Goal: Task Accomplishment & Management: Manage account settings

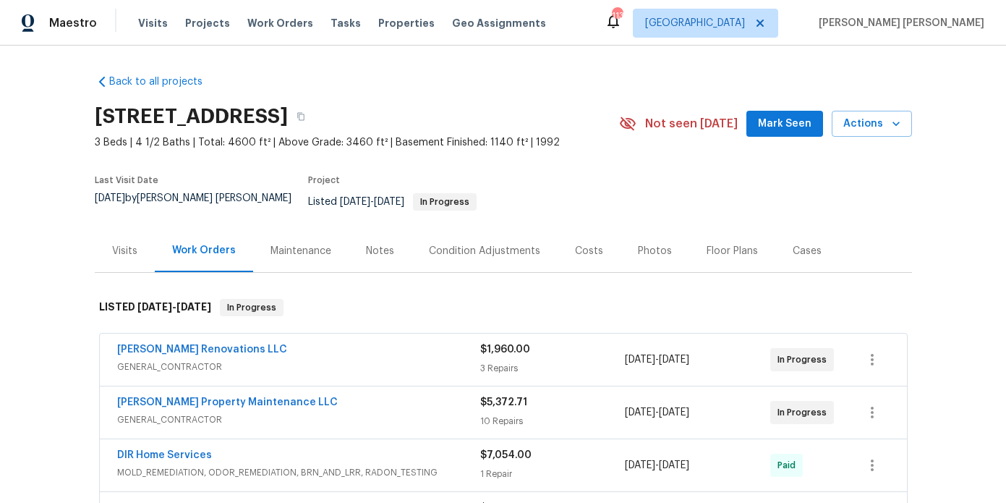
scroll to position [80, 0]
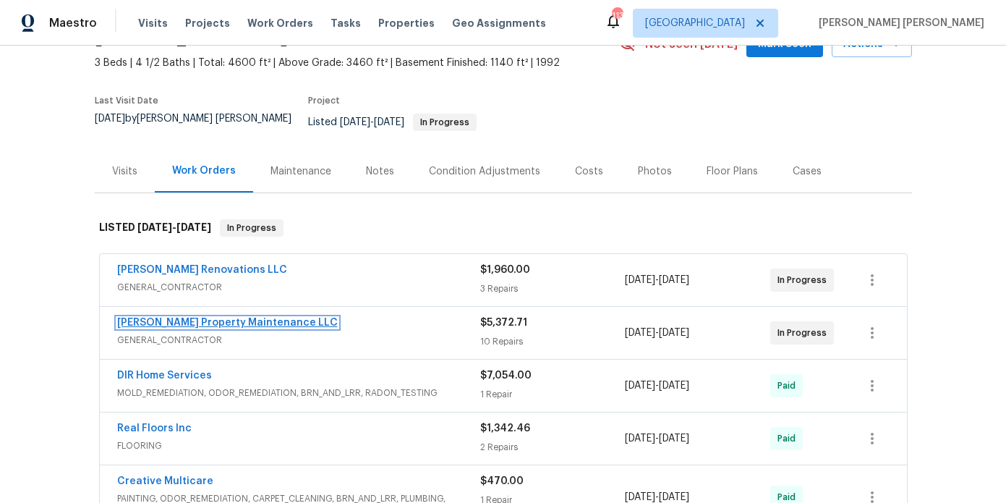
click at [234, 317] on link "Glen Property Maintenance LLC" at bounding box center [227, 322] width 221 height 10
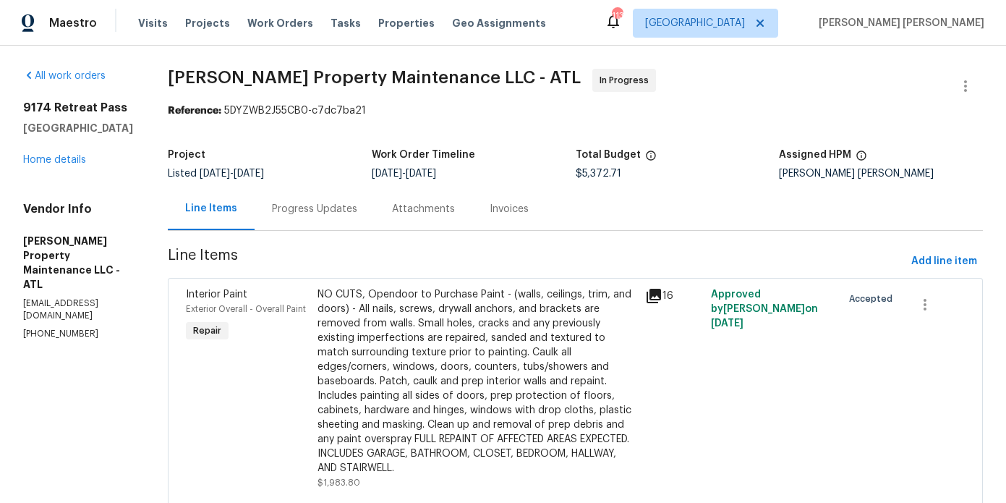
click at [332, 212] on div "Progress Updates" at bounding box center [314, 209] width 85 height 14
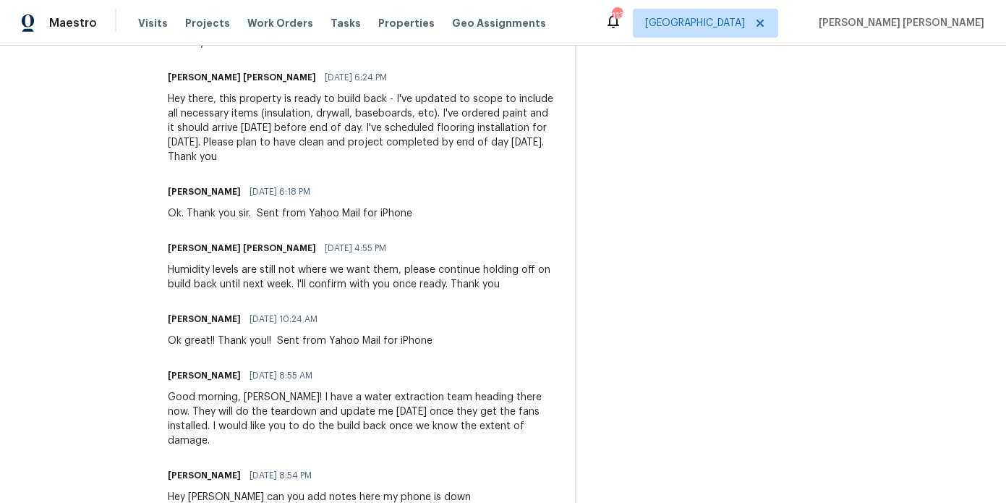
scroll to position [972, 0]
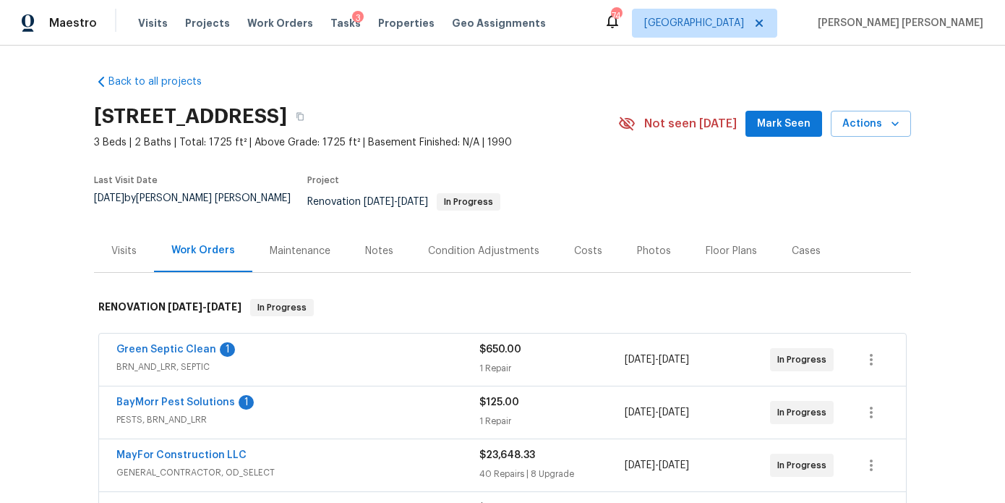
scroll to position [73, 0]
click at [197, 397] on link "BayMorr Pest Solutions" at bounding box center [175, 402] width 119 height 10
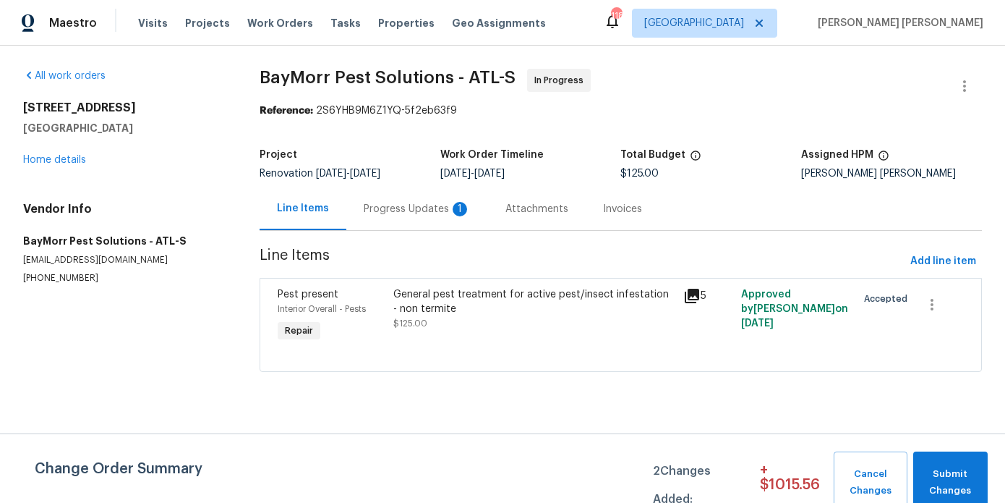
click at [437, 213] on div "Progress Updates 1" at bounding box center [417, 209] width 107 height 14
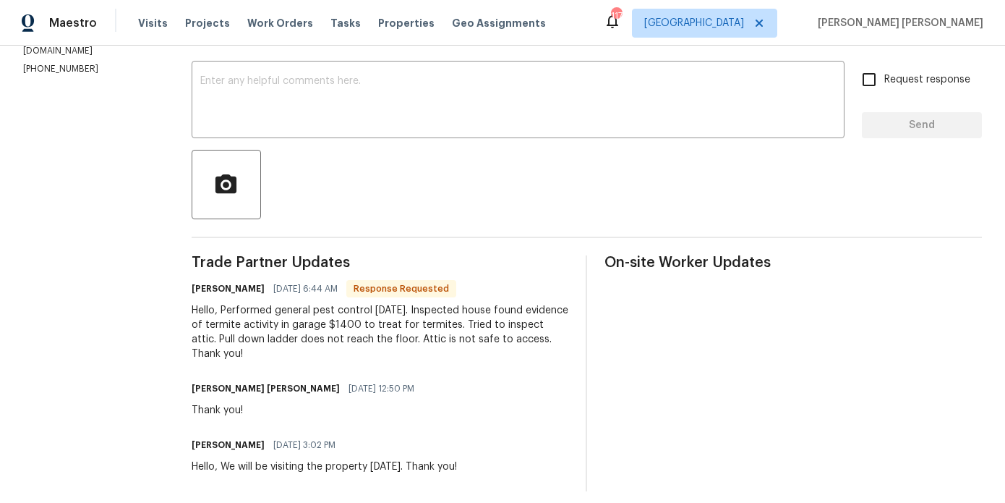
scroll to position [244, 0]
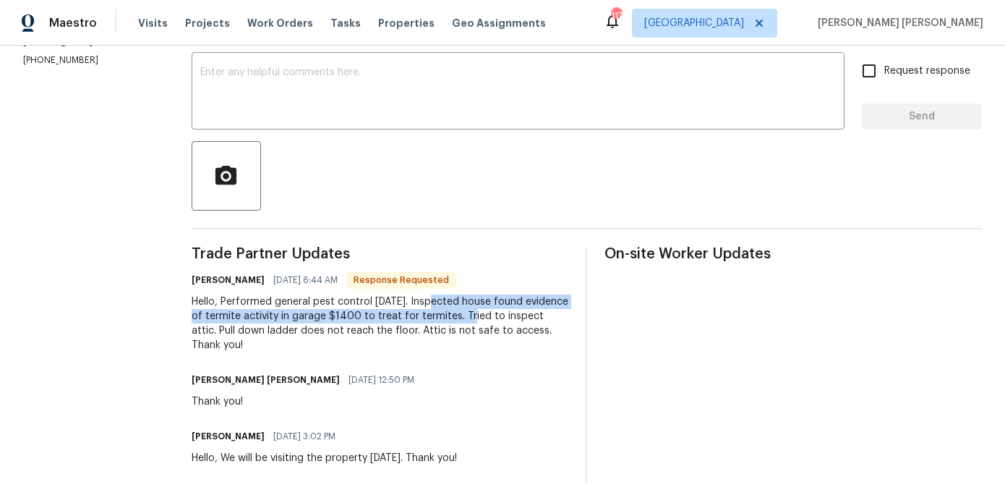
drag, startPoint x: 495, startPoint y: 315, endPoint x: 430, endPoint y: 302, distance: 66.5
click at [430, 302] on div "Hello, Performed general pest control August 6th. Inspected house found evidenc…" at bounding box center [380, 323] width 377 height 58
copy div "Inspected house found evidence of termite activity in garage $1400 to treat for…"
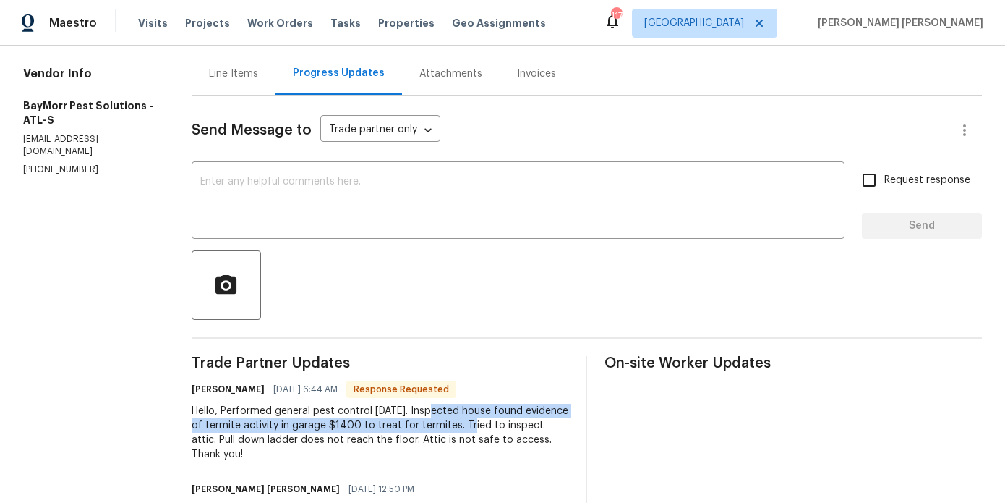
scroll to position [51, 0]
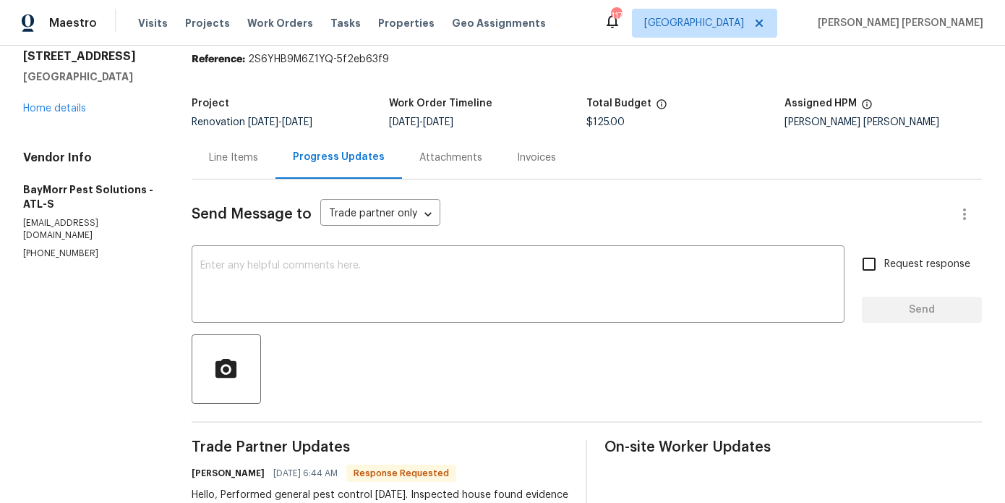
click at [239, 150] on div "Line Items" at bounding box center [233, 157] width 49 height 14
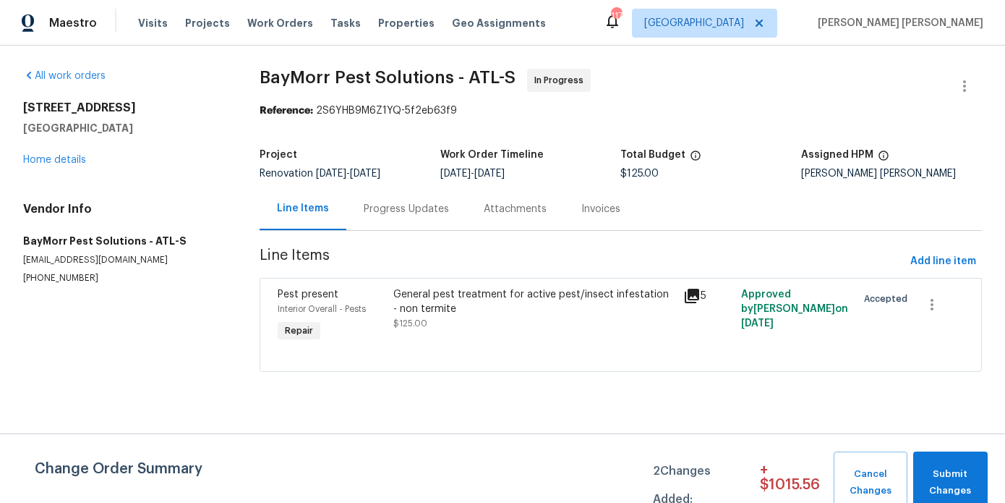
click at [547, 286] on div "General pest treatment for active pest/insect infestation - non termite $125.00" at bounding box center [533, 316] width 289 height 67
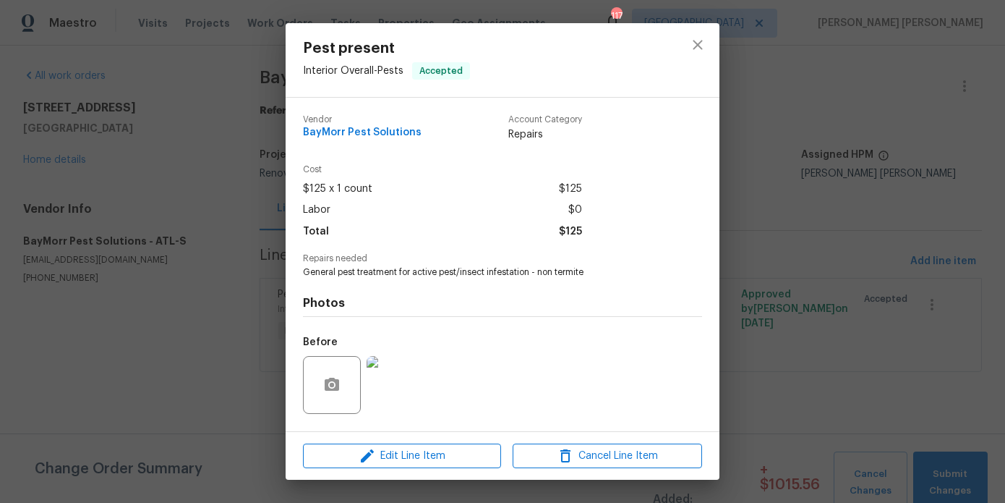
scroll to position [91, 0]
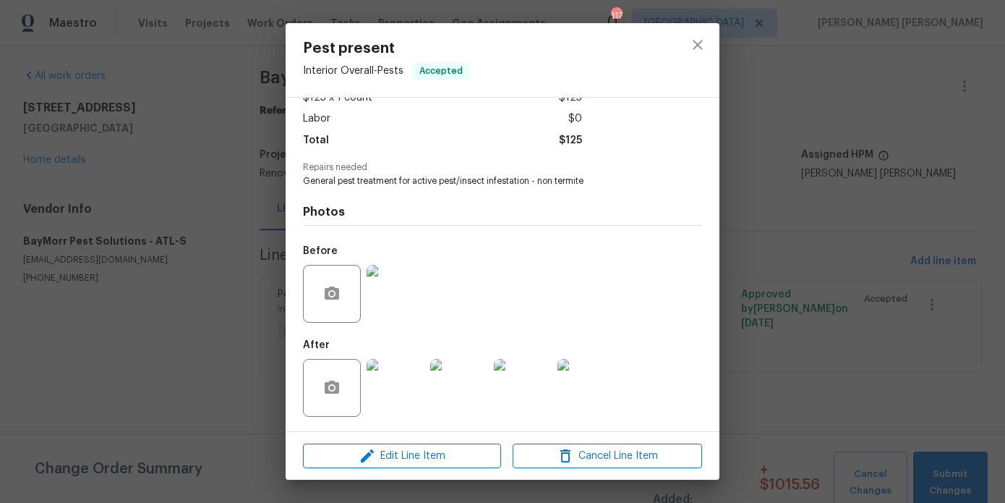
click at [411, 390] on img at bounding box center [396, 388] width 58 height 58
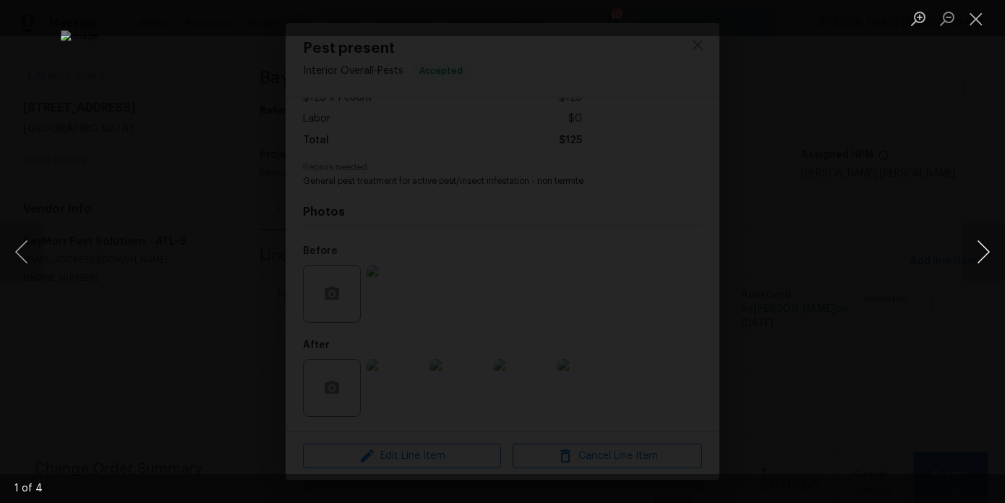
click at [982, 256] on button "Next image" at bounding box center [983, 252] width 43 height 58
click at [982, 25] on button "Close lightbox" at bounding box center [976, 18] width 29 height 25
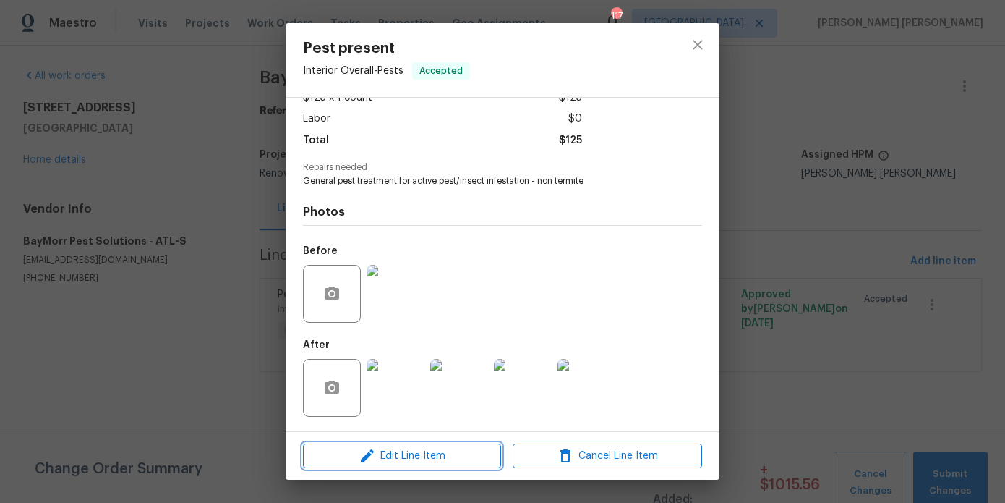
click at [461, 456] on span "Edit Line Item" at bounding box center [401, 456] width 189 height 18
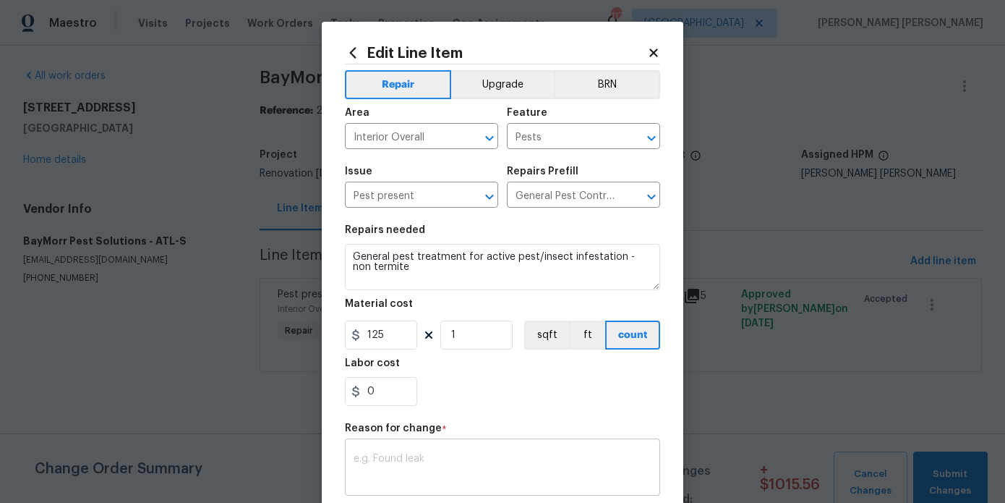
click at [422, 450] on div "x ​" at bounding box center [502, 469] width 315 height 54
paste textarea "Inspected house found evidence of termite activity in garage $1400 to treat for…"
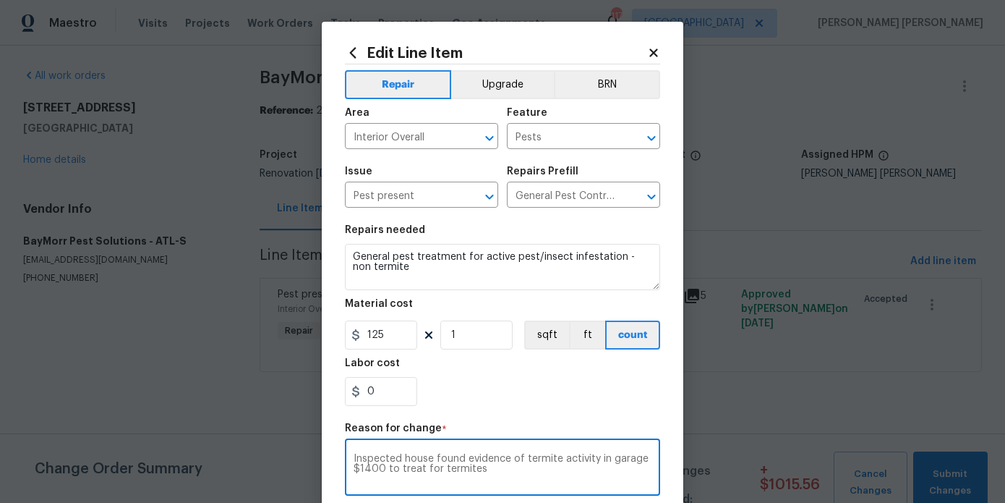
type textarea "Inspected house found evidence of termite activity in garage $1400 to treat for…"
click at [393, 351] on section "Repairs needed General pest treatment for active pest/insect infestation - non …" at bounding box center [502, 315] width 315 height 198
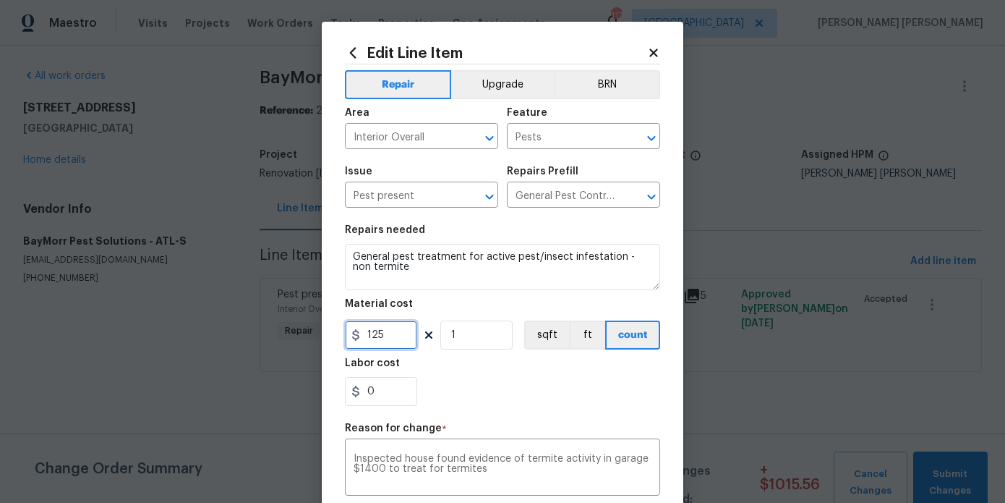
click at [394, 338] on input "125" at bounding box center [381, 334] width 72 height 29
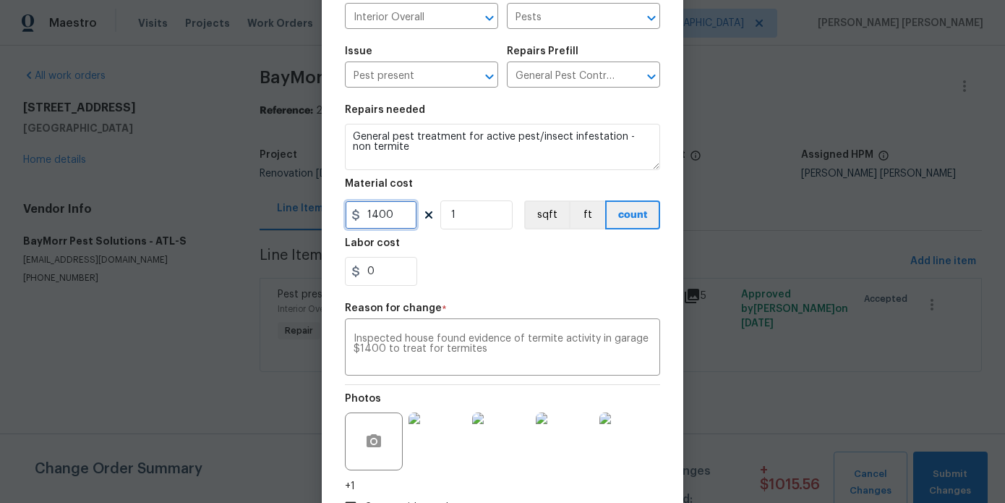
scroll to position [225, 0]
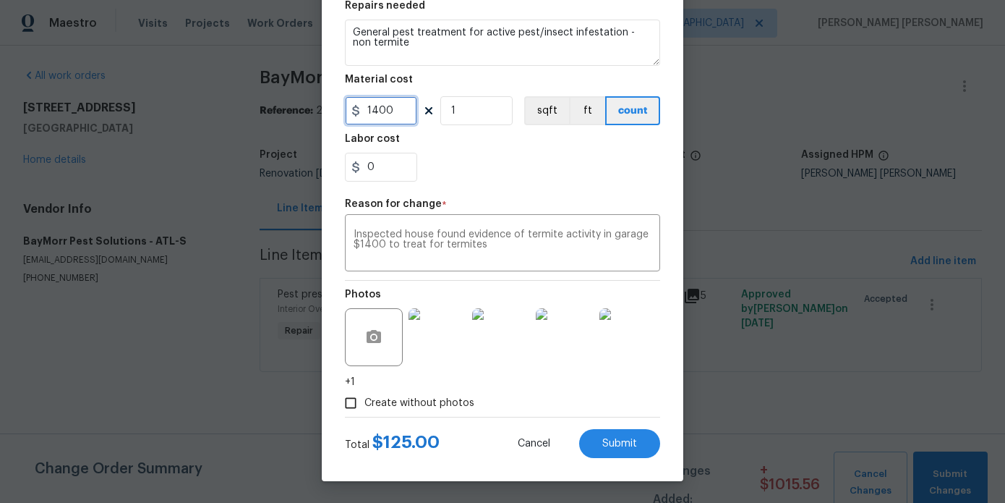
type input "1400"
click at [453, 403] on span "Create without photos" at bounding box center [419, 403] width 110 height 15
click at [364, 403] on input "Create without photos" at bounding box center [350, 402] width 27 height 27
checkbox input "false"
click at [537, 351] on img at bounding box center [565, 337] width 58 height 58
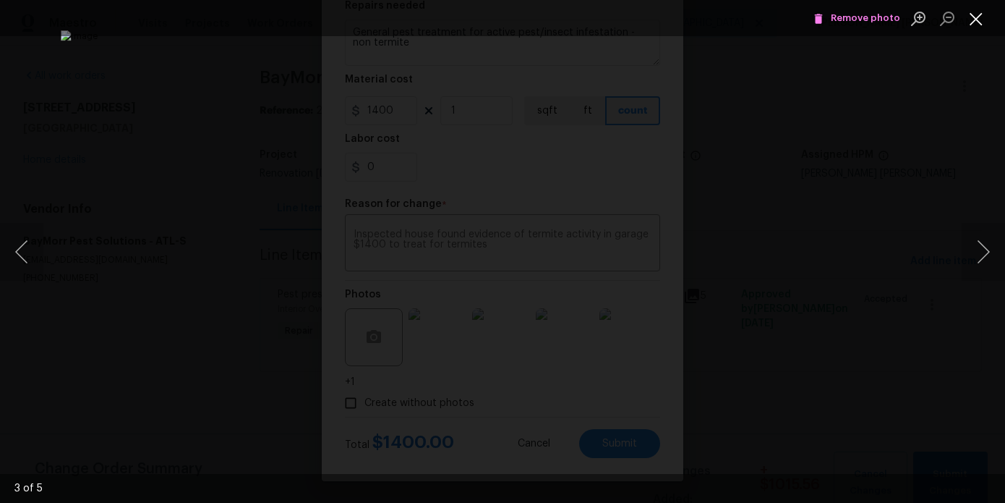
click at [985, 21] on button "Close lightbox" at bounding box center [976, 18] width 29 height 25
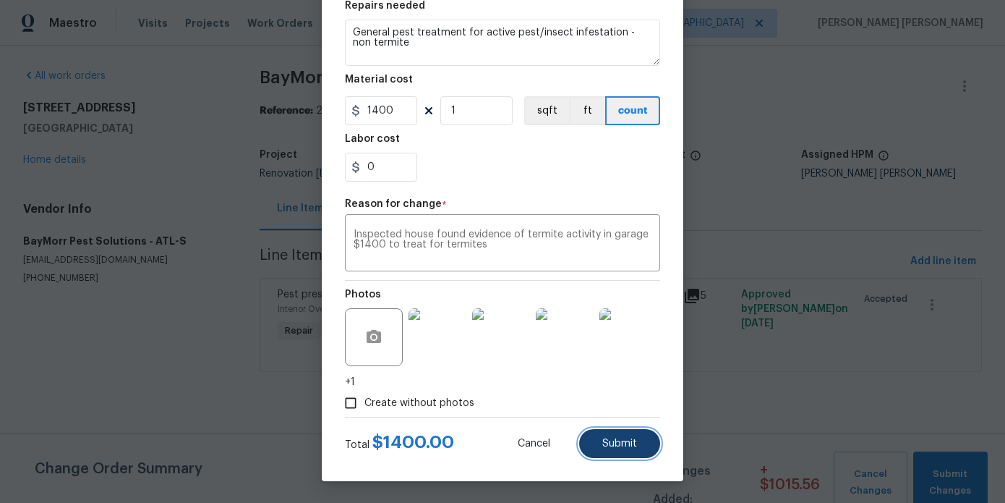
click at [636, 441] on span "Submit" at bounding box center [619, 443] width 35 height 11
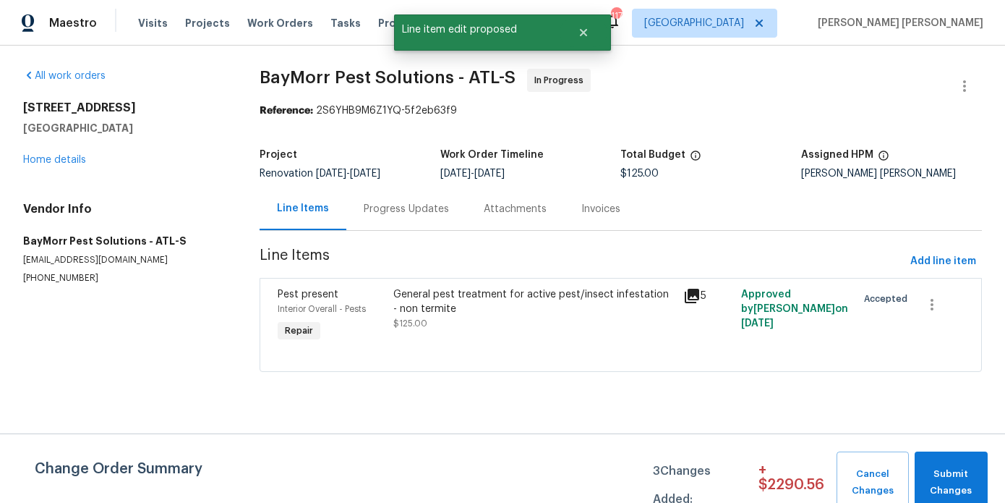
scroll to position [0, 0]
click at [955, 475] on span "Submit Changes" at bounding box center [951, 482] width 59 height 33
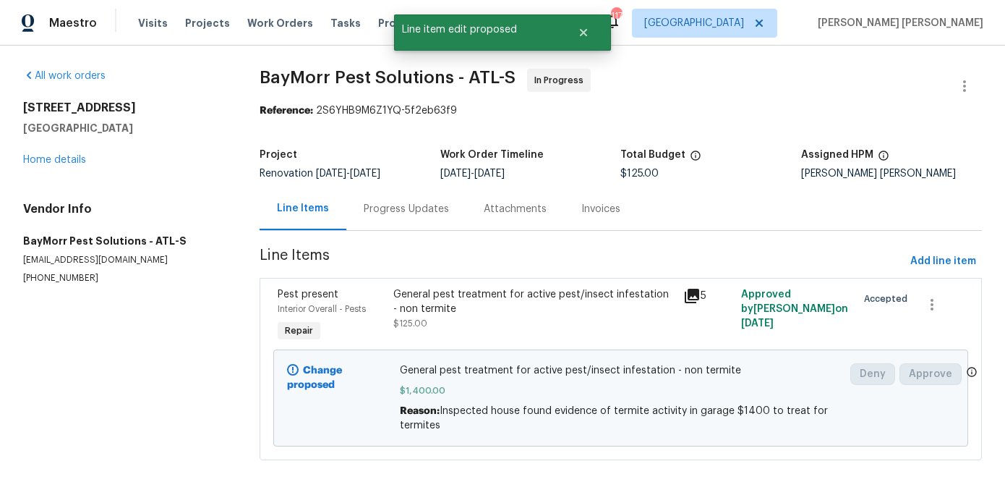
click at [423, 222] on div "Progress Updates" at bounding box center [406, 208] width 120 height 43
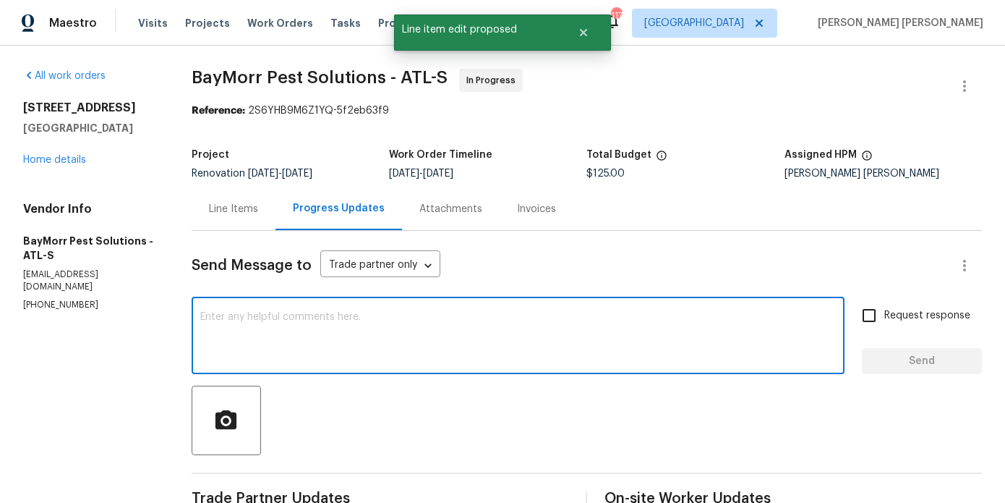
click at [409, 333] on textarea at bounding box center [518, 337] width 636 height 51
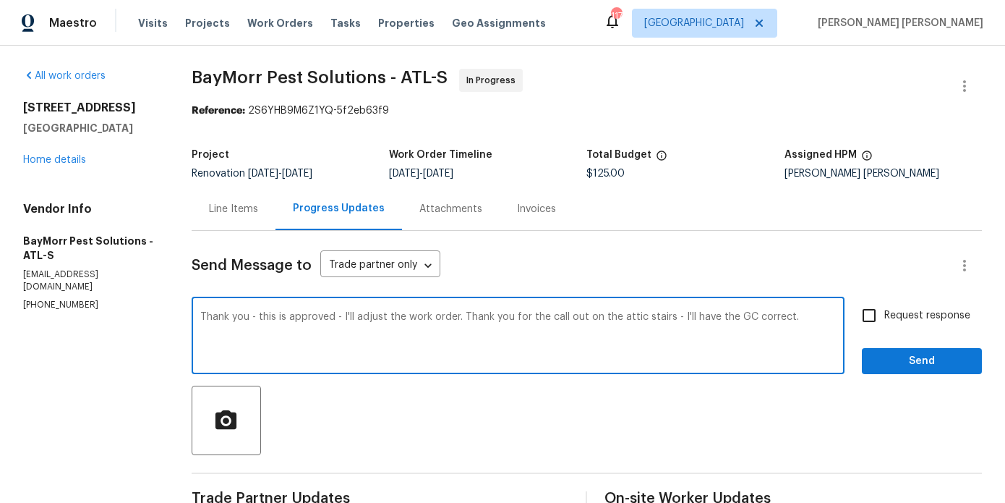
type textarea "Thank you - this is approved - I'll adjust the work order. Thank you for the ca…"
click at [866, 319] on input "Request response" at bounding box center [869, 315] width 30 height 30
checkbox input "true"
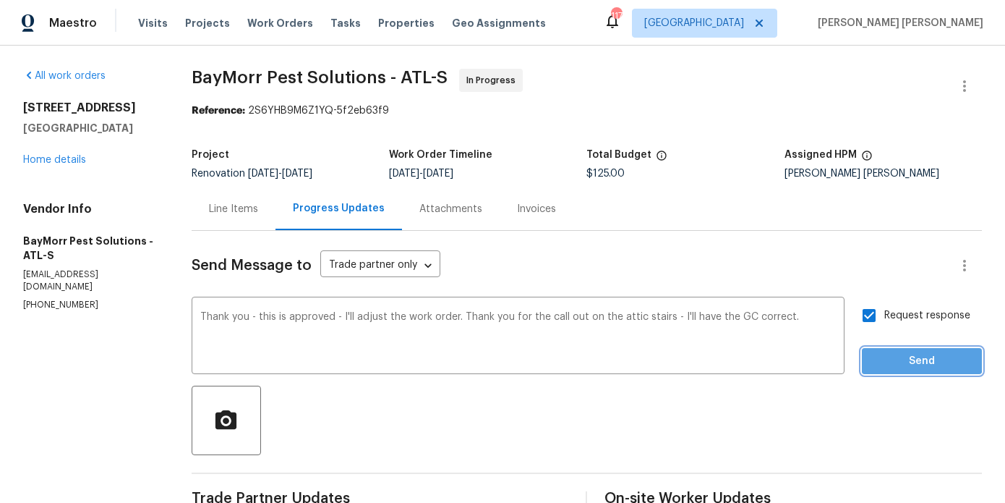
click at [903, 359] on span "Send" at bounding box center [922, 361] width 97 height 18
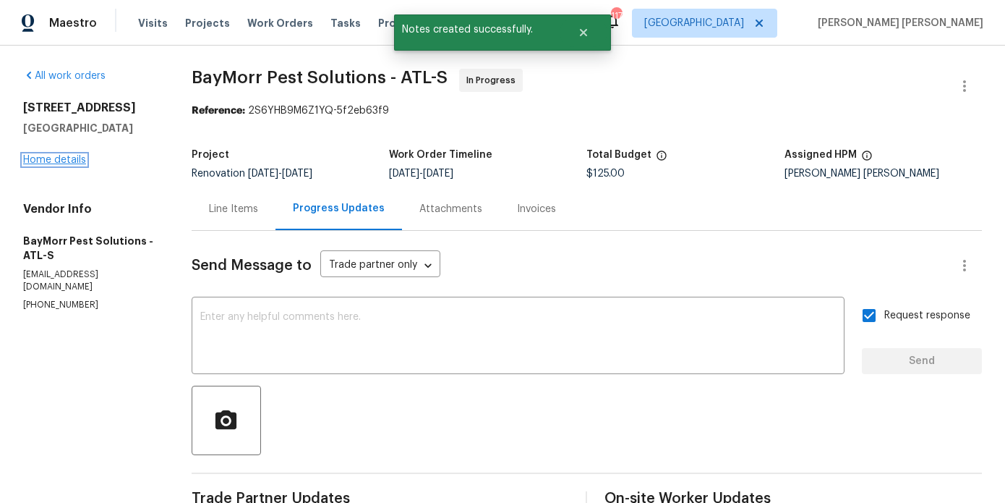
click at [80, 161] on link "Home details" at bounding box center [54, 160] width 63 height 10
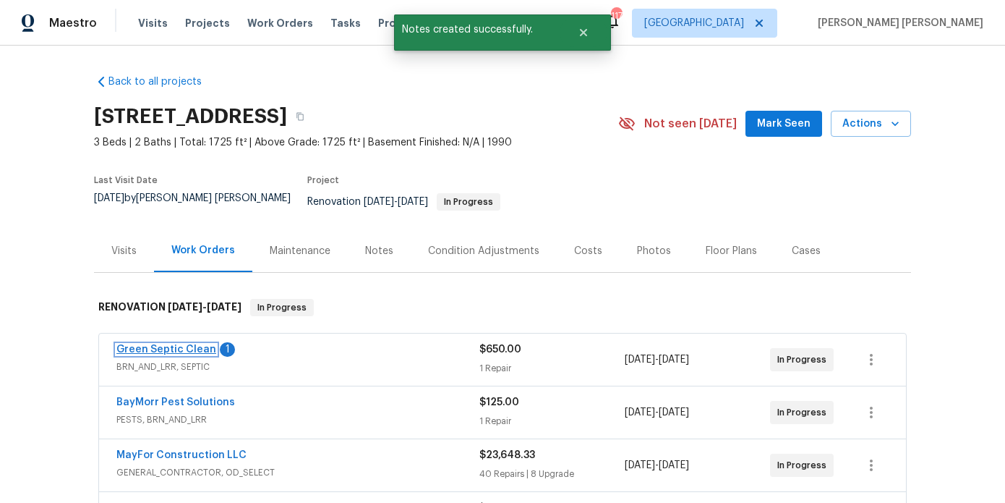
click at [147, 344] on link "Green Septic Clean" at bounding box center [166, 349] width 100 height 10
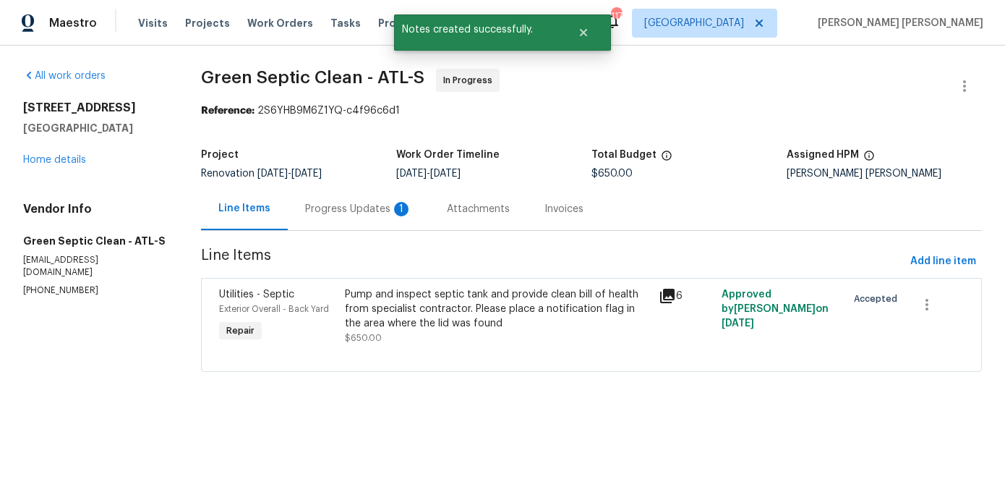
click at [328, 210] on div "Progress Updates 1" at bounding box center [358, 209] width 107 height 14
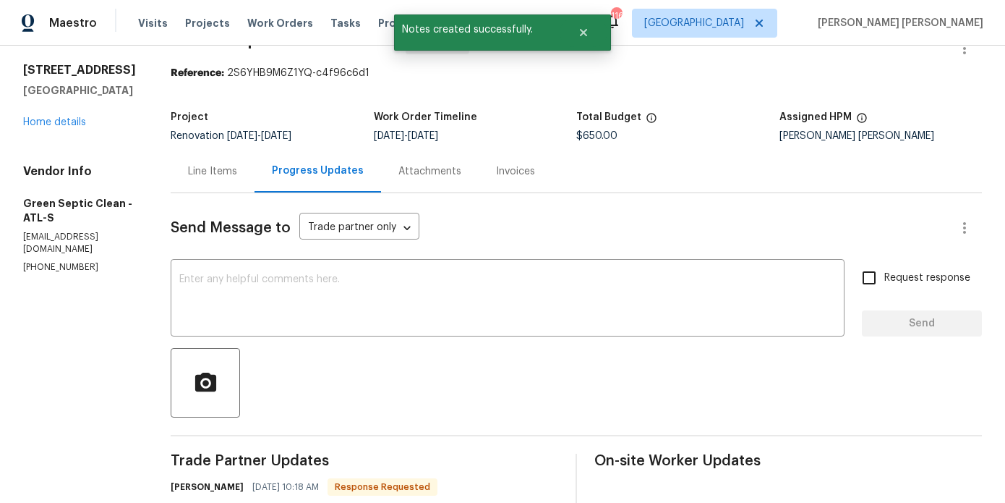
scroll to position [220, 0]
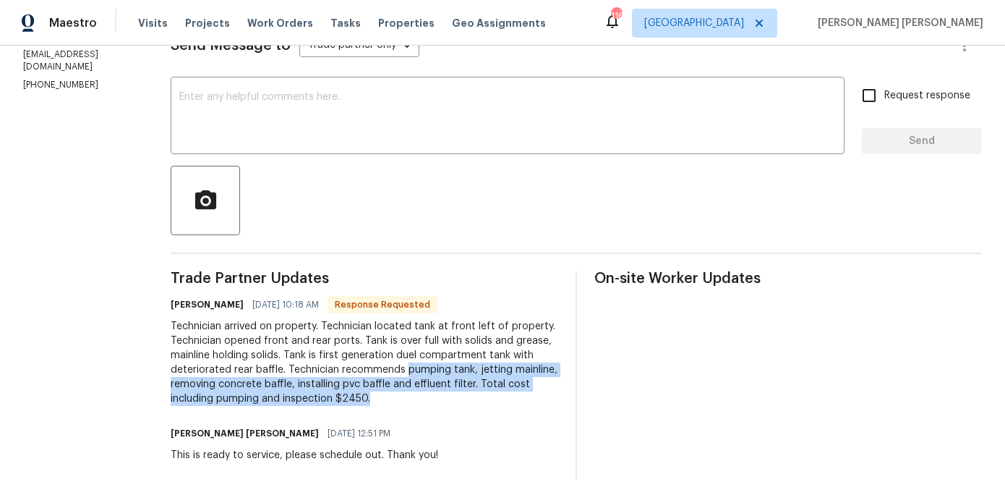
drag, startPoint x: 412, startPoint y: 396, endPoint x: 419, endPoint y: 370, distance: 27.0
click at [419, 370] on div "Technician arrived on property. Technician located tank at front left of proper…" at bounding box center [365, 362] width 388 height 87
copy div "pumping tank, jetting mainline, removing concrete baffle, installing pvc baffle…"
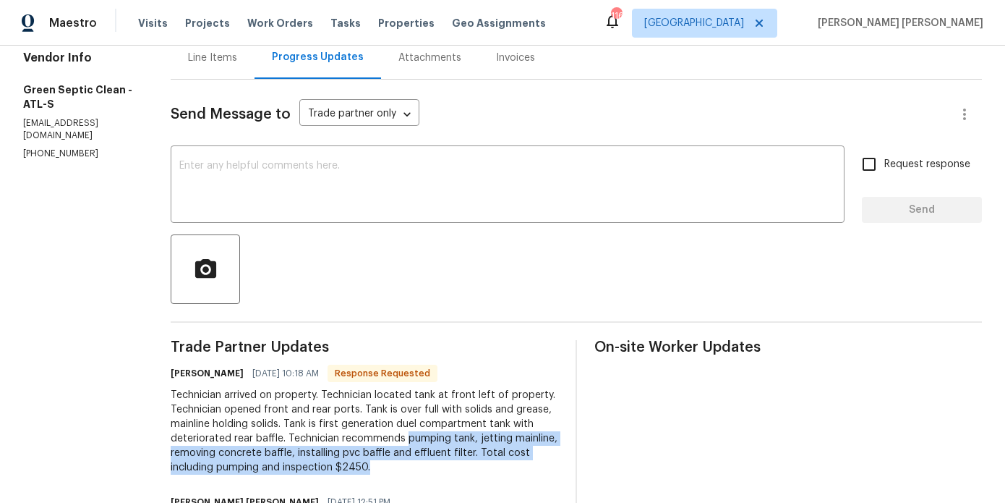
scroll to position [80, 0]
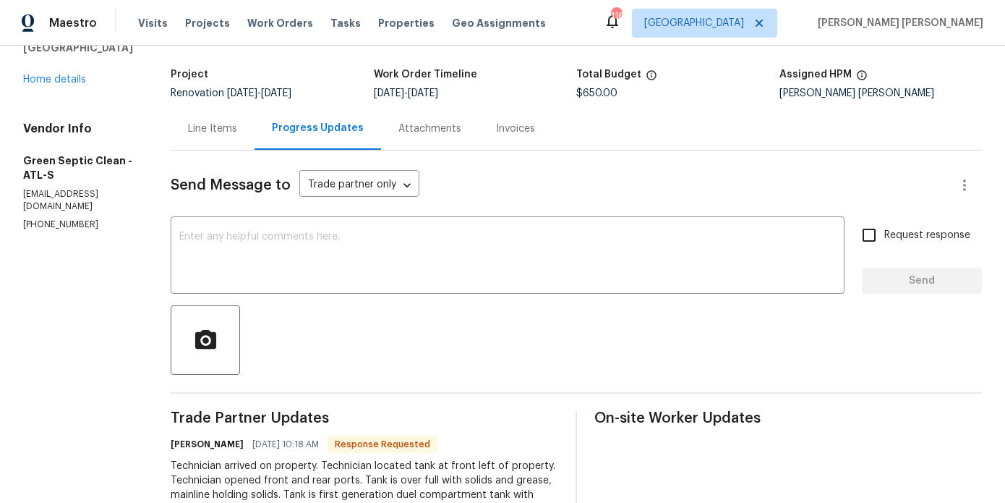
click at [227, 137] on div "Line Items" at bounding box center [213, 128] width 84 height 43
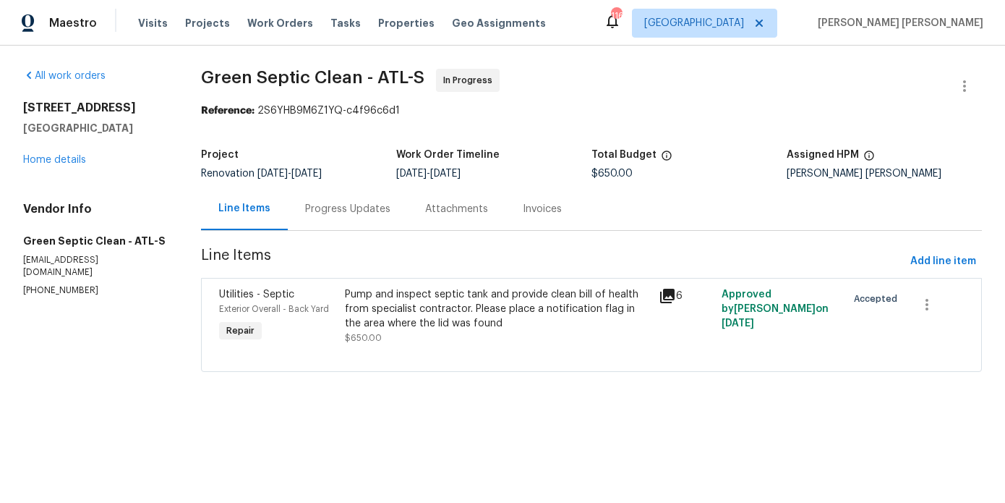
click at [463, 291] on div "Pump and inspect septic tank and provide clean bill of health from specialist c…" at bounding box center [497, 308] width 305 height 43
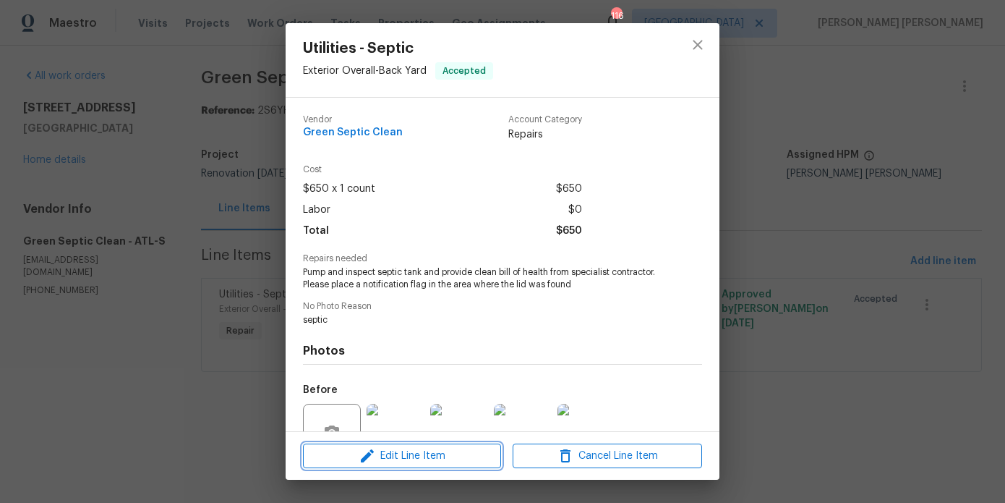
click at [445, 453] on span "Edit Line Item" at bounding box center [401, 456] width 189 height 18
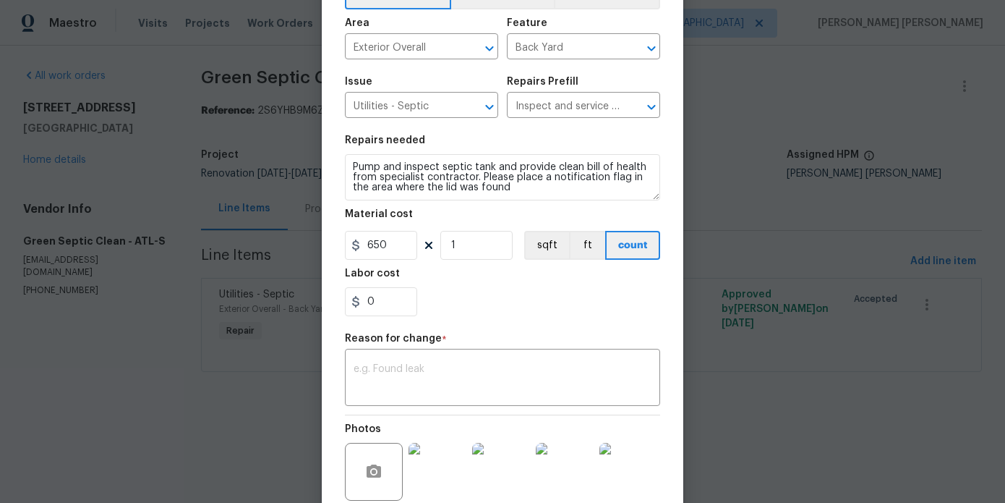
scroll to position [225, 0]
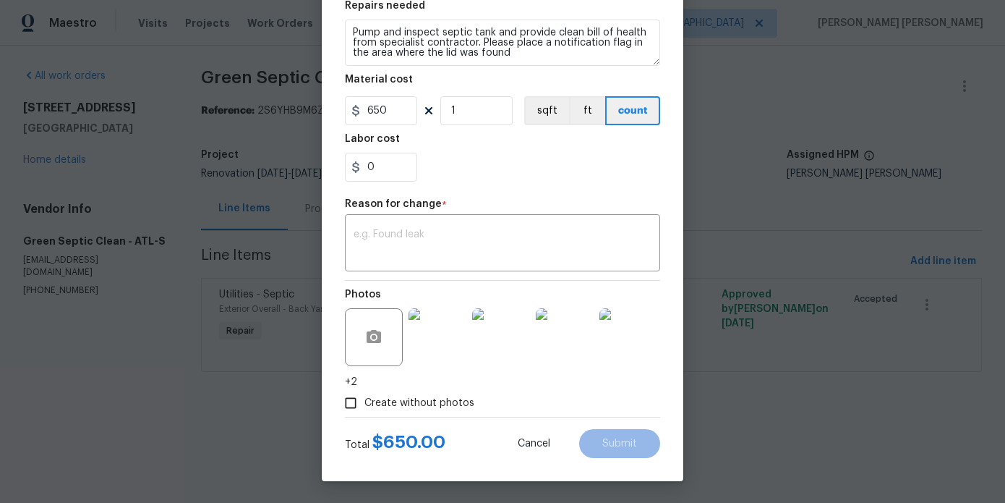
click at [443, 323] on img at bounding box center [438, 337] width 58 height 58
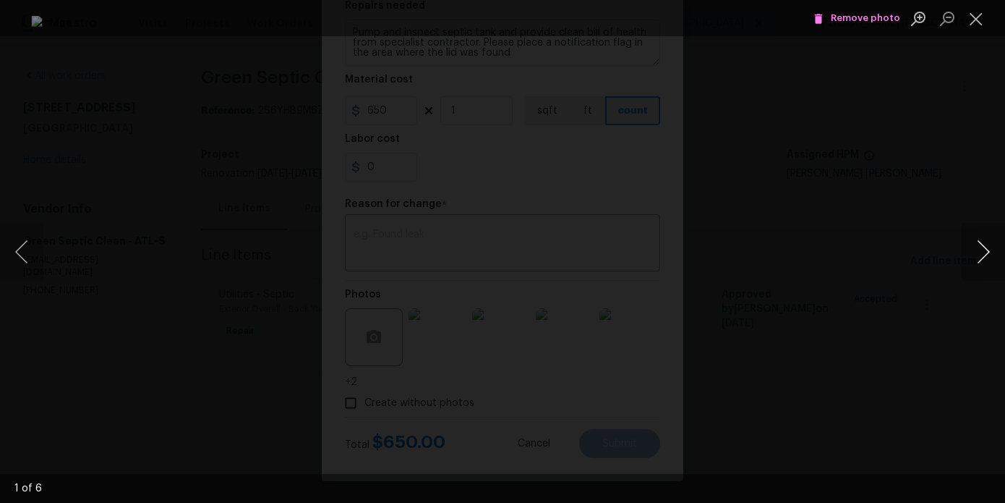
click at [989, 252] on button "Next image" at bounding box center [983, 252] width 43 height 58
click at [944, 190] on div "Lightbox" at bounding box center [502, 251] width 1005 height 503
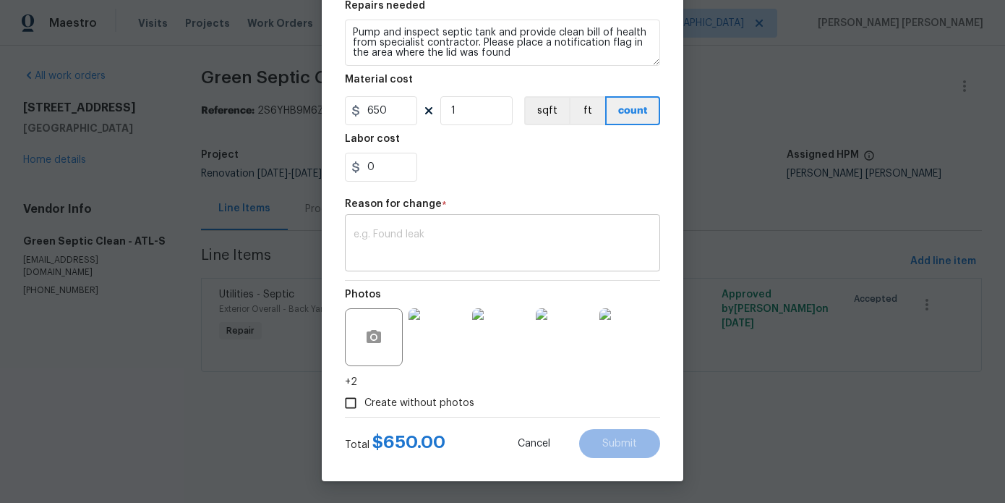
click at [506, 242] on textarea at bounding box center [503, 244] width 298 height 30
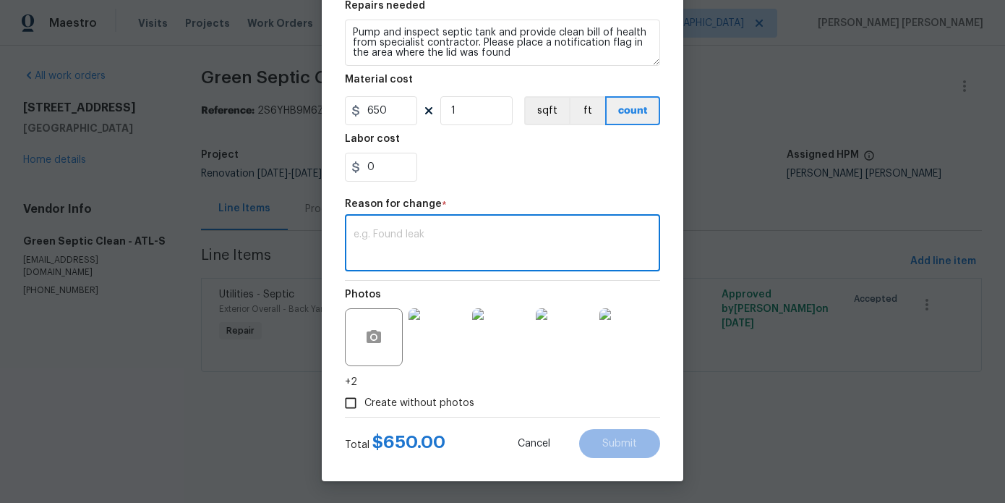
paste textarea "pumping tank, jetting mainline, removing concrete baffle, installing pvc baffle…"
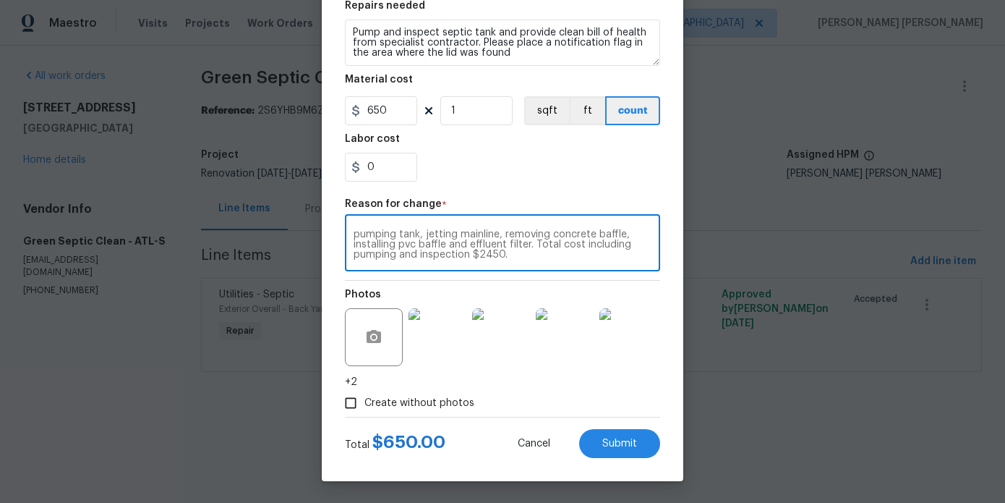
type textarea "pumping tank, jetting mainline, removing concrete baffle, installing pvc baffle…"
click at [391, 118] on input "650" at bounding box center [381, 110] width 72 height 29
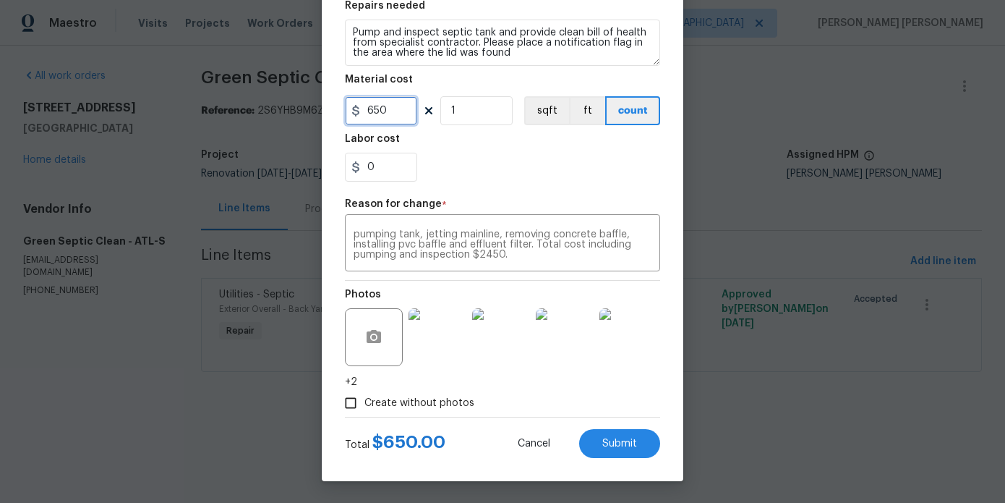
click at [391, 118] on input "650" at bounding box center [381, 110] width 72 height 29
type input "2450"
click at [614, 433] on button "Submit" at bounding box center [619, 443] width 81 height 29
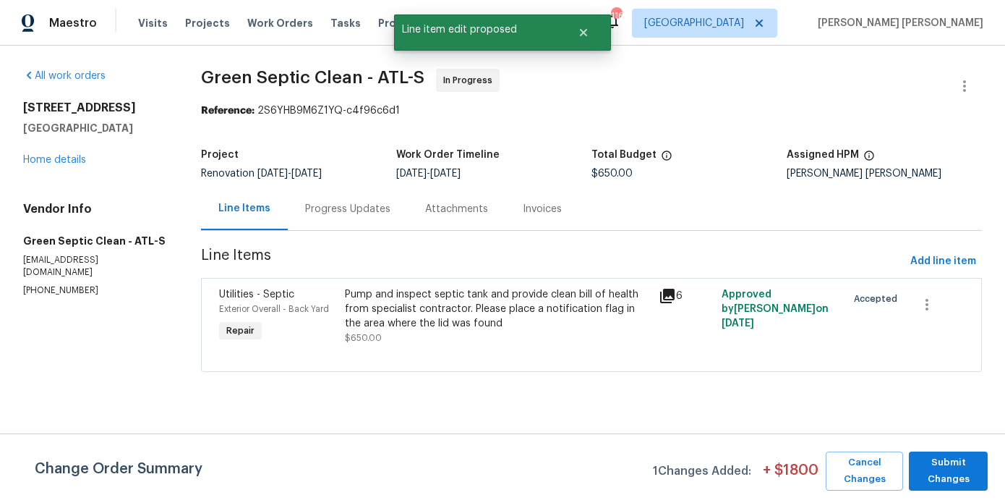
scroll to position [0, 0]
click at [978, 473] on span "Submit Changes" at bounding box center [948, 470] width 64 height 33
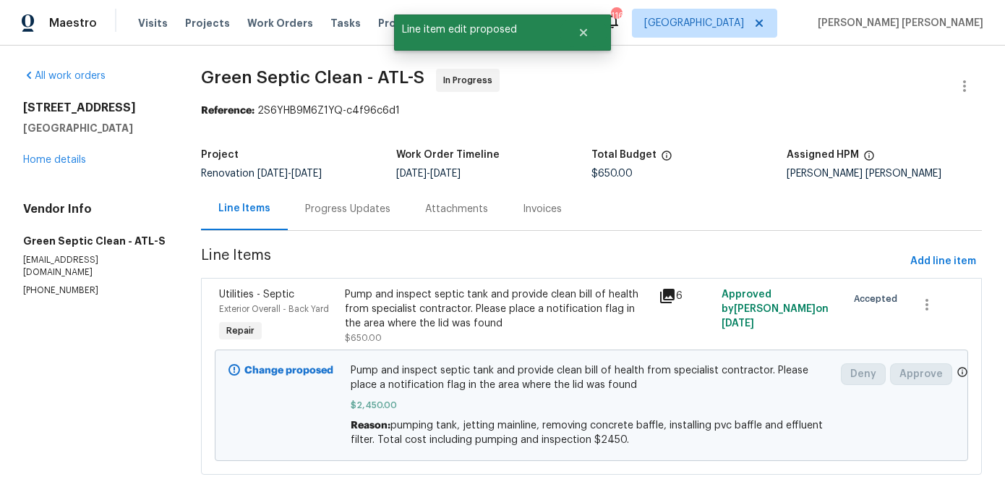
click at [357, 218] on div "Progress Updates" at bounding box center [348, 208] width 120 height 43
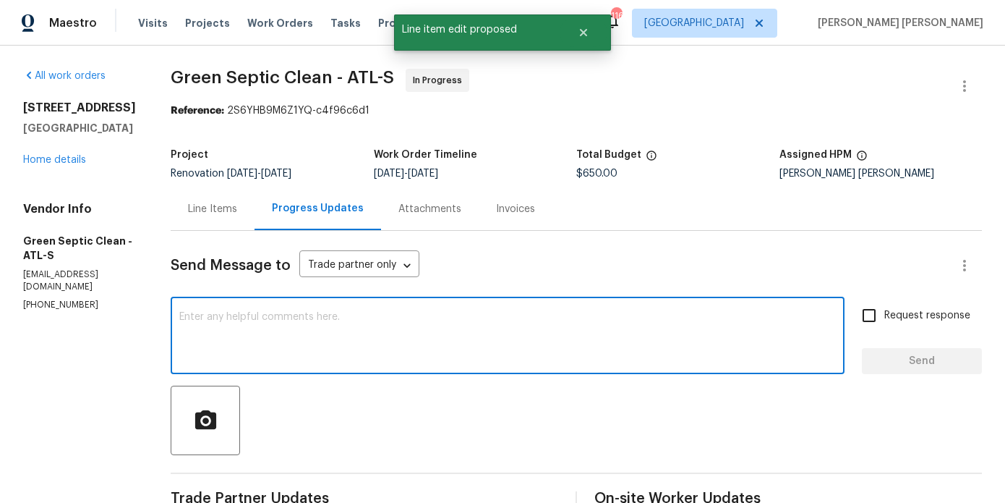
click at [365, 325] on textarea at bounding box center [507, 337] width 657 height 51
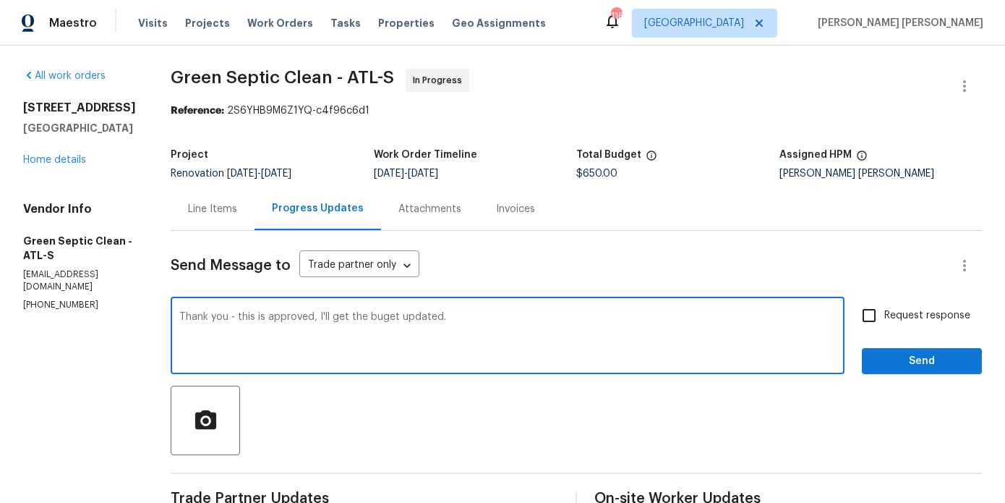
click at [390, 317] on textarea "Thank you - this is approved, I'll get the buget updated." at bounding box center [507, 337] width 657 height 51
type textarea "Thank you - this is approved, I'll get the budget updated."
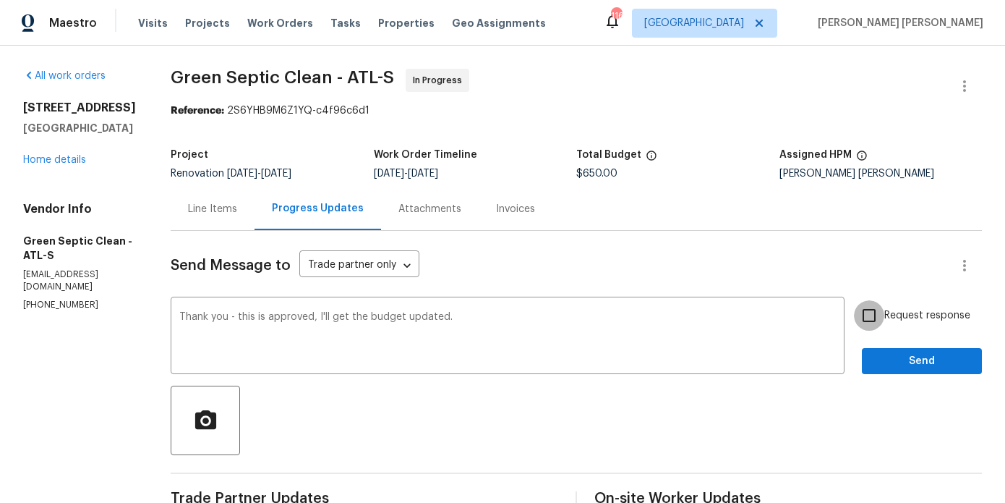
click at [861, 310] on input "Request response" at bounding box center [869, 315] width 30 height 30
checkbox input "true"
click at [894, 380] on div "Send Message to Trade partner only Trade partner only ​ Thank you - this is app…" at bounding box center [576, 465] width 811 height 469
click at [894, 372] on button "Send" at bounding box center [922, 361] width 120 height 27
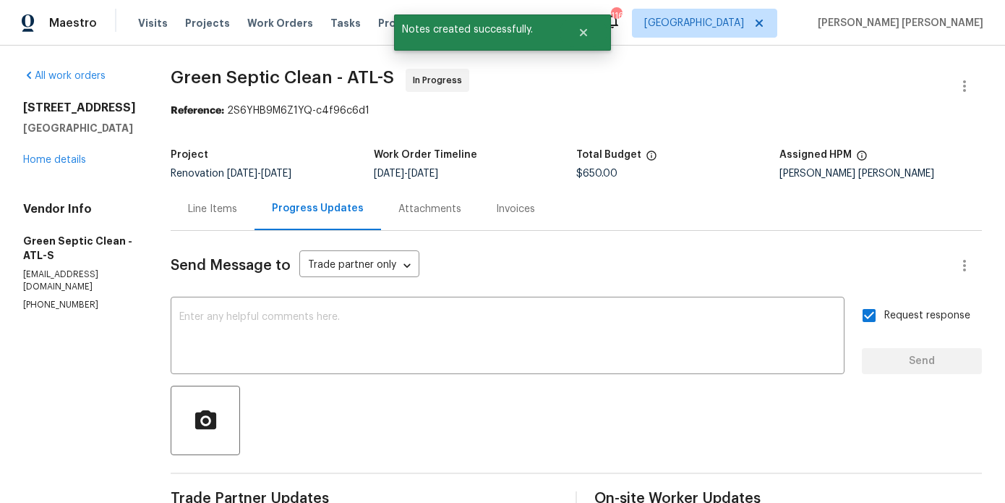
click at [64, 166] on div "125 Johnsons Walk Stockbridge, GA 30281 Home details" at bounding box center [79, 134] width 113 height 67
click at [69, 160] on link "Home details" at bounding box center [54, 160] width 63 height 10
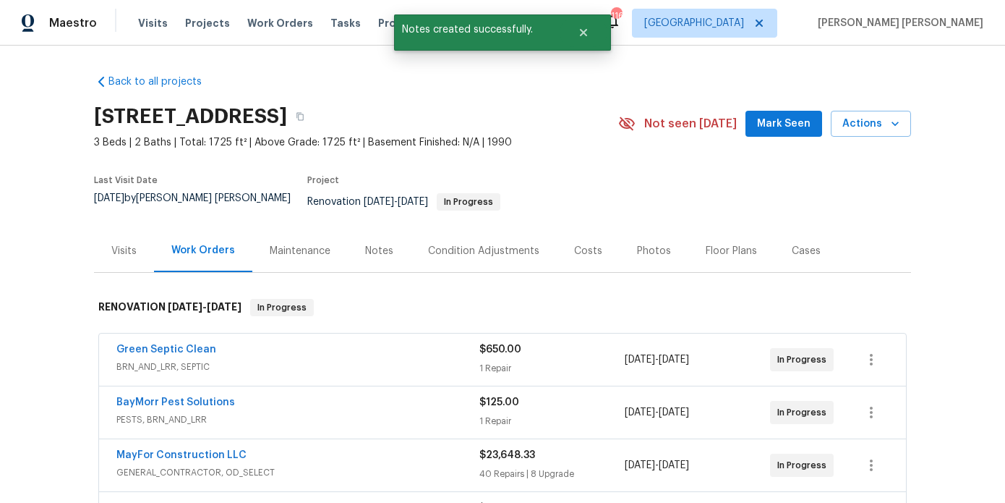
click at [393, 257] on div "Notes" at bounding box center [379, 250] width 63 height 43
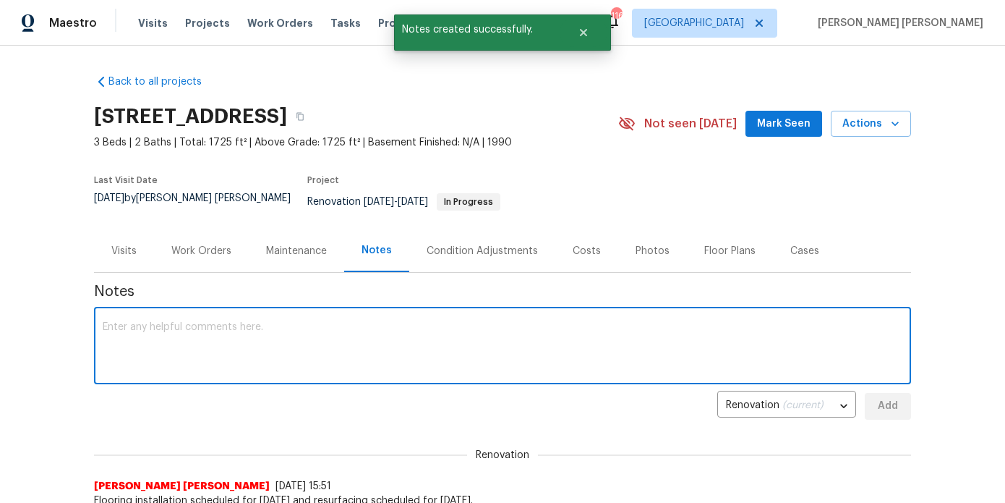
click at [336, 349] on textarea at bounding box center [503, 347] width 800 height 51
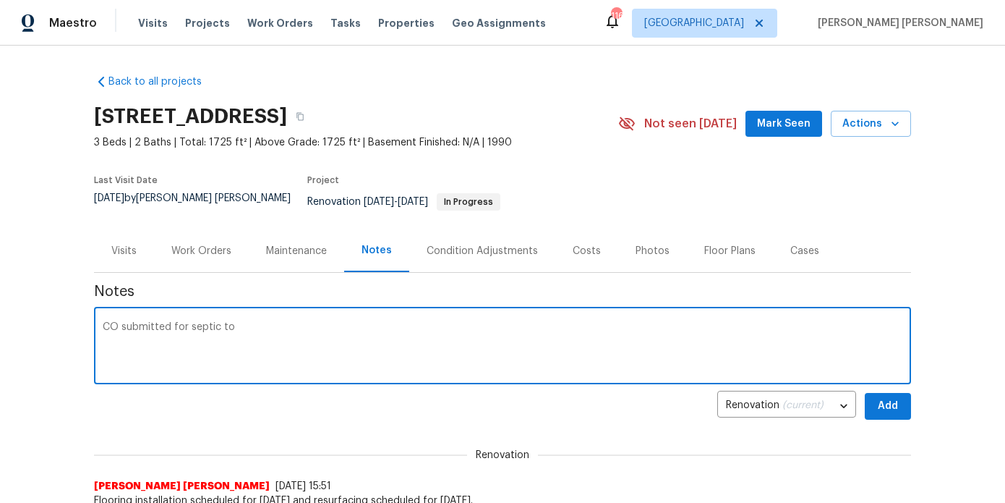
paste textarea "pumping tank, jetting mainline, removing concrete baffle, installing pvc baffle…"
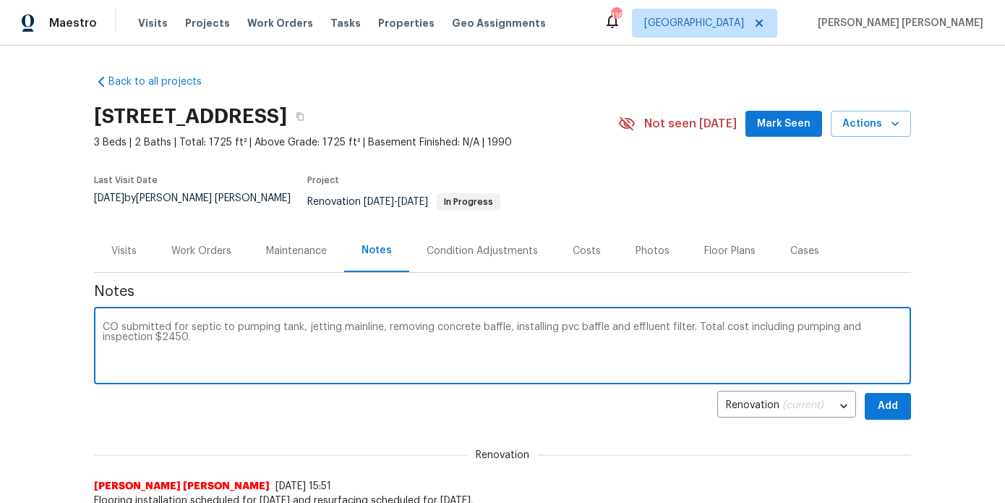
click at [435, 328] on textarea "CO submitted for septic to pumping tank, jetting mainline, removing concrete ba…" at bounding box center [503, 347] width 800 height 51
type textarea "CO submitted for septic to pumping tank, jetting mainline, removing concrete ba…"
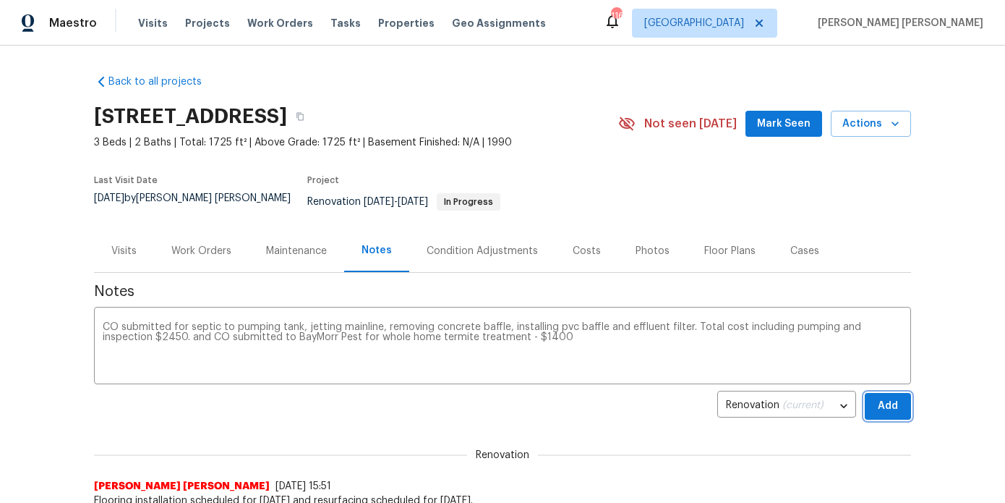
click at [881, 393] on button "Add" at bounding box center [888, 406] width 46 height 27
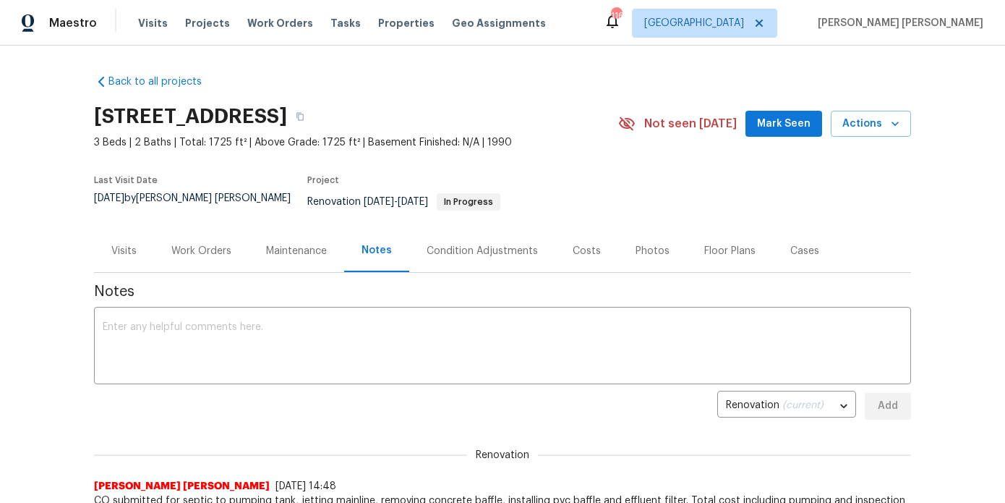
click at [195, 244] on div "Work Orders" at bounding box center [201, 251] width 60 height 14
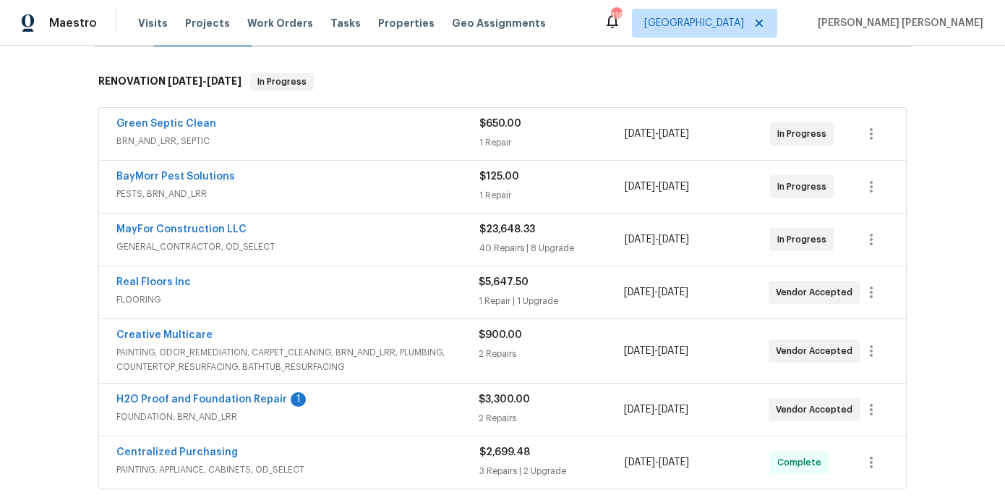
scroll to position [234, 0]
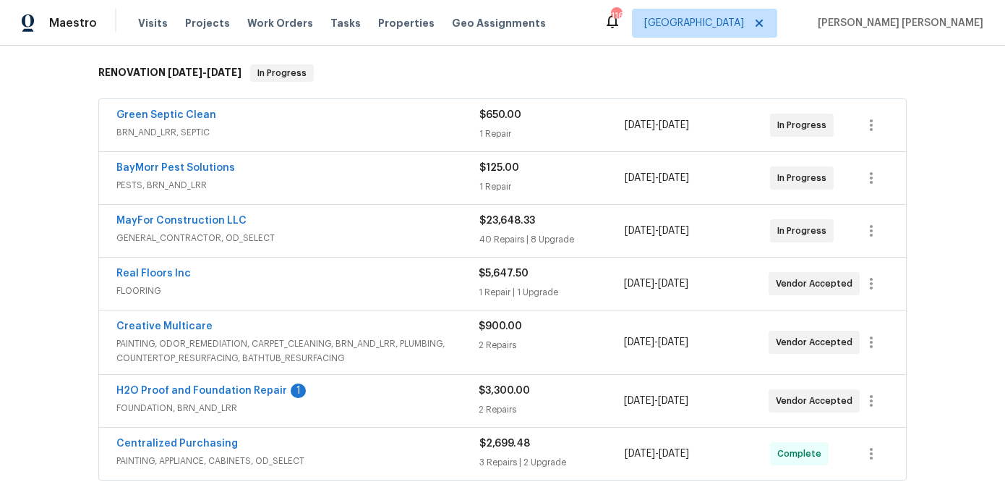
click at [236, 383] on span "H2O Proof and Foundation Repair" at bounding box center [201, 390] width 171 height 14
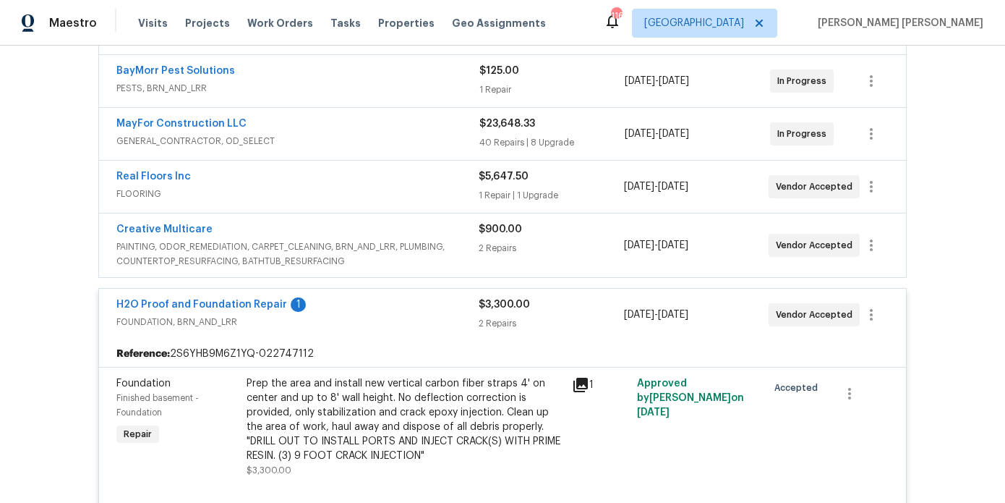
scroll to position [351, 0]
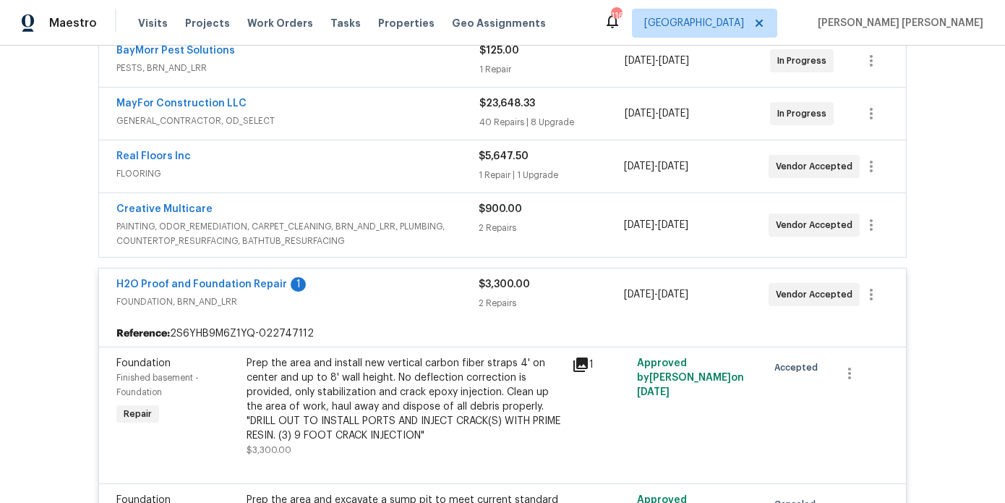
click at [244, 268] on div "H2O Proof and Foundation Repair 1 FOUNDATION, BRN_AND_LRR $3,300.00 2 Repairs 8…" at bounding box center [502, 294] width 807 height 52
click at [243, 279] on link "H2O Proof and Foundation Repair" at bounding box center [201, 284] width 171 height 10
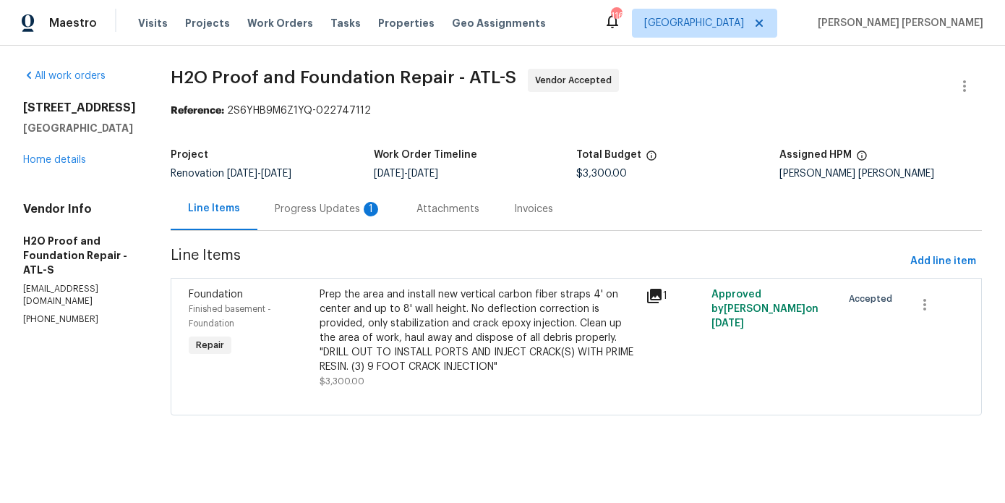
click at [334, 195] on div "Progress Updates 1" at bounding box center [328, 208] width 142 height 43
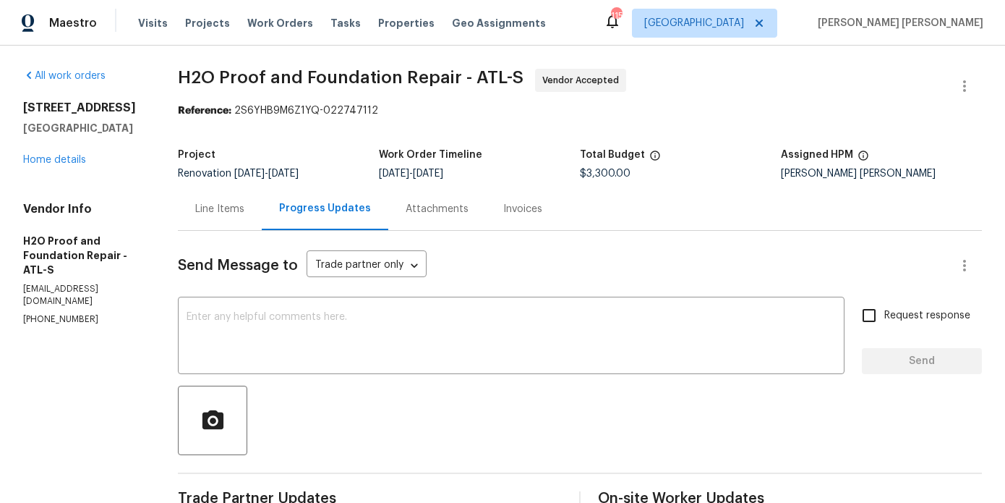
click at [41, 150] on div "125 Johnsons Walk Stockbridge, GA 30281 Home details" at bounding box center [83, 134] width 120 height 67
click at [42, 163] on link "Home details" at bounding box center [54, 160] width 63 height 10
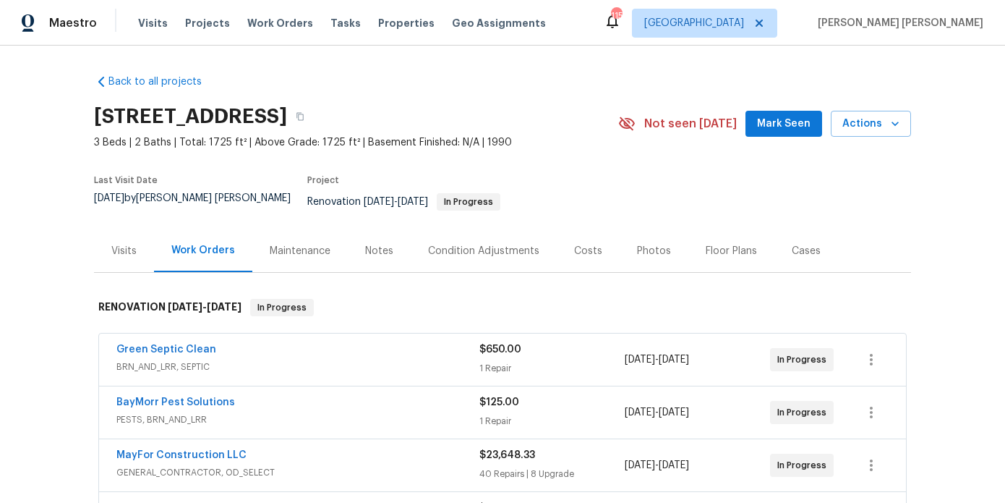
click at [397, 247] on div "Notes" at bounding box center [379, 250] width 63 height 43
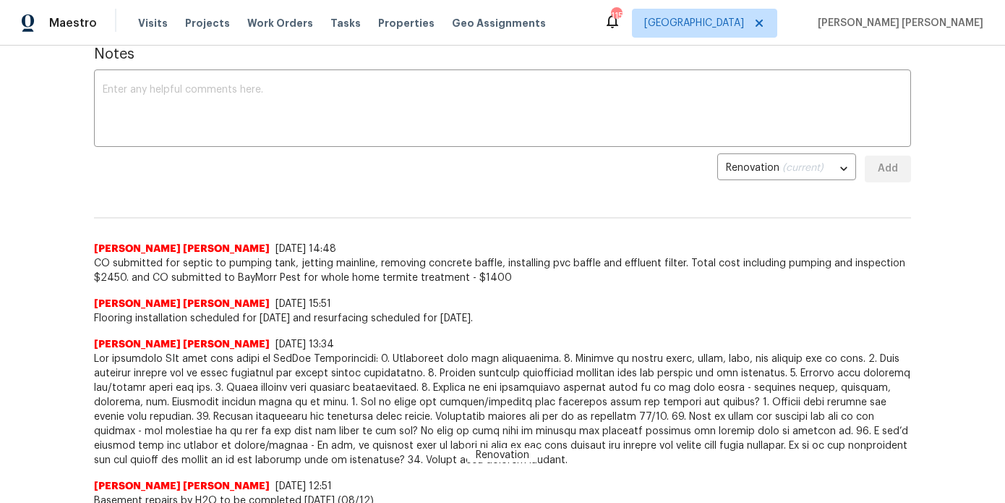
scroll to position [292, 0]
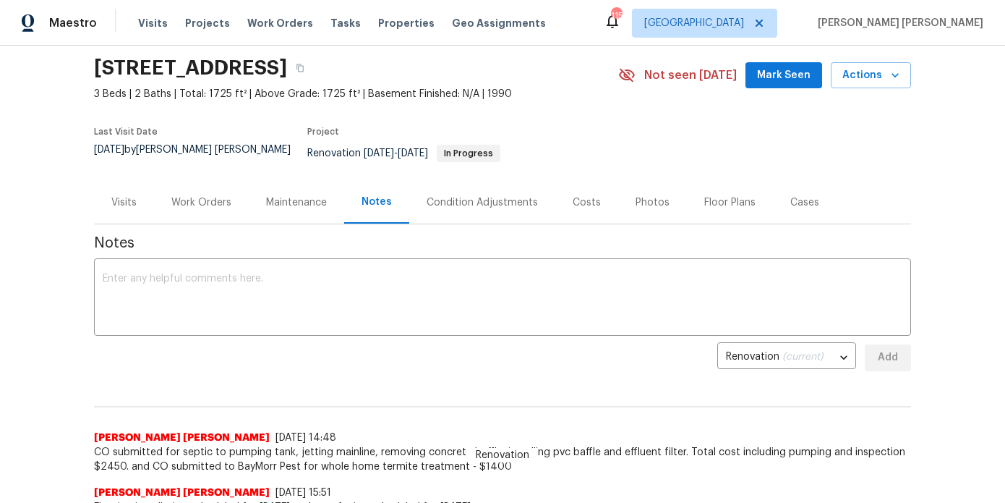
click at [219, 195] on div "Work Orders" at bounding box center [201, 202] width 60 height 14
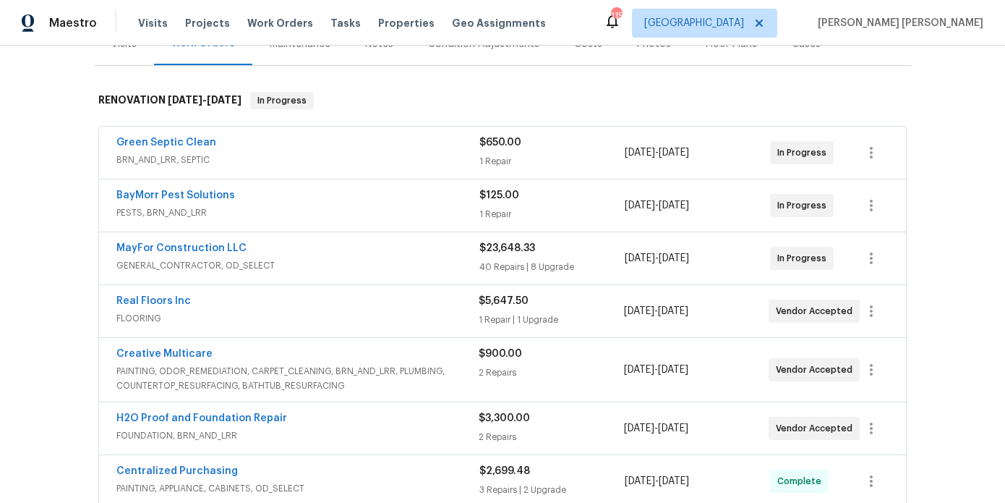
scroll to position [210, 0]
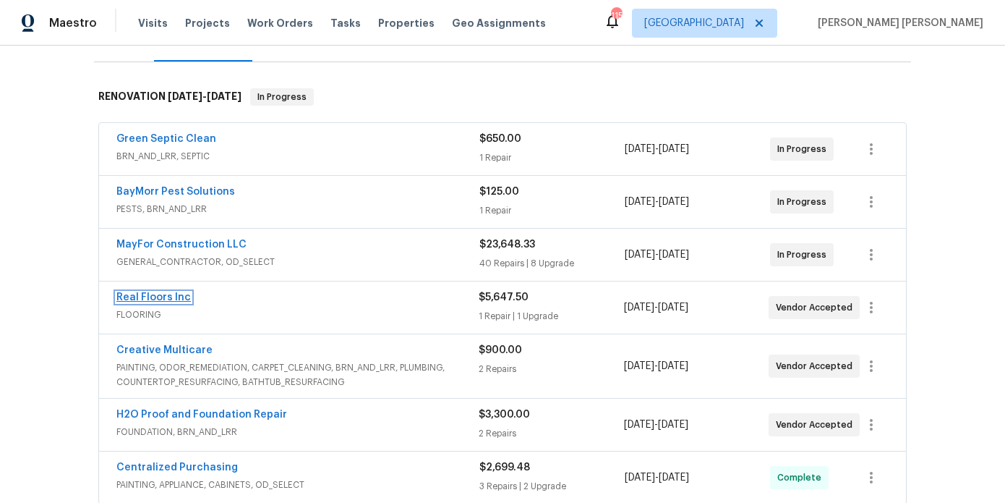
click at [119, 292] on link "Real Floors Inc" at bounding box center [153, 297] width 74 height 10
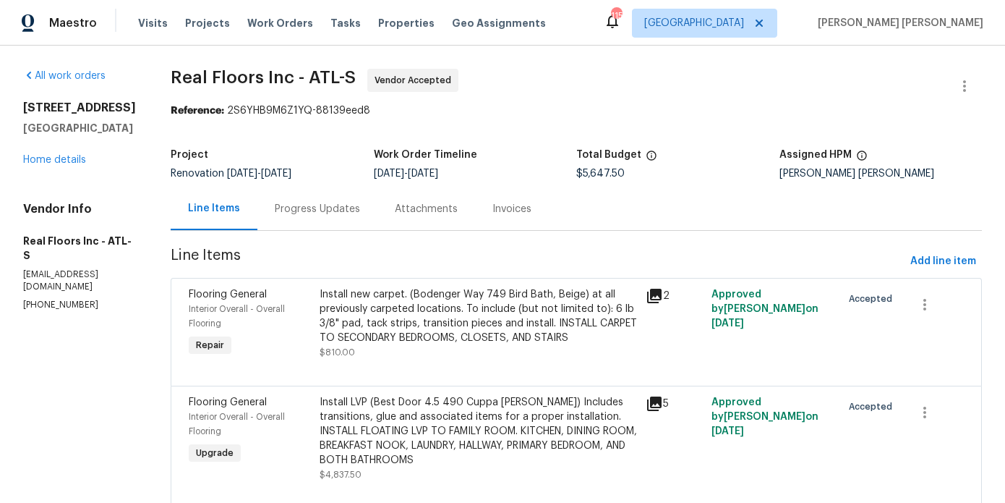
click at [323, 213] on div "Progress Updates" at bounding box center [317, 209] width 85 height 14
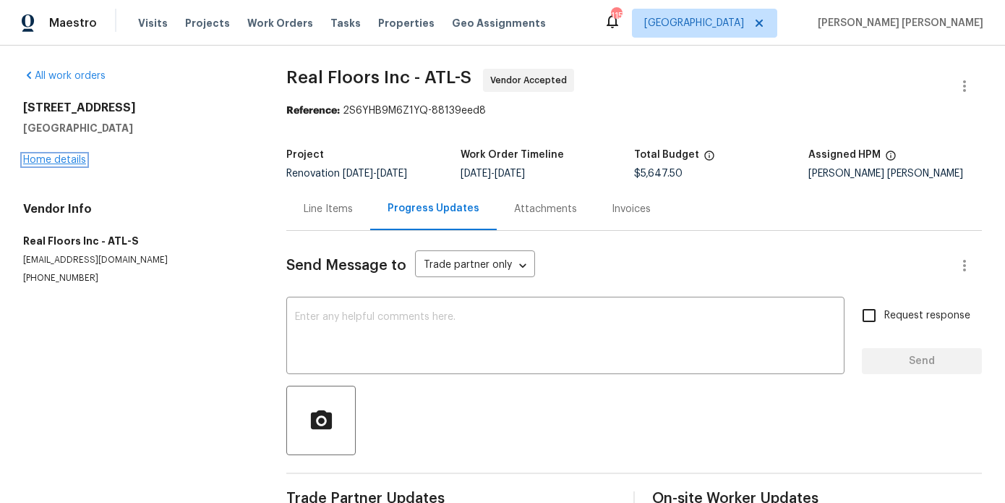
click at [44, 162] on link "Home details" at bounding box center [54, 160] width 63 height 10
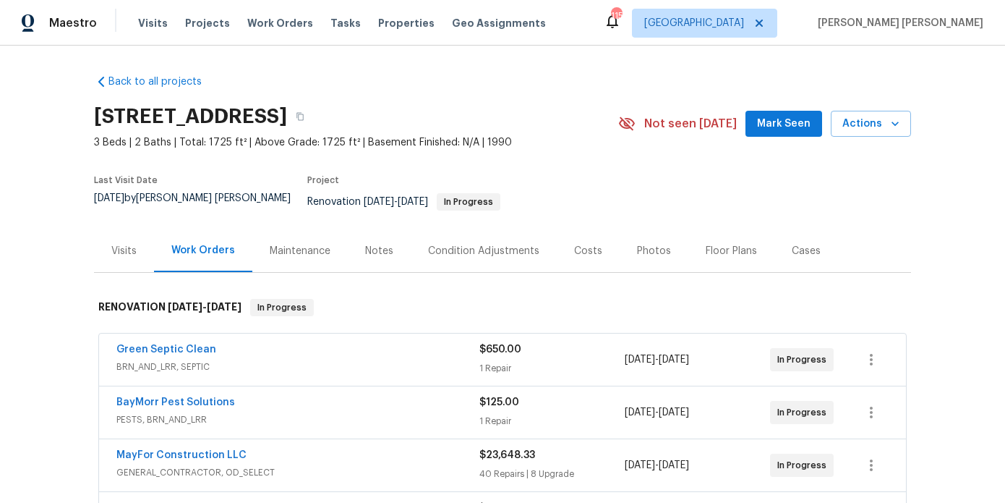
click at [393, 255] on div "Notes" at bounding box center [379, 250] width 63 height 43
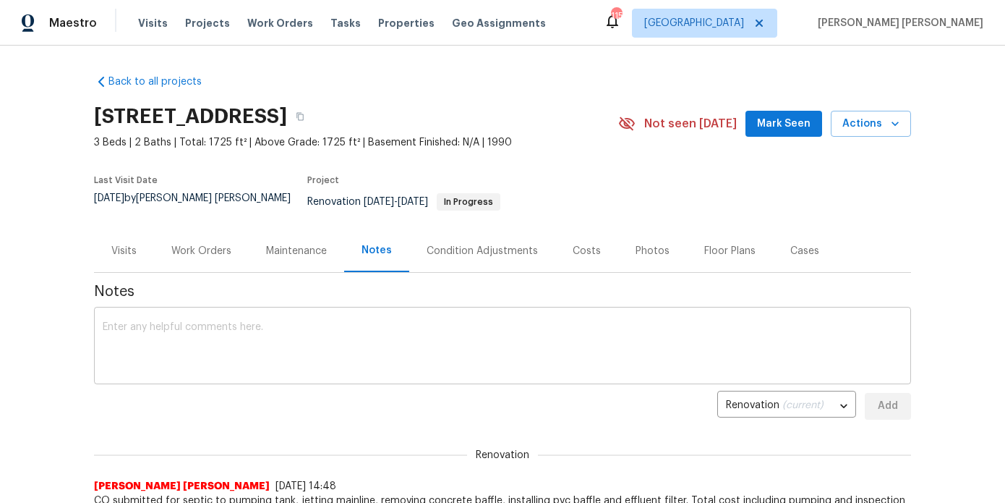
click at [361, 322] on textarea at bounding box center [503, 347] width 800 height 51
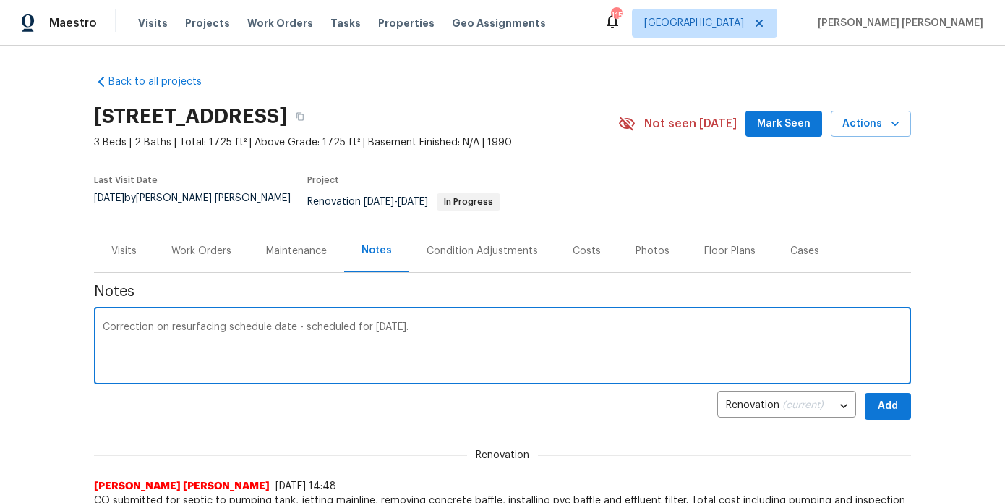
type textarea "Correction on resurfacing schedule date - scheduled for Friday, August 15th."
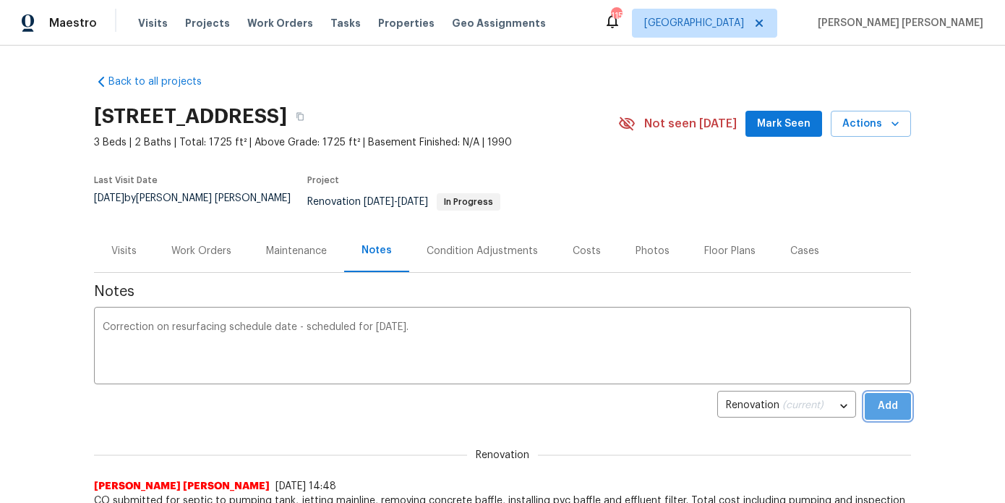
click at [899, 397] on span "Add" at bounding box center [887, 406] width 23 height 18
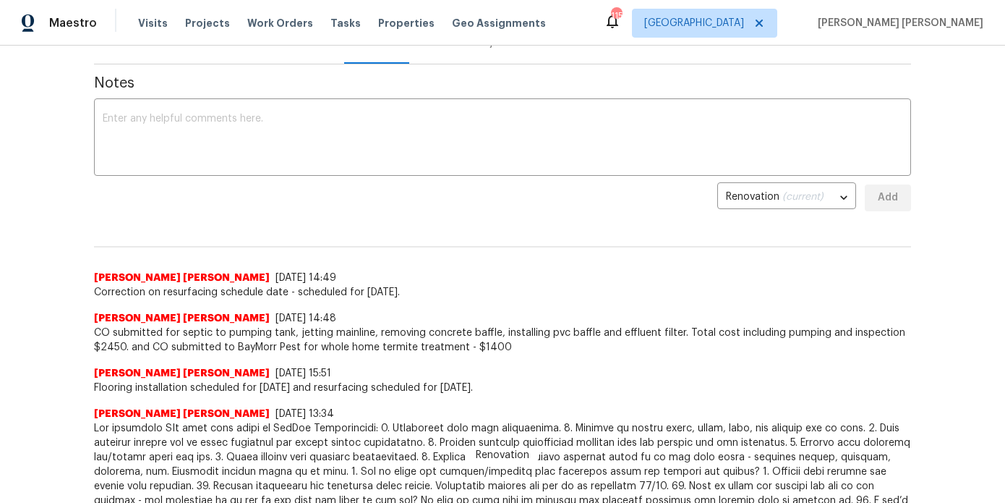
scroll to position [8, 0]
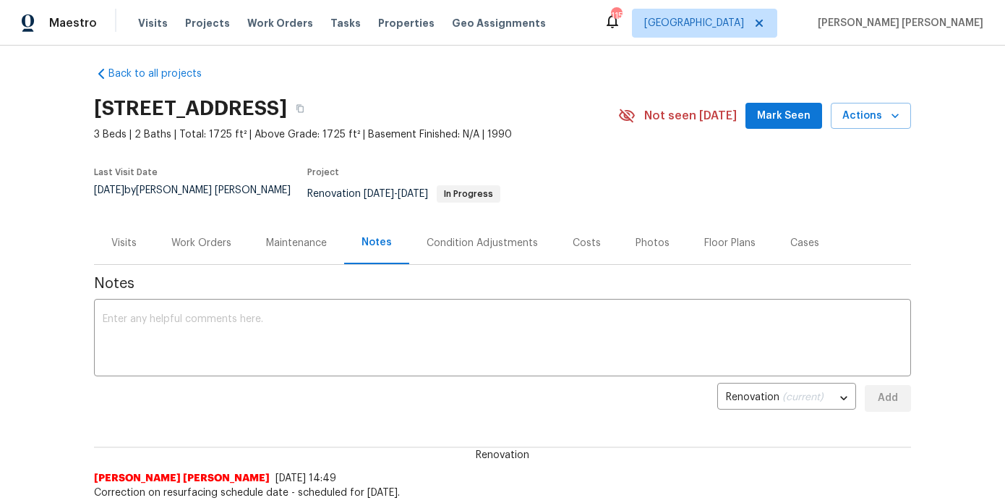
click at [203, 236] on div "Work Orders" at bounding box center [201, 243] width 60 height 14
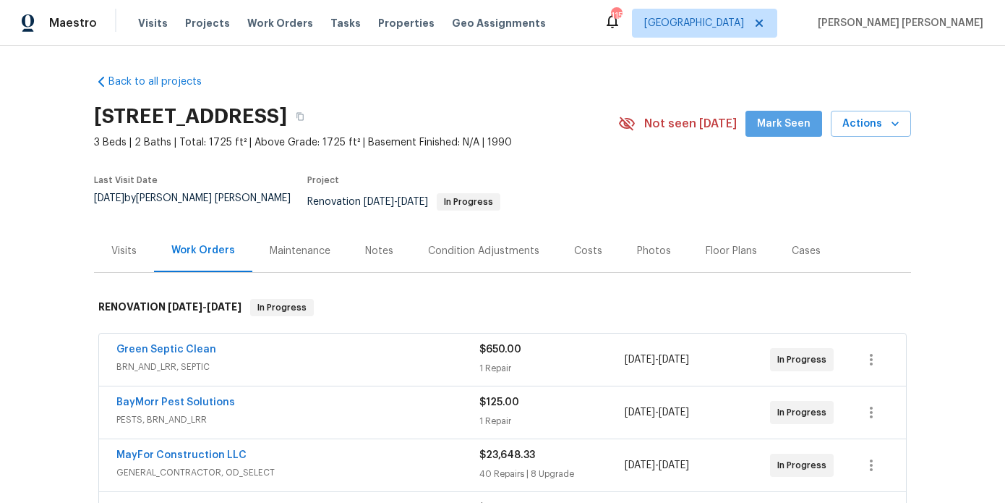
click at [802, 133] on button "Mark Seen" at bounding box center [784, 124] width 77 height 27
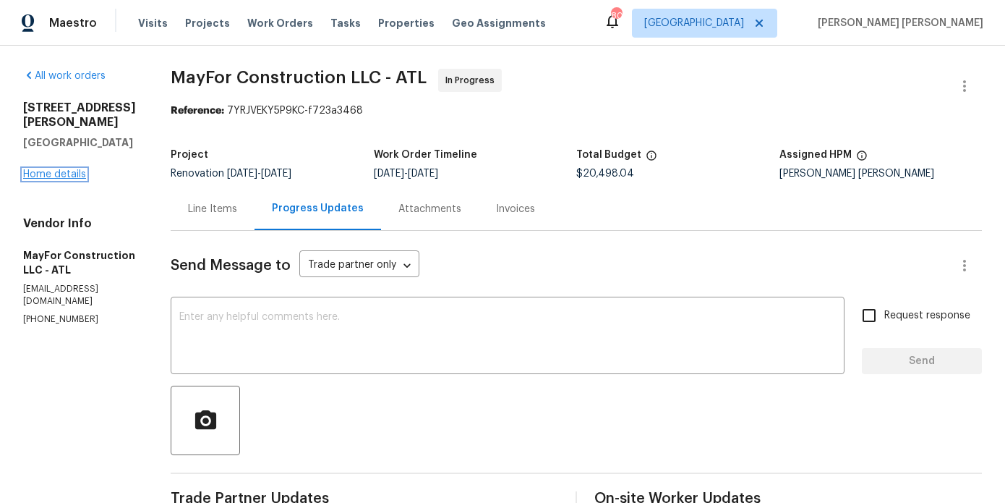
click at [72, 169] on link "Home details" at bounding box center [54, 174] width 63 height 10
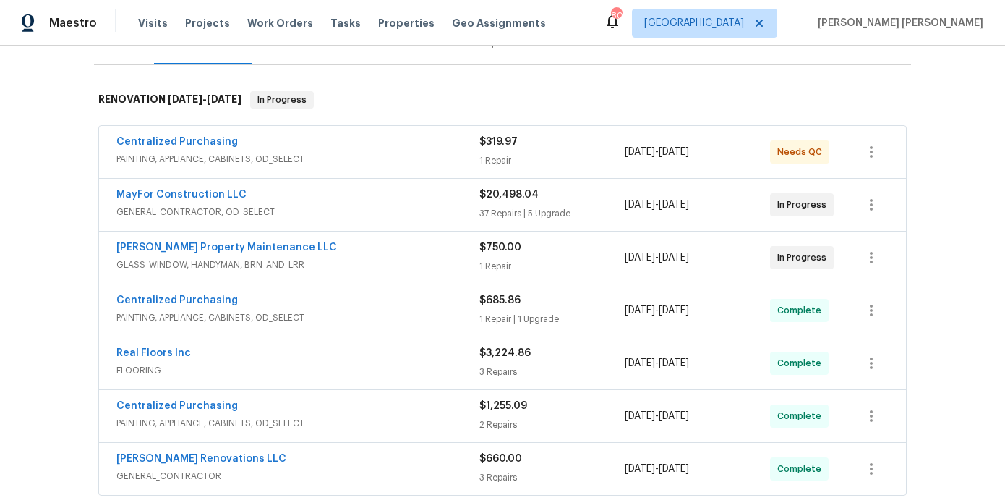
scroll to position [206, 0]
click at [221, 189] on span "MayFor Construction LLC" at bounding box center [181, 196] width 130 height 14
click at [221, 180] on div "MayFor Construction LLC GENERAL_CONTRACTOR, OD_SELECT $20,498.04 37 Repairs | 5…" at bounding box center [502, 206] width 807 height 52
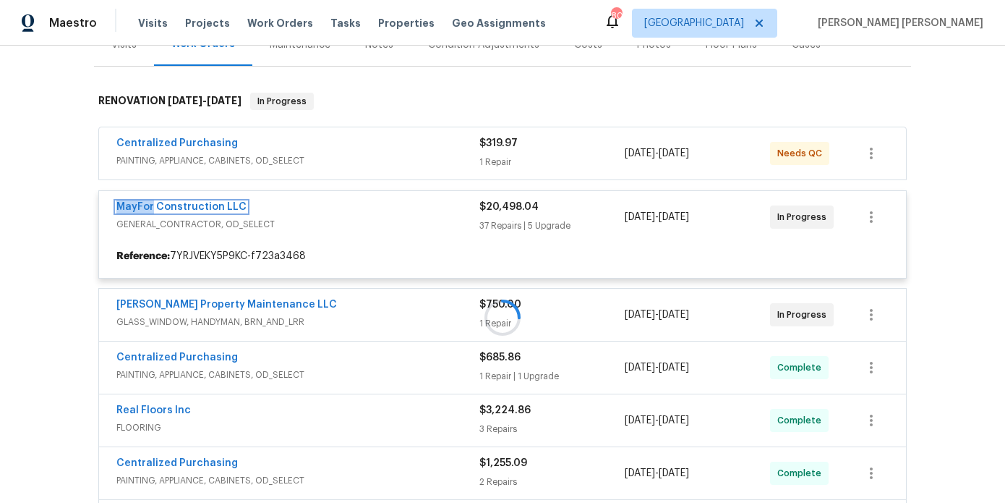
click at [218, 202] on link "MayFor Construction LLC" at bounding box center [181, 207] width 130 height 10
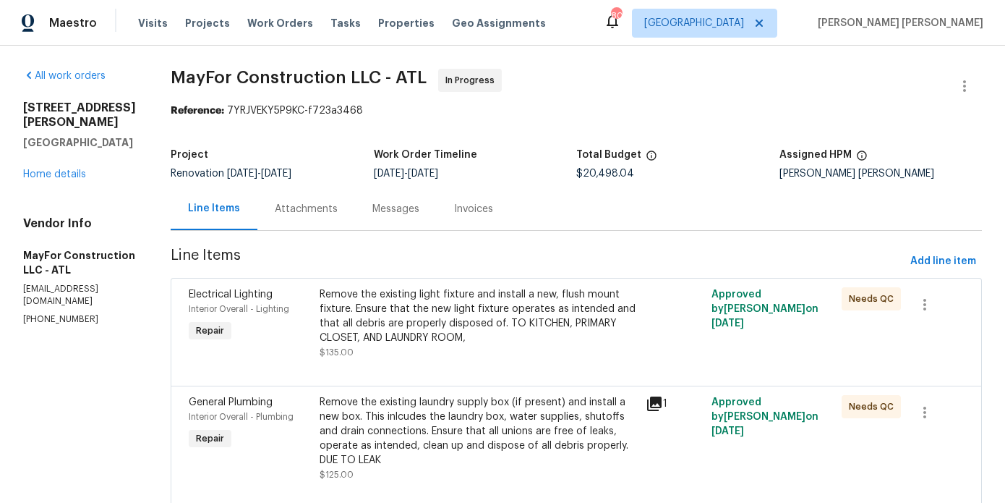
click at [333, 210] on div "Attachments" at bounding box center [306, 209] width 63 height 14
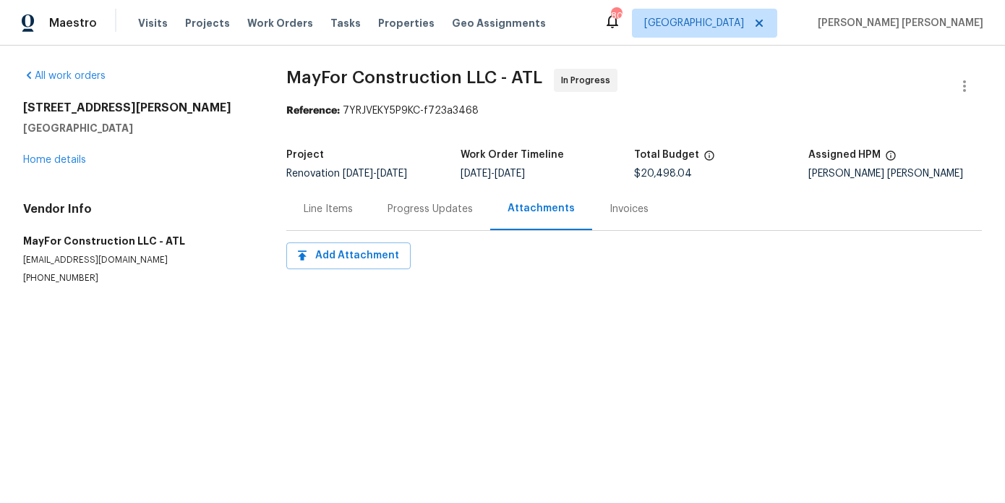
click at [402, 208] on div "Progress Updates" at bounding box center [430, 209] width 85 height 14
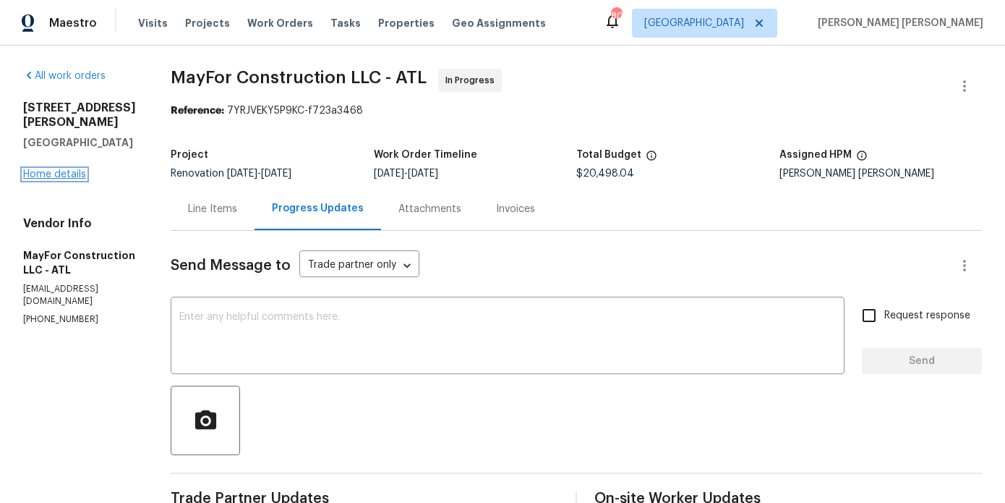
click at [70, 169] on link "Home details" at bounding box center [54, 174] width 63 height 10
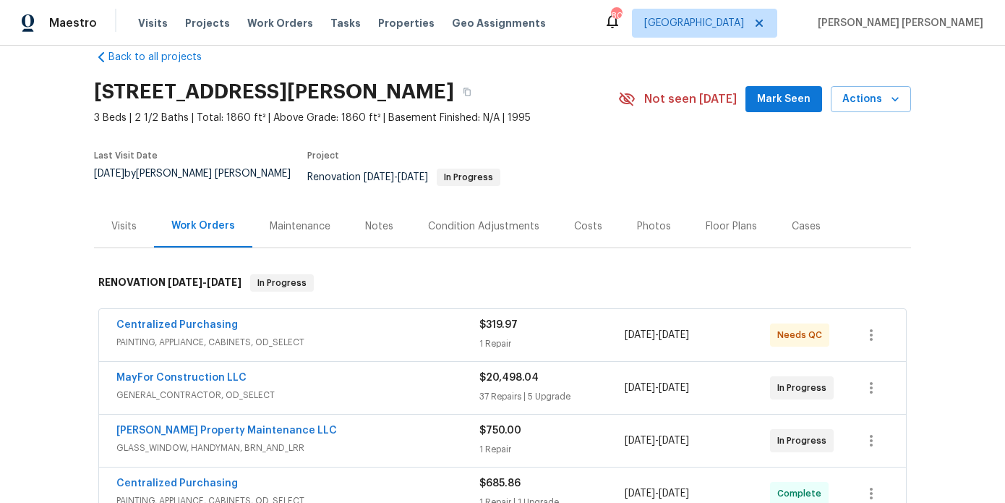
scroll to position [25, 0]
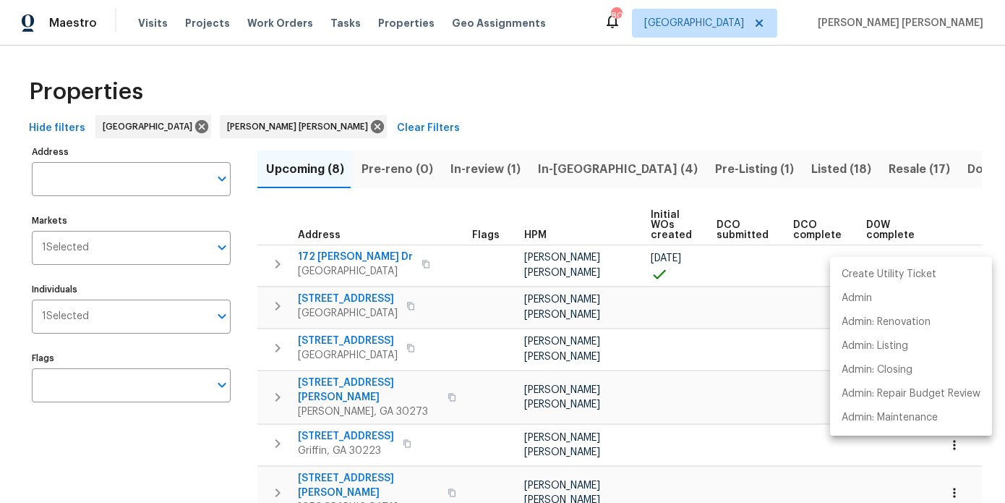
scroll to position [0, 212]
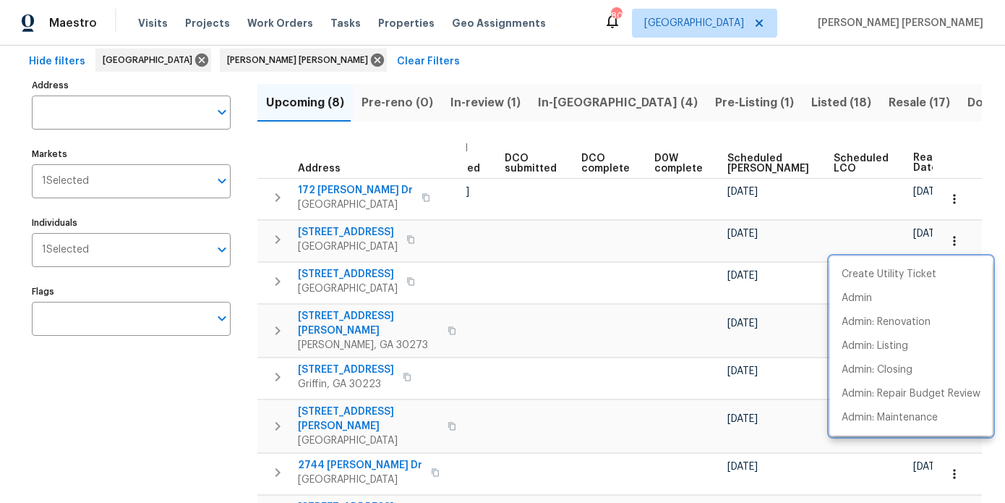
click at [641, 98] on div at bounding box center [502, 251] width 1005 height 503
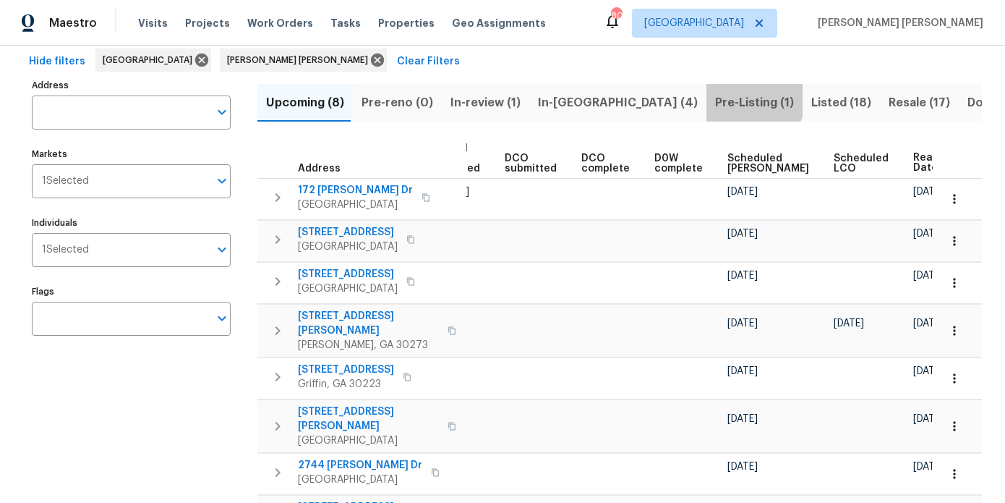
click at [715, 99] on span "Pre-Listing (1)" at bounding box center [754, 103] width 79 height 20
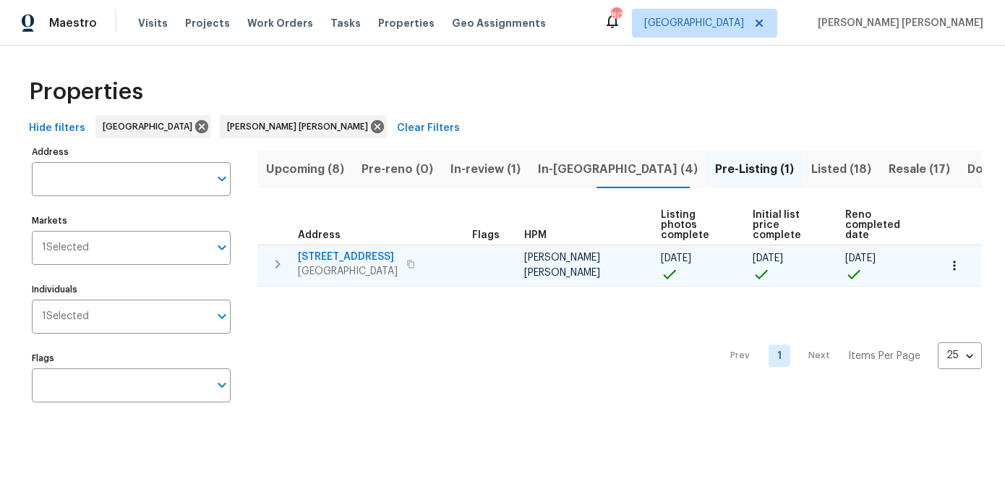
click at [325, 255] on span "[STREET_ADDRESS]" at bounding box center [348, 256] width 100 height 14
click at [957, 268] on icon "button" at bounding box center [954, 265] width 14 height 14
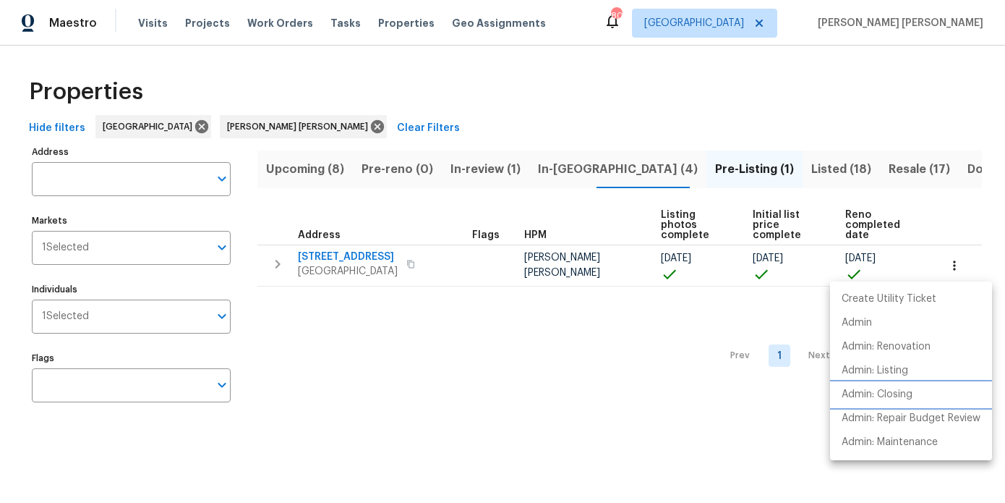
click at [897, 389] on p "Admin: Closing" at bounding box center [877, 394] width 71 height 15
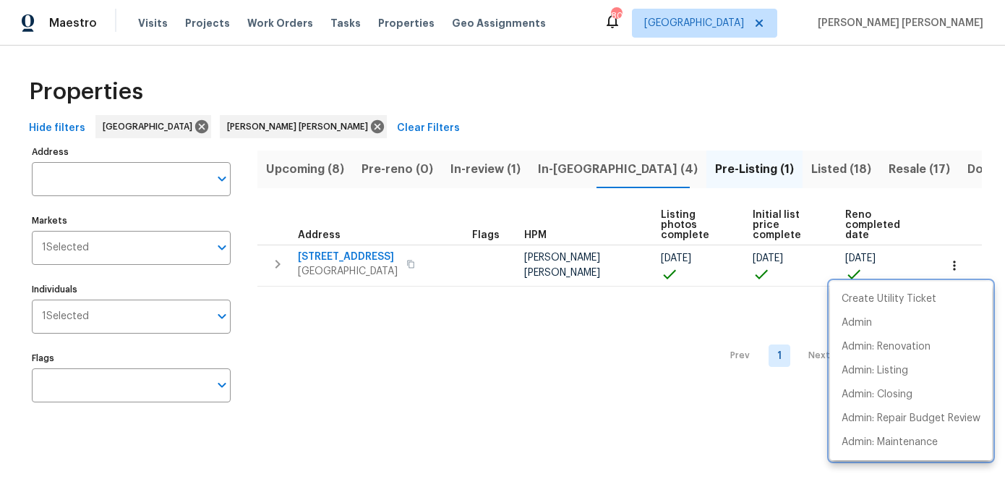
click at [550, 166] on div at bounding box center [502, 251] width 1005 height 503
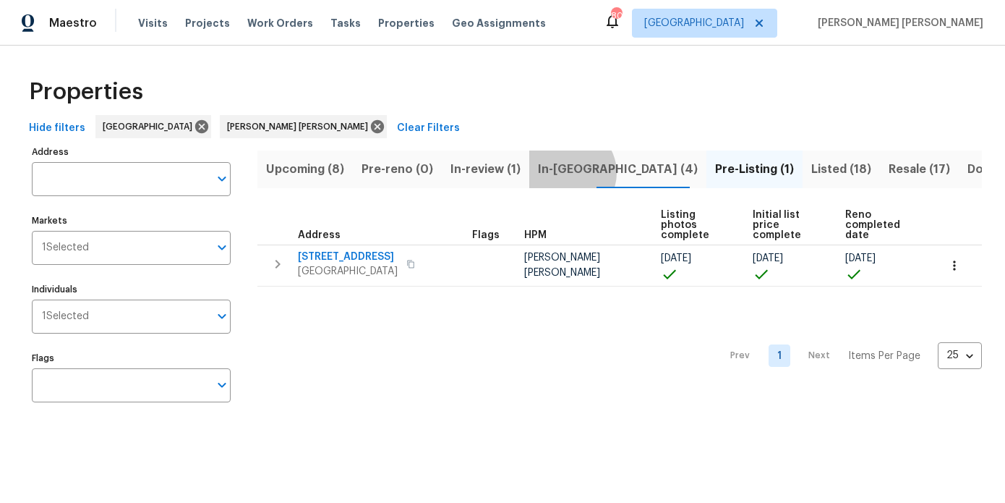
click at [561, 172] on span "In-reno (4)" at bounding box center [618, 169] width 160 height 20
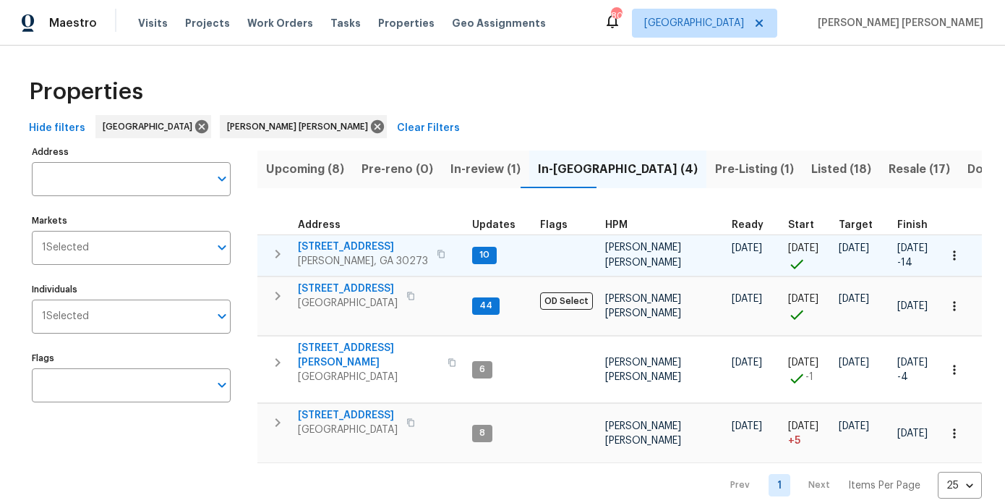
click at [350, 245] on span "[STREET_ADDRESS]" at bounding box center [363, 246] width 130 height 14
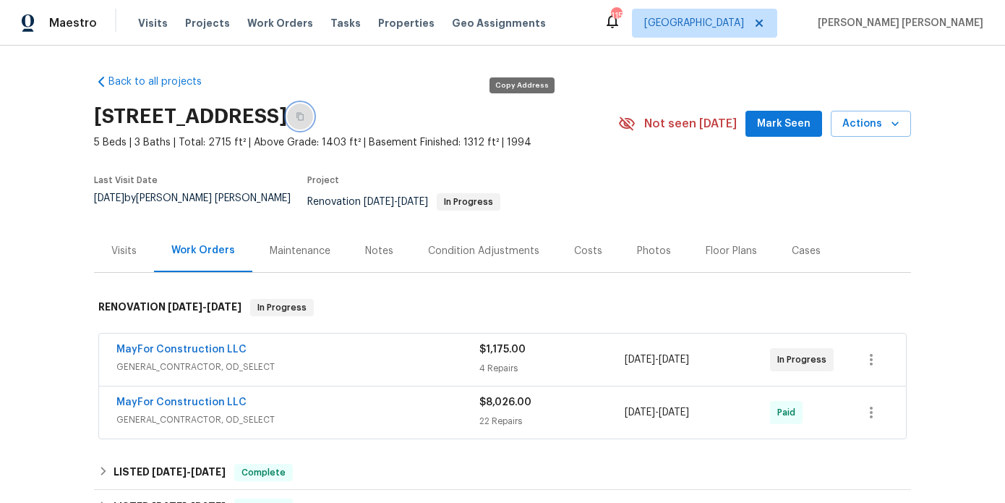
click at [313, 118] on button "button" at bounding box center [300, 116] width 26 height 26
click at [385, 244] on div "Notes" at bounding box center [379, 251] width 28 height 14
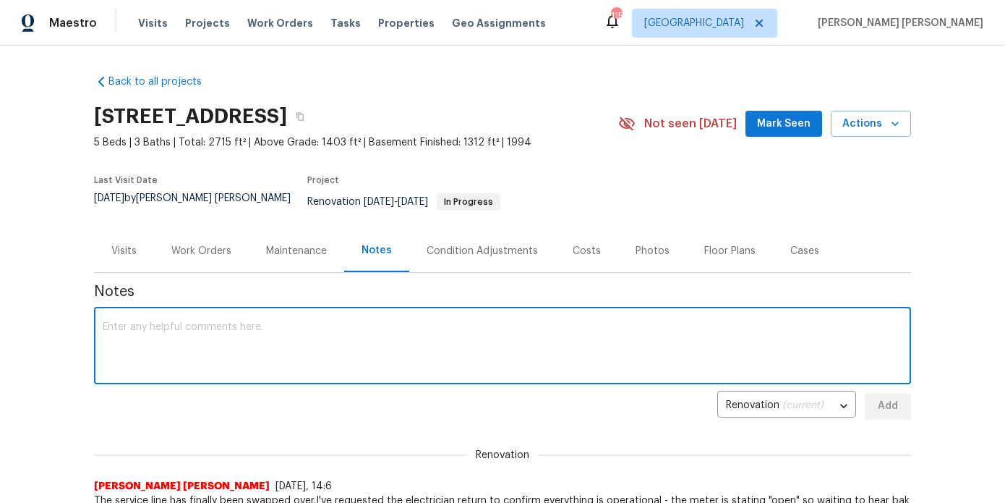
click at [363, 322] on textarea at bounding box center [503, 347] width 800 height 51
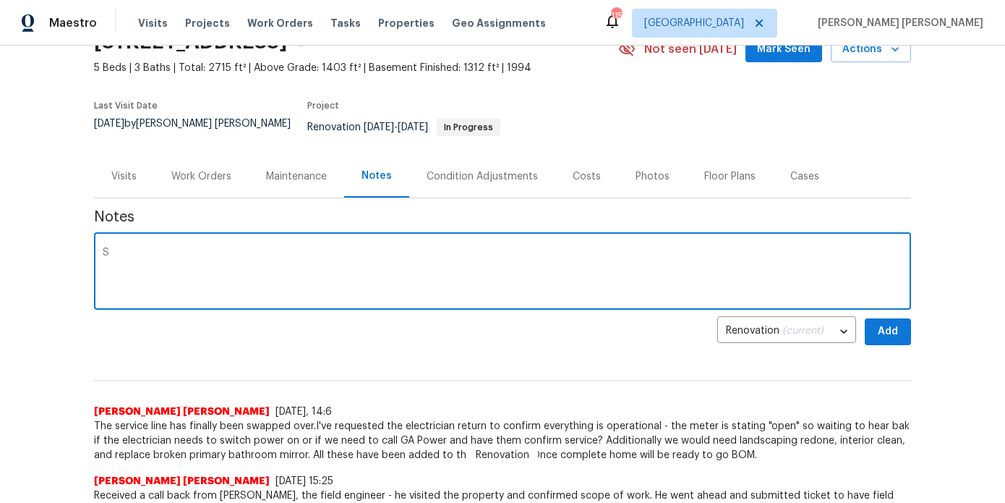
scroll to position [89, 0]
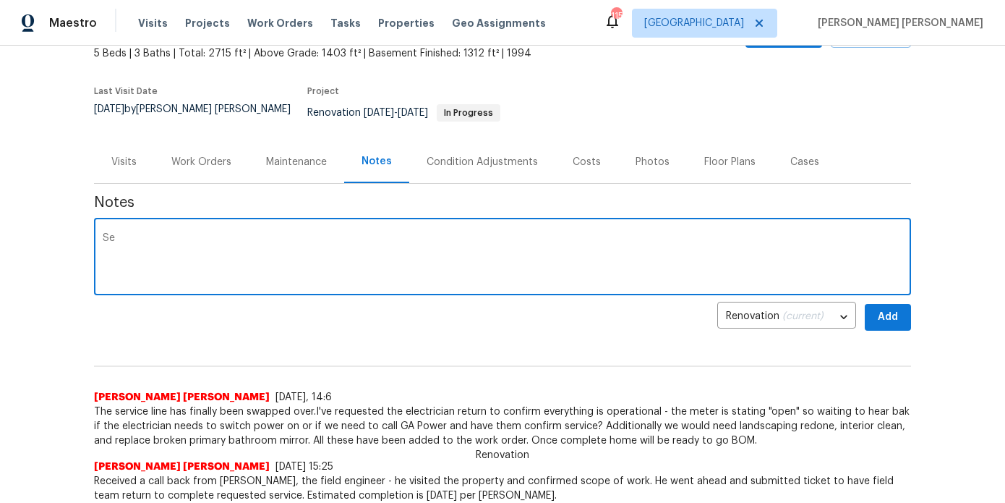
type textarea "S"
paste textarea "UTL-77351"
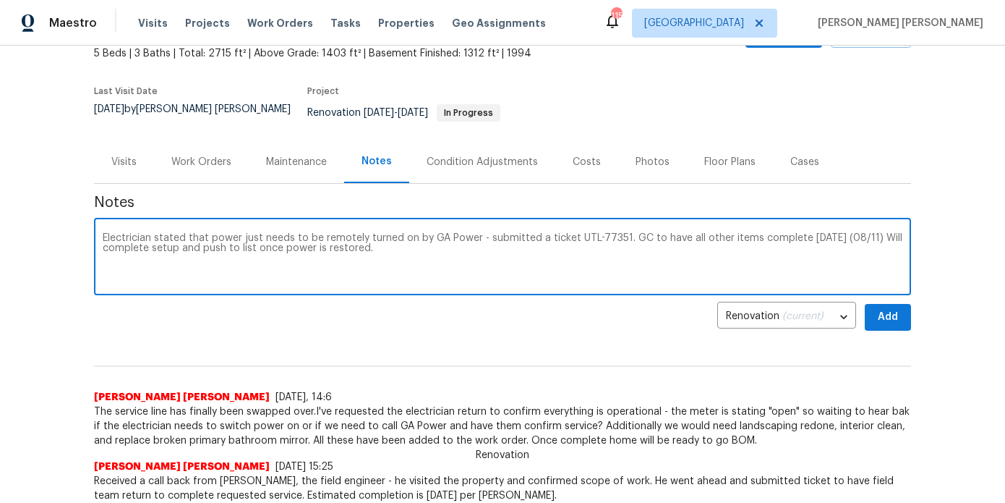
type textarea "Electrician stated that power just needs to be remotely turned on by GA Power -…"
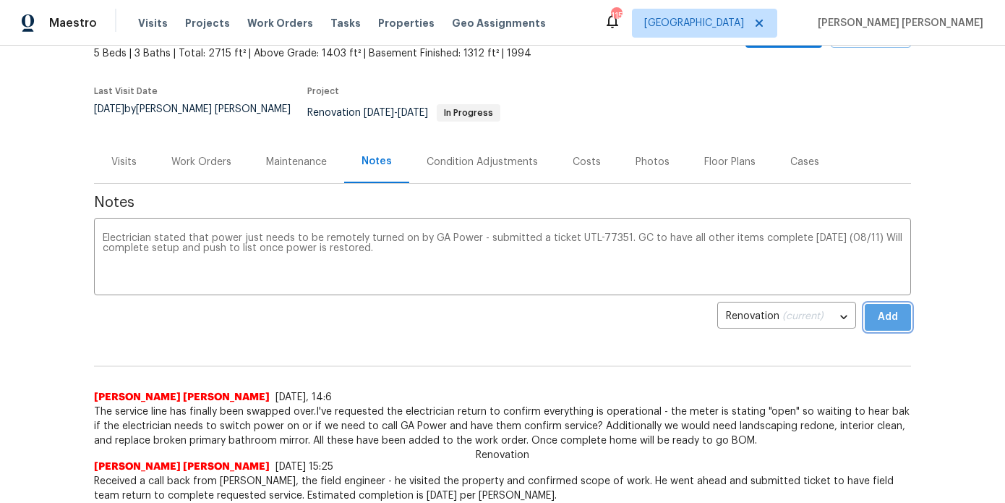
click at [897, 308] on span "Add" at bounding box center [887, 317] width 23 height 18
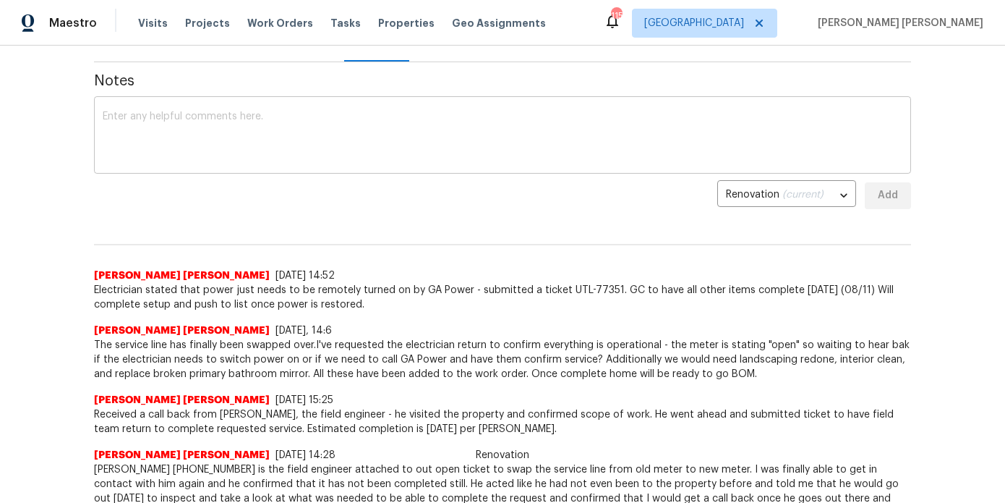
scroll to position [0, 0]
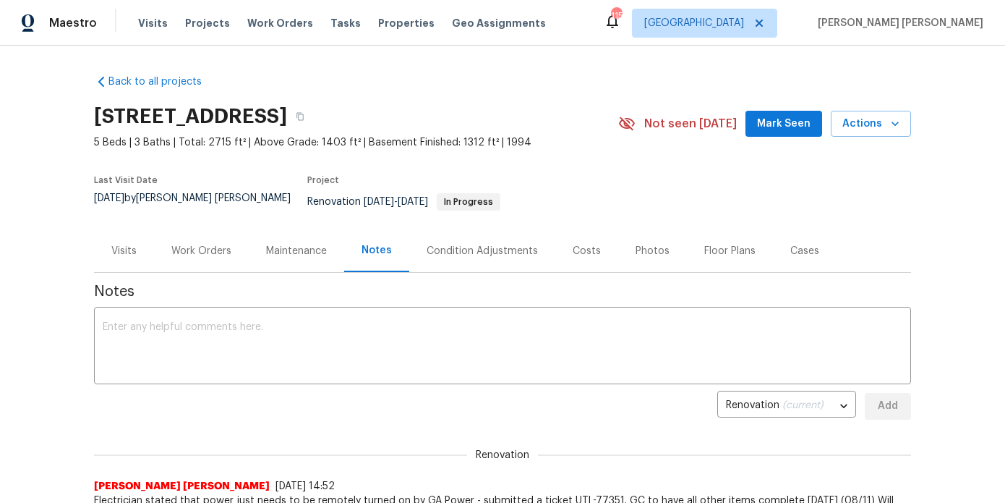
click at [760, 124] on button "Mark Seen" at bounding box center [784, 124] width 77 height 27
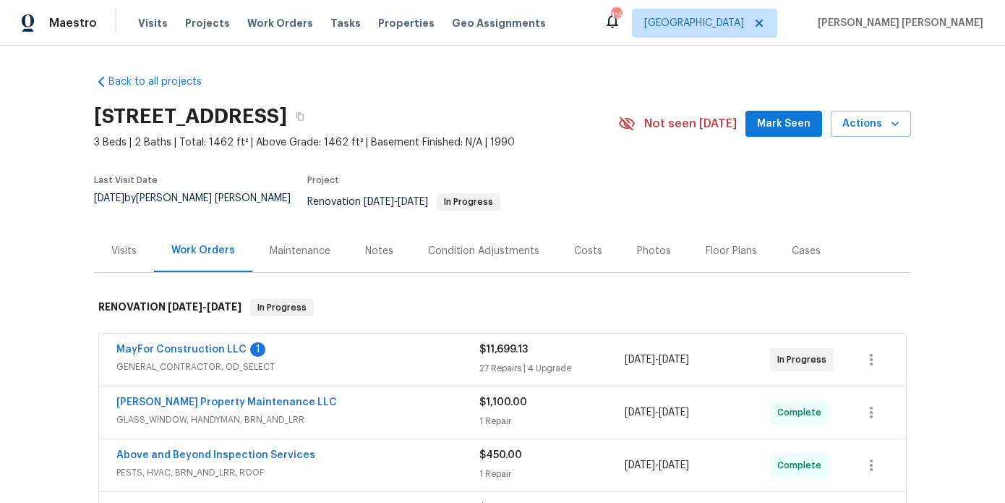
scroll to position [47, 0]
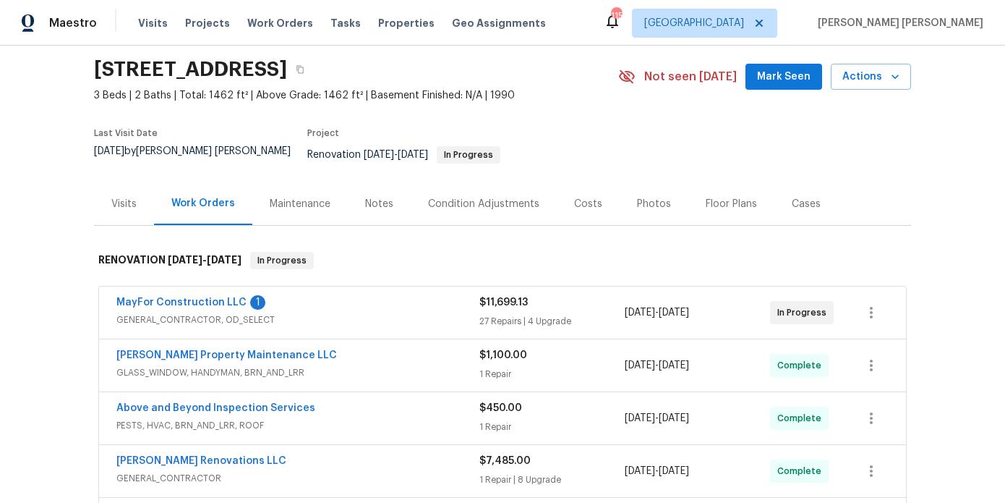
click at [364, 204] on div "Notes" at bounding box center [379, 203] width 63 height 43
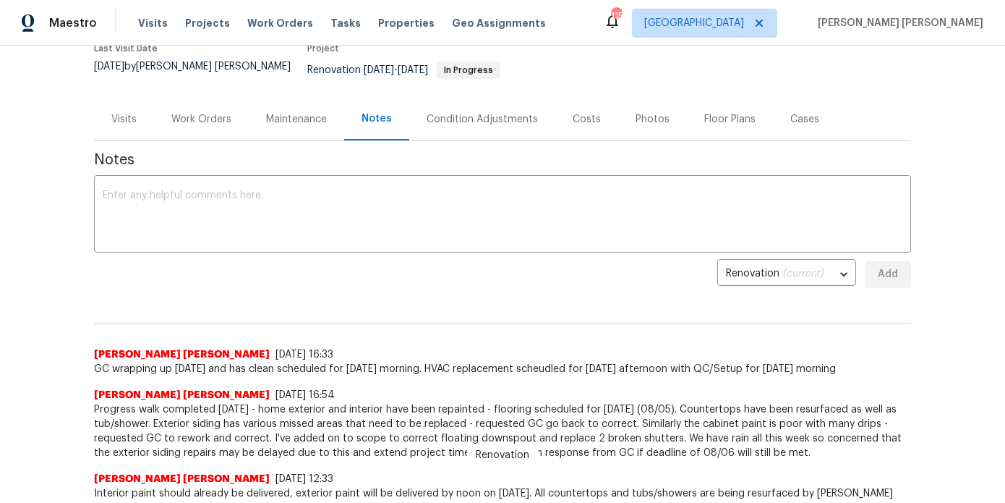
scroll to position [137, 0]
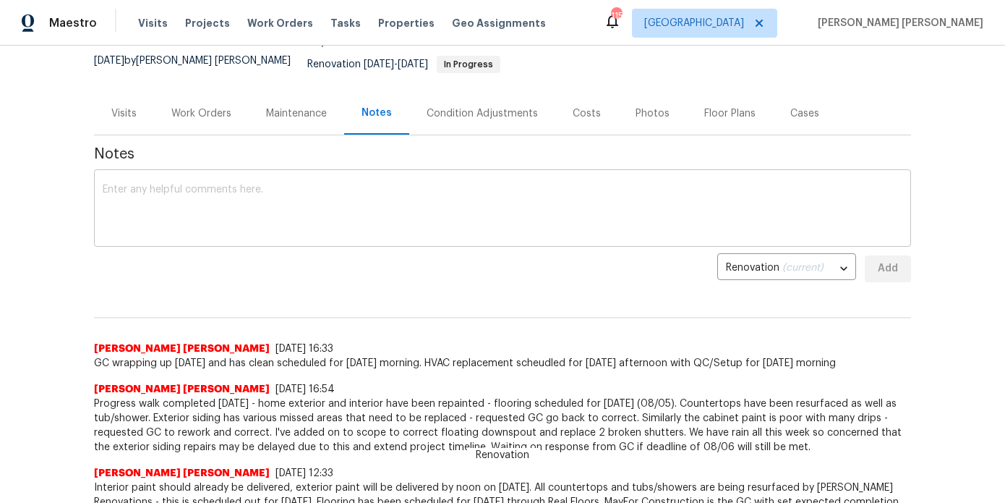
click at [228, 211] on textarea at bounding box center [503, 209] width 800 height 51
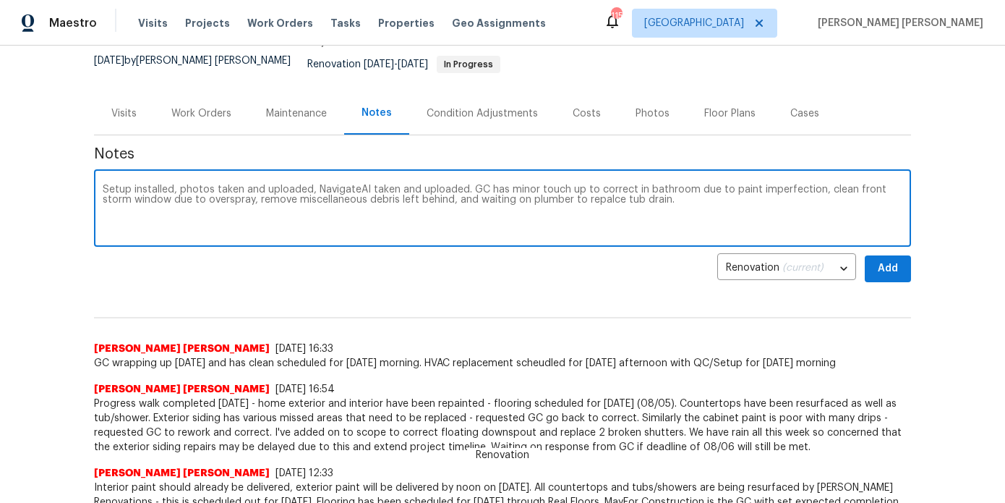
click at [570, 188] on textarea "Setup installed, photos taken and uploaded, NavigateAI taken and uploaded. GC h…" at bounding box center [503, 209] width 800 height 51
click at [688, 189] on textarea "Setup installed, photos taken and uploaded, NavigateAI taken and uploaded. GC h…" at bounding box center [503, 209] width 800 height 51
click at [571, 187] on textarea "Setup installed, photos taken and uploaded, NavigateAI taken and uploaded. GC h…" at bounding box center [503, 209] width 800 height 51
click at [695, 202] on textarea "Setup installed, photos taken and uploaded, NavigateAI taken and uploaded. GC h…" at bounding box center [503, 209] width 800 height 51
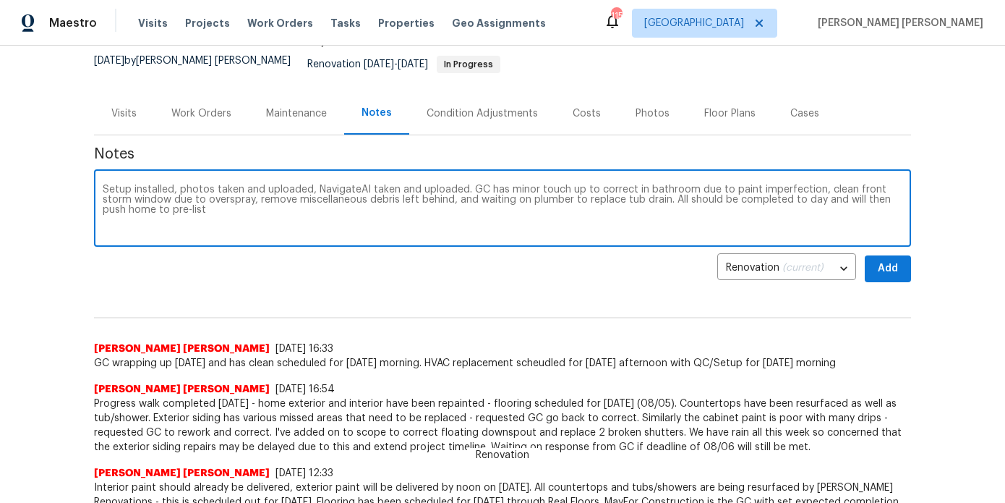
type textarea "Setup installed, photos taken and uploaded, NavigateAI taken and uploaded. GC h…"
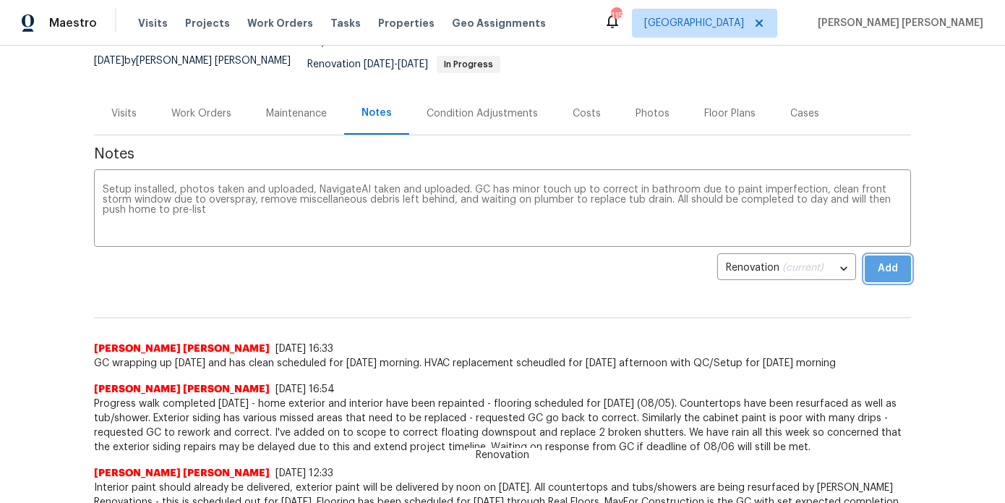
click at [908, 261] on button "Add" at bounding box center [888, 268] width 46 height 27
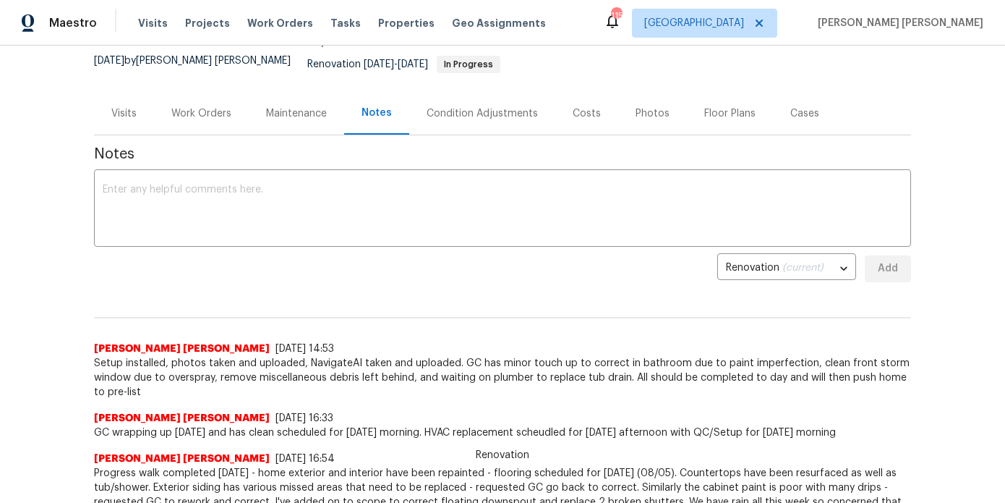
click at [207, 112] on div "Work Orders" at bounding box center [201, 113] width 95 height 43
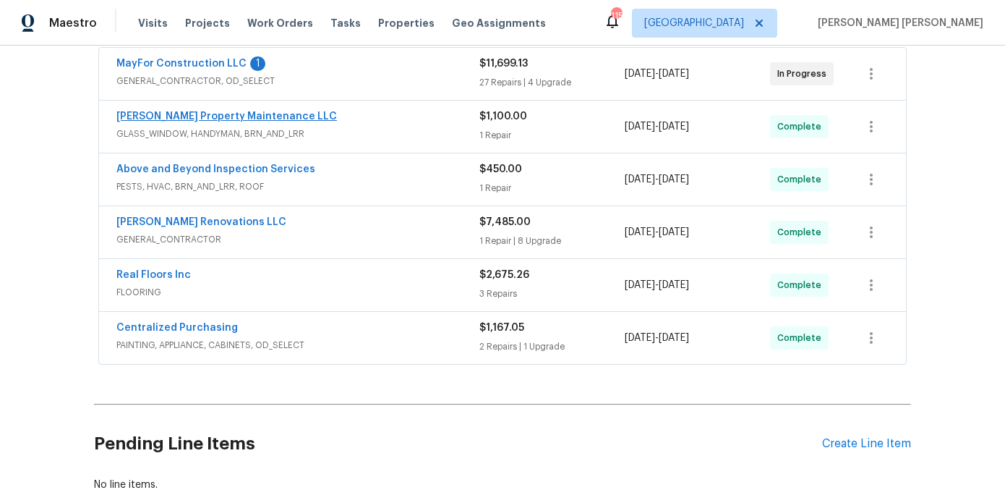
scroll to position [254, 0]
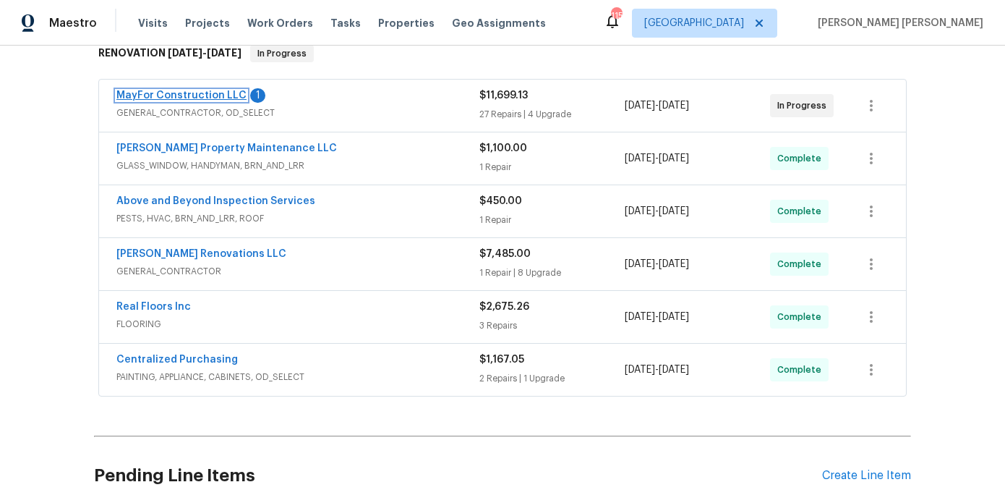
click at [217, 90] on link "MayFor Construction LLC" at bounding box center [181, 95] width 130 height 10
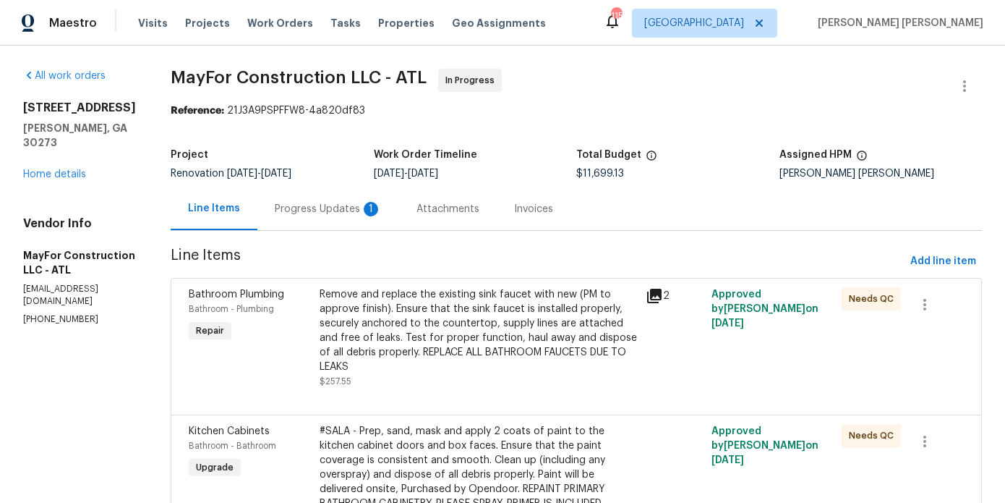
click at [361, 215] on div "Progress Updates 1" at bounding box center [328, 209] width 107 height 14
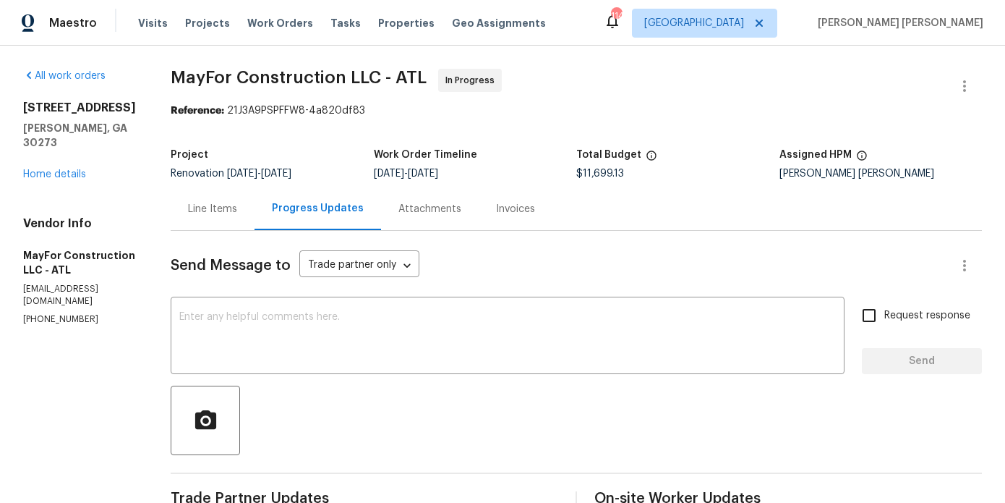
click at [237, 213] on div "Line Items" at bounding box center [212, 209] width 49 height 14
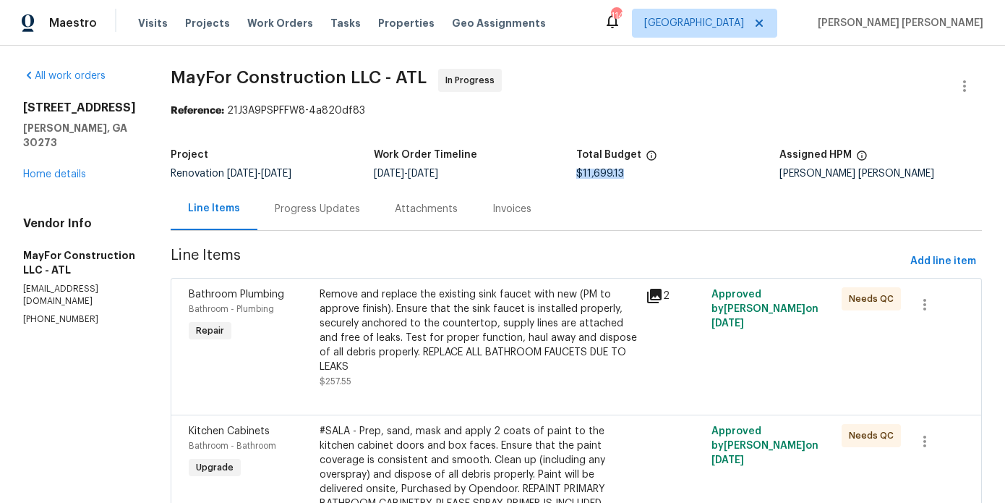
drag, startPoint x: 640, startPoint y: 179, endPoint x: 585, endPoint y: 173, distance: 55.3
click at [585, 173] on div "Project Renovation 7/28/2025 - 8/6/2025 Work Order Timeline 7/28/2025 - 8/6/202…" at bounding box center [576, 164] width 811 height 46
copy span "$11,699.13"
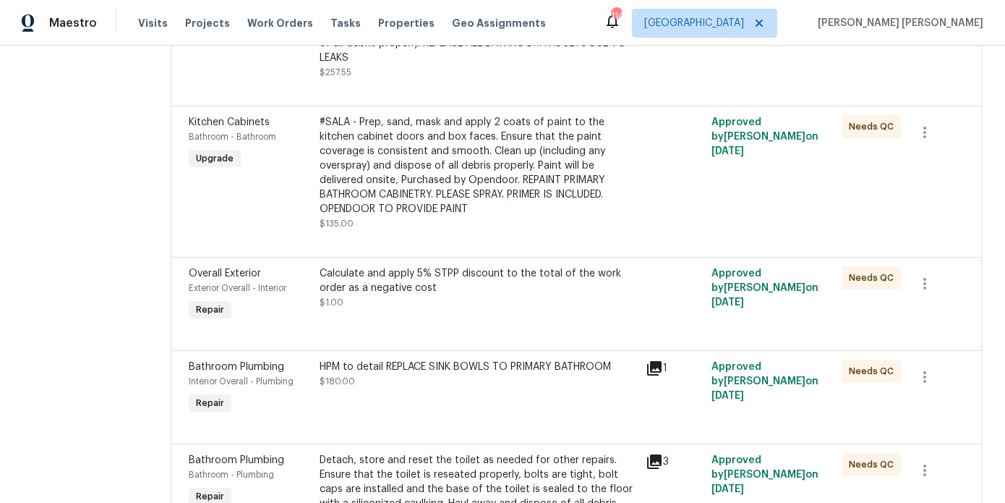
click at [500, 268] on div "Calculate and apply 5% STPP discount to the total of the work order as a negati…" at bounding box center [479, 280] width 318 height 29
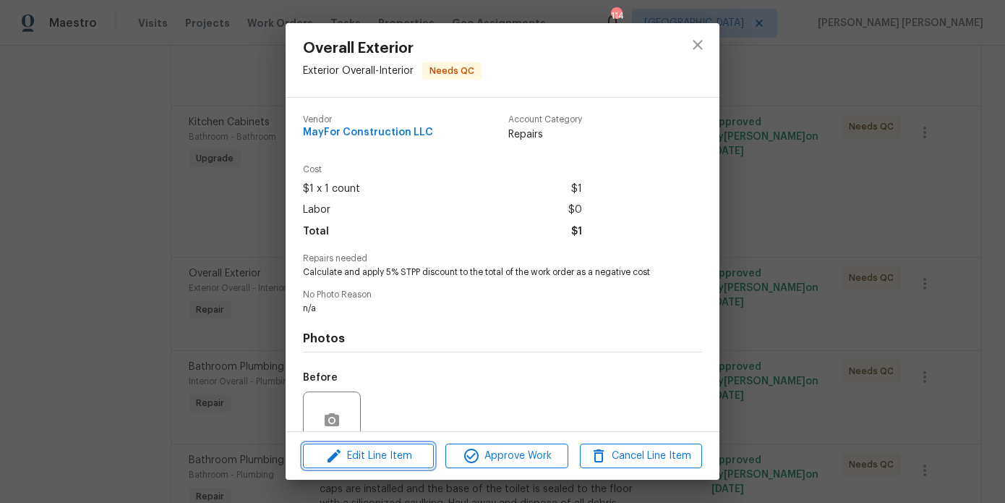
click at [371, 459] on span "Edit Line Item" at bounding box center [368, 456] width 122 height 18
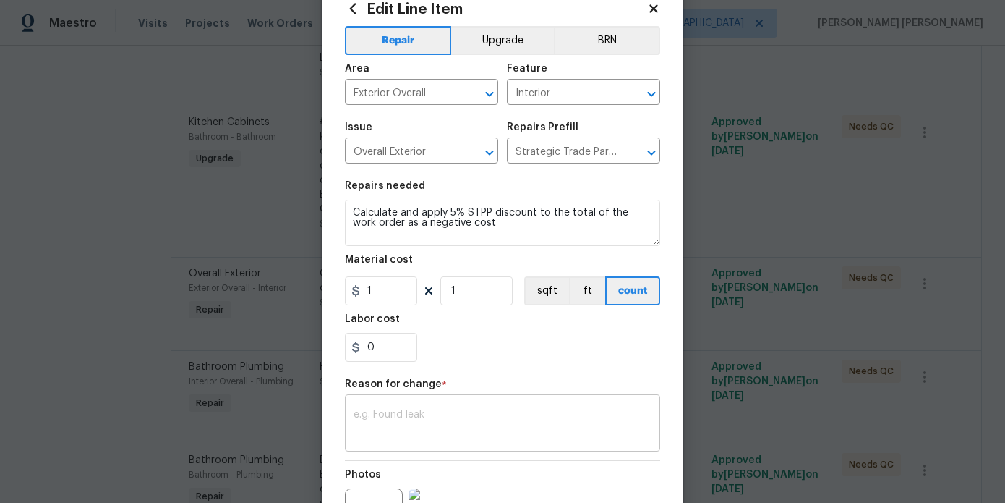
scroll to position [72, 0]
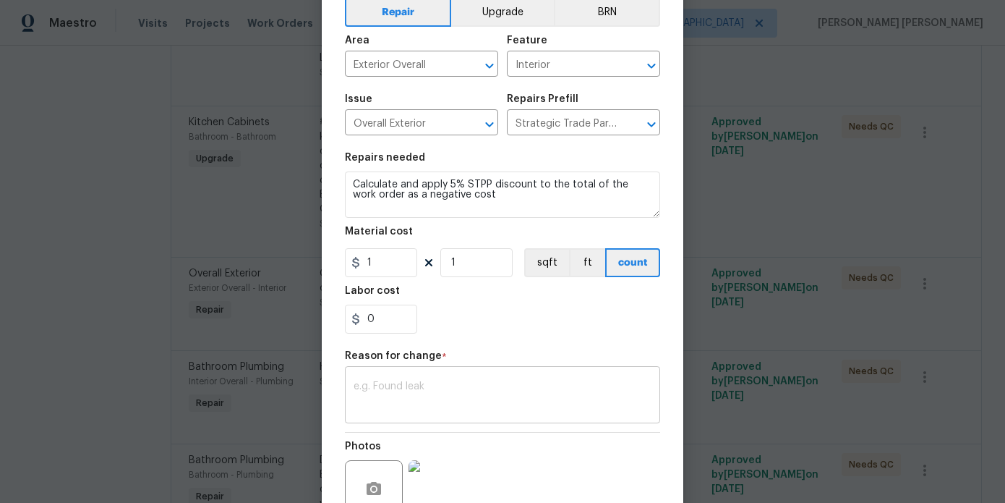
click at [404, 386] on textarea at bounding box center [503, 396] width 298 height 30
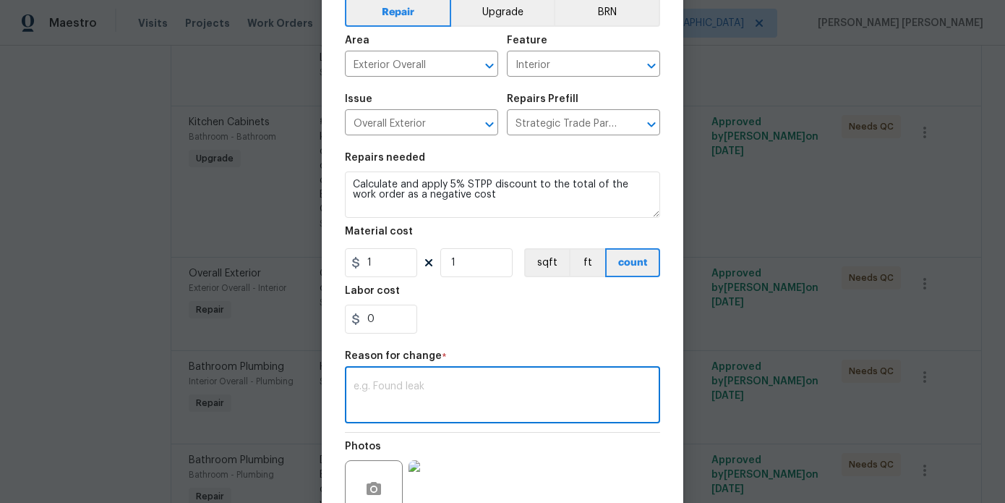
paste textarea "$11,699.13"
click at [354, 383] on textarea "$11,699.13" at bounding box center [503, 396] width 298 height 30
click at [518, 383] on textarea "STPP DISCOUNT: $11,699.13" at bounding box center [503, 396] width 298 height 30
type textarea "STPP DISCOUNT: $11,699.13 x 0.05 = 584.96"
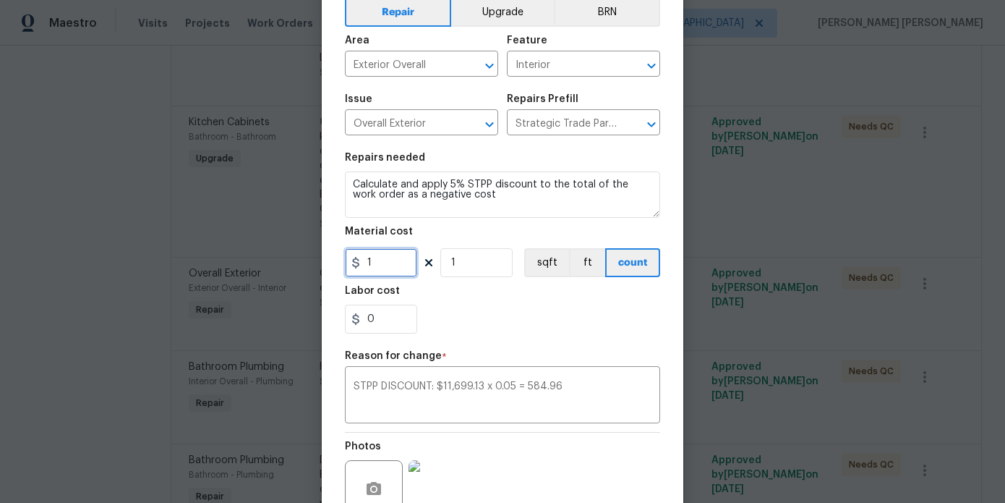
click at [383, 263] on input "1" at bounding box center [381, 262] width 72 height 29
click at [367, 262] on input "584.96" at bounding box center [381, 262] width 72 height 29
click at [500, 321] on div "0" at bounding box center [502, 318] width 315 height 29
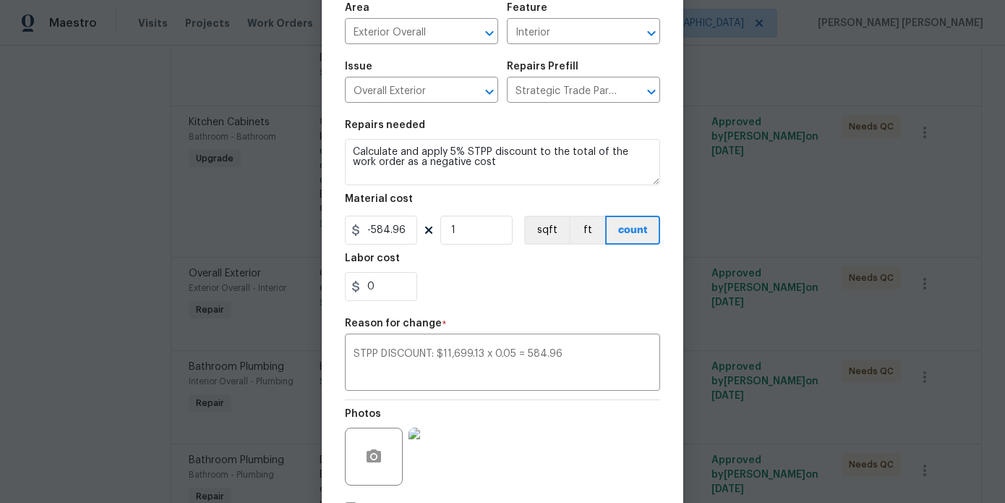
scroll to position [140, 0]
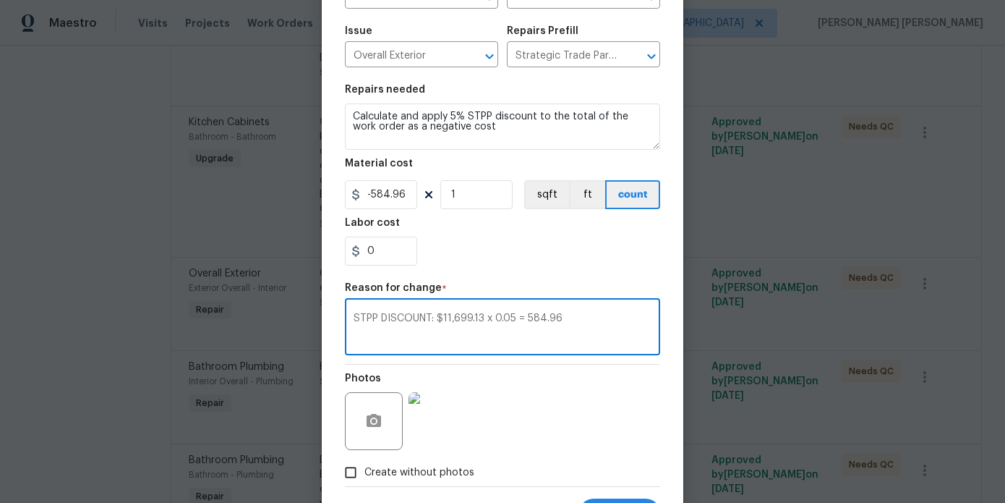
click at [481, 324] on textarea "STPP DISCOUNT: $11,699.13 x 0.05 = 584.96" at bounding box center [503, 328] width 298 height 30
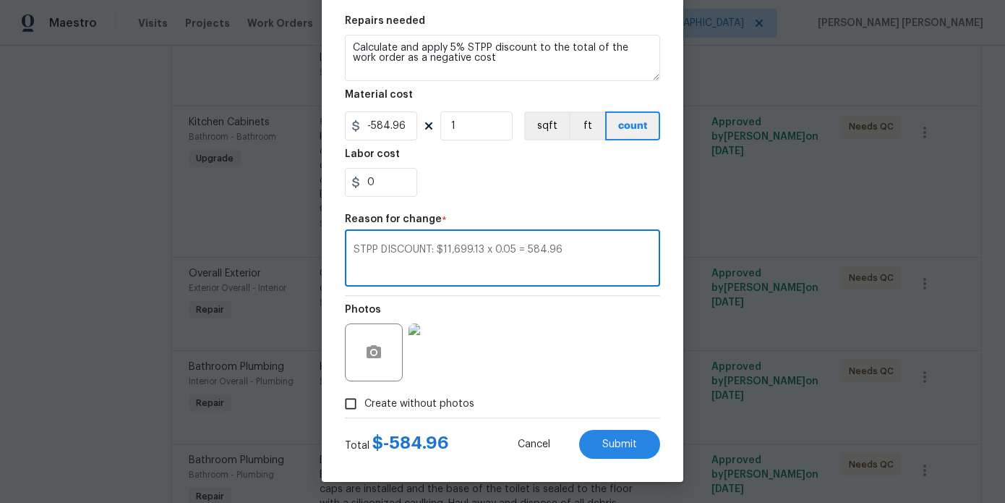
scroll to position [210, 0]
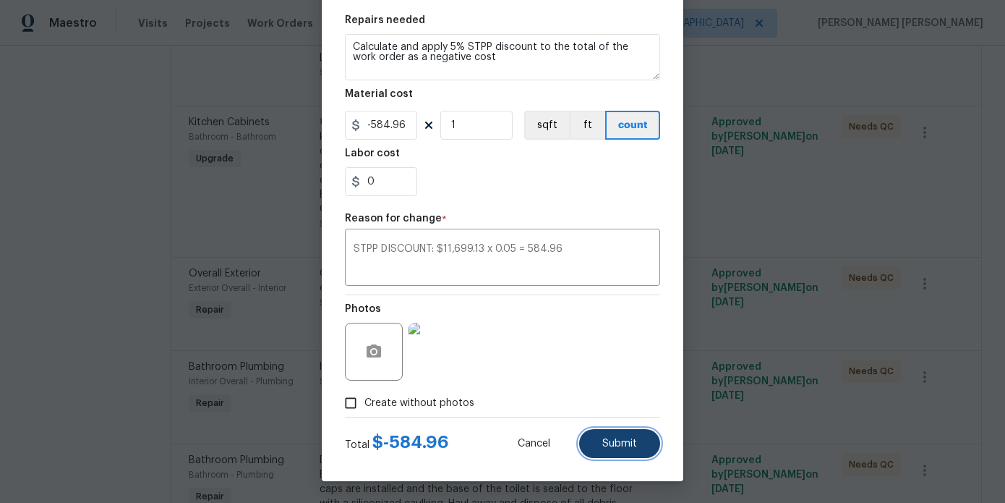
click at [642, 447] on button "Submit" at bounding box center [619, 443] width 81 height 29
type input "1"
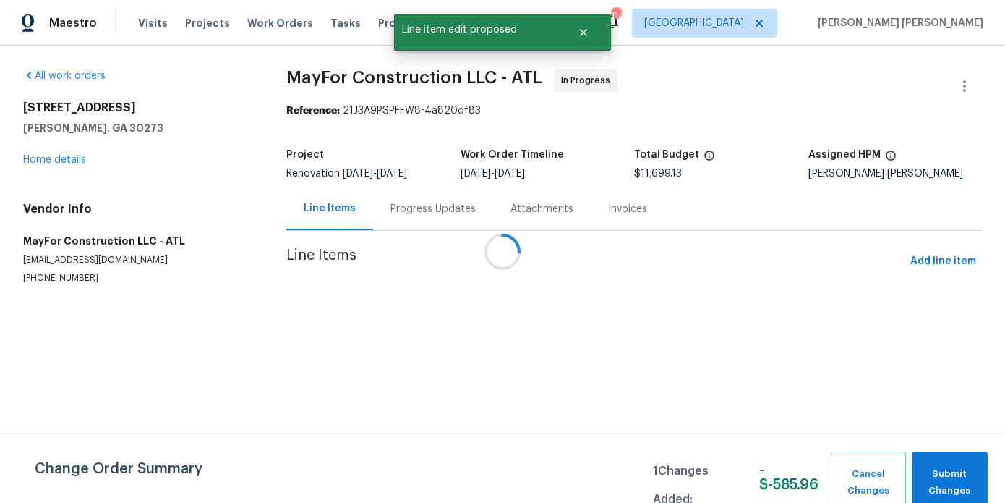
scroll to position [0, 0]
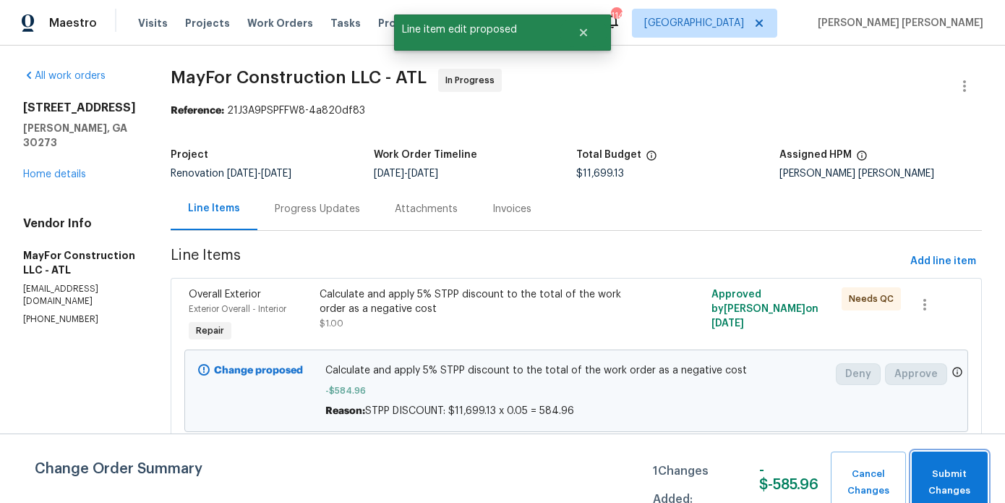
click at [923, 464] on button "Submit Changes" at bounding box center [950, 482] width 76 height 62
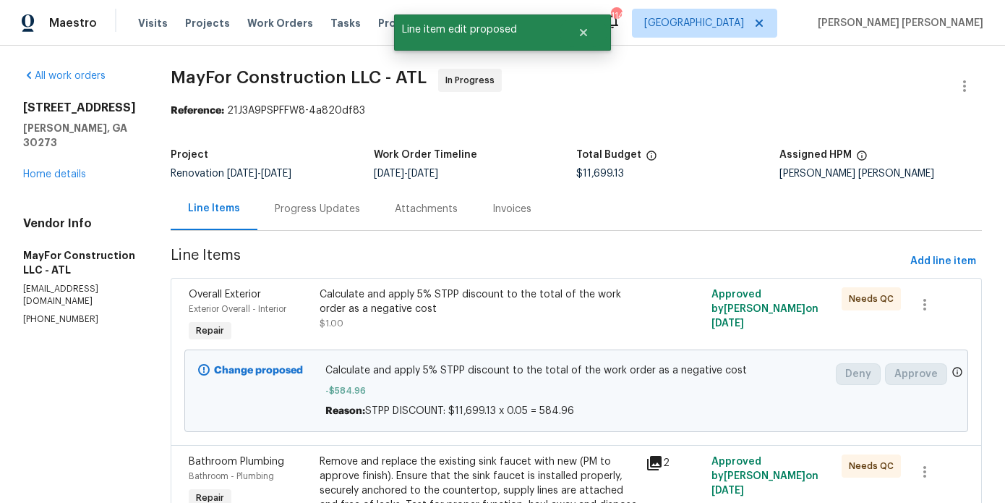
click at [356, 212] on div "Progress Updates" at bounding box center [317, 209] width 85 height 14
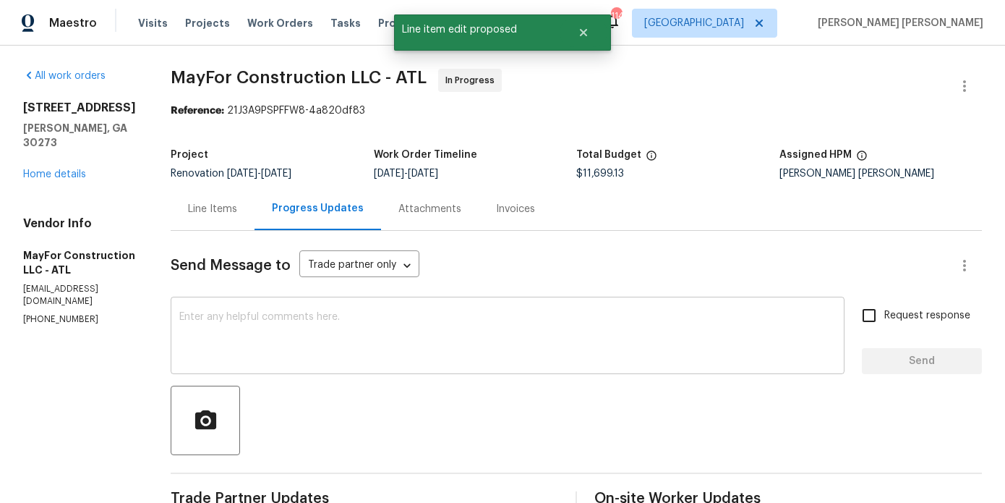
click at [351, 346] on textarea at bounding box center [507, 337] width 657 height 51
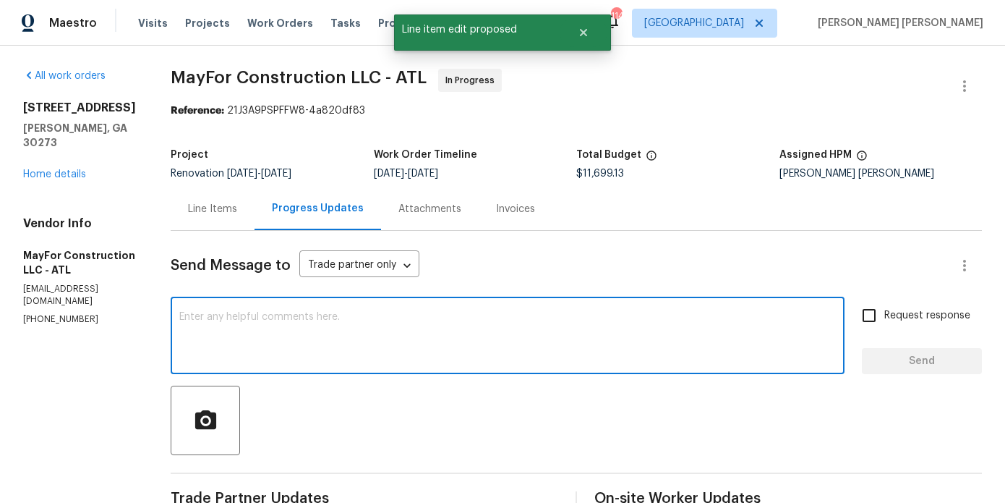
paste textarea "STPP DISCOUNT: $11,699.13 x 0.05 = 584.96"
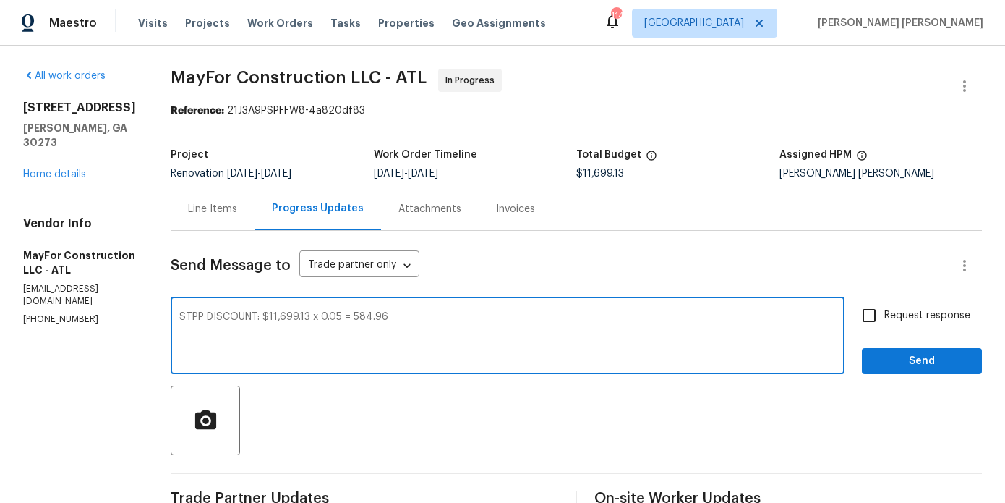
type textarea "STPP DISCOUNT: $11,699.13 x 0.05 = 584.96"
click at [871, 320] on input "Request response" at bounding box center [869, 315] width 30 height 30
checkbox input "true"
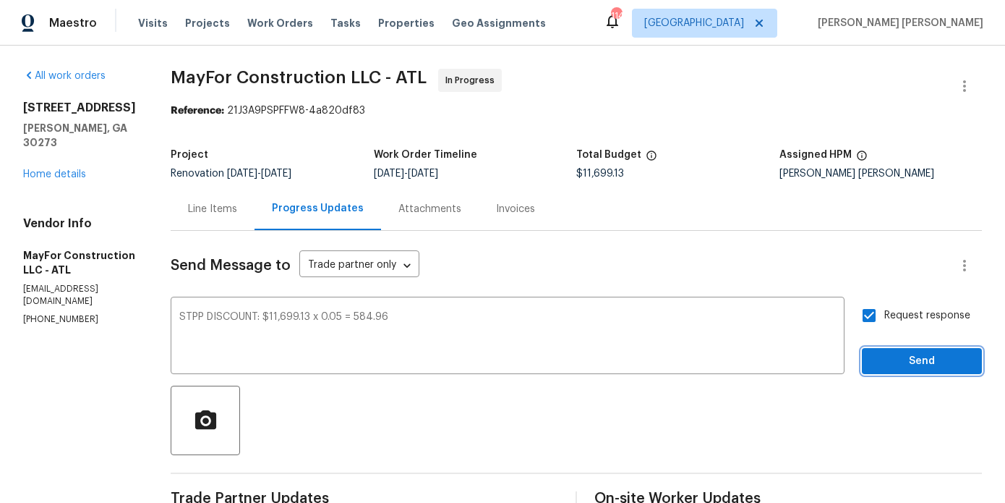
click at [887, 349] on button "Send" at bounding box center [922, 361] width 120 height 27
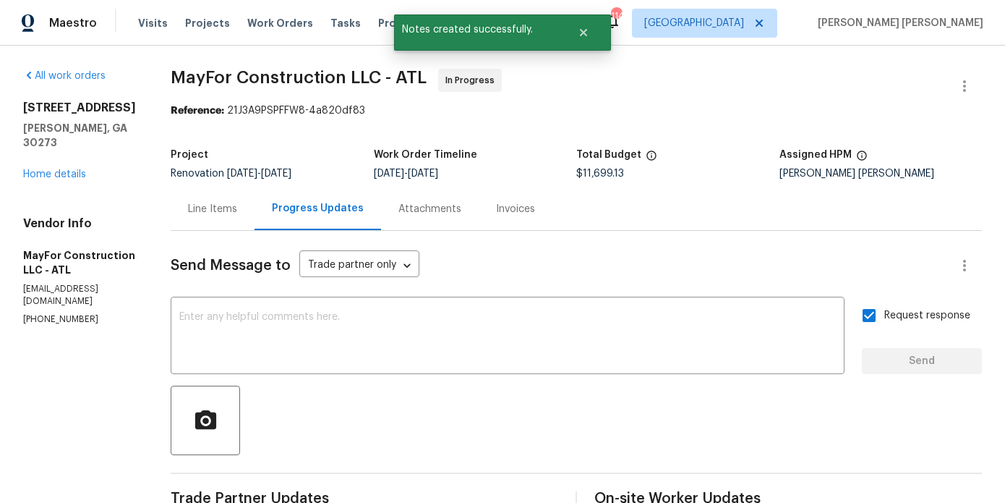
click at [237, 205] on div "Line Items" at bounding box center [212, 209] width 49 height 14
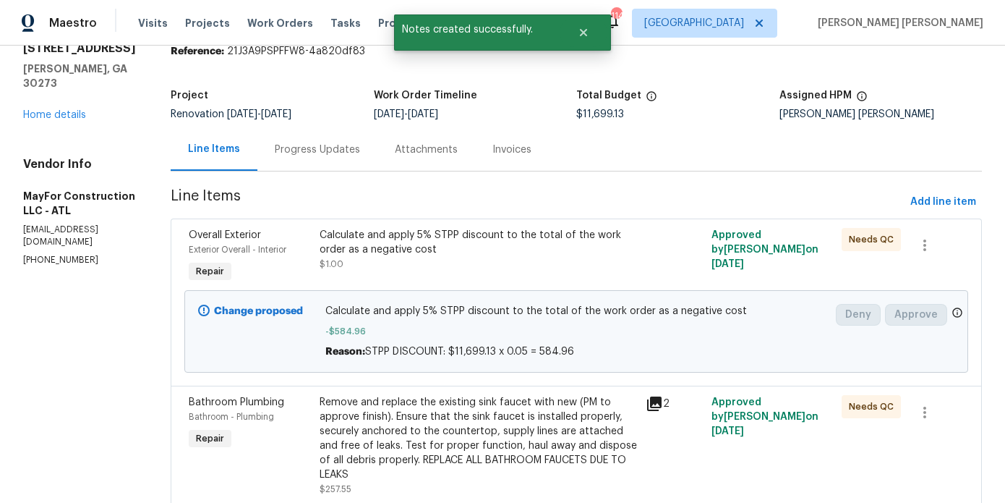
scroll to position [106, 0]
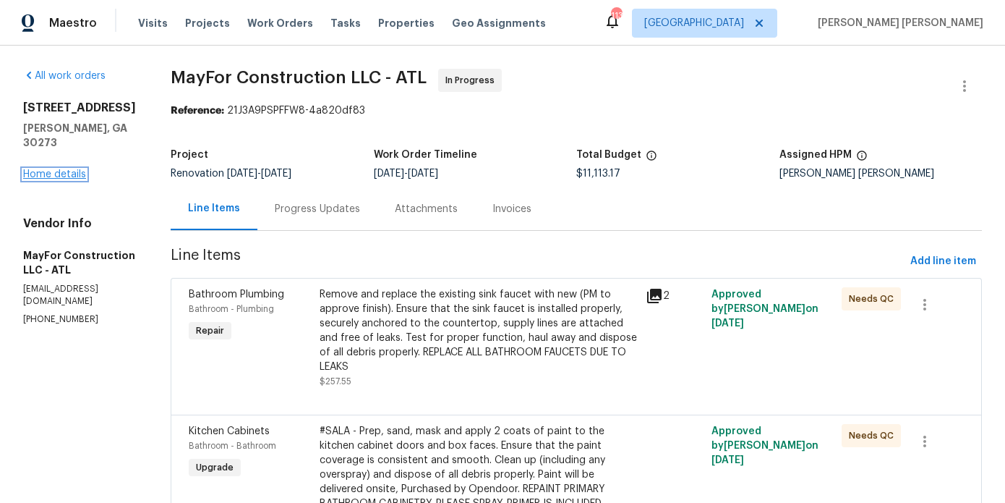
click at [54, 169] on link "Home details" at bounding box center [54, 174] width 63 height 10
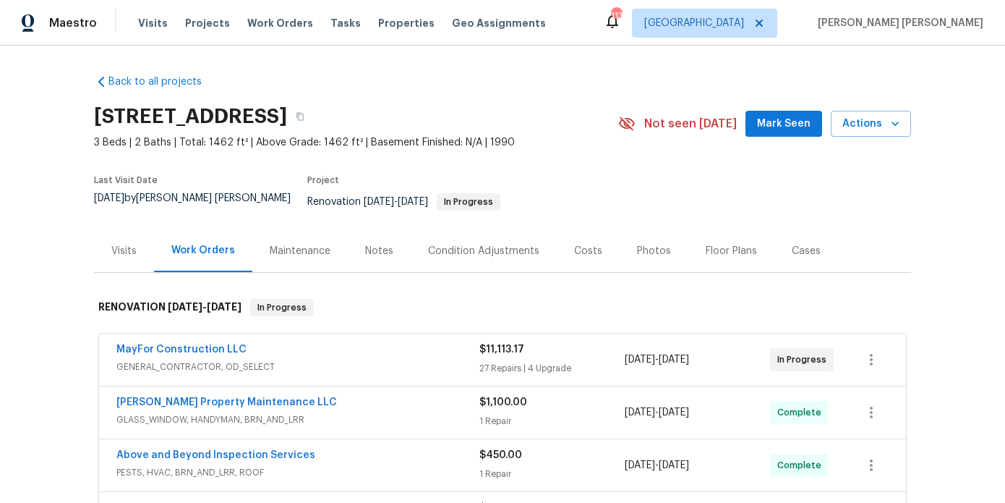
click at [374, 251] on div "Notes" at bounding box center [379, 250] width 63 height 43
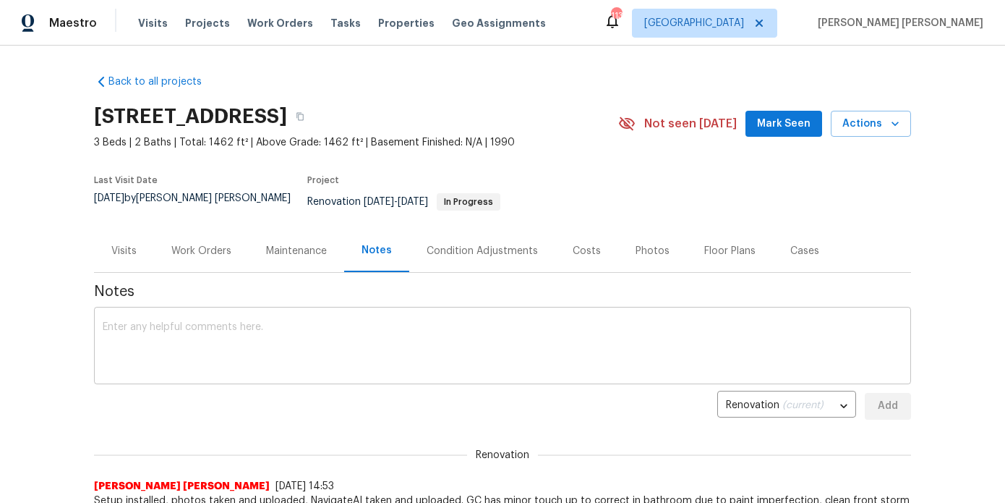
click at [404, 363] on div "x ​" at bounding box center [502, 347] width 817 height 74
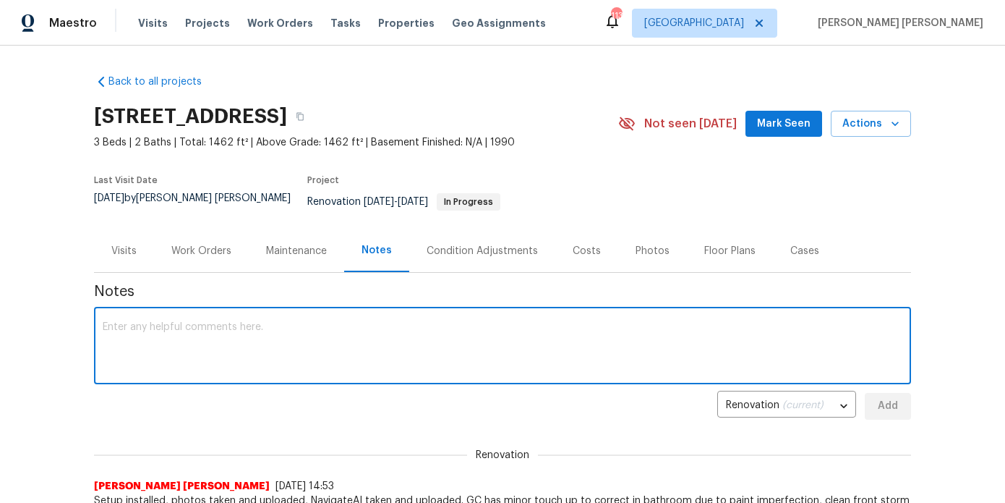
paste textarea "STPP DISCOUNT: $11,699.13 x 0.05 = 584.96"
type textarea "STPP DISCOUNT: $11,699.13 x 0.05 = 584.96"
click at [893, 397] on span "Add" at bounding box center [887, 406] width 23 height 18
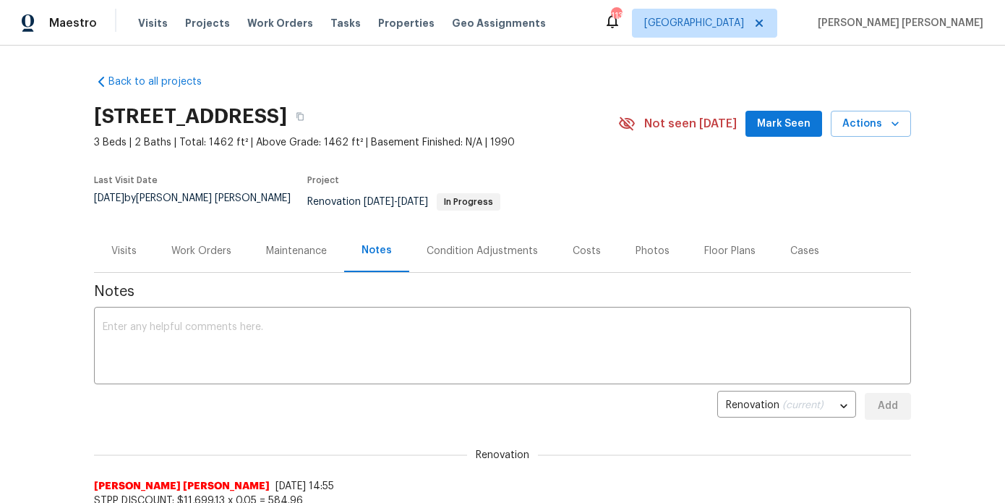
click at [777, 115] on span "Mark Seen" at bounding box center [784, 124] width 54 height 18
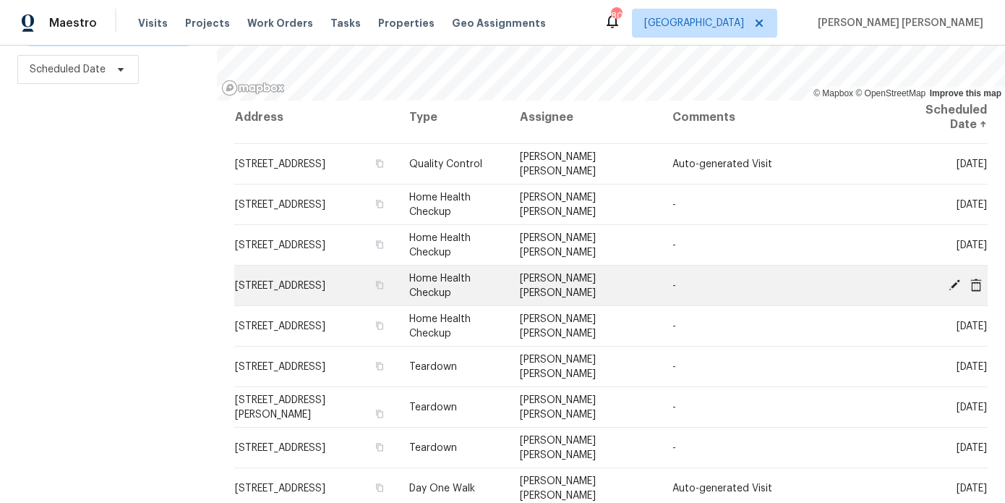
scroll to position [499, 0]
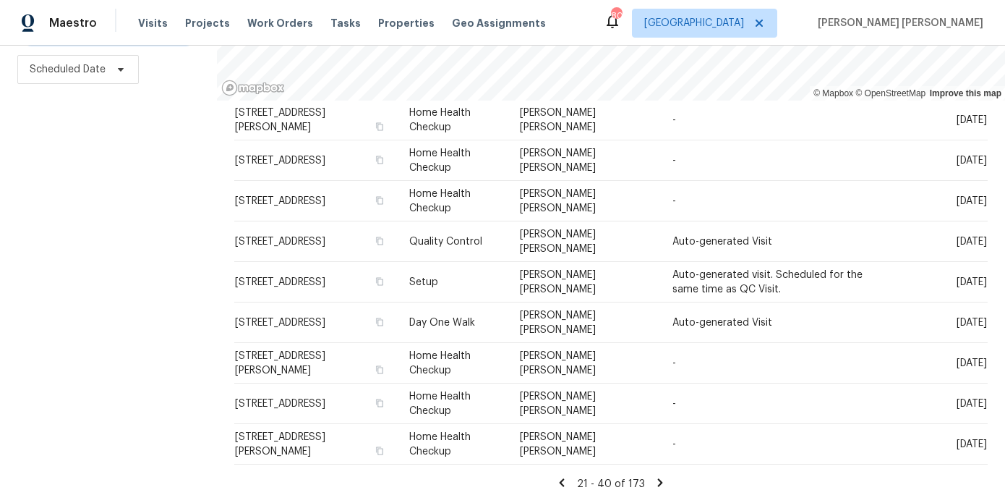
click at [555, 487] on icon at bounding box center [561, 482] width 13 height 13
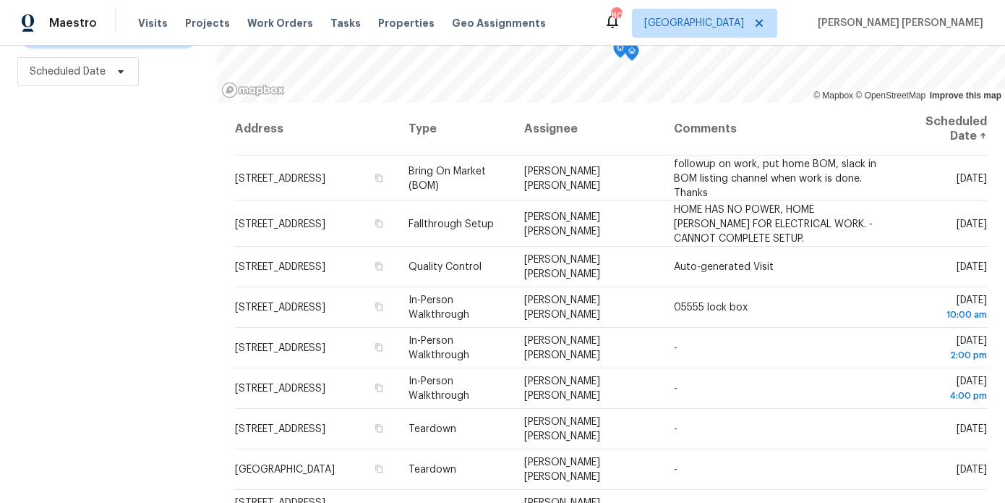
scroll to position [205, 0]
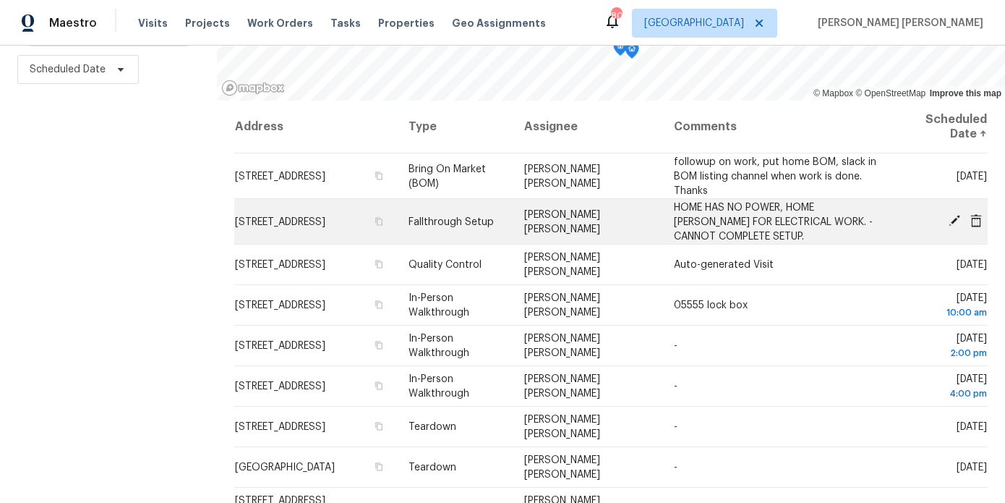
click at [955, 220] on icon at bounding box center [955, 221] width 12 height 12
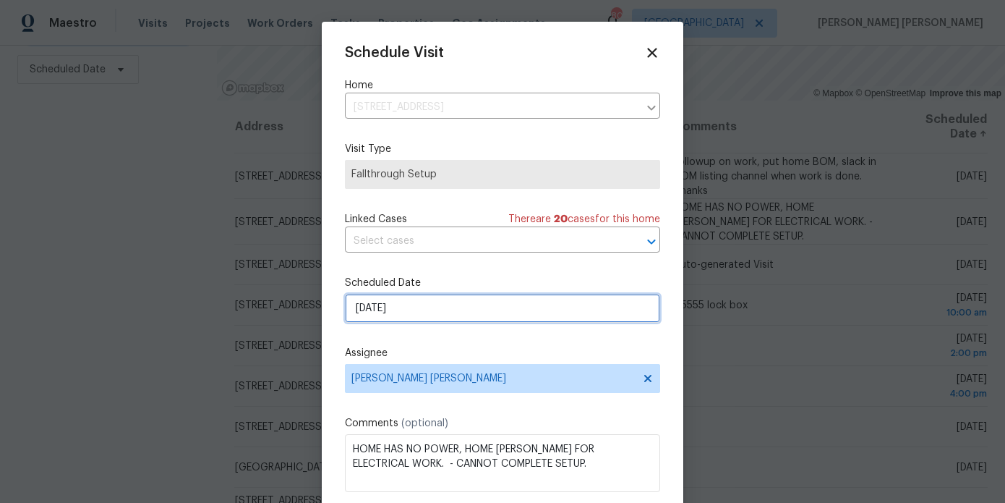
click at [427, 308] on input "[DATE]" at bounding box center [502, 308] width 315 height 29
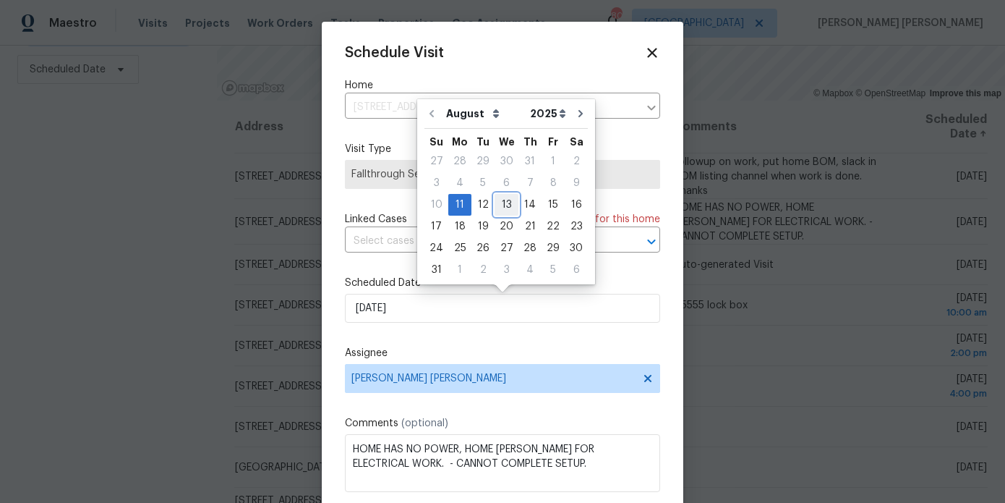
click at [500, 205] on div "13" at bounding box center [507, 205] width 24 height 20
type input "[DATE]"
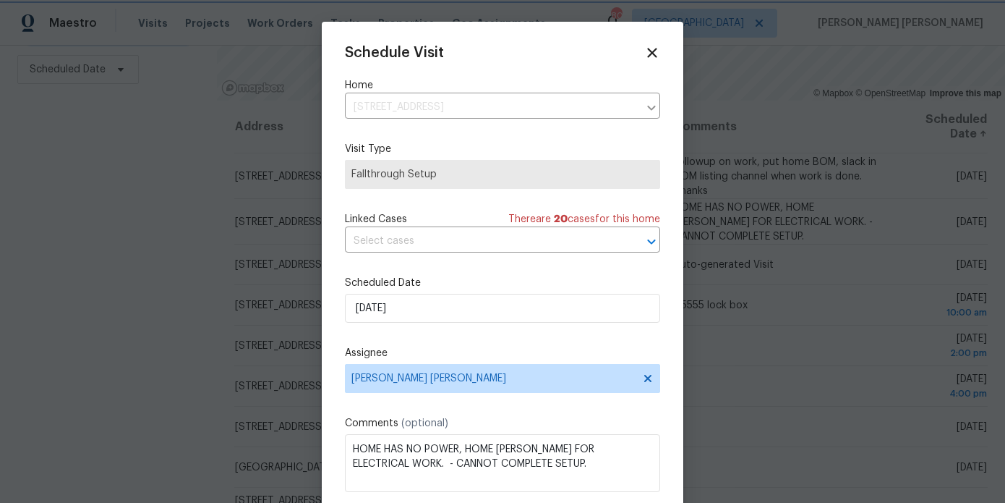
scroll to position [26, 0]
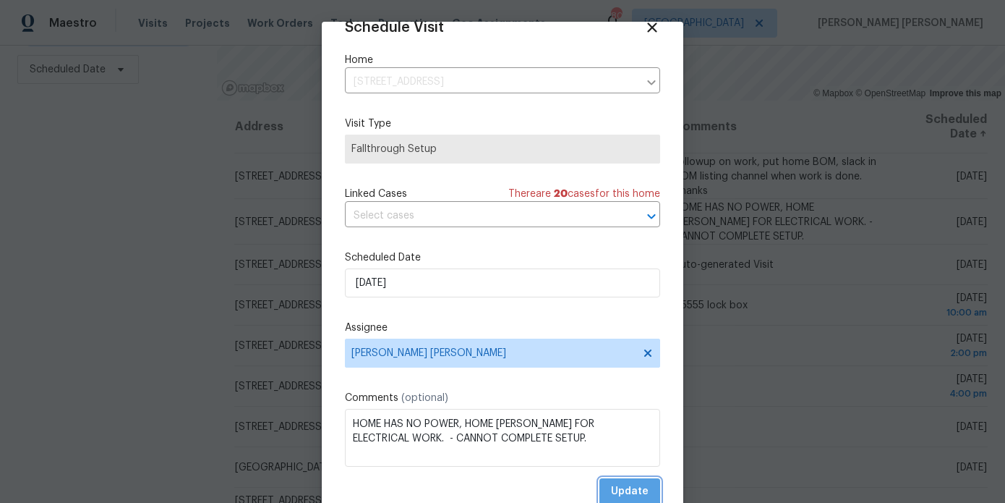
click at [615, 483] on span "Update" at bounding box center [630, 491] width 38 height 18
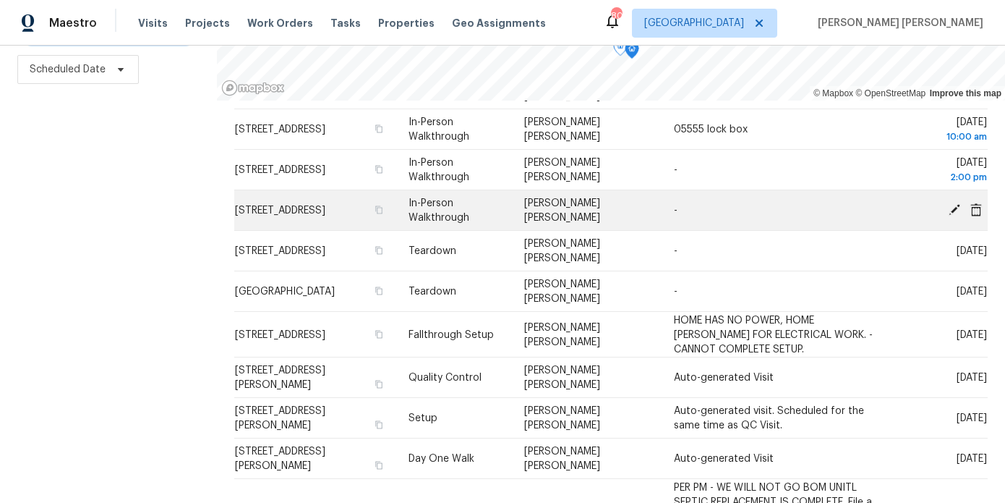
scroll to position [135, 0]
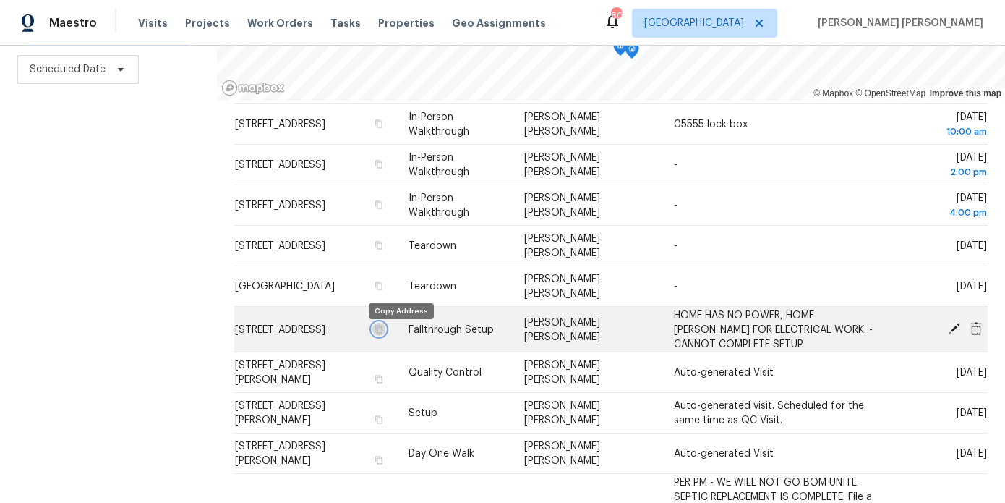
click at [383, 333] on icon "button" at bounding box center [379, 328] width 9 height 9
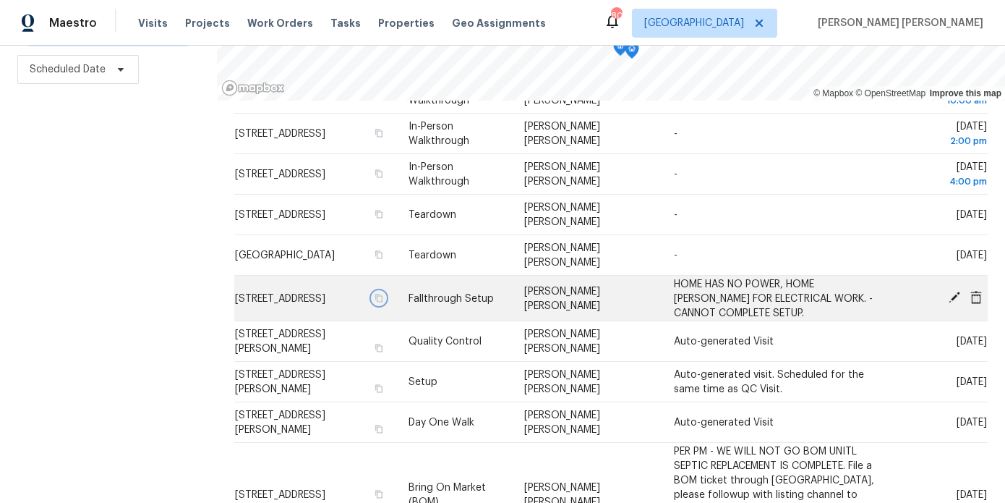
scroll to position [167, 0]
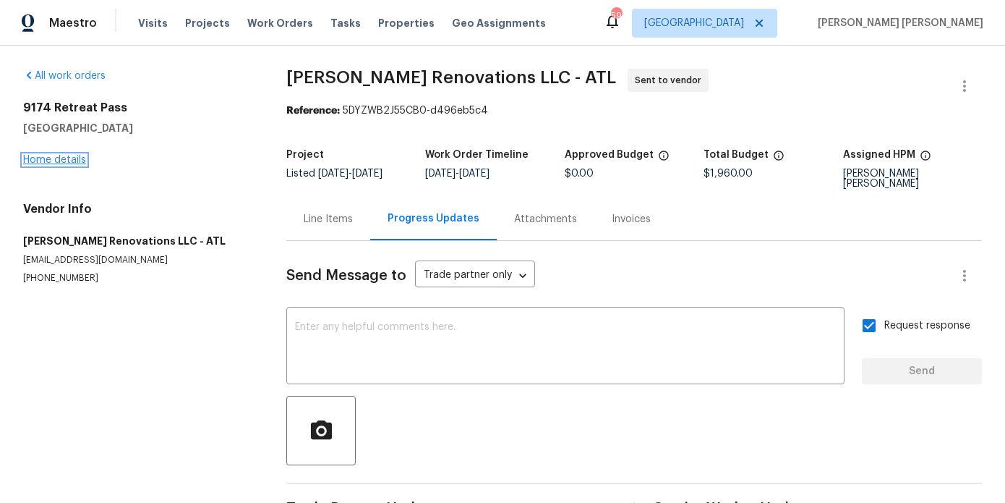
click at [72, 156] on link "Home details" at bounding box center [54, 160] width 63 height 10
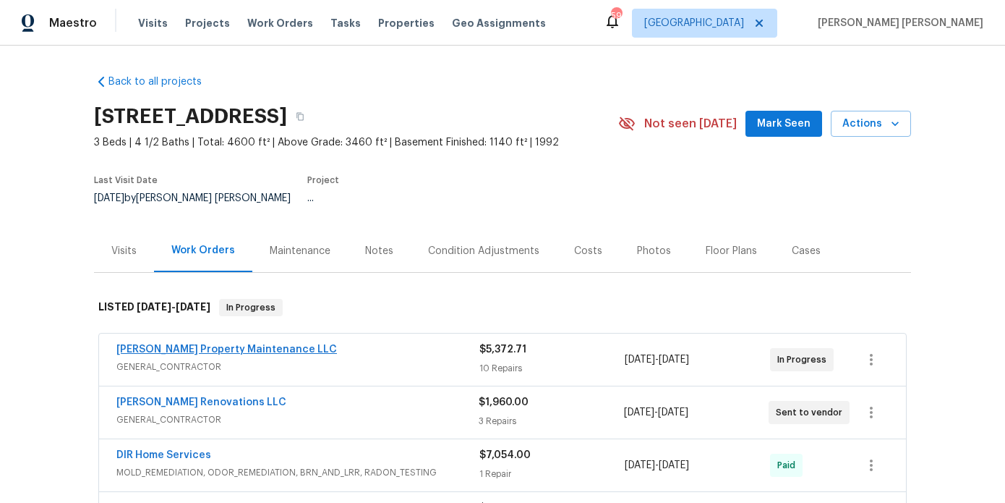
scroll to position [205, 0]
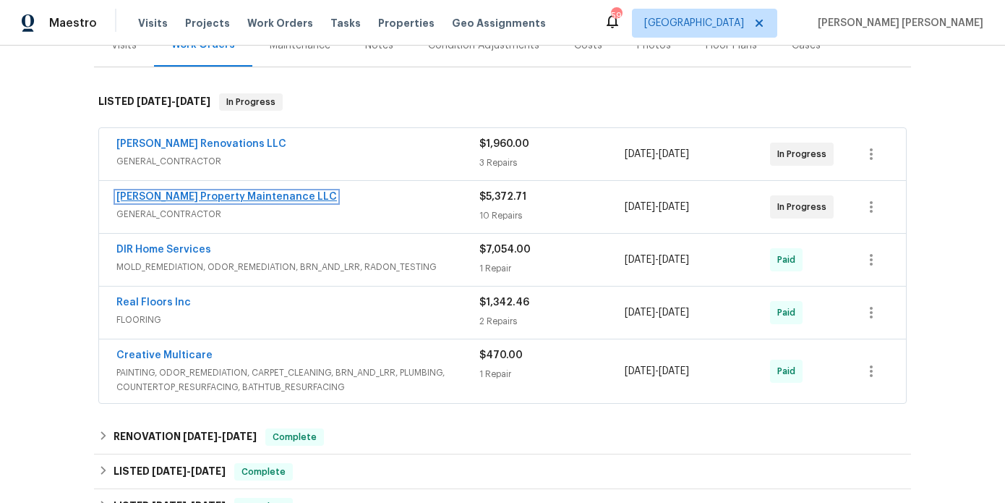
click at [163, 192] on link "[PERSON_NAME] Property Maintenance LLC" at bounding box center [226, 197] width 221 height 10
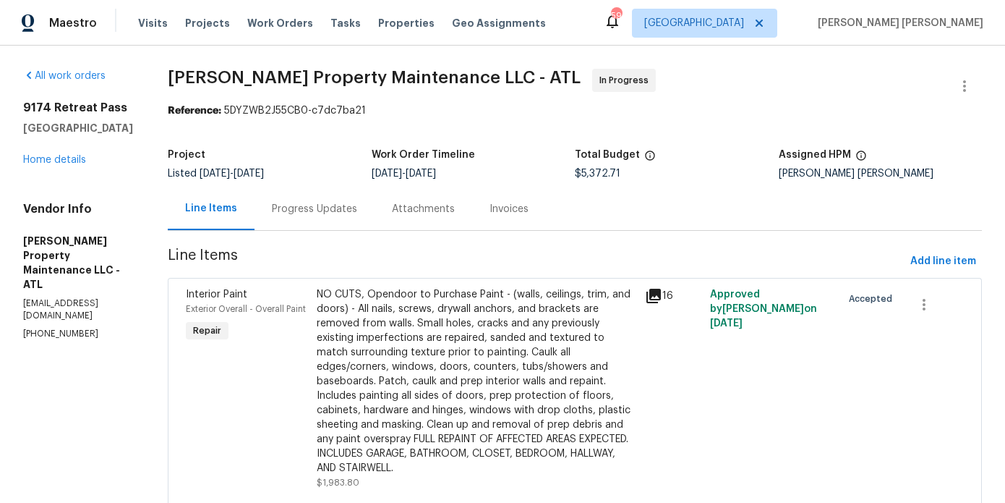
click at [362, 214] on div "Progress Updates" at bounding box center [315, 208] width 120 height 43
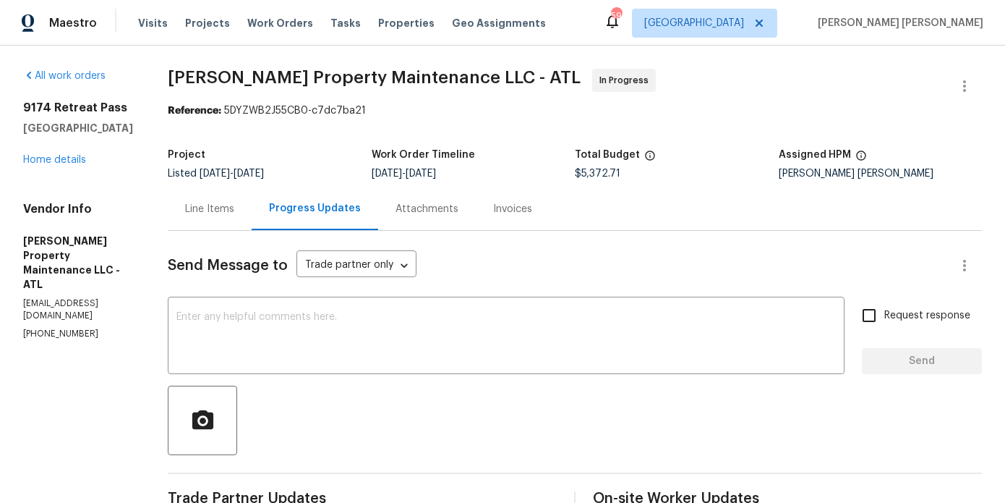
click at [213, 215] on div "Line Items" at bounding box center [209, 209] width 49 height 14
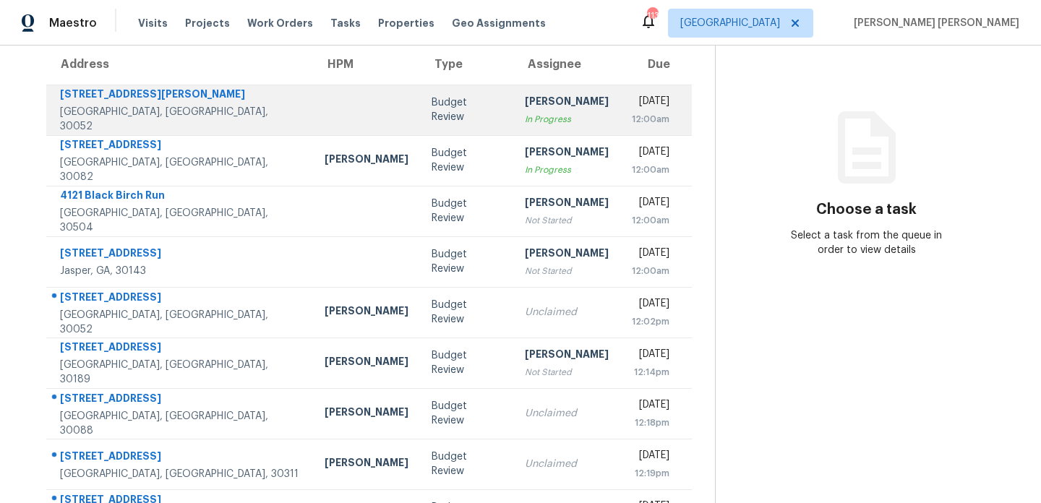
scroll to position [249, 0]
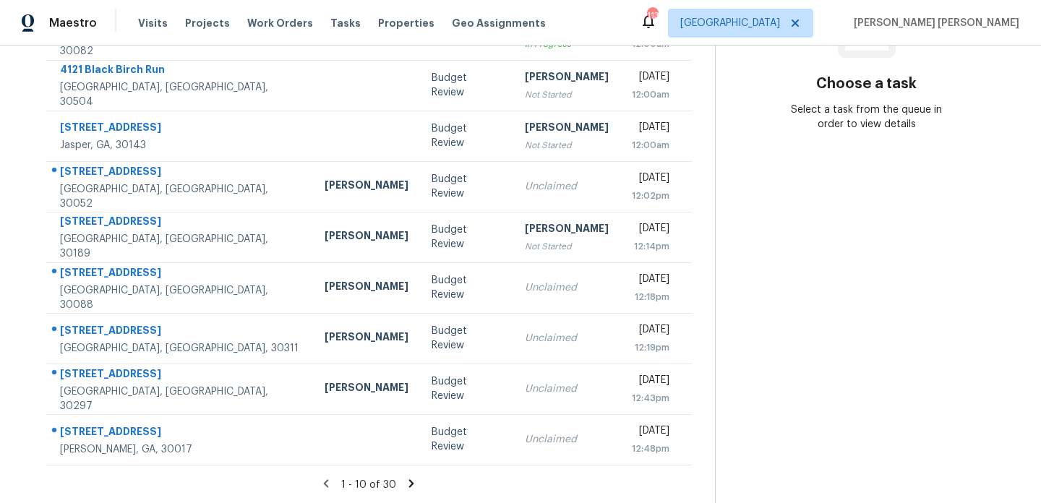
click at [409, 487] on icon at bounding box center [411, 483] width 13 height 13
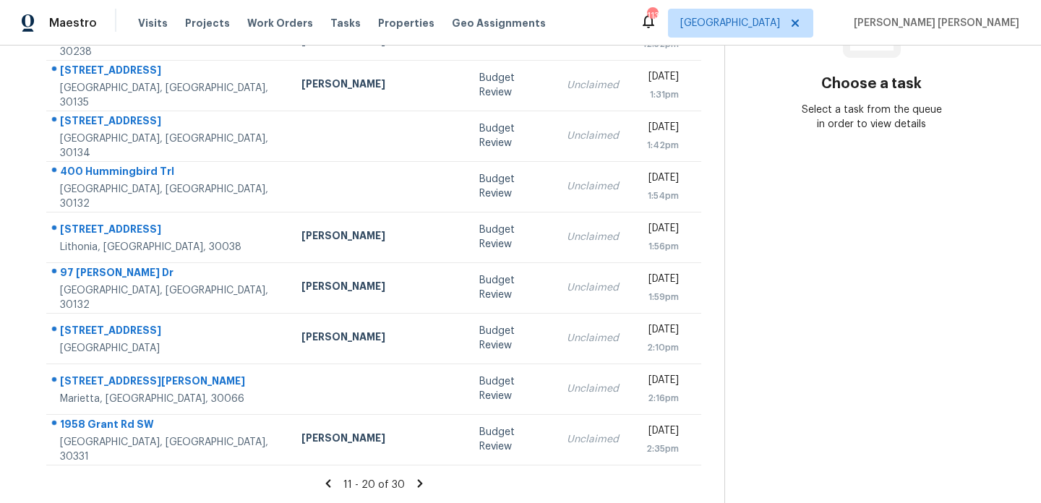
click at [416, 484] on icon at bounding box center [420, 483] width 13 height 13
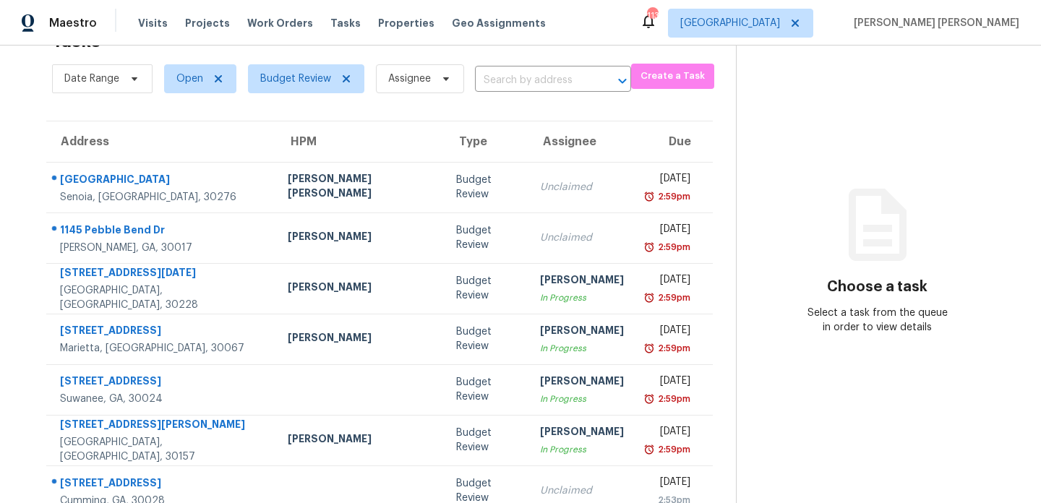
scroll to position [0, 0]
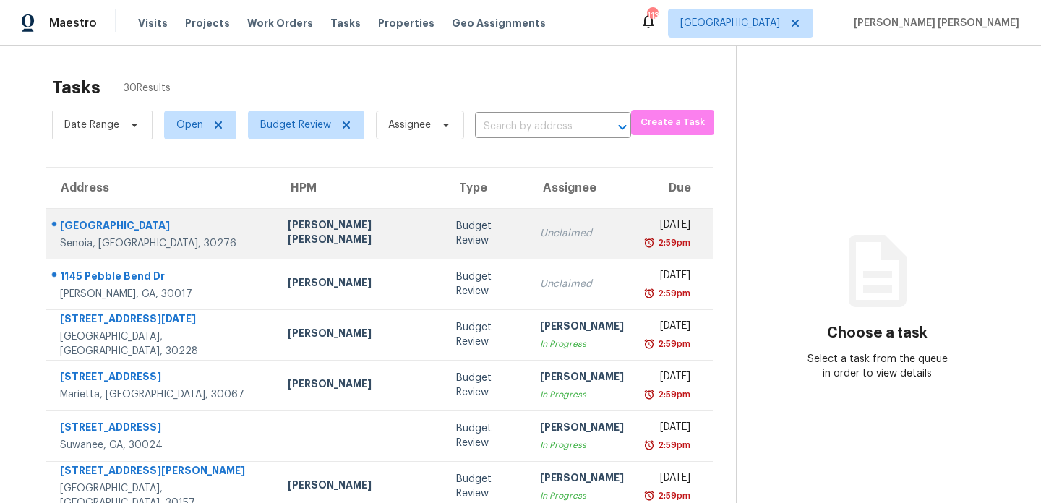
click at [336, 223] on div "[PERSON_NAME] [PERSON_NAME]" at bounding box center [360, 234] width 145 height 33
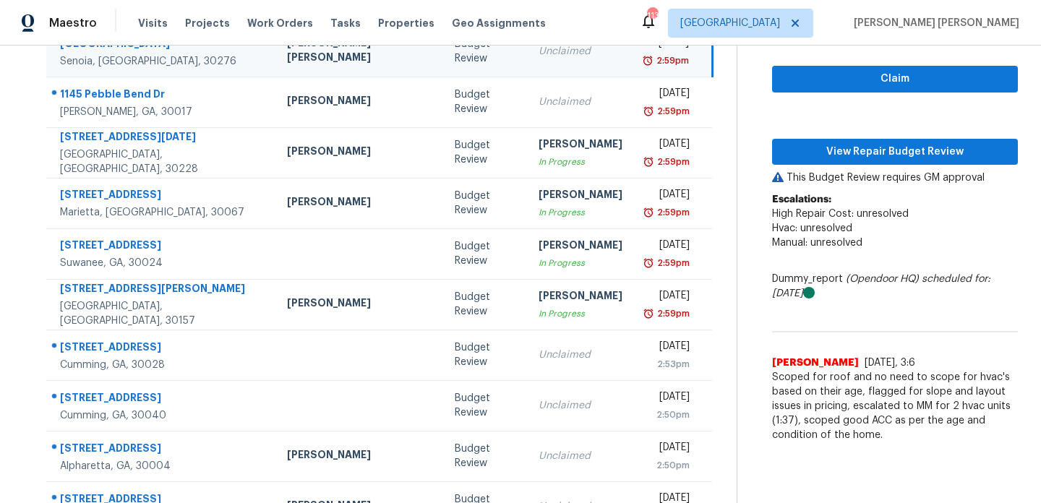
scroll to position [249, 0]
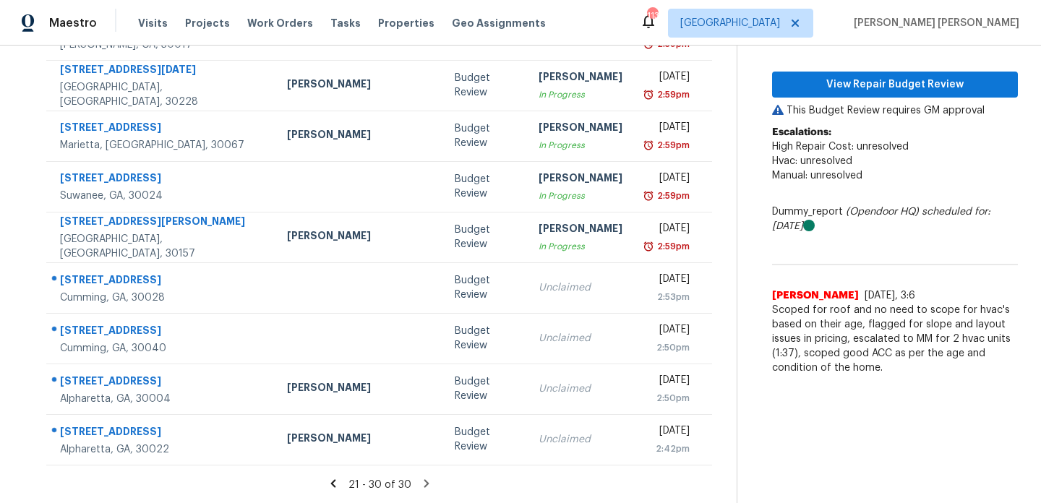
click at [327, 483] on icon at bounding box center [333, 483] width 13 height 13
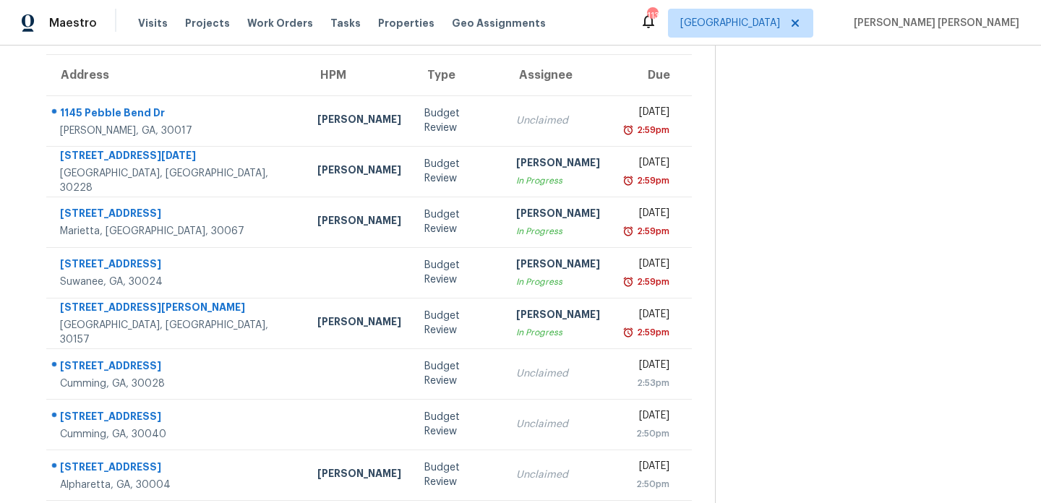
scroll to position [87, 0]
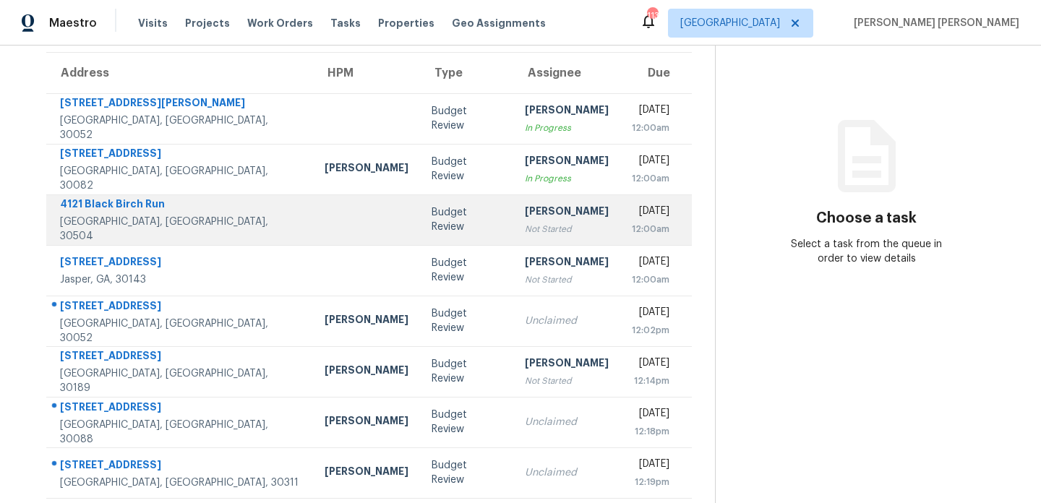
scroll to position [153, 0]
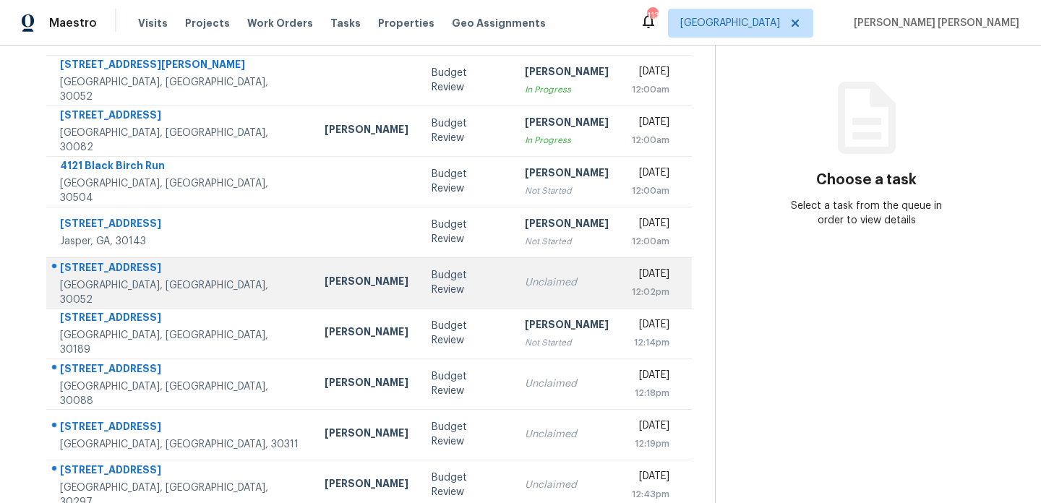
click at [420, 283] on td "Budget Review" at bounding box center [466, 282] width 93 height 51
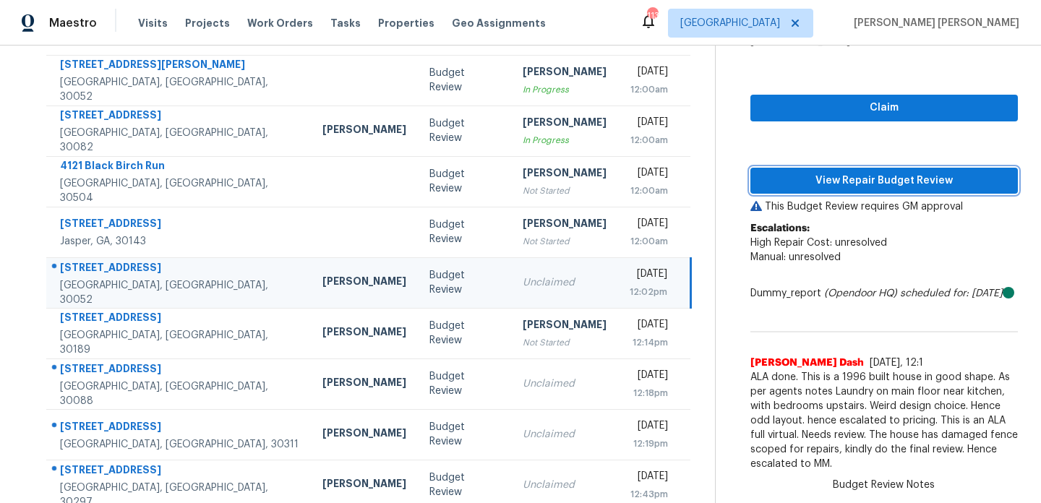
click at [869, 179] on span "View Repair Budget Review" at bounding box center [884, 181] width 244 height 18
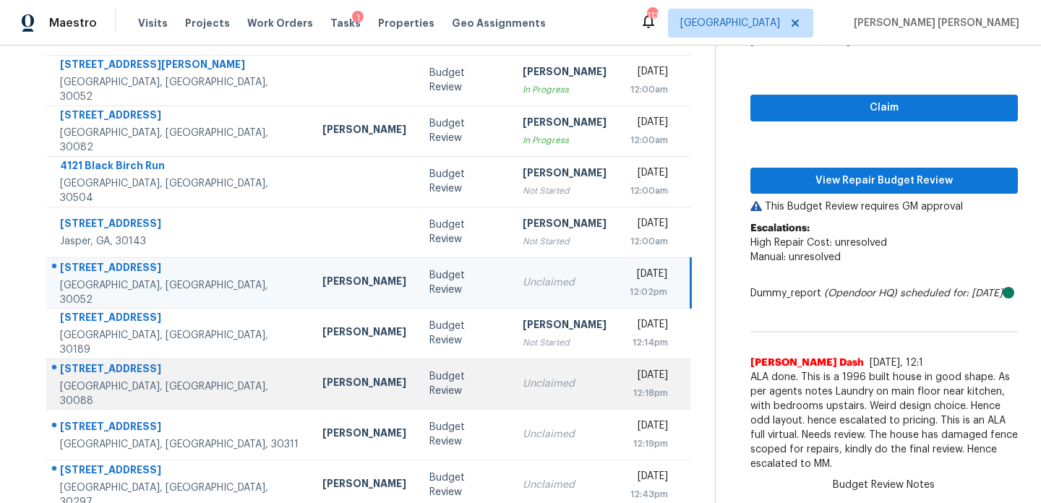
click at [418, 392] on td "Budget Review" at bounding box center [464, 384] width 93 height 51
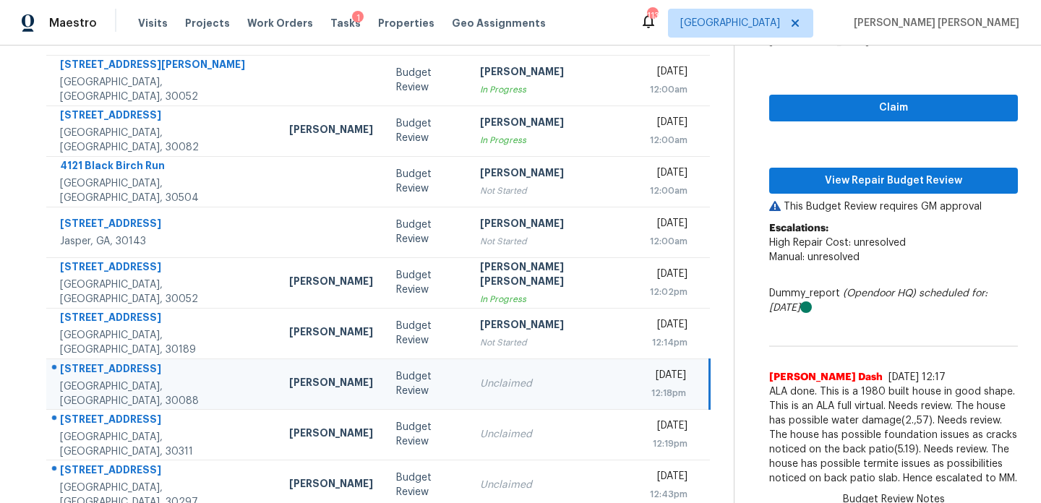
scroll to position [197, 0]
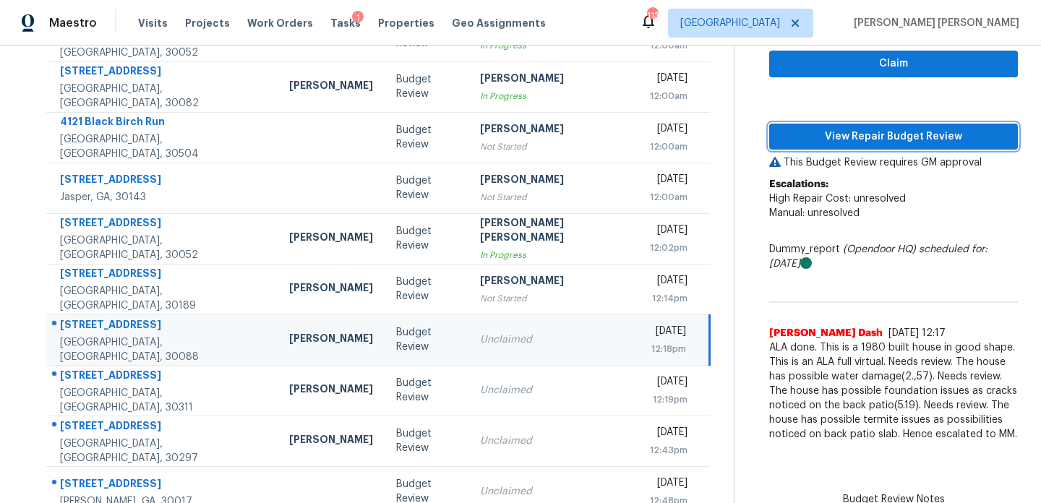
click at [853, 141] on span "View Repair Budget Review" at bounding box center [894, 137] width 226 height 18
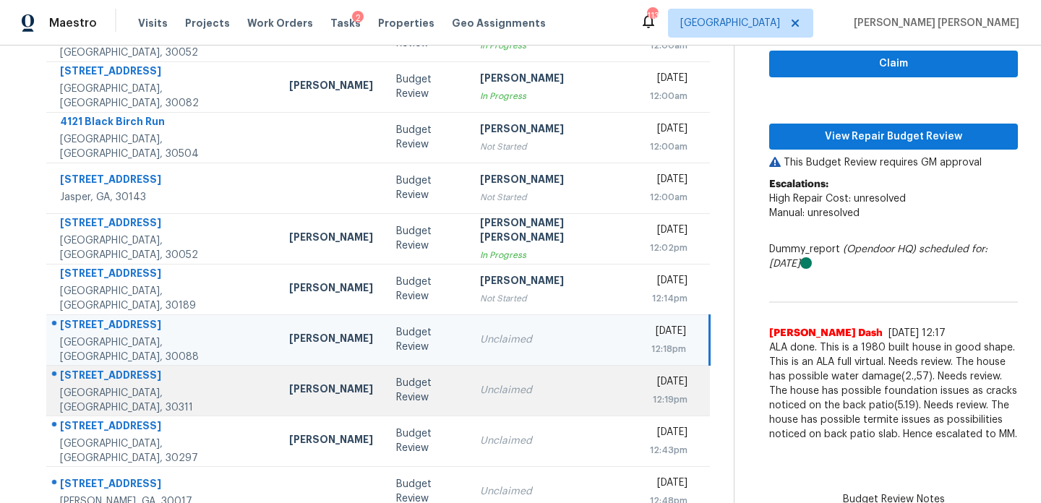
click at [391, 406] on td "Budget Review" at bounding box center [427, 390] width 85 height 51
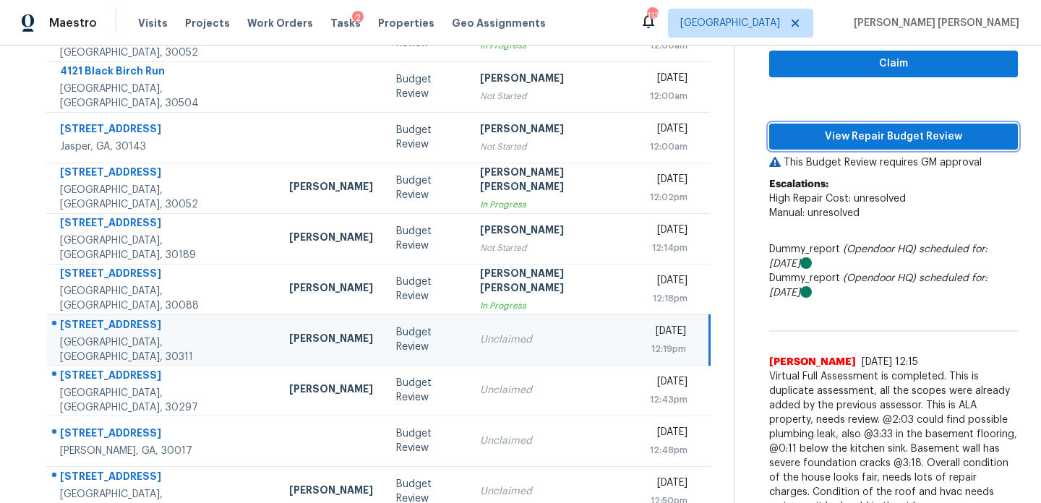
click at [896, 140] on span "View Repair Budget Review" at bounding box center [894, 137] width 226 height 18
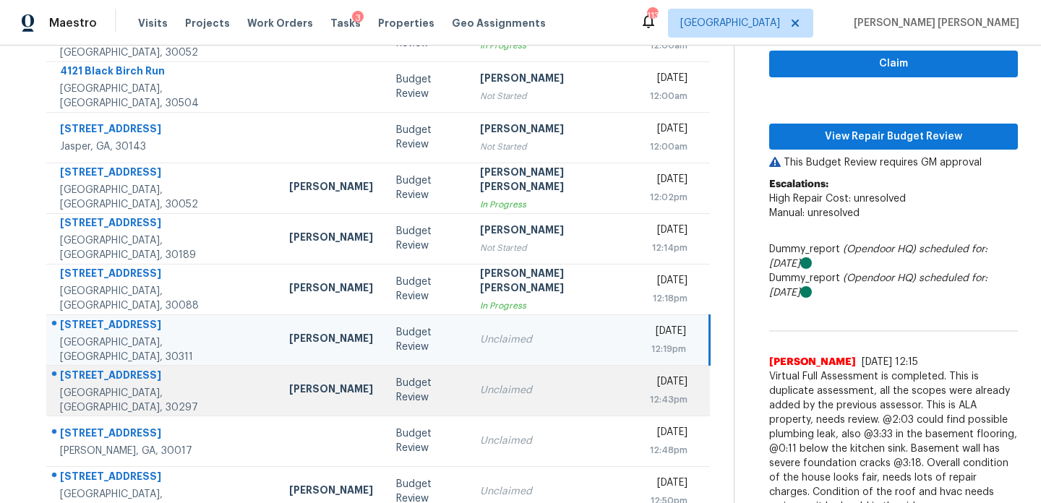
click at [402, 401] on td "Budget Review" at bounding box center [427, 390] width 85 height 51
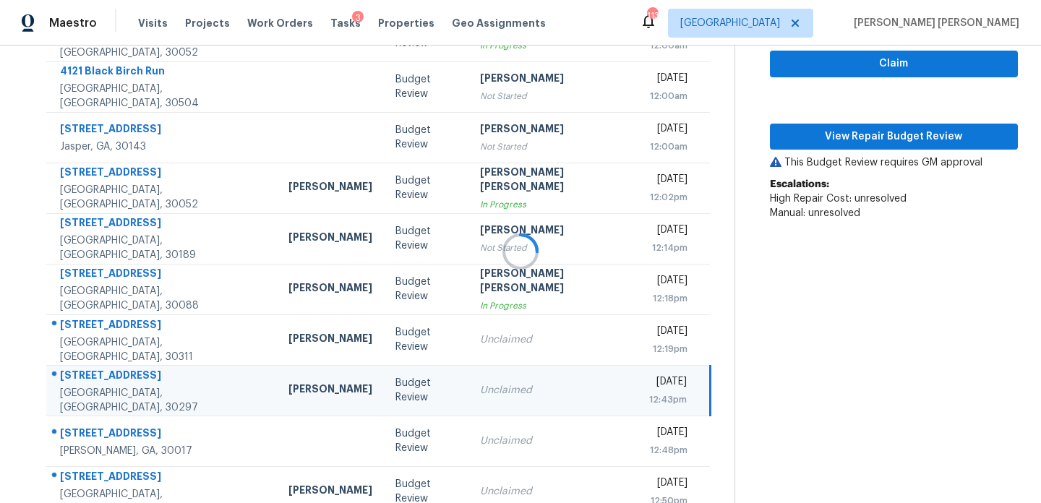
click at [406, 440] on div at bounding box center [520, 251] width 1041 height 503
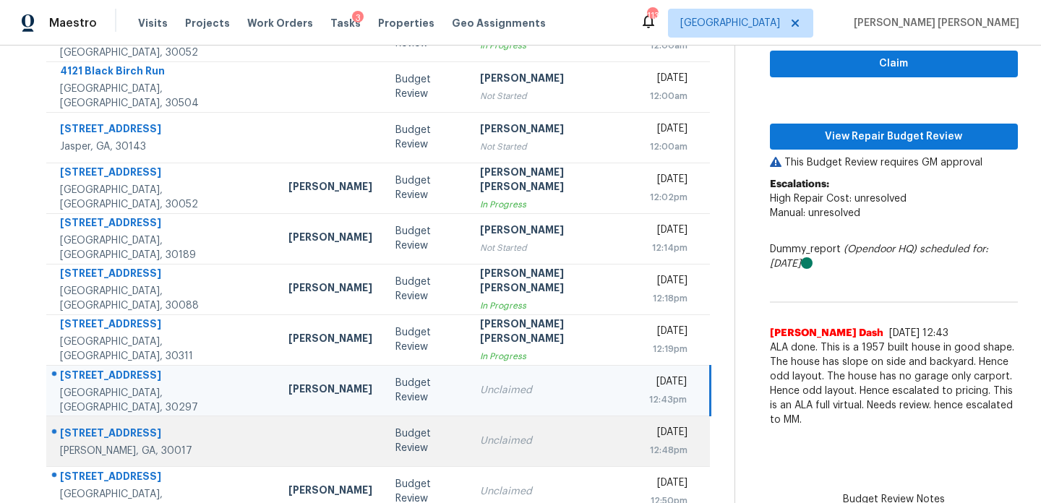
scroll to position [208, 0]
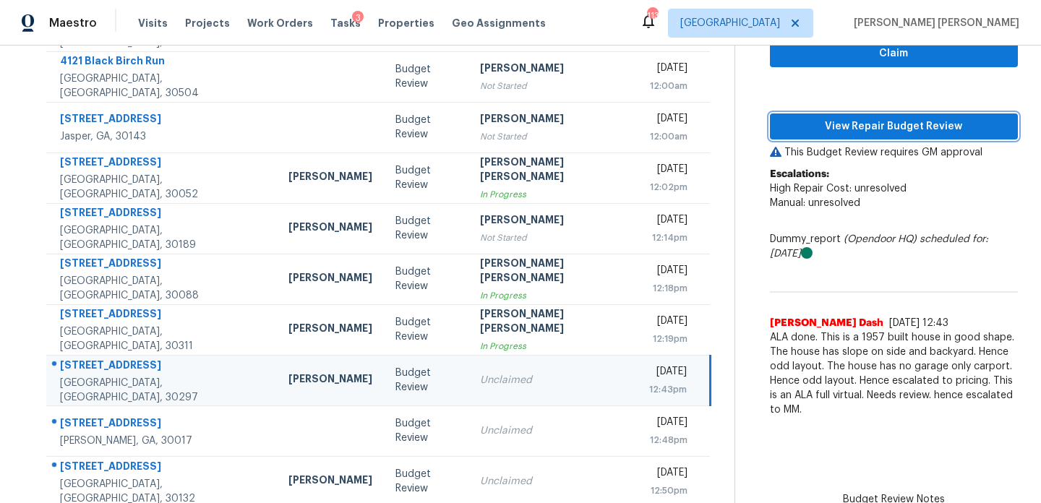
click at [908, 131] on span "View Repair Budget Review" at bounding box center [894, 127] width 225 height 18
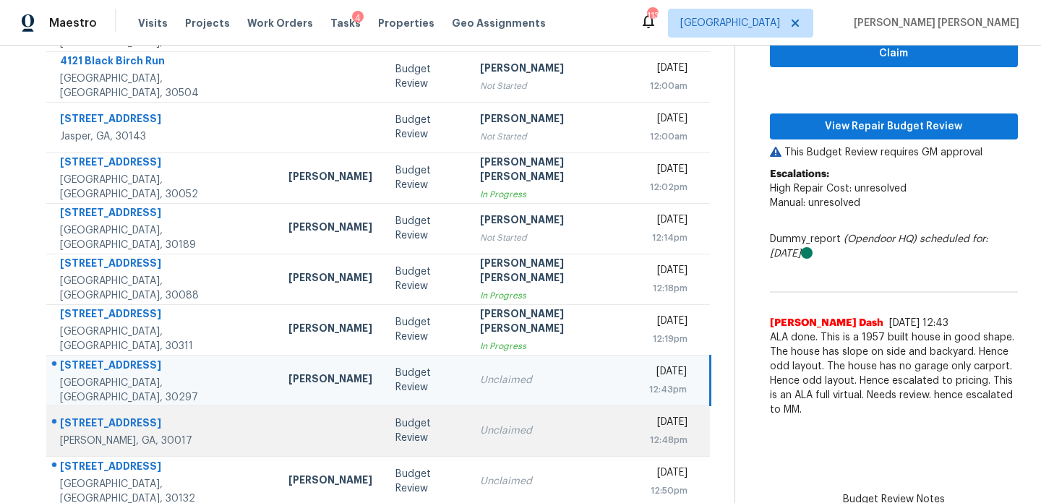
click at [469, 444] on td "Unclaimed" at bounding box center [553, 431] width 169 height 51
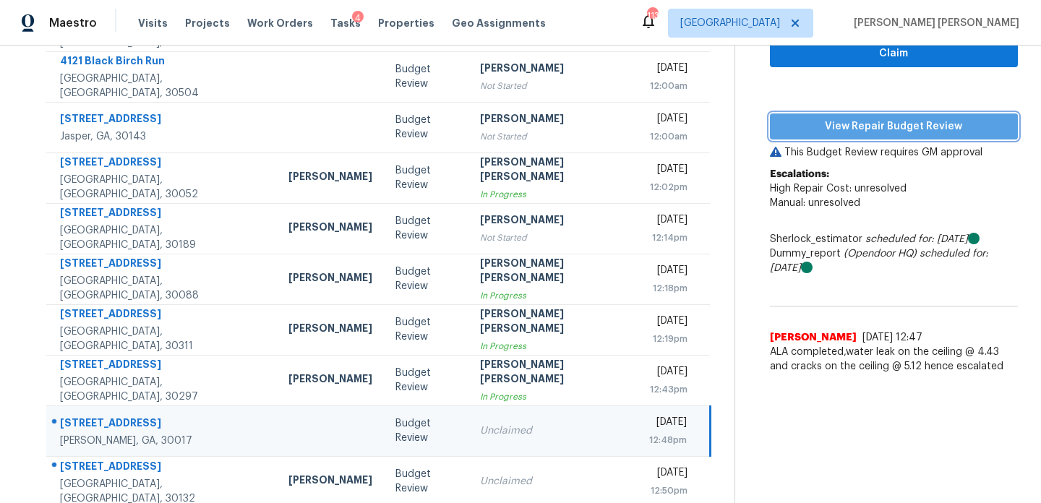
click at [837, 131] on span "View Repair Budget Review" at bounding box center [894, 127] width 225 height 18
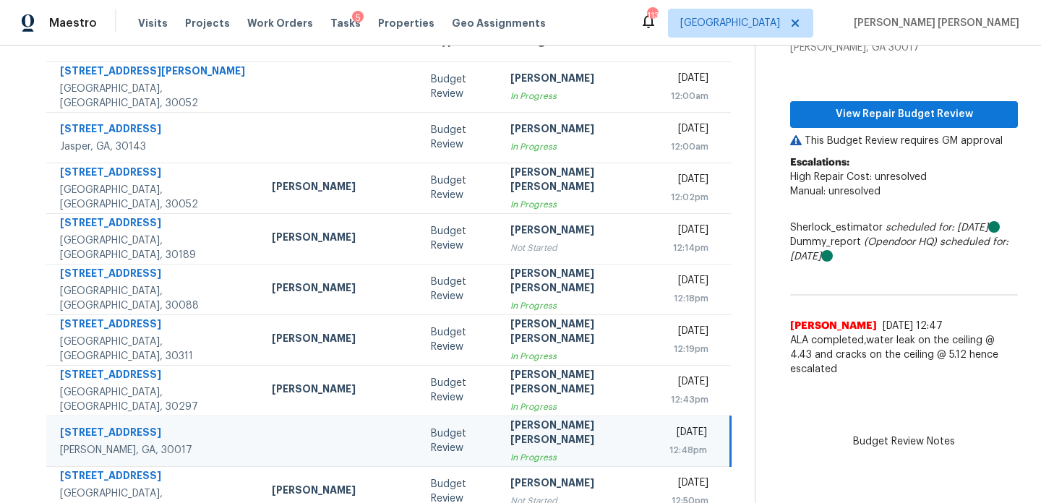
scroll to position [0, 0]
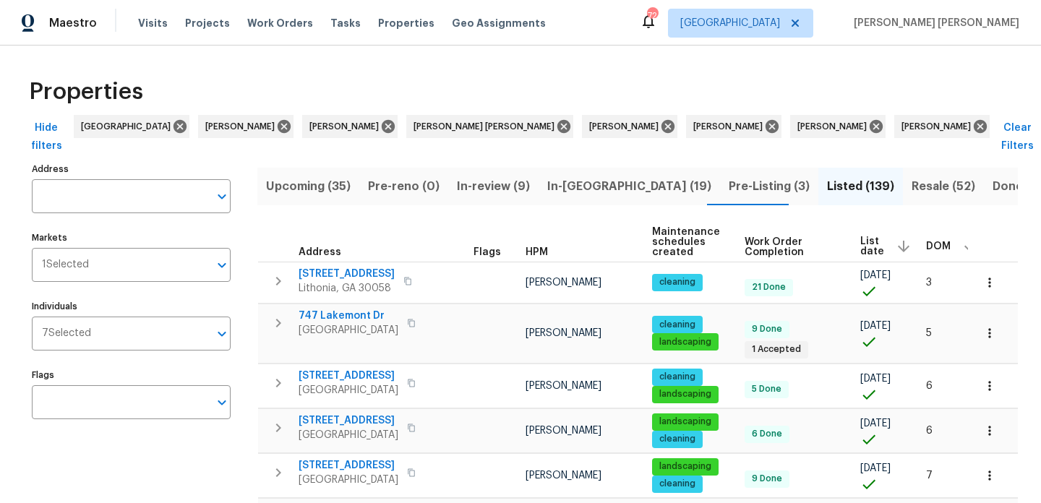
scroll to position [0, 5]
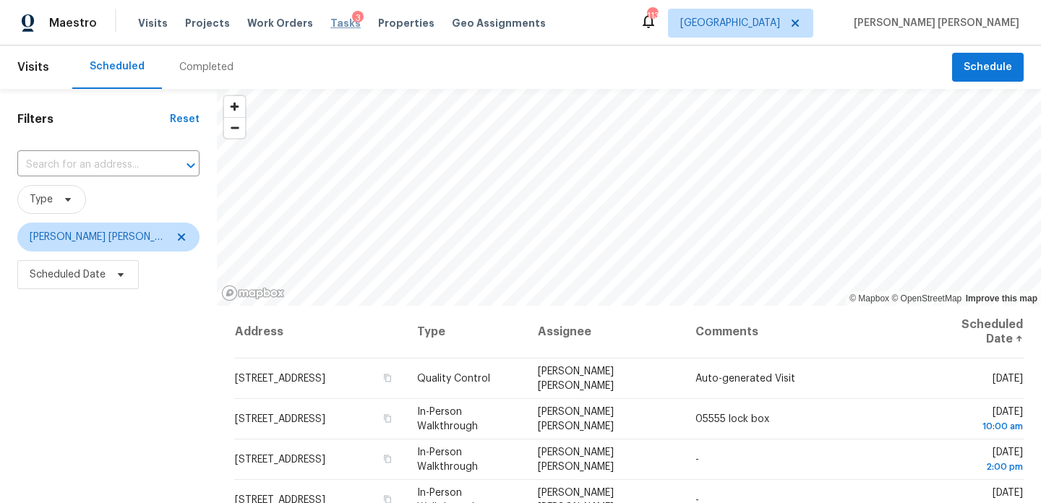
click at [333, 20] on span "Tasks" at bounding box center [345, 23] width 30 height 10
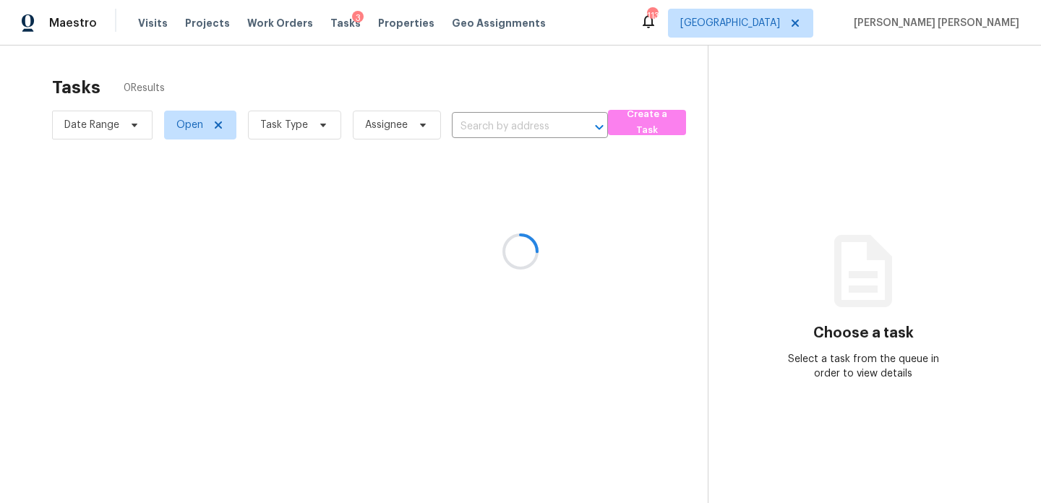
click at [218, 125] on div at bounding box center [520, 251] width 1041 height 503
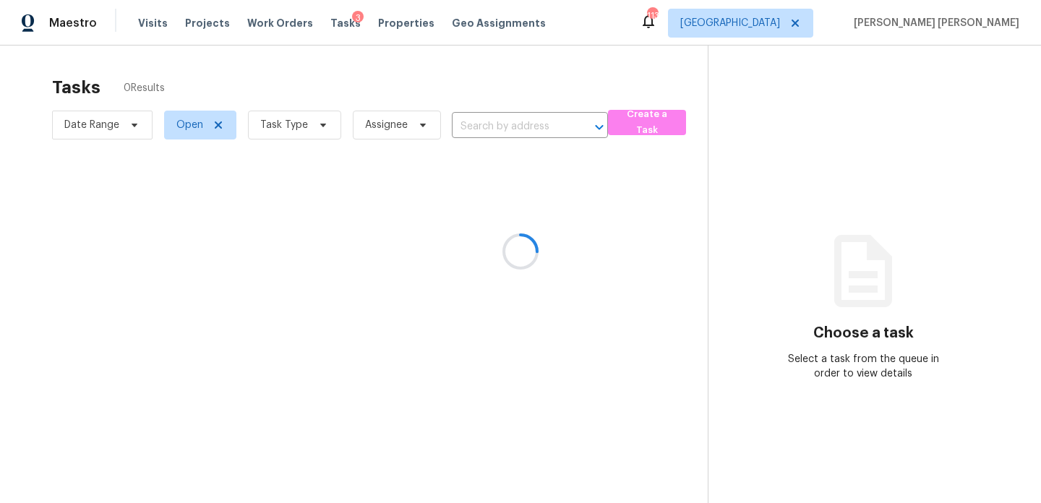
click at [218, 125] on div at bounding box center [520, 251] width 1041 height 503
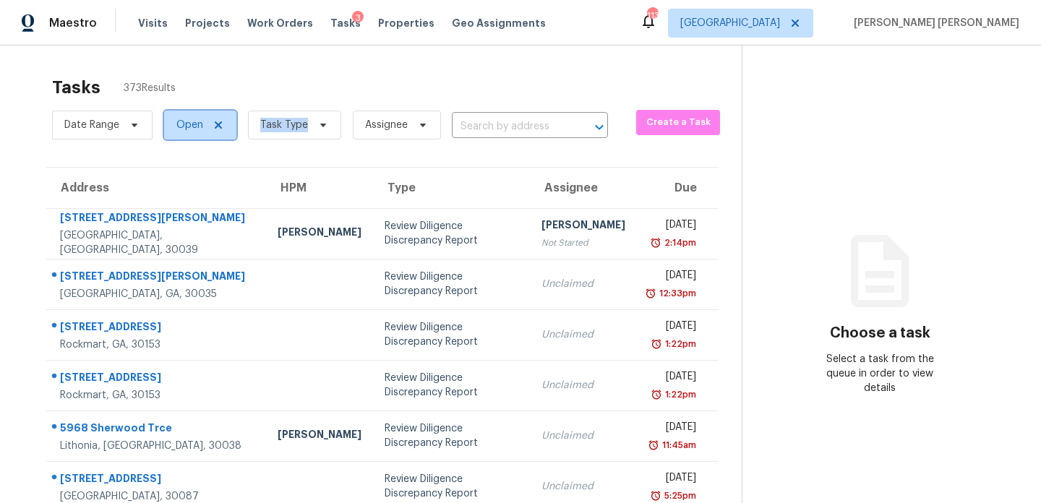
click at [218, 125] on icon at bounding box center [218, 124] width 7 height 7
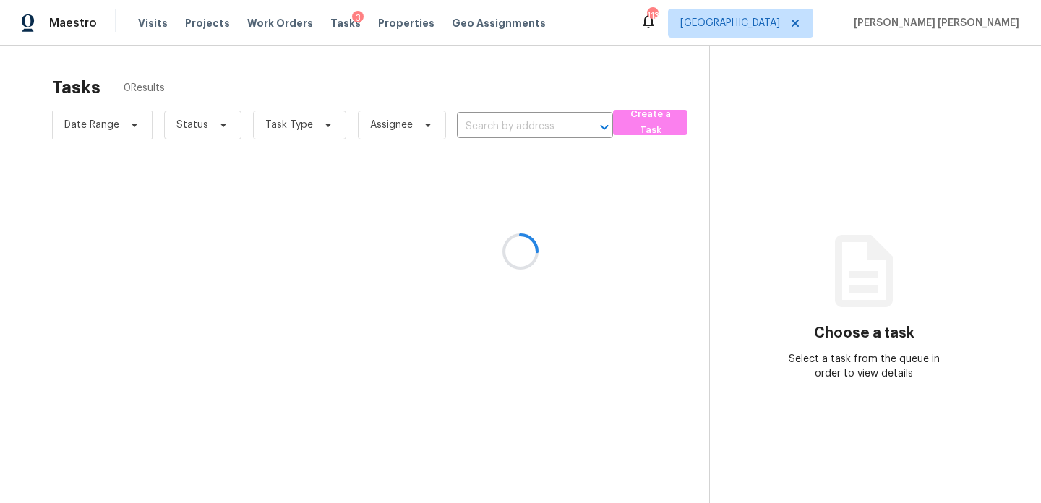
click at [517, 118] on div at bounding box center [520, 251] width 1041 height 503
click at [513, 125] on div at bounding box center [520, 251] width 1041 height 503
click at [509, 126] on div at bounding box center [520, 251] width 1041 height 503
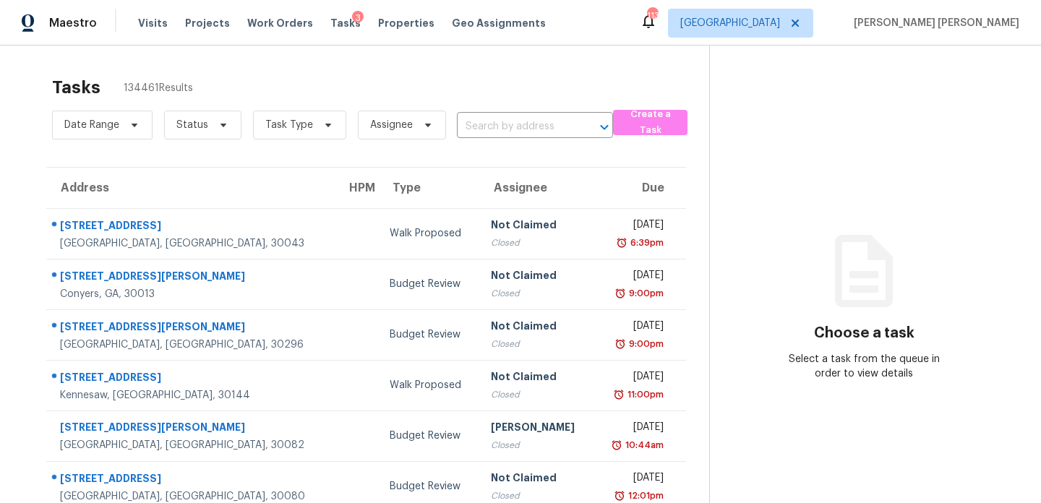
click at [509, 126] on input "text" at bounding box center [515, 127] width 116 height 22
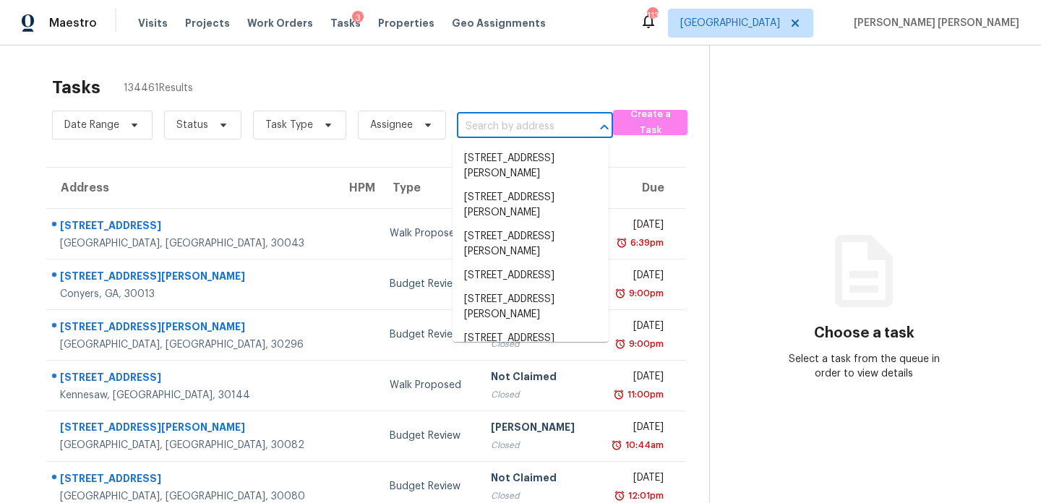
paste input "2147 W Cedar Ln SW, Atlanta, GA 30311"
type input "2147 W Cedar Ln SW, Atlanta, GA 30311"
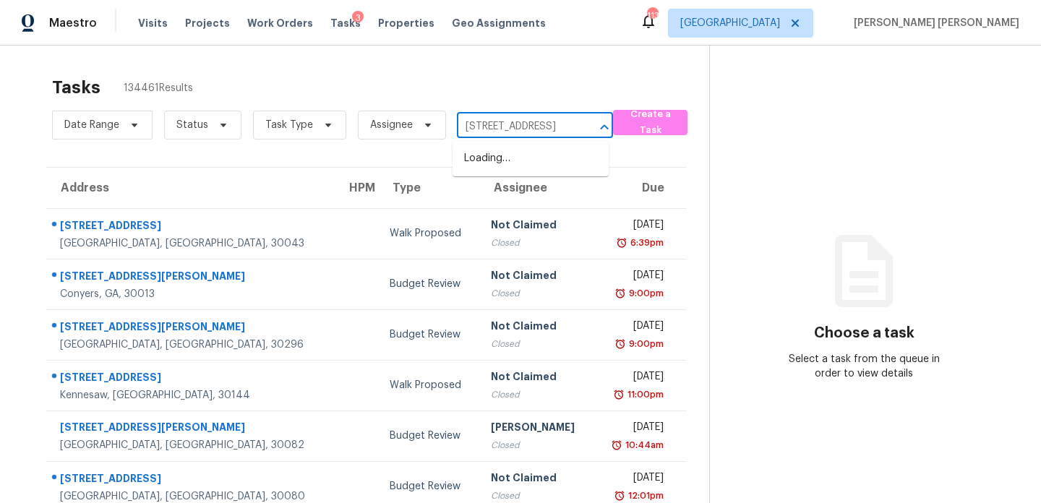
scroll to position [0, 77]
click at [524, 171] on li "2147 W Cedar Ln SW, Atlanta, GA 30311" at bounding box center [531, 159] width 156 height 24
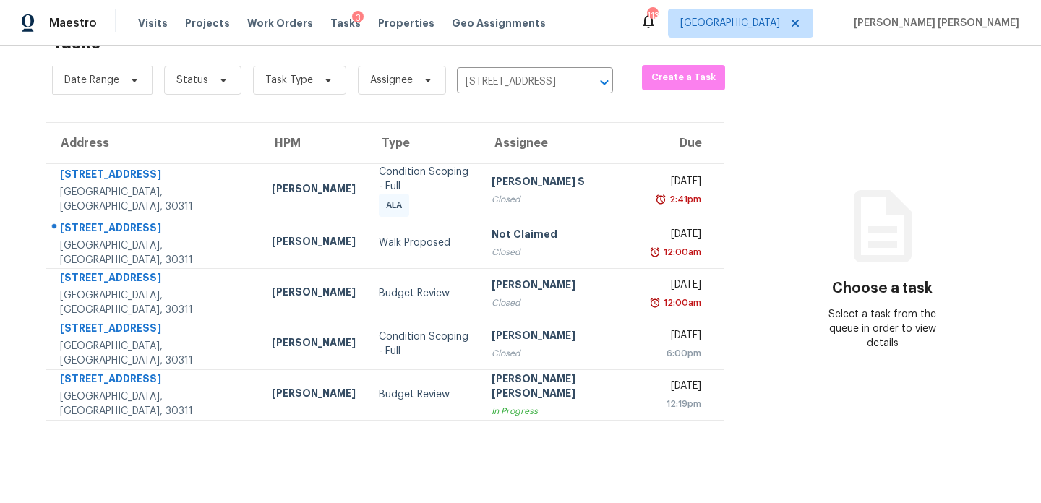
scroll to position [46, 0]
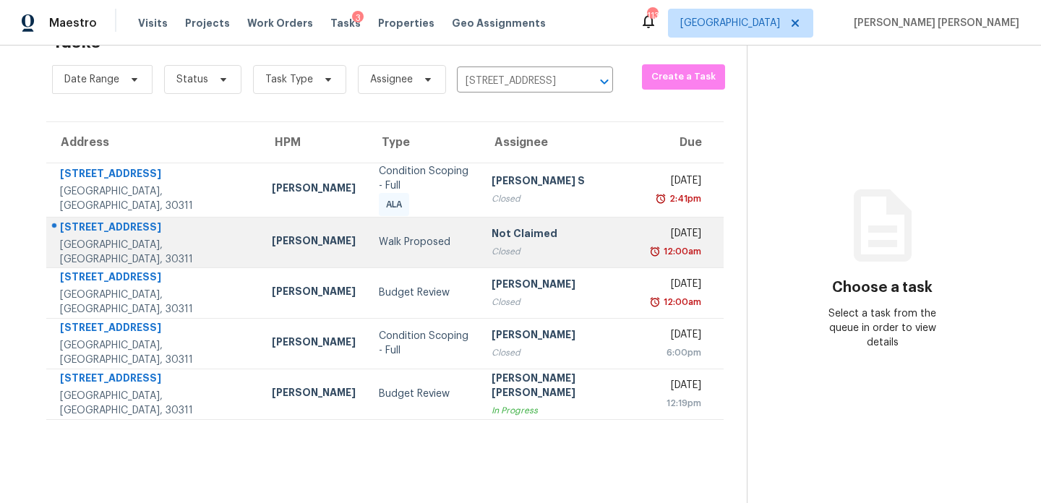
click at [505, 251] on div "Closed" at bounding box center [561, 251] width 138 height 14
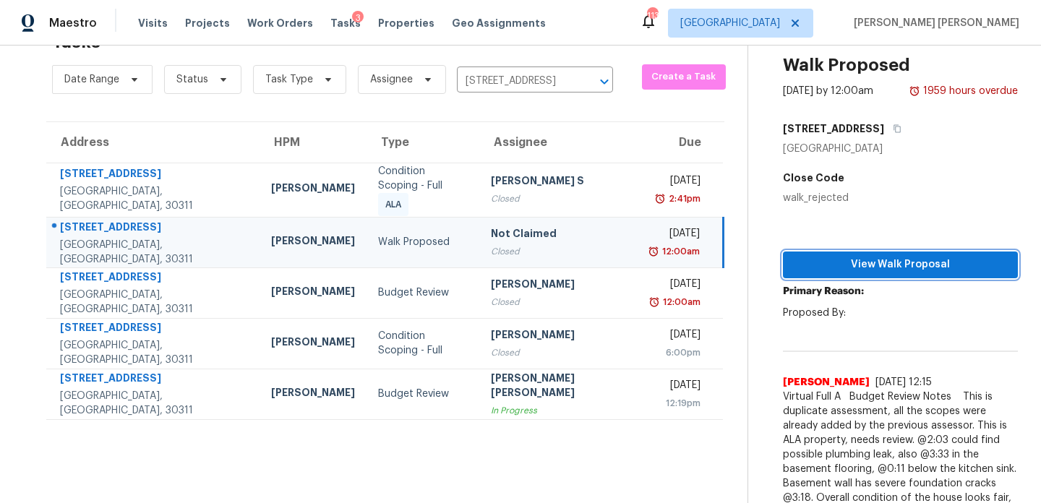
click at [863, 265] on span "View Walk Proposal" at bounding box center [901, 265] width 212 height 18
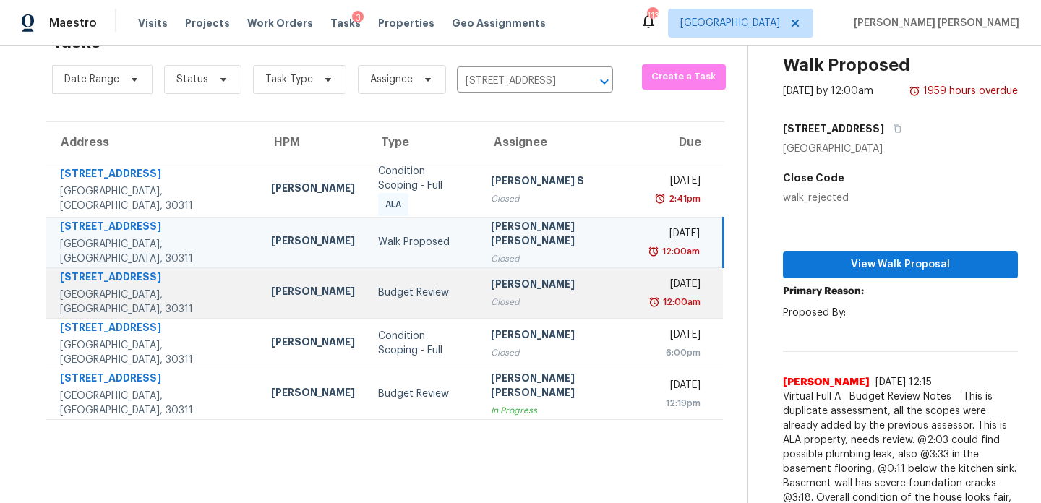
click at [367, 296] on td "Budget Review" at bounding box center [423, 293] width 112 height 51
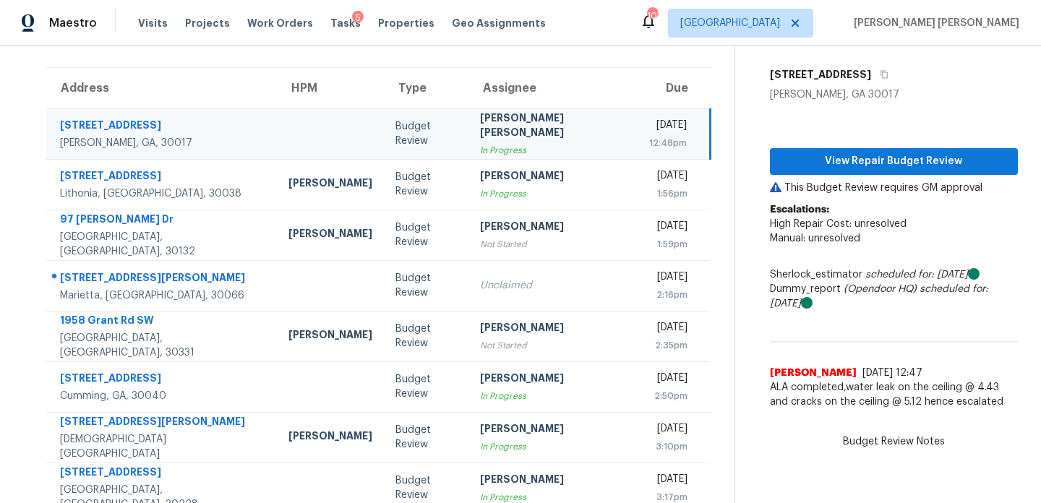
scroll to position [110, 0]
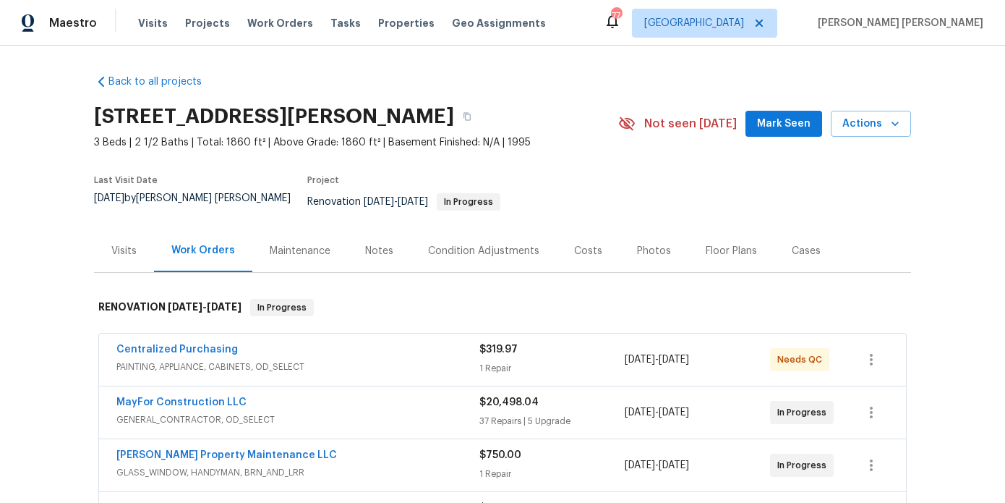
scroll to position [25, 0]
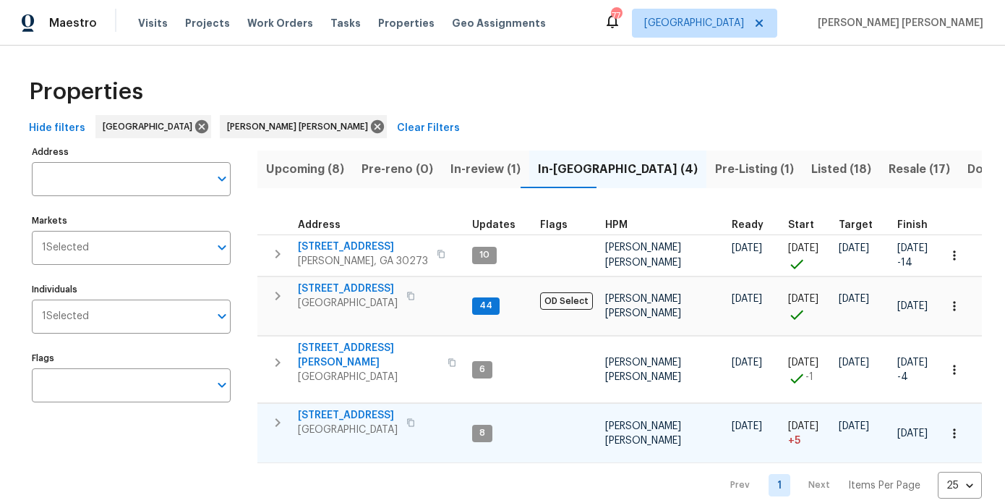
click at [353, 408] on span "[STREET_ADDRESS]" at bounding box center [348, 415] width 100 height 14
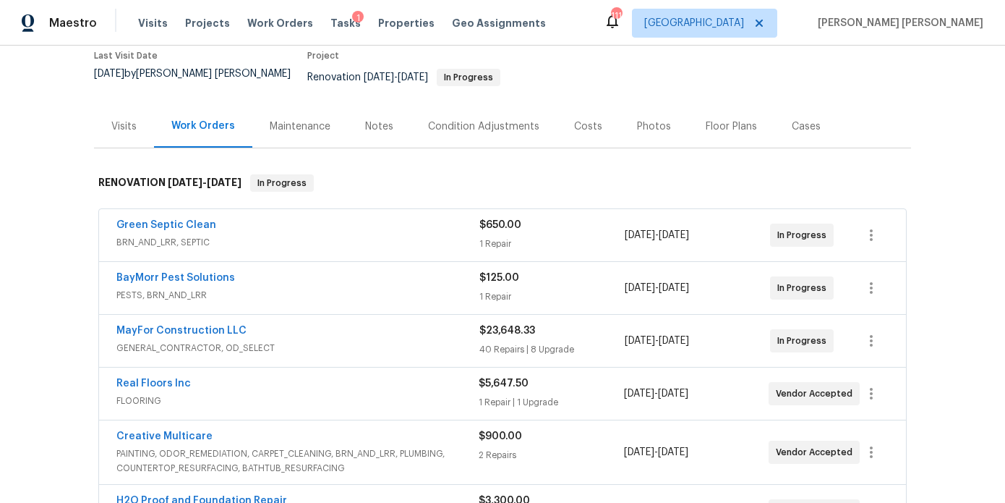
scroll to position [126, 0]
click at [176, 377] on link "Real Floors Inc" at bounding box center [153, 382] width 74 height 10
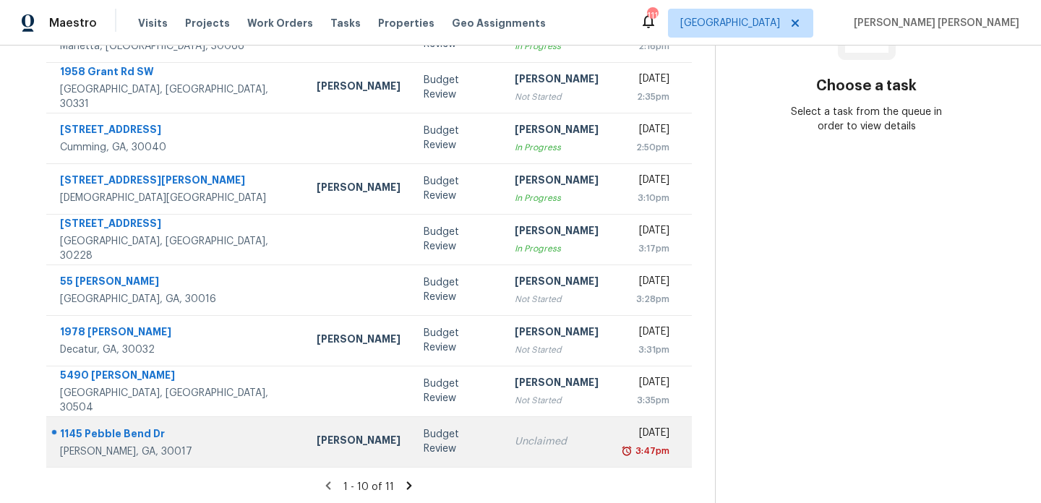
scroll to position [249, 0]
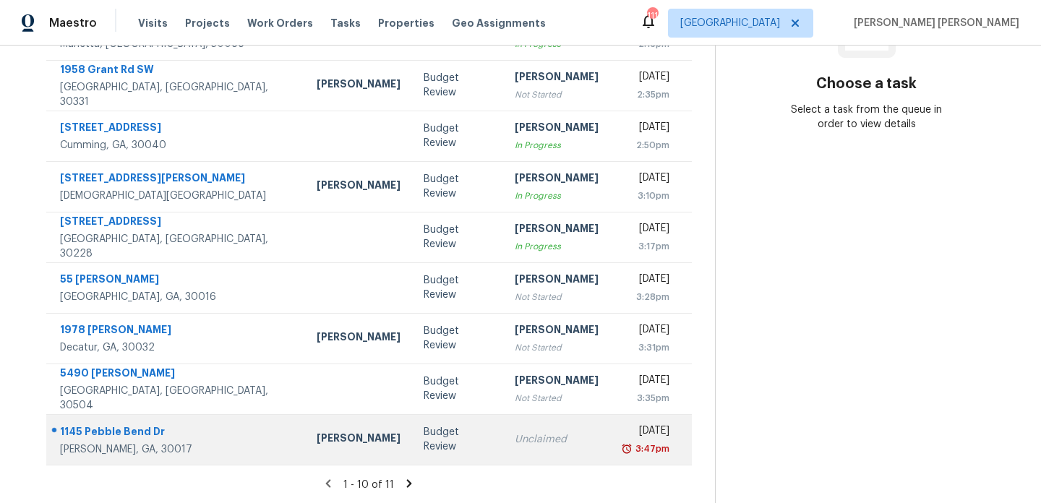
click at [515, 443] on div "Unclaimed" at bounding box center [557, 439] width 84 height 14
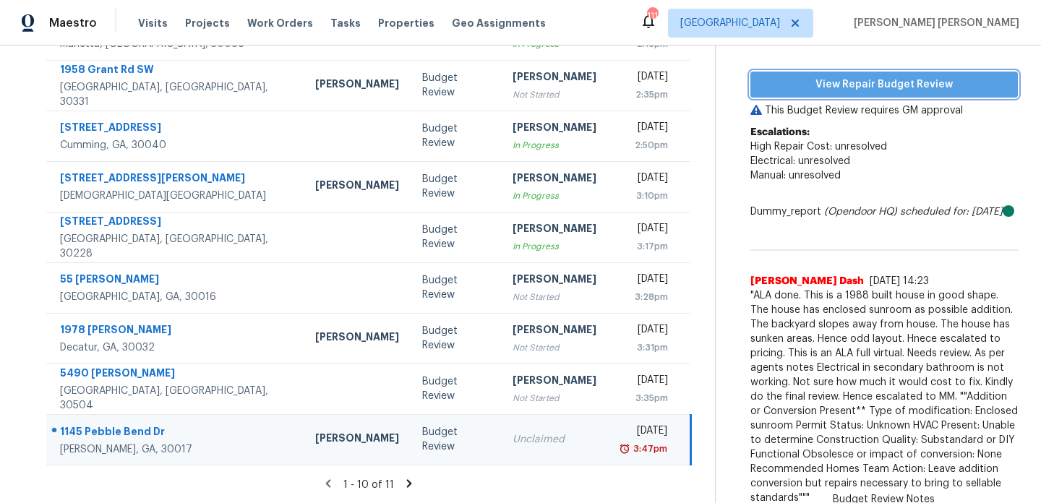
click at [834, 87] on span "View Repair Budget Review" at bounding box center [884, 85] width 244 height 18
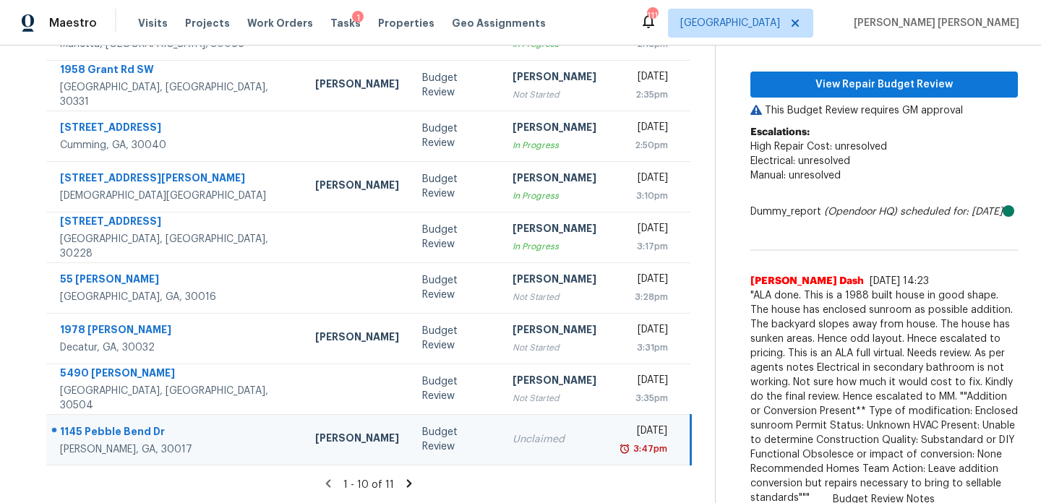
click at [409, 484] on icon at bounding box center [409, 483] width 13 height 13
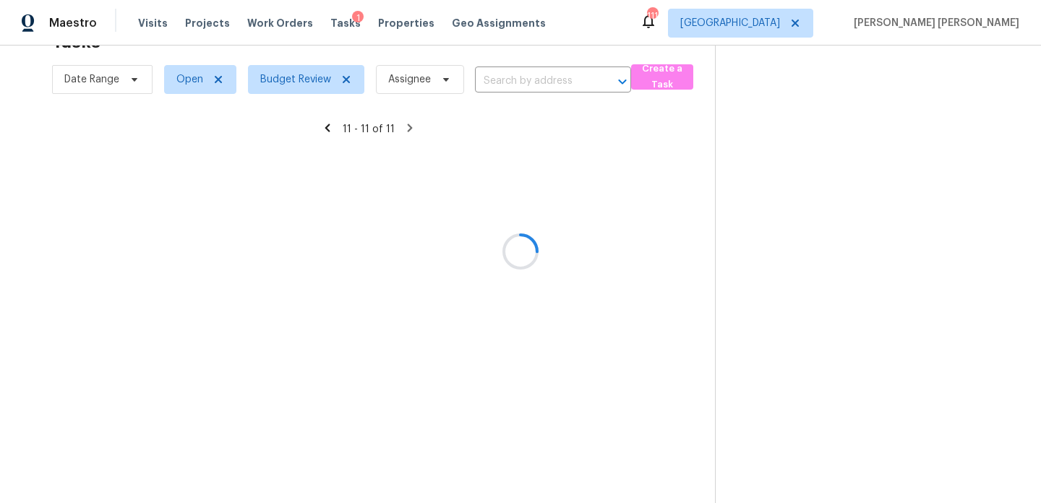
scroll to position [46, 0]
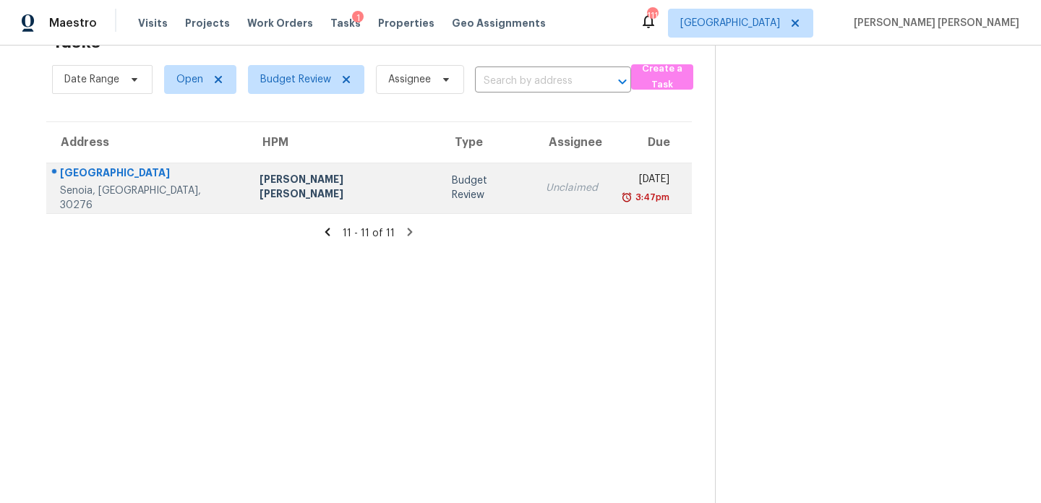
click at [332, 187] on div "[PERSON_NAME] [PERSON_NAME]" at bounding box center [344, 188] width 169 height 33
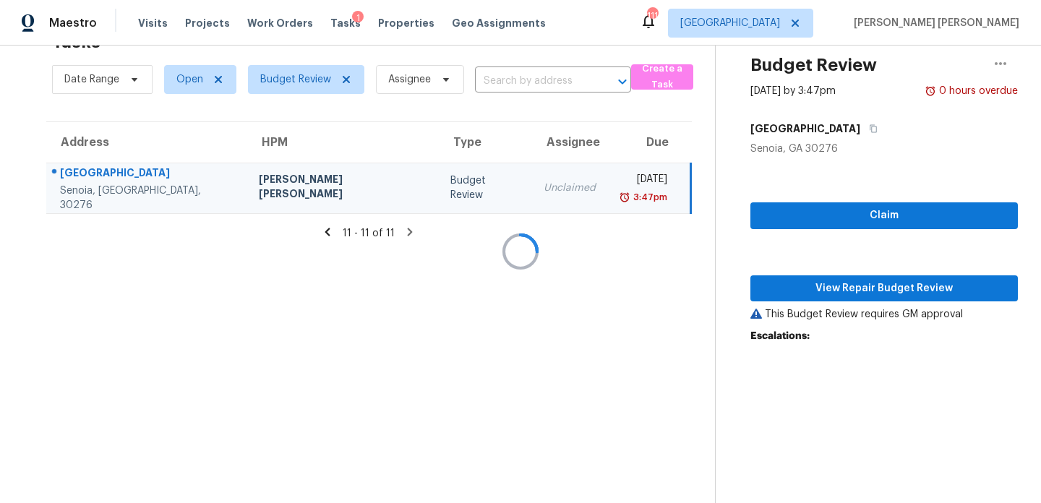
scroll to position [114, 0]
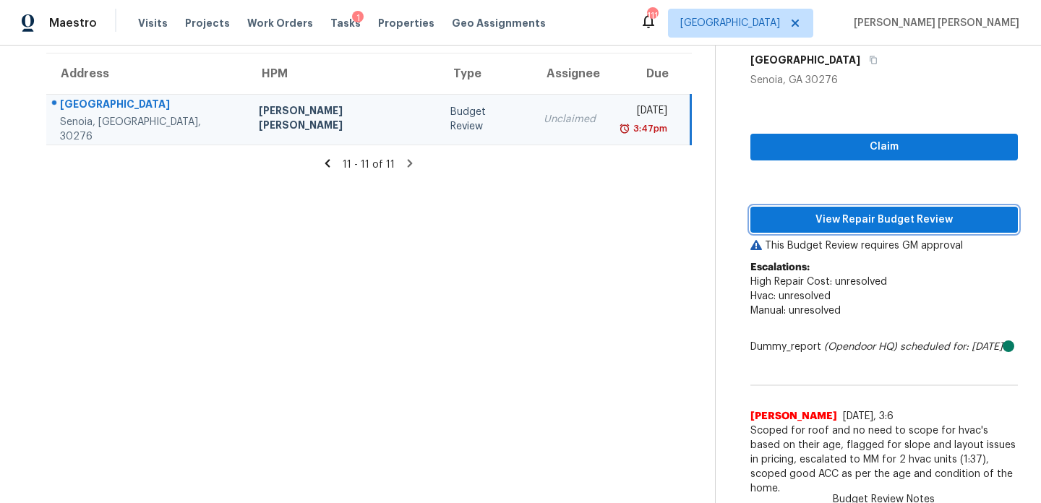
click at [855, 219] on span "View Repair Budget Review" at bounding box center [884, 220] width 244 height 18
click at [332, 168] on icon at bounding box center [327, 163] width 13 height 13
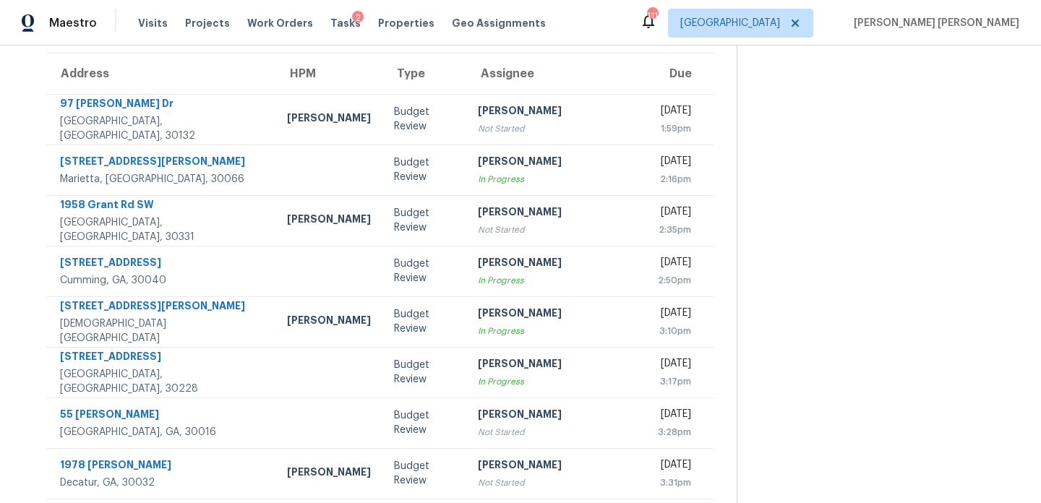
scroll to position [249, 0]
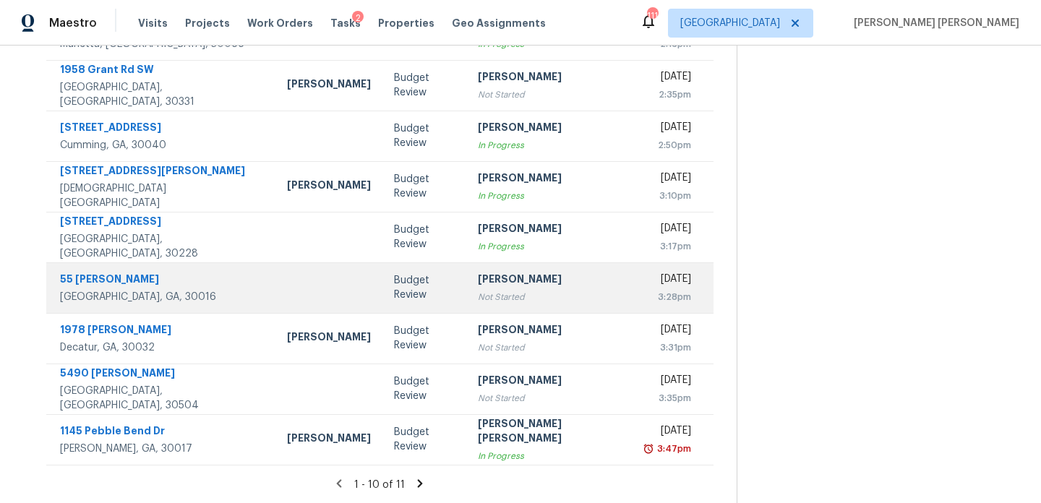
click at [412, 297] on td "Budget Review" at bounding box center [425, 287] width 84 height 51
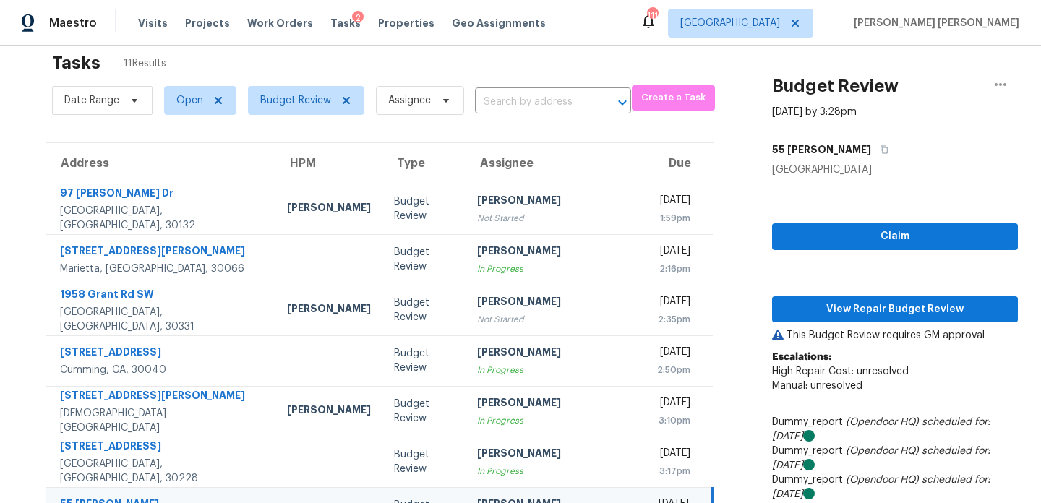
scroll to position [33, 0]
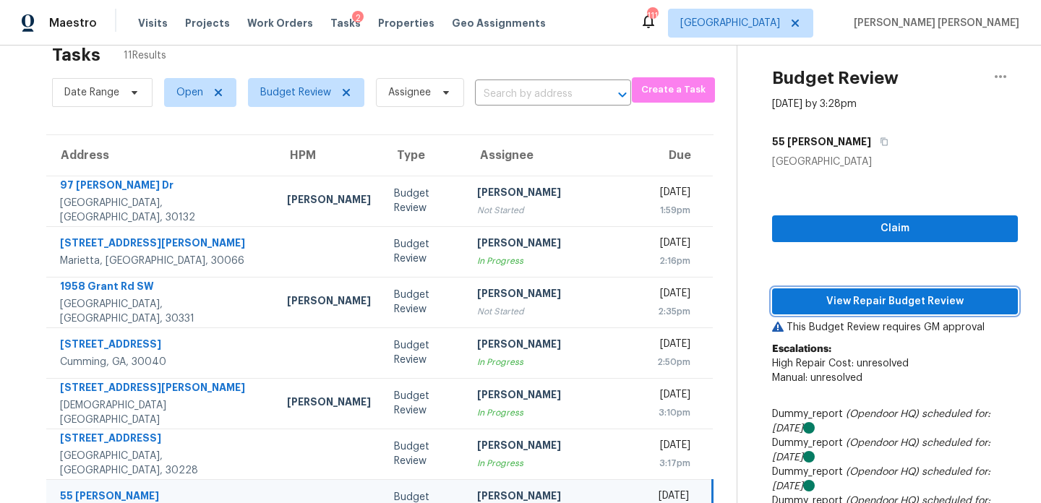
click at [863, 303] on span "View Repair Budget Review" at bounding box center [895, 302] width 223 height 18
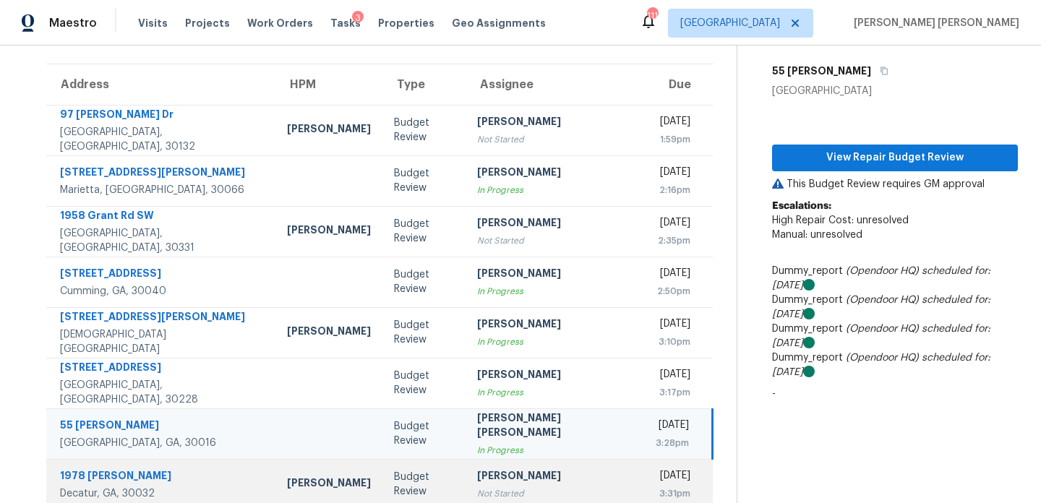
scroll to position [249, 0]
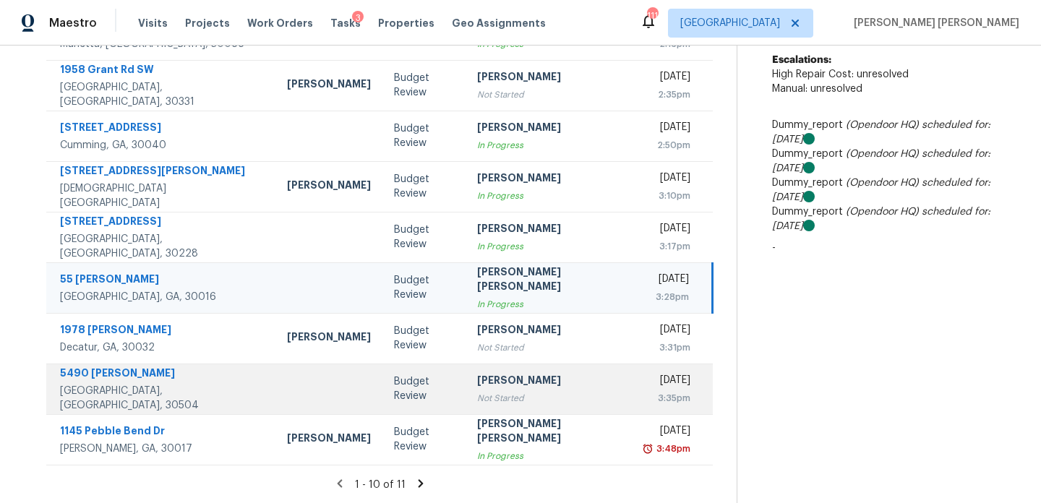
click at [287, 388] on div at bounding box center [329, 390] width 84 height 4
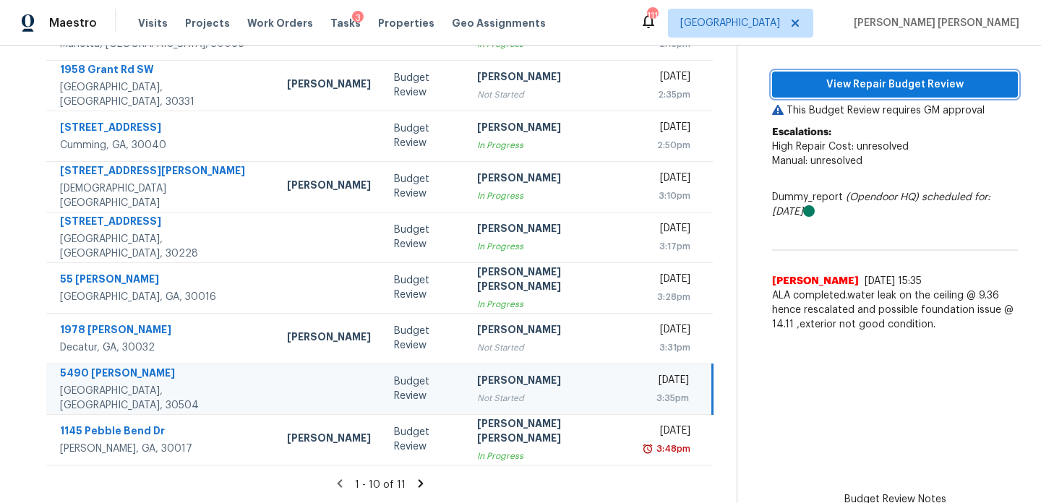
click at [865, 86] on span "View Repair Budget Review" at bounding box center [895, 85] width 223 height 18
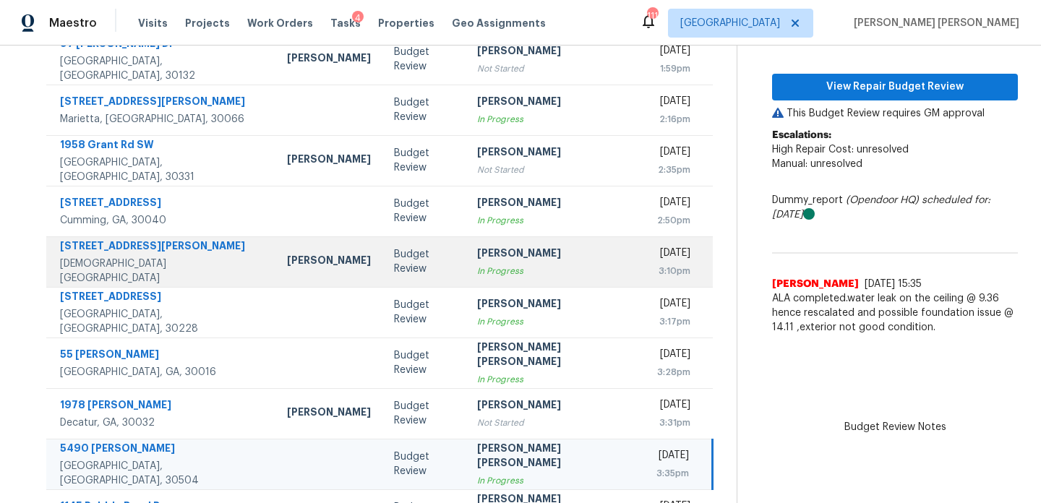
scroll to position [0, 0]
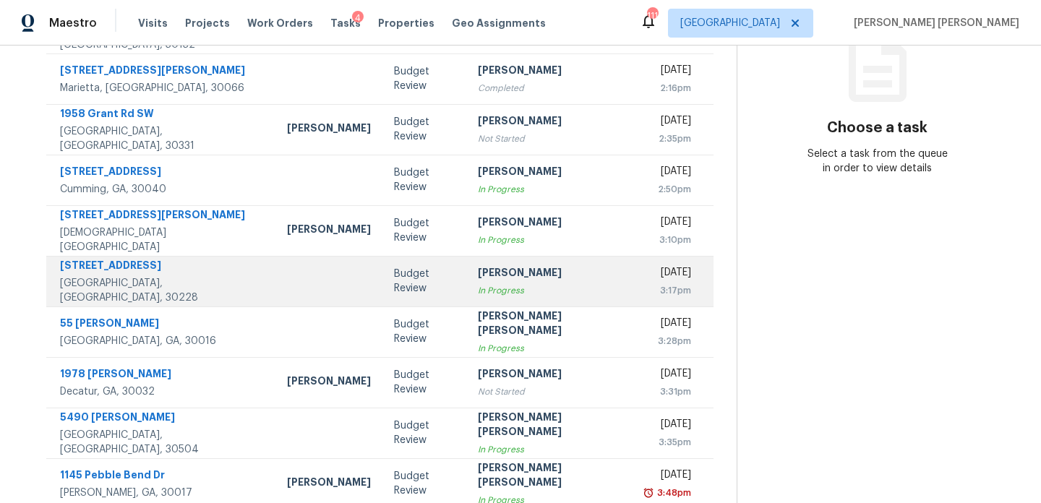
scroll to position [194, 0]
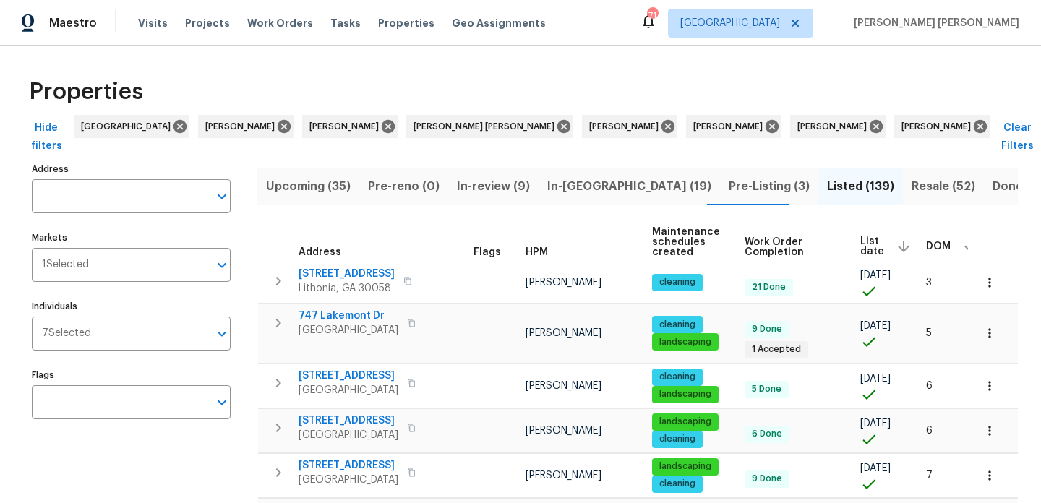
scroll to position [0, 5]
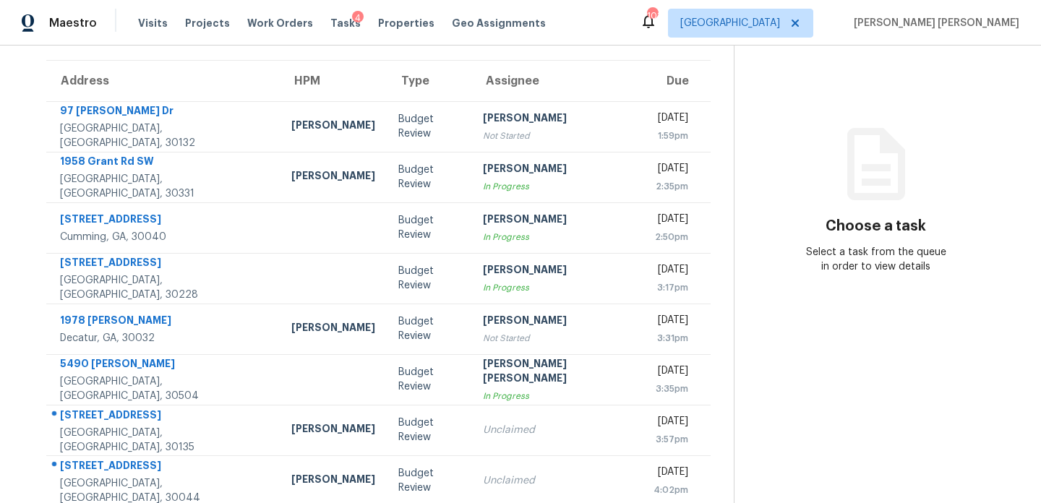
scroll to position [223, 0]
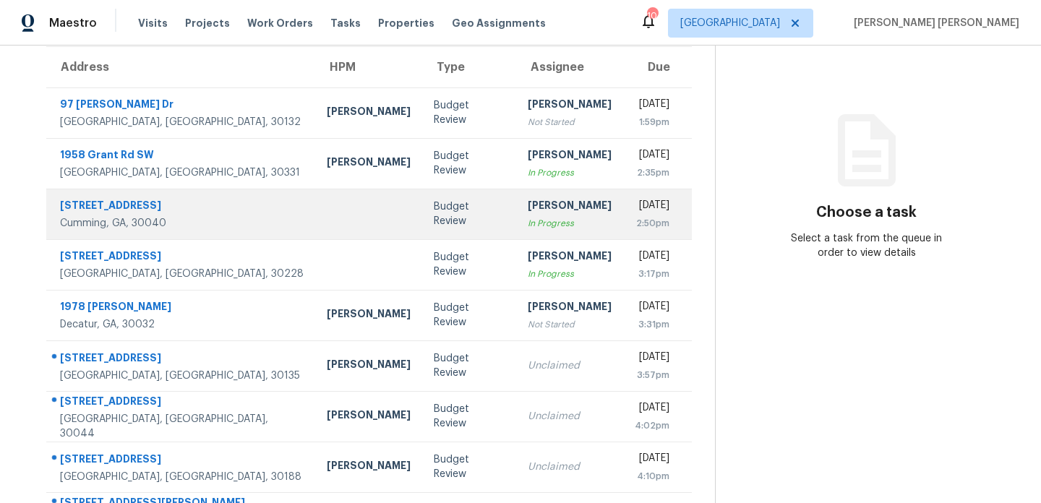
scroll to position [172, 0]
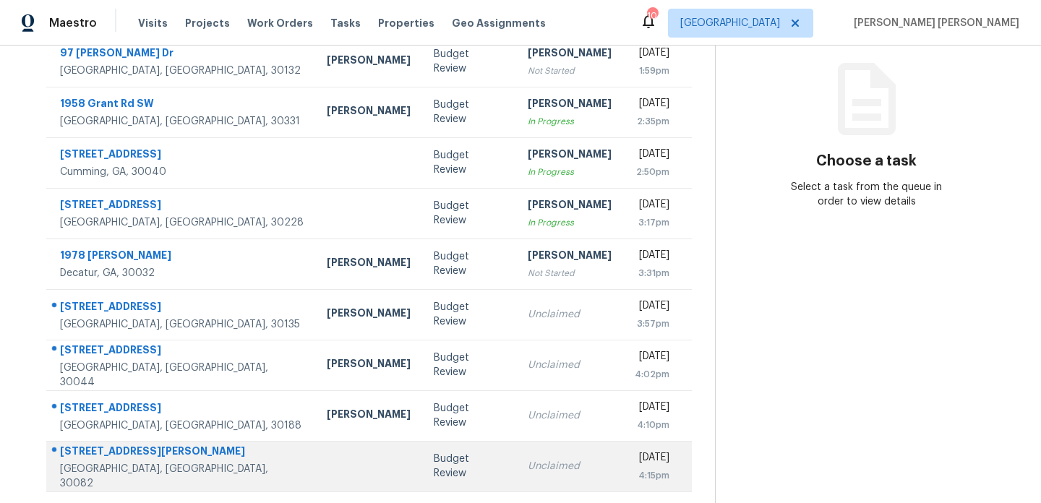
click at [516, 475] on td "Unclaimed" at bounding box center [569, 466] width 107 height 51
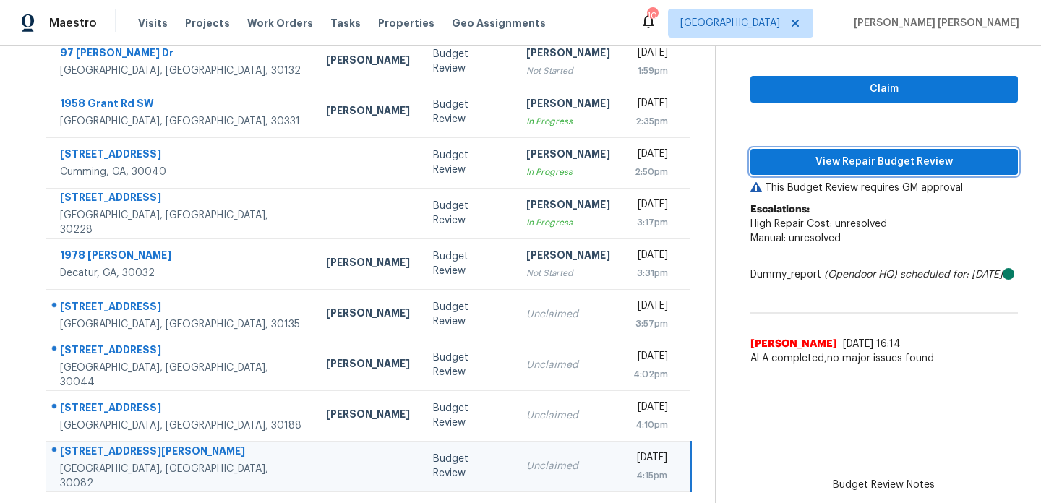
click at [821, 151] on button "View Repair Budget Review" at bounding box center [885, 162] width 268 height 27
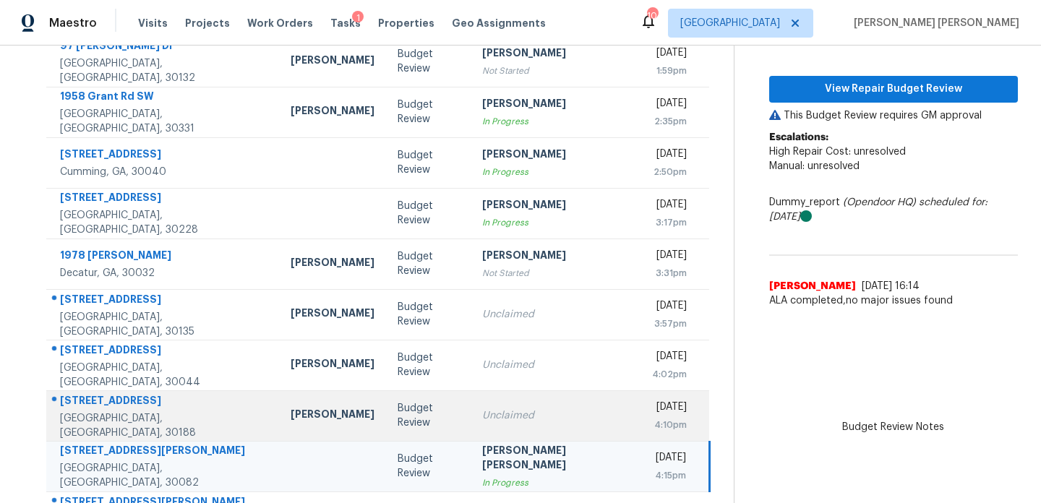
click at [279, 424] on td "Tyler Payne" at bounding box center [332, 415] width 107 height 51
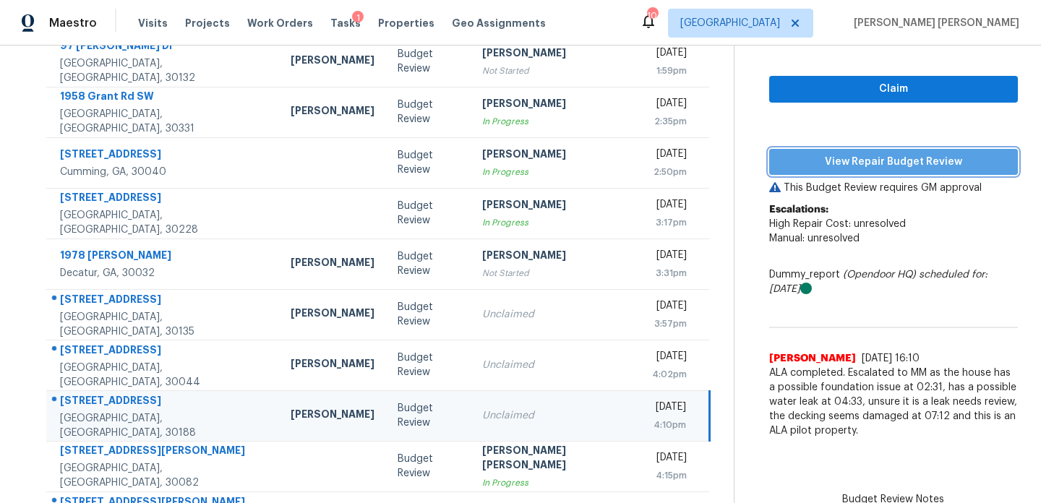
click at [911, 160] on span "View Repair Budget Review" at bounding box center [894, 162] width 226 height 18
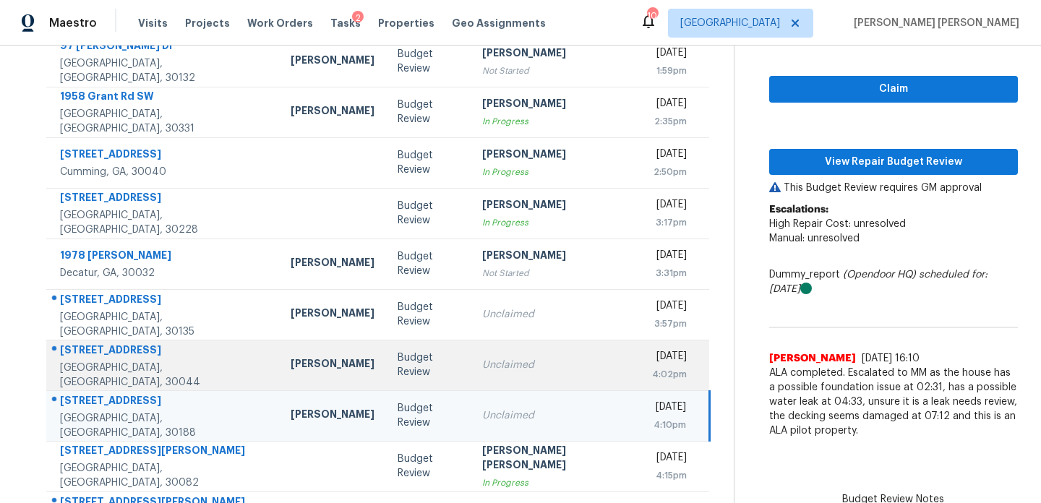
click at [521, 370] on div "Unclaimed" at bounding box center [555, 365] width 147 height 14
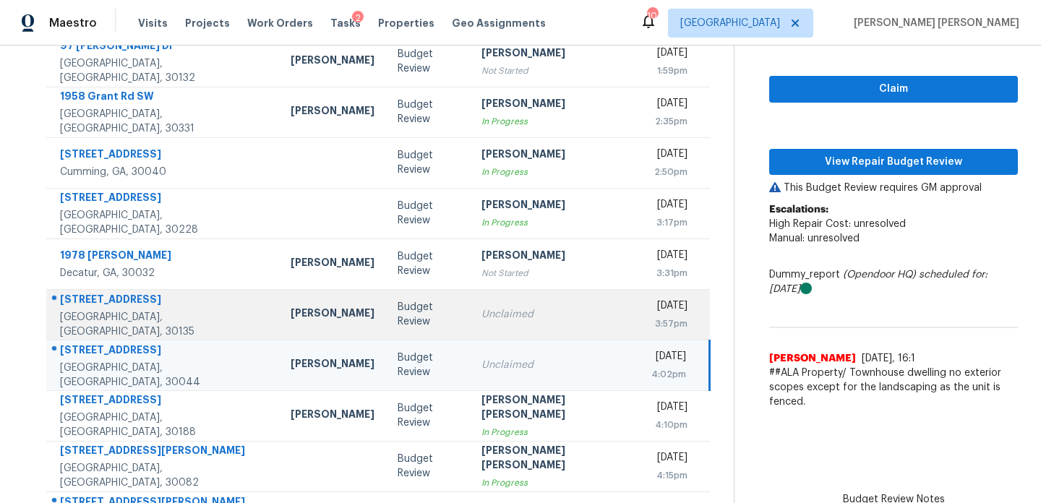
click at [519, 323] on td "Unclaimed" at bounding box center [555, 314] width 170 height 51
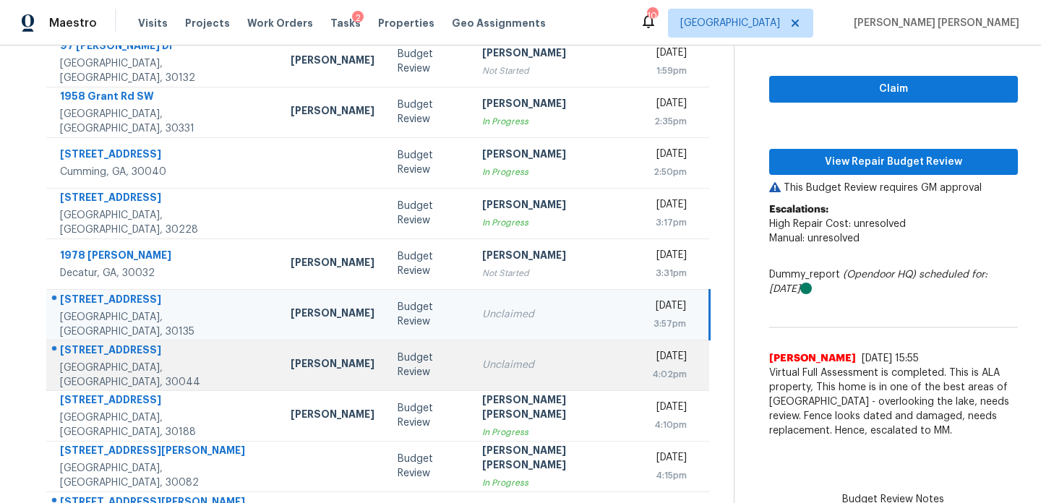
click at [482, 367] on div "Unclaimed" at bounding box center [555, 365] width 147 height 14
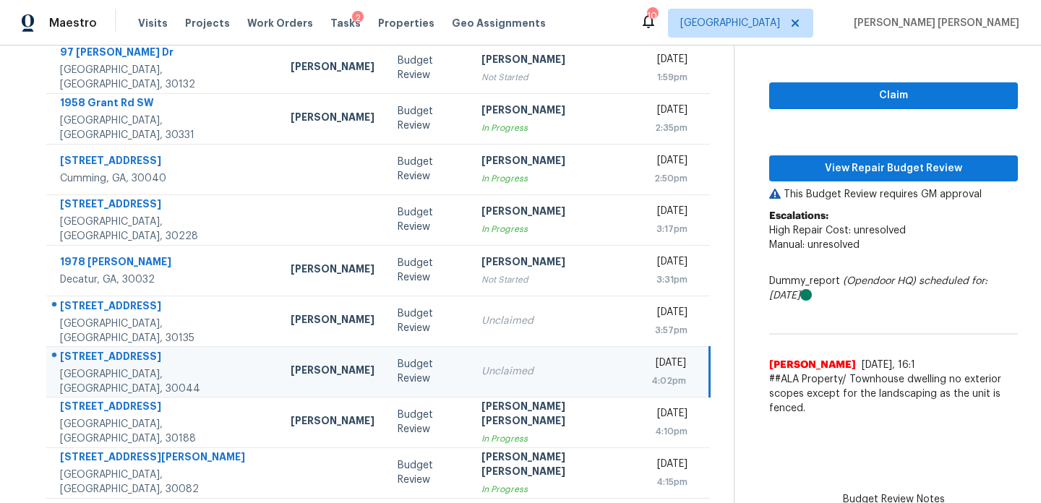
scroll to position [195, 0]
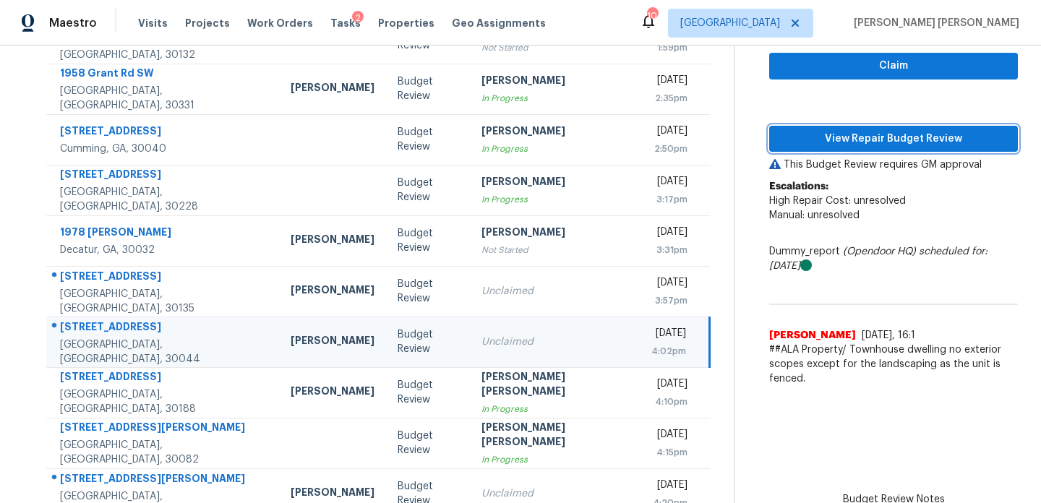
click at [858, 140] on span "View Repair Budget Review" at bounding box center [894, 139] width 226 height 18
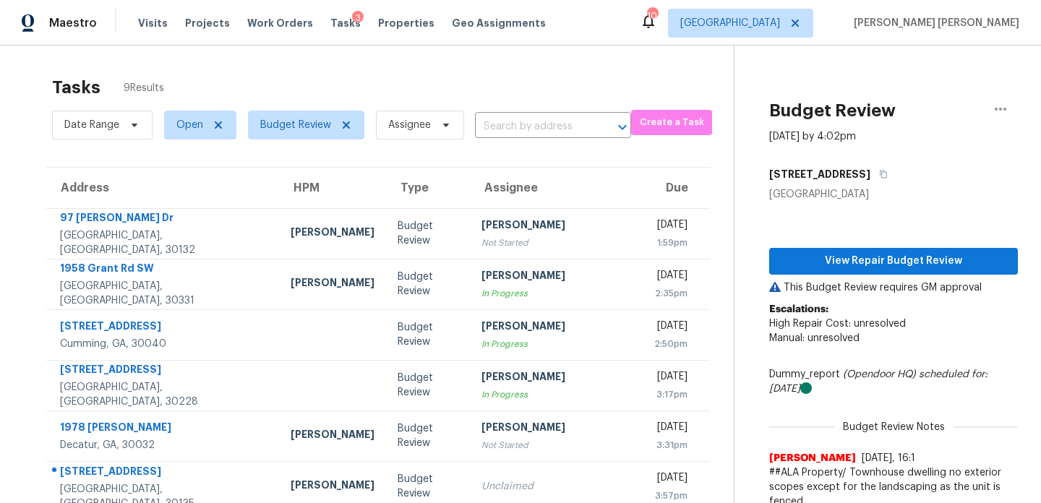
scroll to position [223, 0]
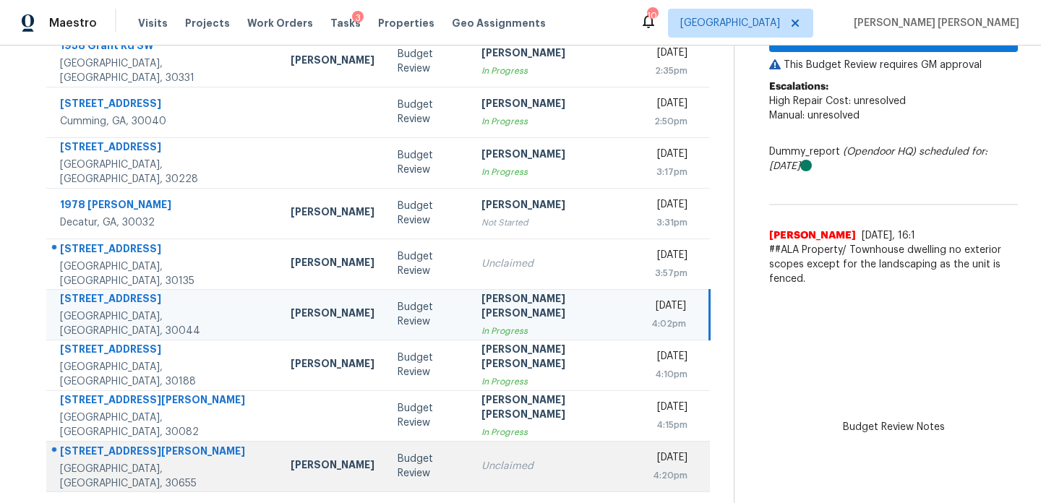
click at [510, 483] on td "Unclaimed" at bounding box center [555, 466] width 170 height 51
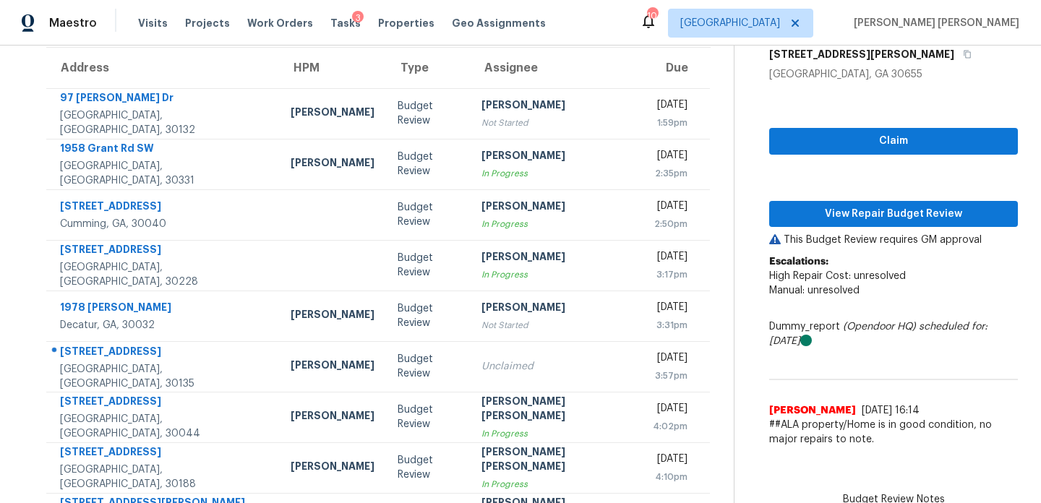
scroll to position [0, 0]
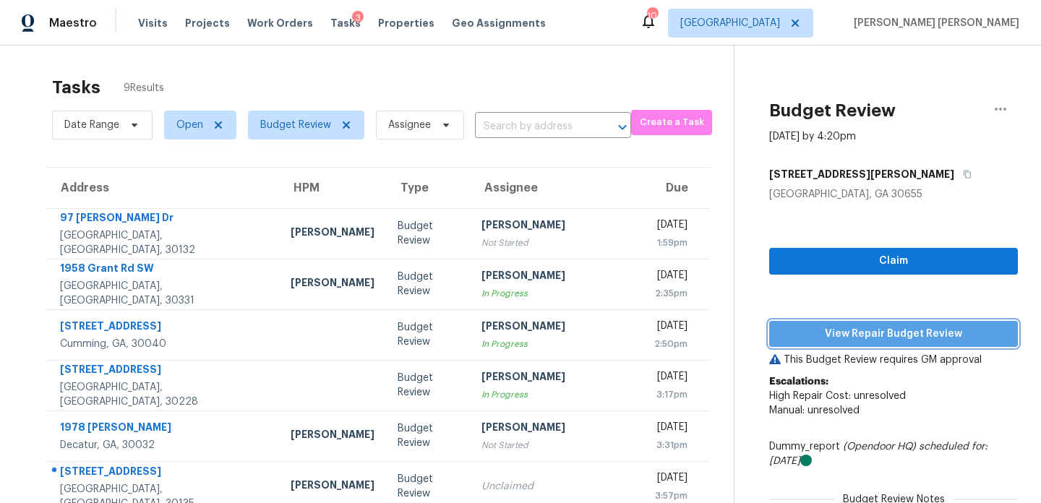
click at [858, 335] on span "View Repair Budget Review" at bounding box center [894, 334] width 226 height 18
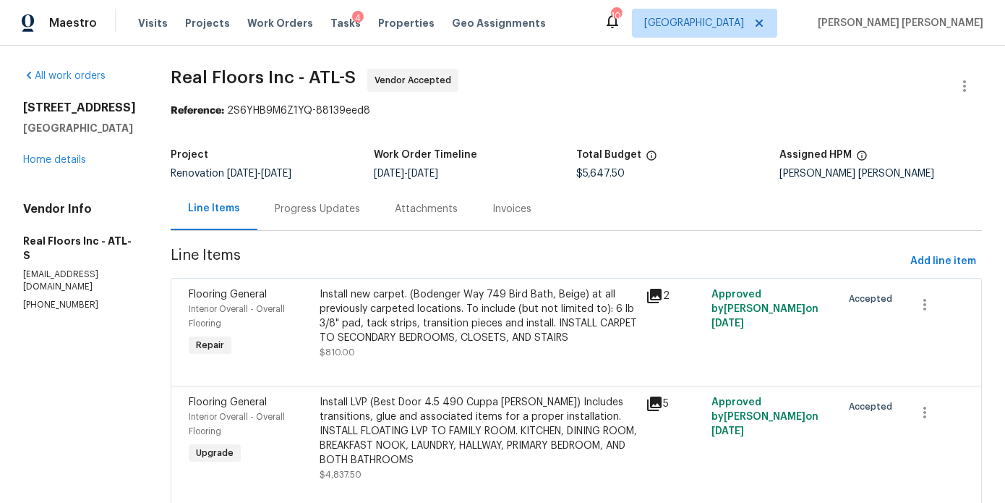
click at [346, 210] on div "Progress Updates" at bounding box center [317, 209] width 85 height 14
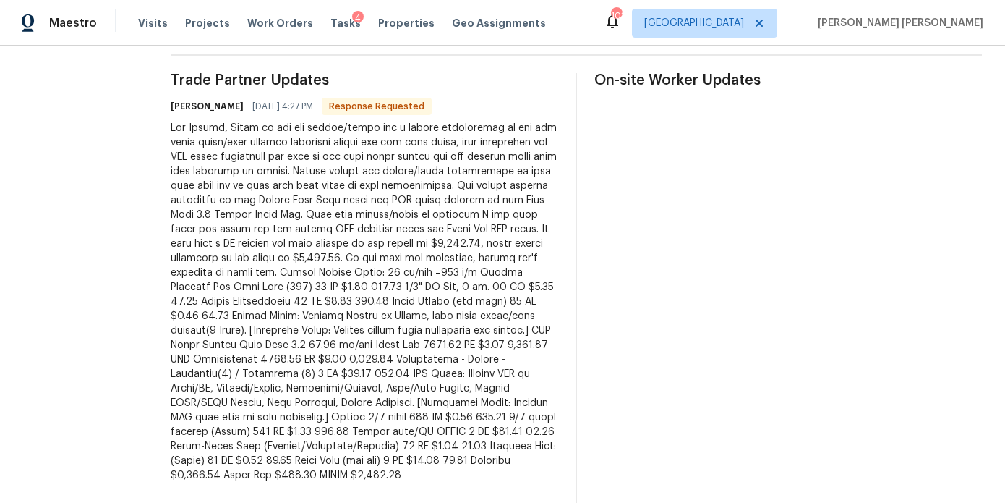
scroll to position [419, 0]
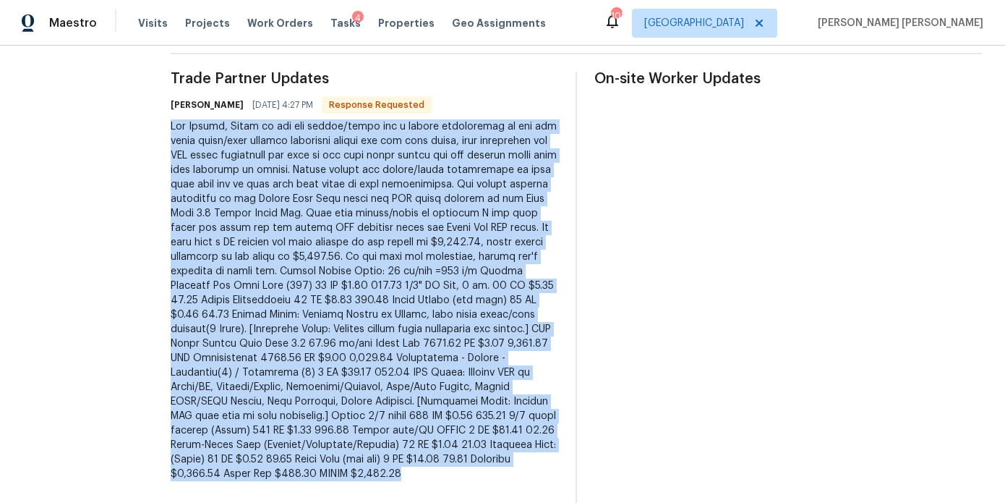
drag, startPoint x: 467, startPoint y: 462, endPoint x: 170, endPoint y: 131, distance: 445.0
click at [170, 131] on div "All work orders [STREET_ADDRESS] Home details Vendor Info Real Floors Inc - ATL…" at bounding box center [502, 109] width 1005 height 966
copy div "Hey [PERSON_NAME], Below is the pdf layout/quote for a carpet replacement in th…"
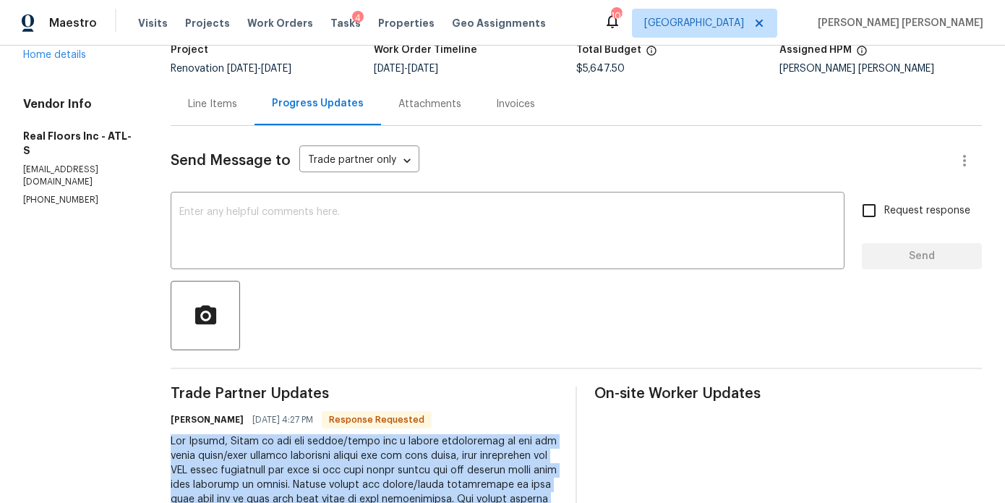
scroll to position [0, 0]
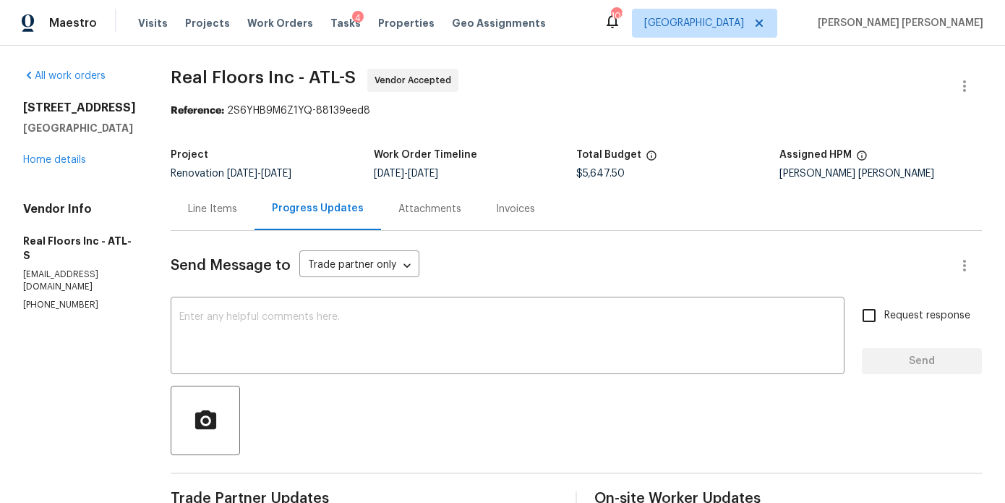
click at [234, 210] on div "Line Items" at bounding box center [212, 209] width 49 height 14
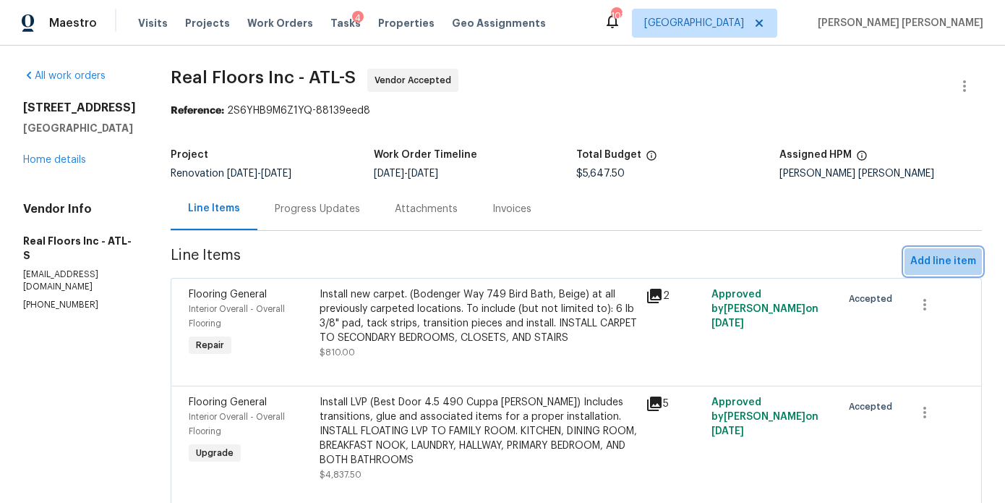
click at [968, 265] on span "Add line item" at bounding box center [943, 261] width 66 height 18
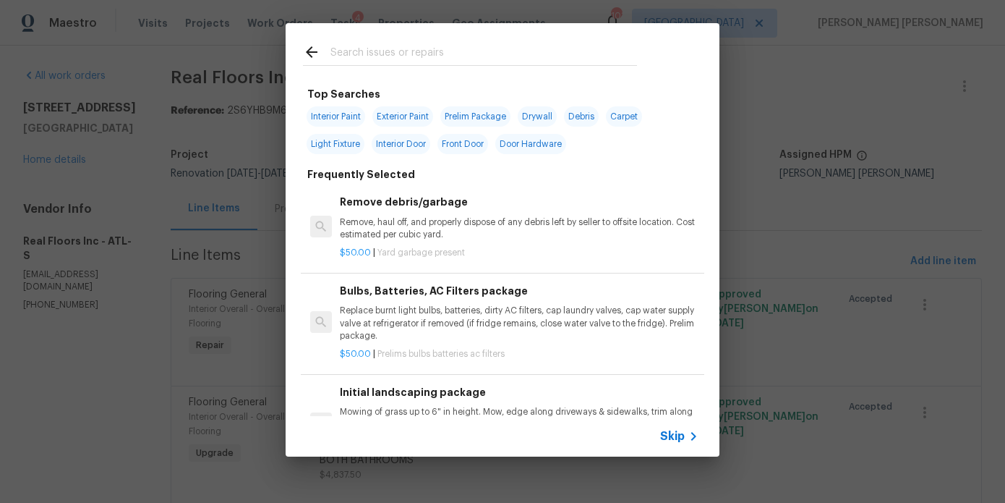
click at [386, 51] on input "text" at bounding box center [483, 54] width 307 height 22
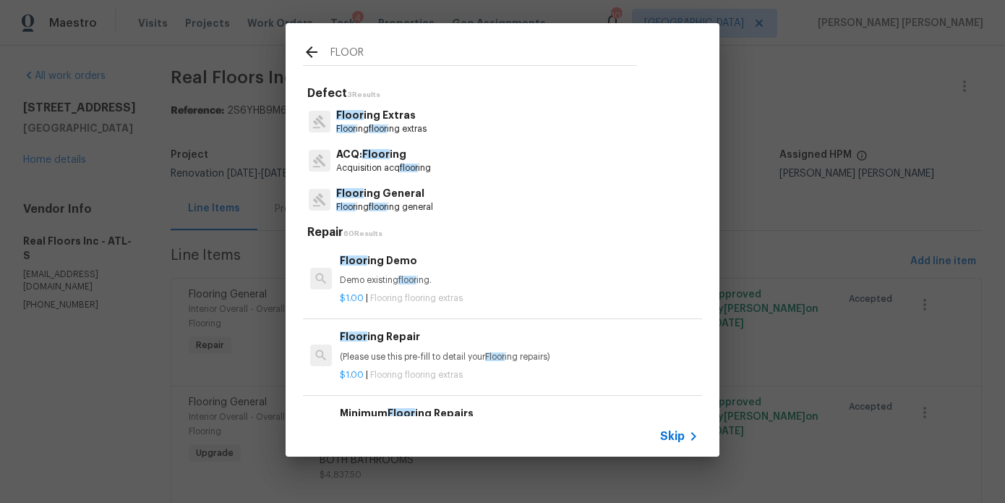
type input "FLOOR"
click at [388, 200] on p "Floor ing General" at bounding box center [384, 193] width 97 height 15
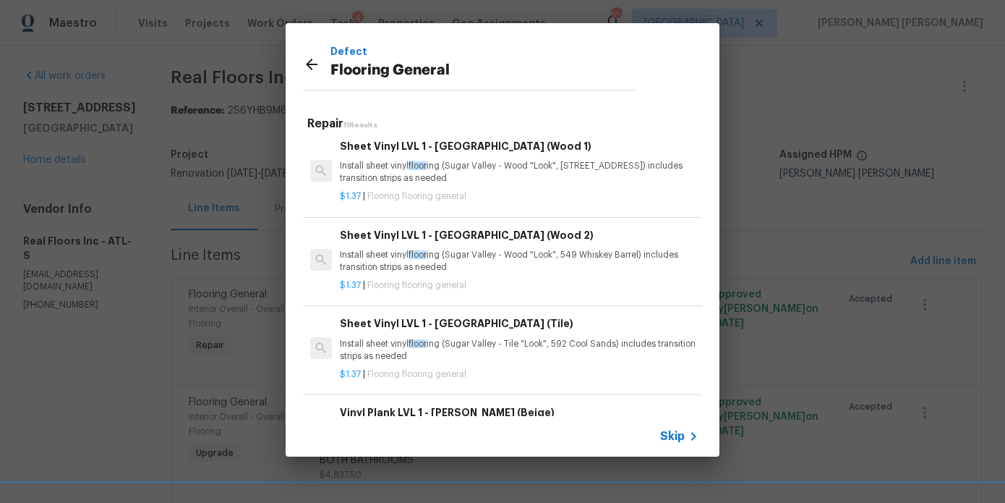
scroll to position [7, 0]
click at [309, 59] on icon at bounding box center [311, 64] width 17 height 17
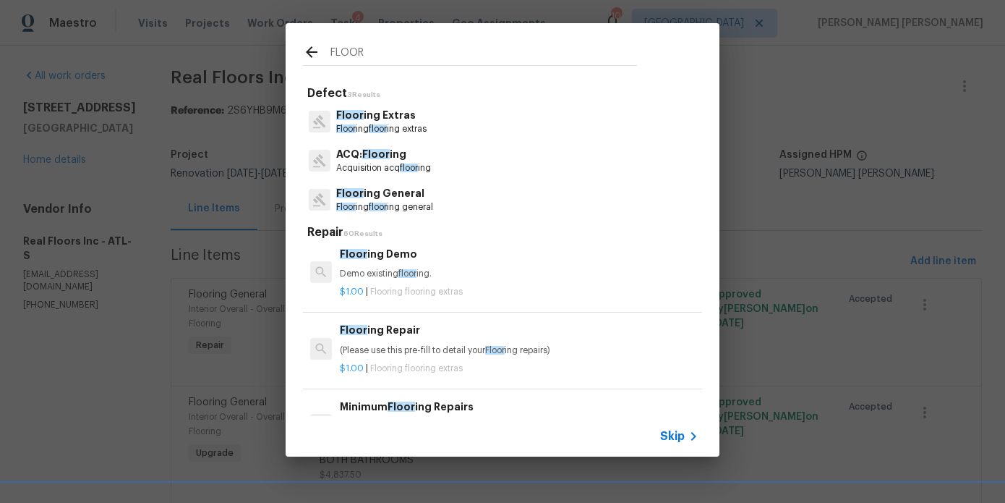
click at [383, 124] on p "Floor ing floor ing extras" at bounding box center [381, 129] width 90 height 12
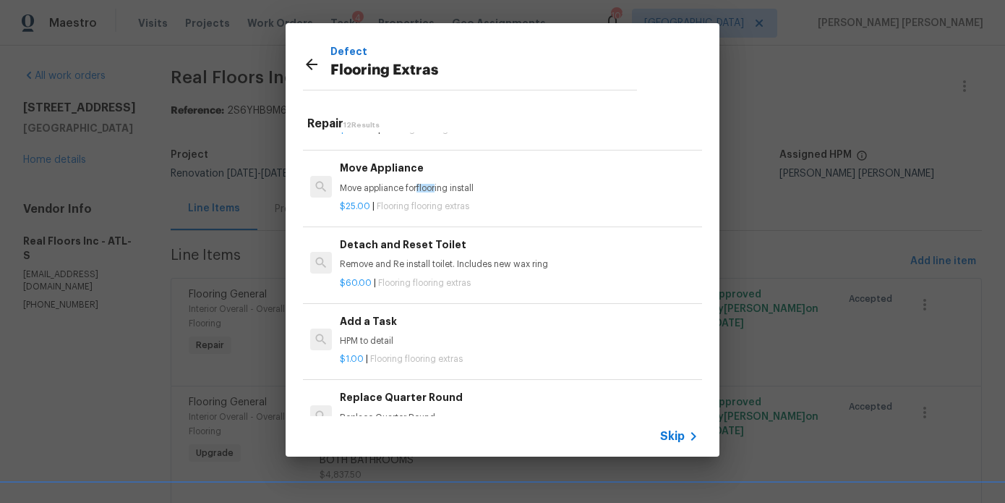
scroll to position [383, 0]
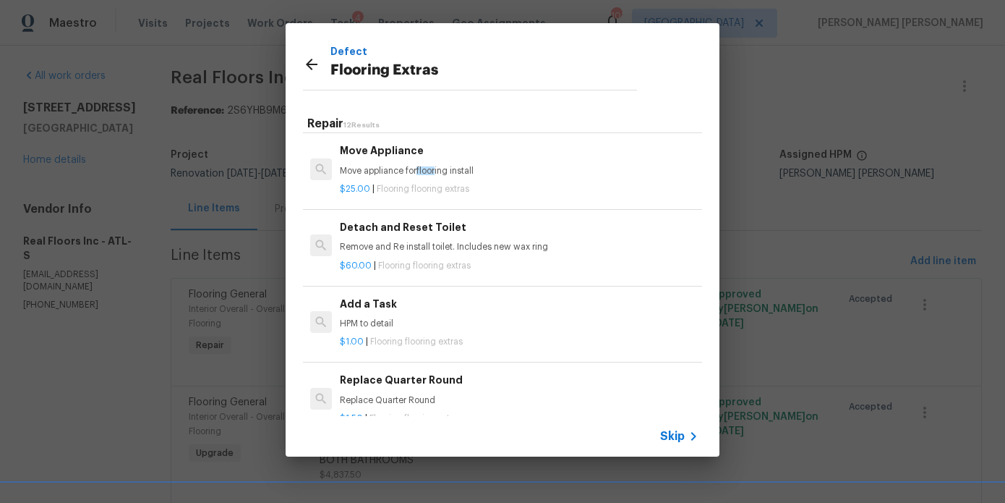
click at [378, 318] on p "HPM to detail" at bounding box center [519, 323] width 359 height 12
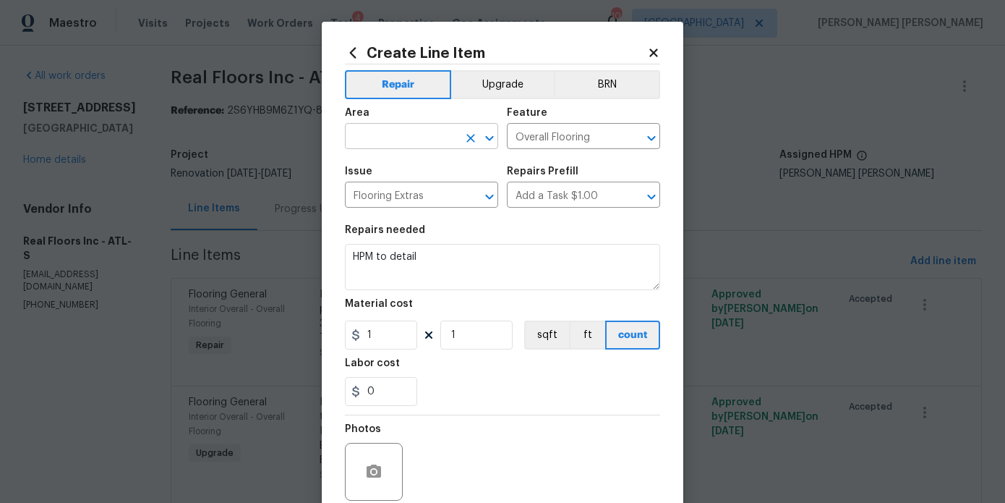
click at [397, 133] on input "text" at bounding box center [401, 138] width 113 height 22
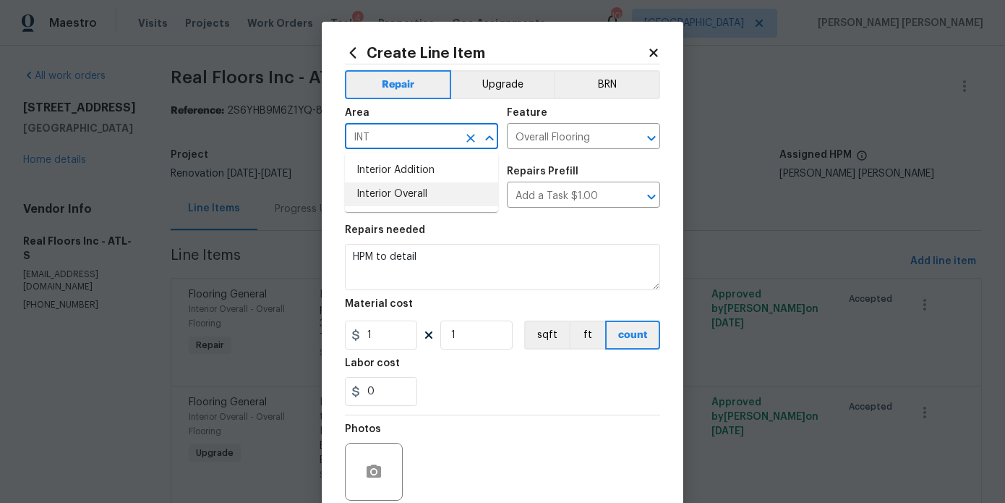
click at [435, 195] on li "Interior Overall" at bounding box center [421, 194] width 153 height 24
type input "Interior Overall"
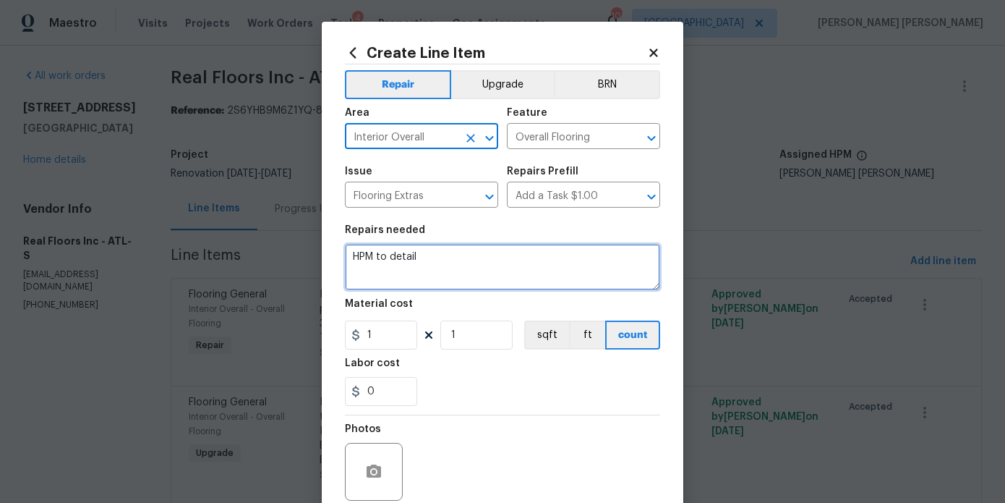
click at [409, 257] on textarea "HPM to detail" at bounding box center [502, 267] width 315 height 46
paste textarea "Hey Marcos, Below is the pdf layout/quote for a carpet replacement in the two g…"
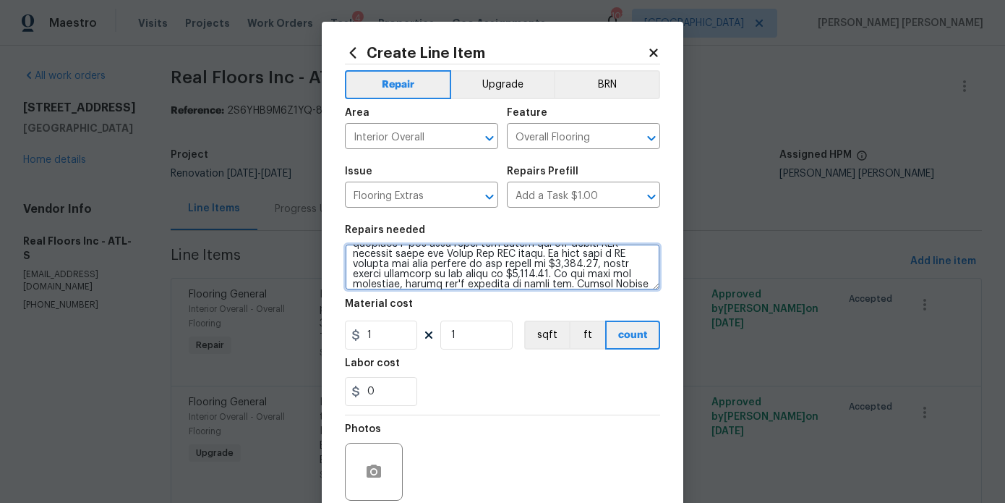
scroll to position [103, 0]
type textarea "CHANGE ORDER: Hey Marcos, Below is the pdf layout/quote for a carpet replacemen…"
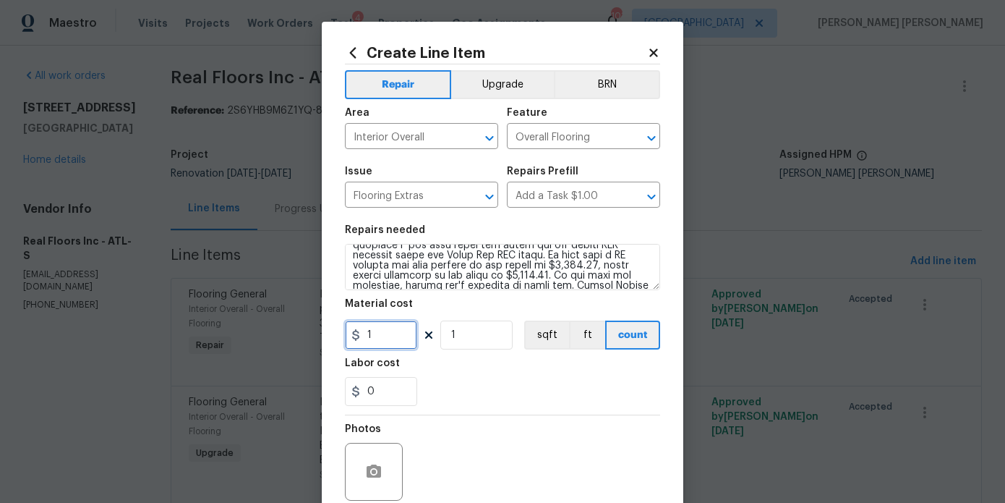
click at [385, 332] on input "1" at bounding box center [381, 334] width 72 height 29
type input "1105.5"
click at [432, 363] on div "Labor cost" at bounding box center [502, 367] width 315 height 19
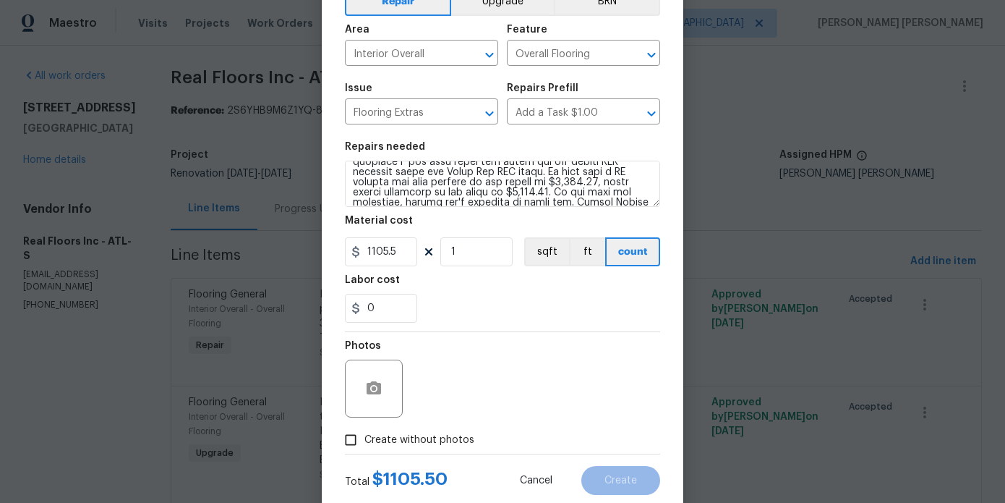
scroll to position [121, 0]
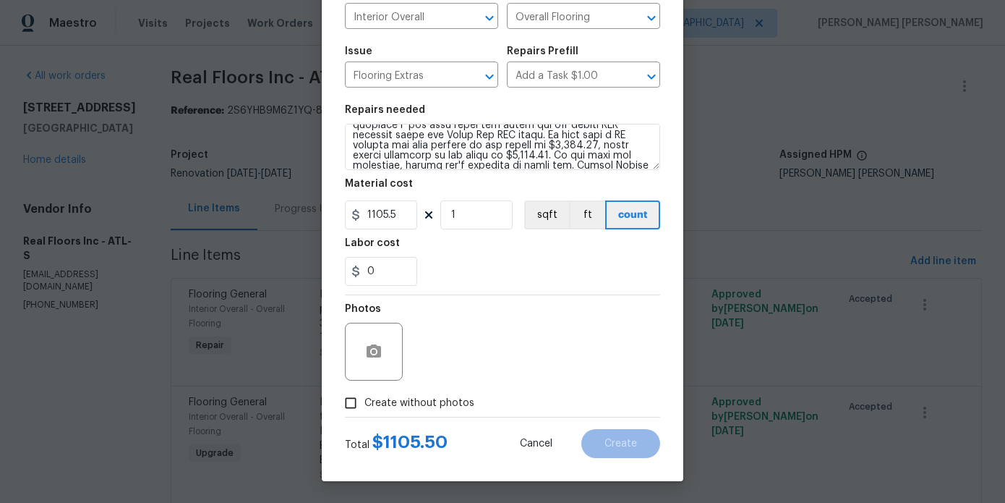
click at [417, 406] on span "Create without photos" at bounding box center [419, 403] width 110 height 15
click at [364, 406] on input "Create without photos" at bounding box center [350, 402] width 27 height 27
checkbox input "true"
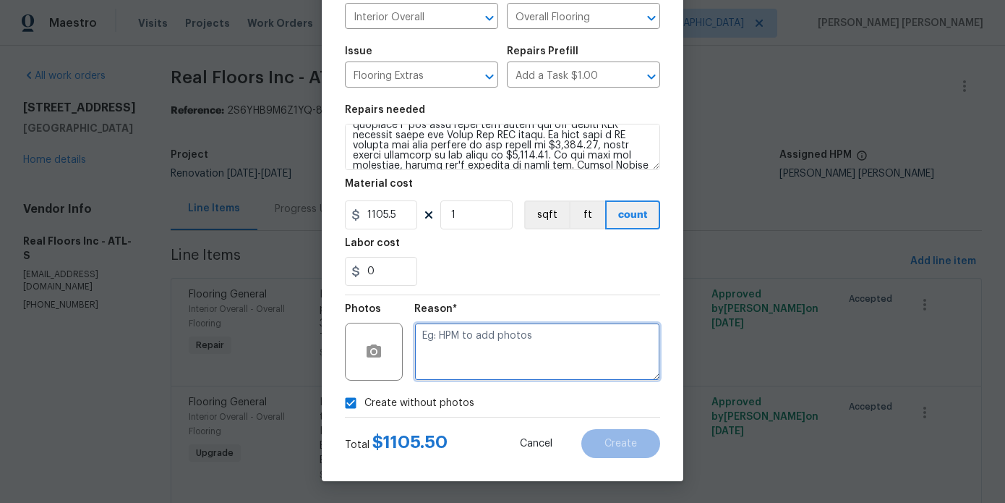
click at [492, 357] on textarea at bounding box center [537, 352] width 246 height 58
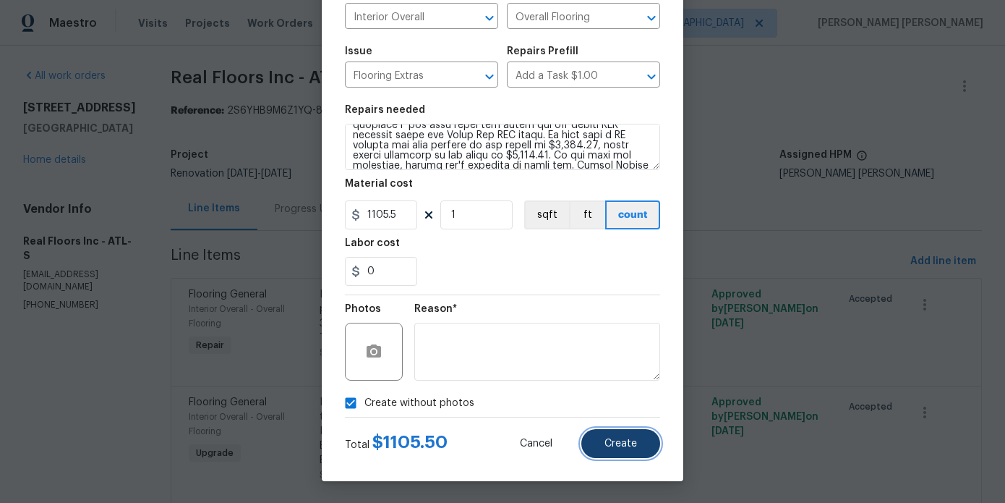
click at [620, 443] on span "Create" at bounding box center [621, 443] width 33 height 11
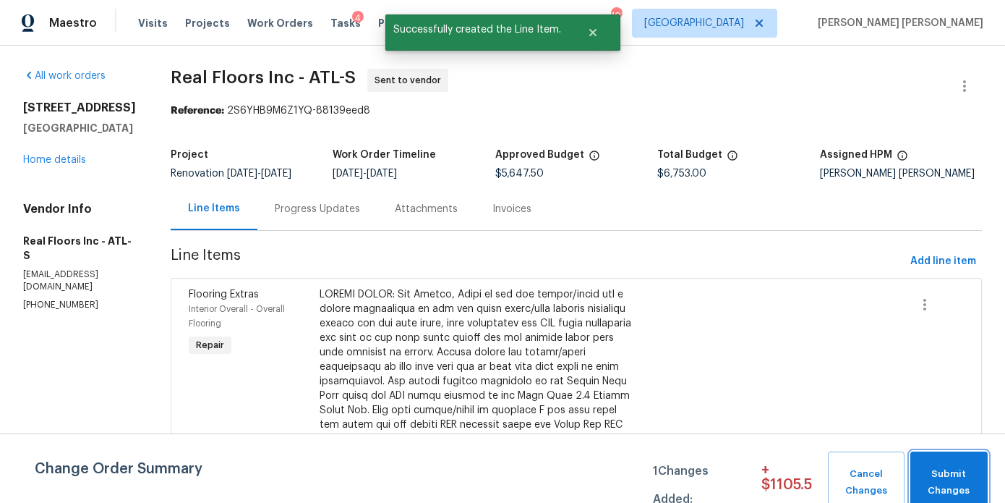
click at [942, 474] on span "Submit Changes" at bounding box center [949, 482] width 63 height 33
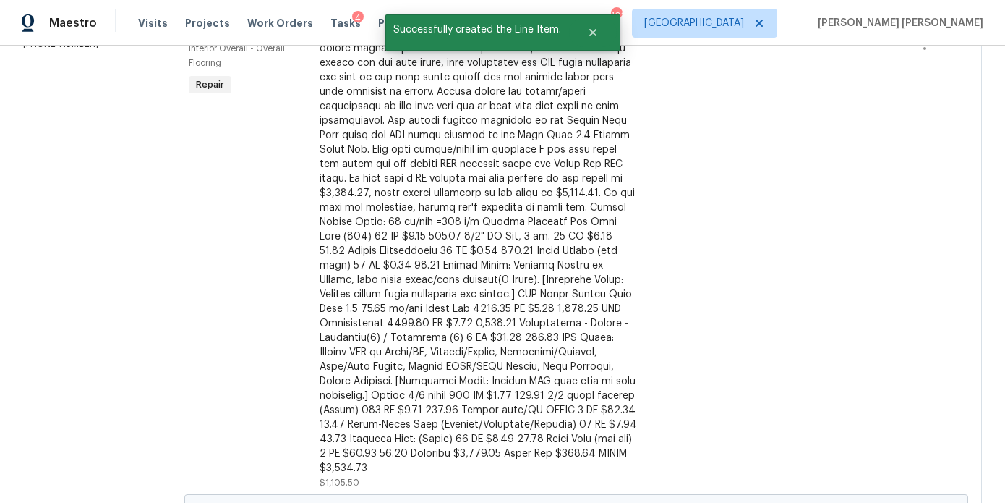
scroll to position [370, 0]
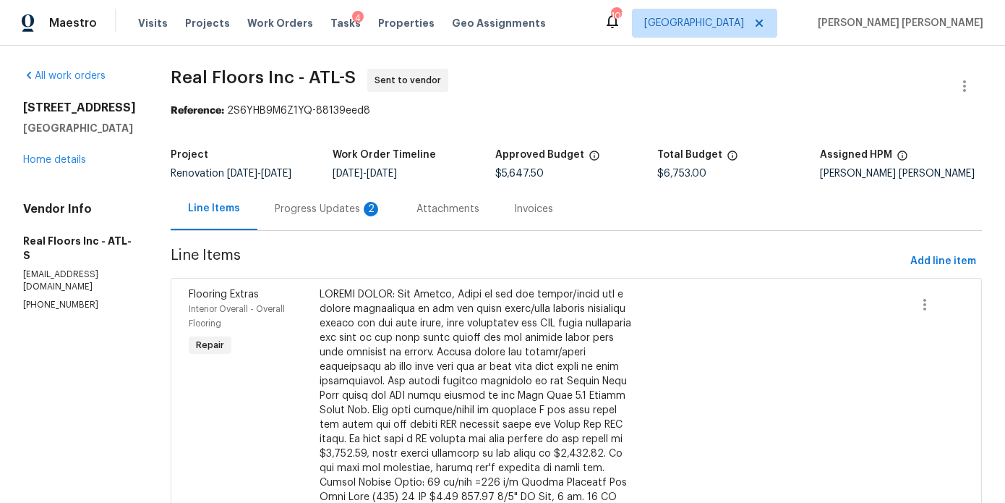
click at [353, 209] on div "Progress Updates 2" at bounding box center [328, 209] width 107 height 14
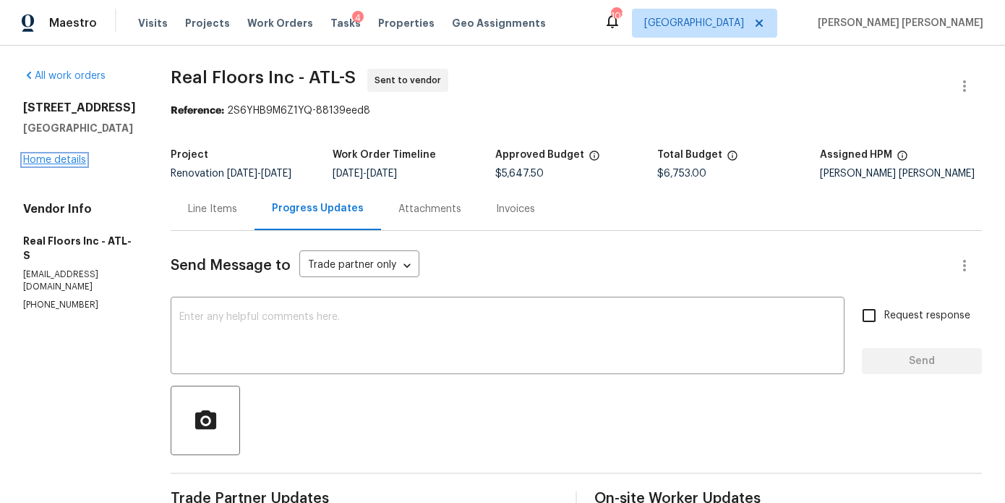
click at [72, 159] on link "Home details" at bounding box center [54, 160] width 63 height 10
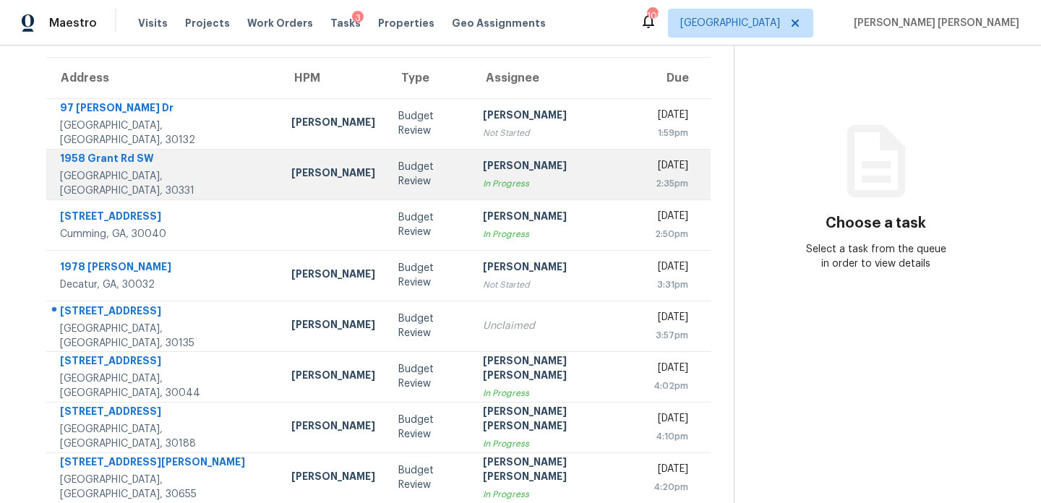
scroll to position [106, 0]
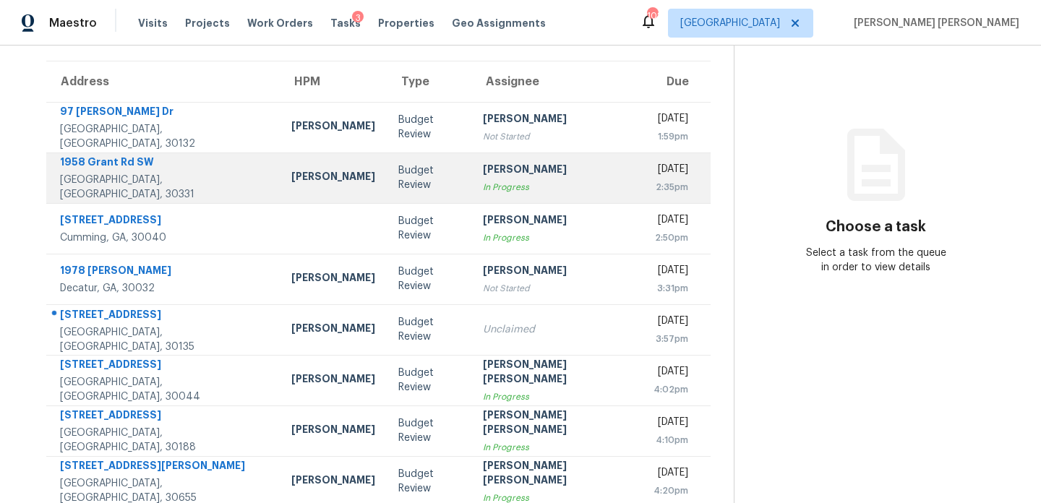
click at [316, 167] on td "Tim Godfrey" at bounding box center [333, 178] width 107 height 51
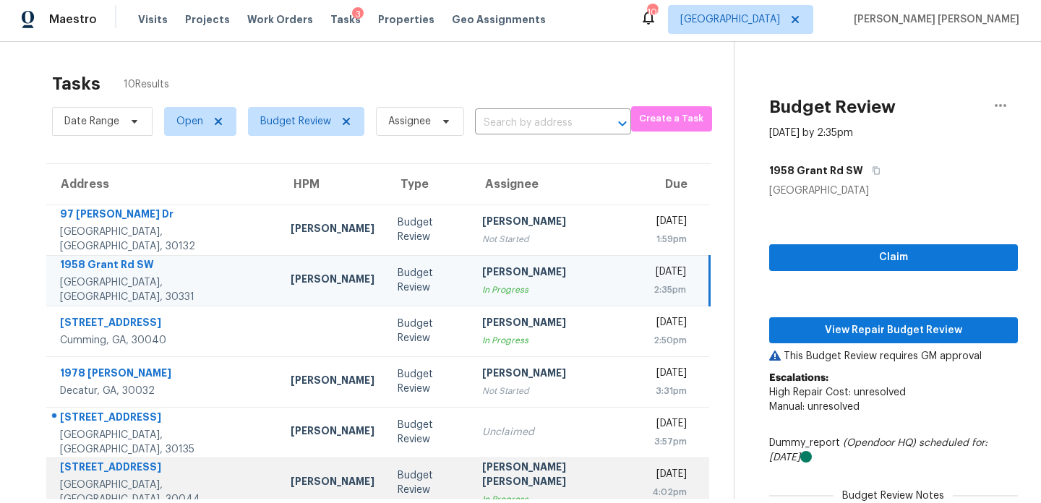
scroll to position [0, 0]
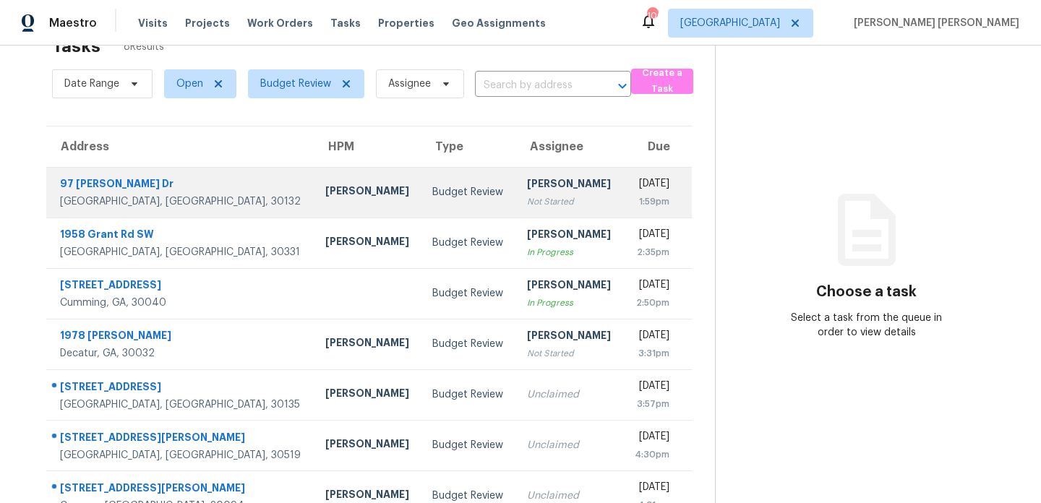
scroll to position [121, 0]
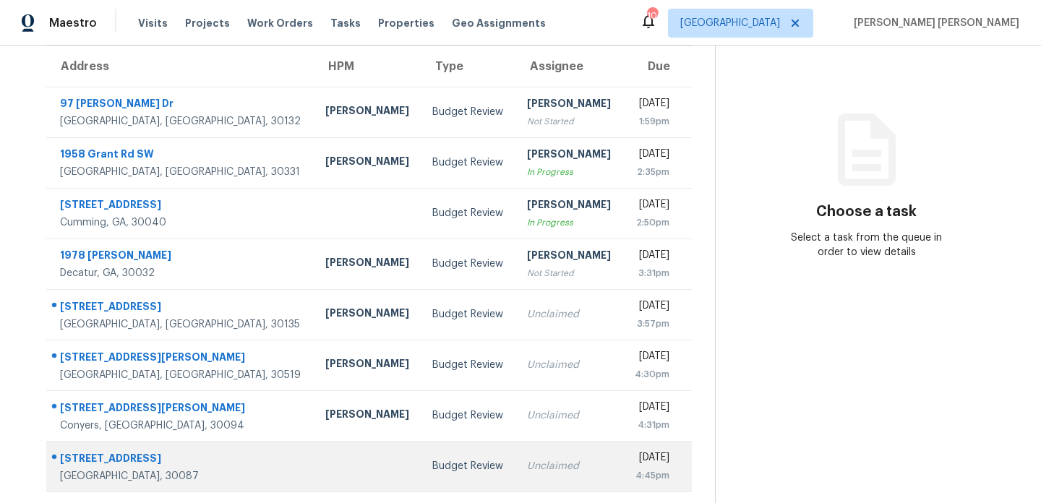
click at [314, 473] on td at bounding box center [368, 466] width 108 height 51
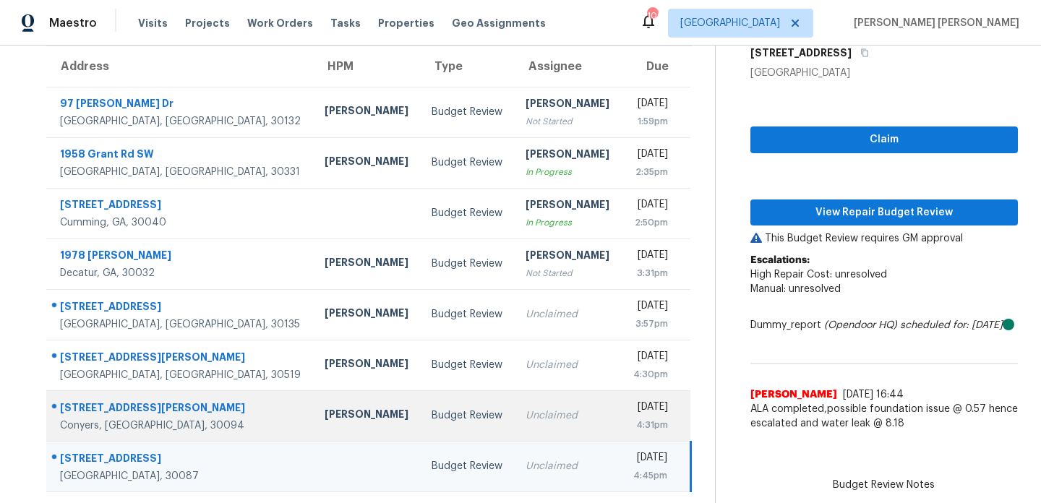
click at [330, 423] on td "[PERSON_NAME]" at bounding box center [366, 415] width 107 height 51
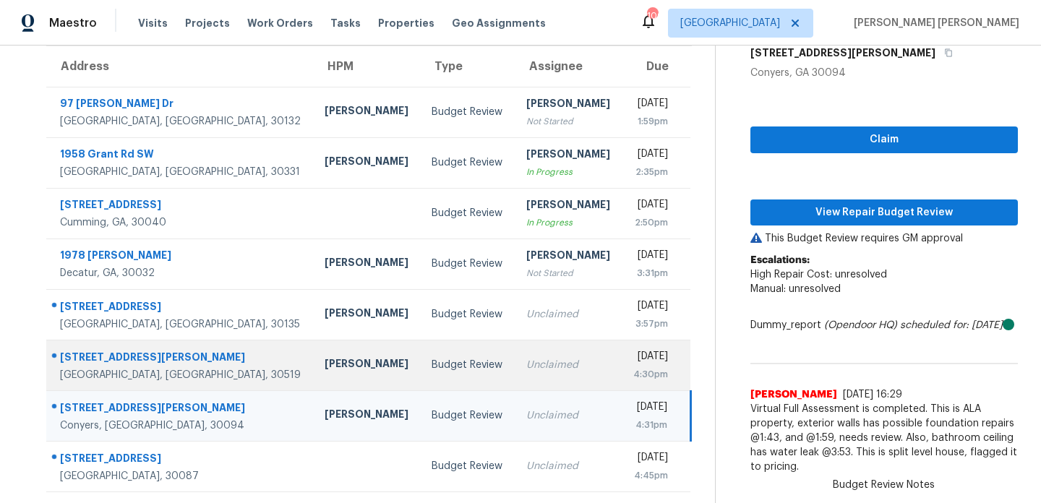
click at [432, 367] on div "Budget Review" at bounding box center [467, 365] width 71 height 14
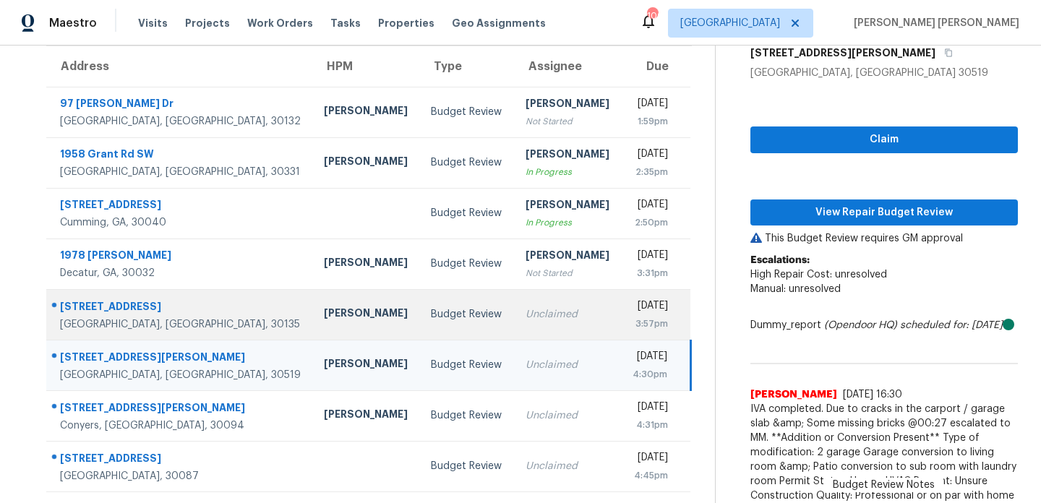
click at [514, 304] on td "Unclaimed" at bounding box center [567, 314] width 107 height 51
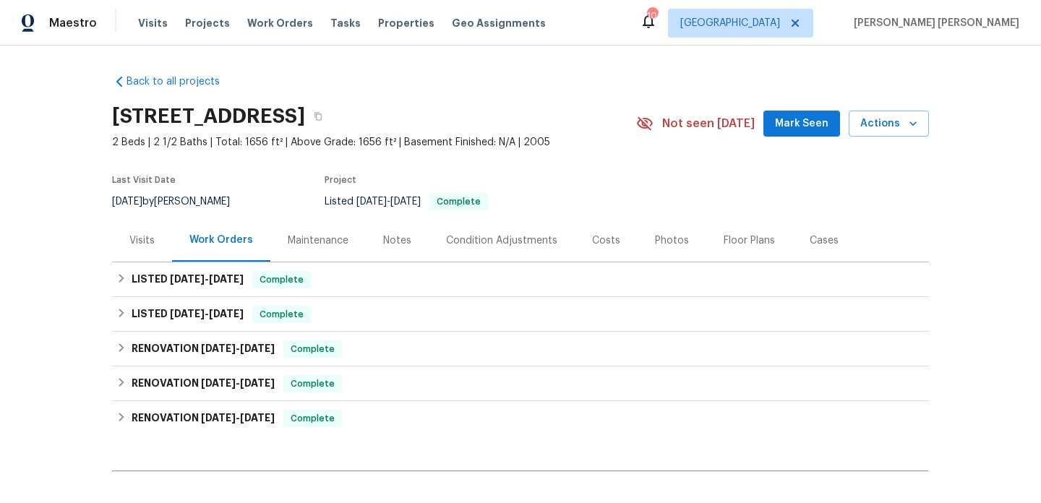
click at [146, 239] on div "Visits" at bounding box center [141, 241] width 25 height 14
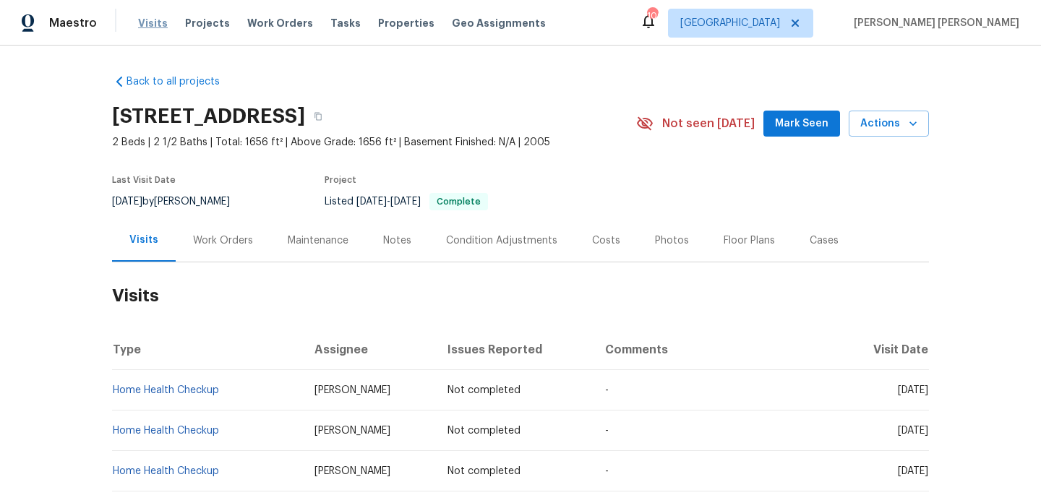
click at [156, 25] on span "Visits" at bounding box center [153, 23] width 30 height 14
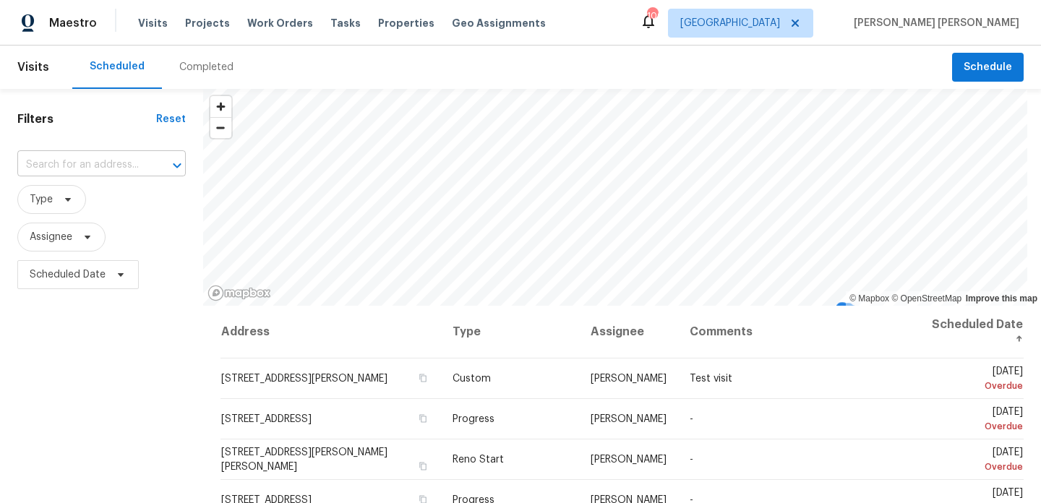
click at [122, 160] on input "text" at bounding box center [81, 165] width 128 height 22
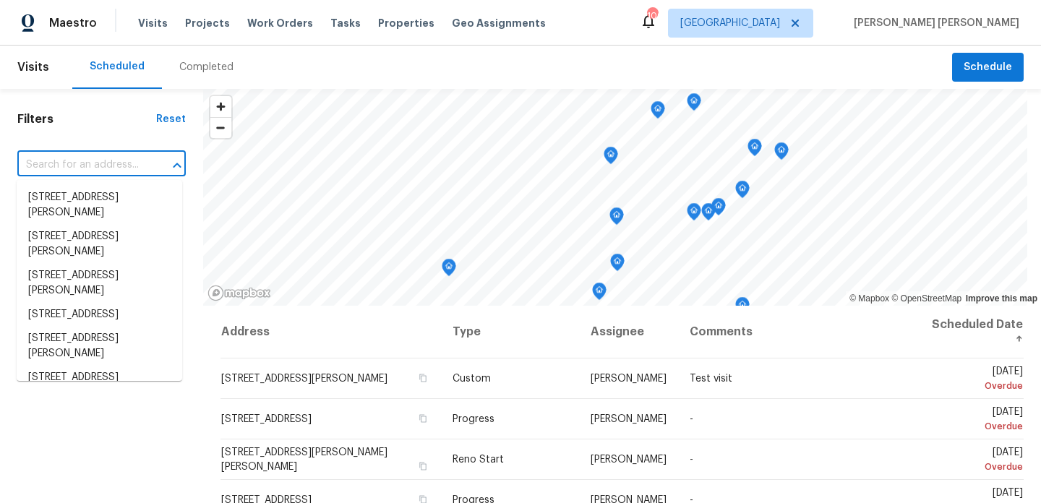
paste input "[STREET_ADDRESS]"
type input "[STREET_ADDRESS]"
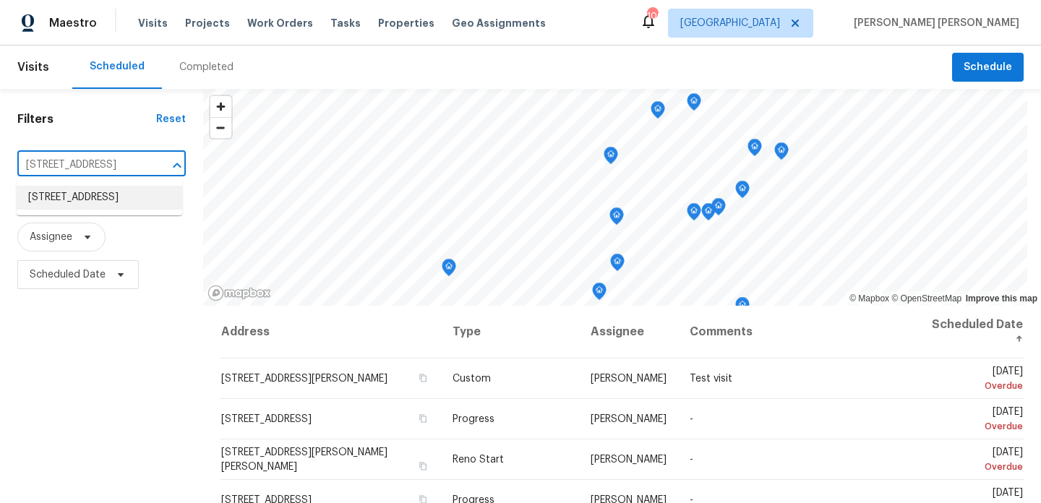
click at [113, 199] on li "[STREET_ADDRESS]" at bounding box center [100, 198] width 166 height 24
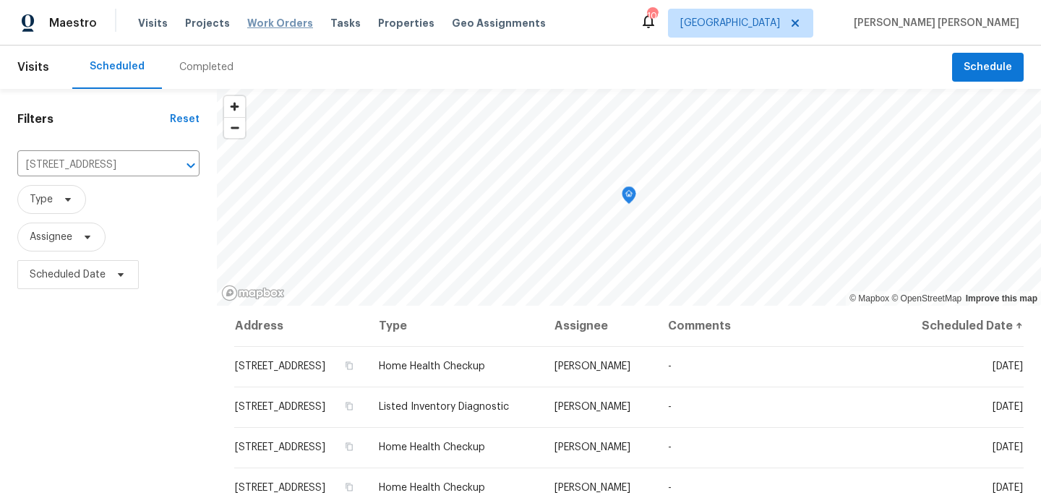
click at [274, 21] on span "Work Orders" at bounding box center [280, 23] width 66 height 14
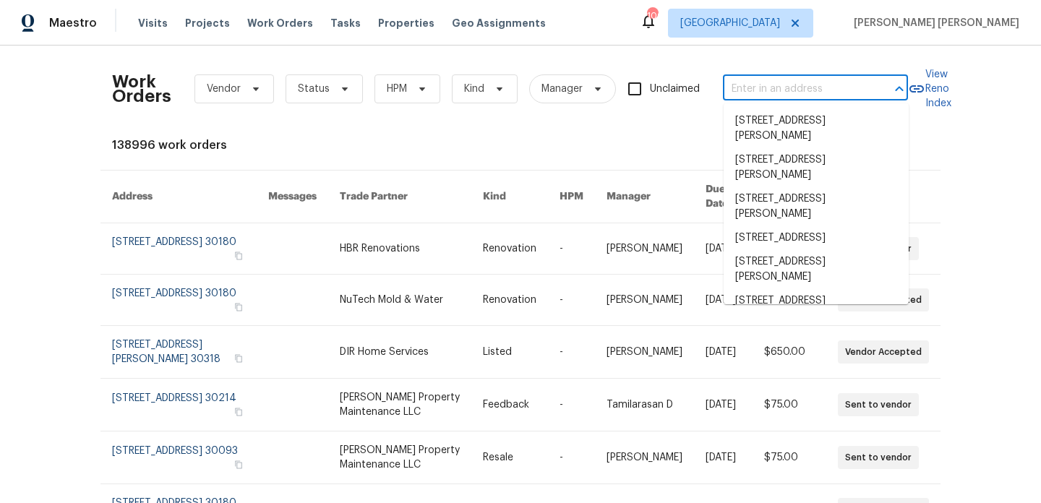
click at [787, 86] on input "text" at bounding box center [795, 89] width 145 height 22
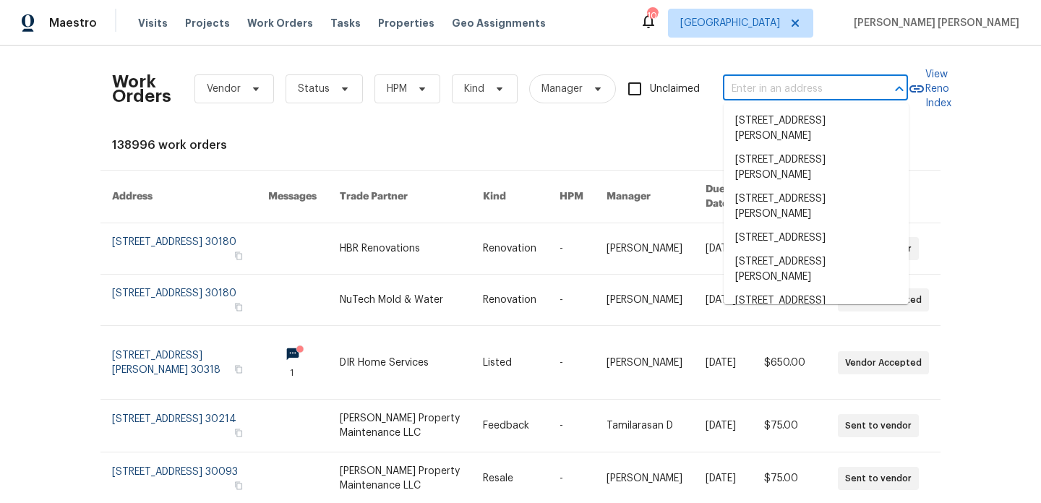
paste input "[STREET_ADDRESS]"
type input "[STREET_ADDRESS]"
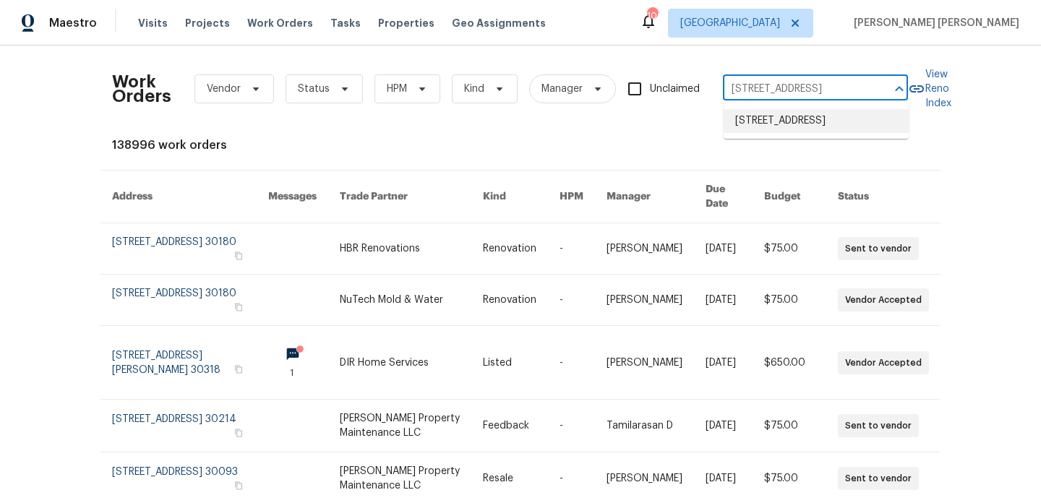
click at [779, 119] on li "[STREET_ADDRESS]" at bounding box center [816, 121] width 185 height 24
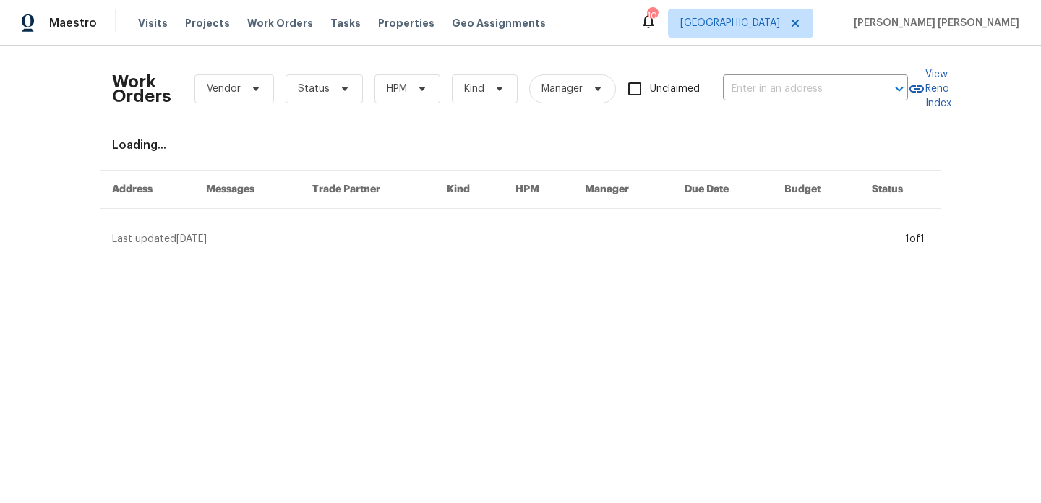
type input "[STREET_ADDRESS]"
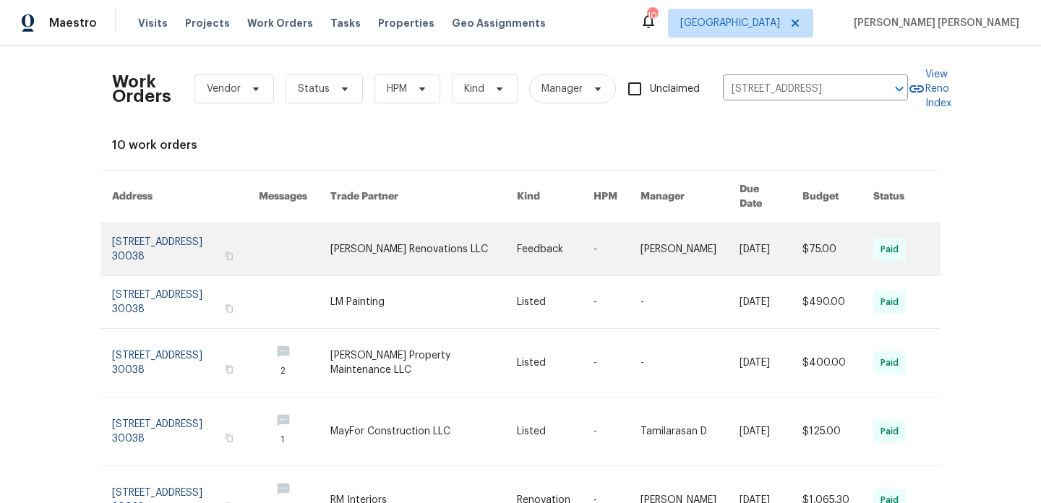
click at [180, 239] on link at bounding box center [185, 249] width 147 height 52
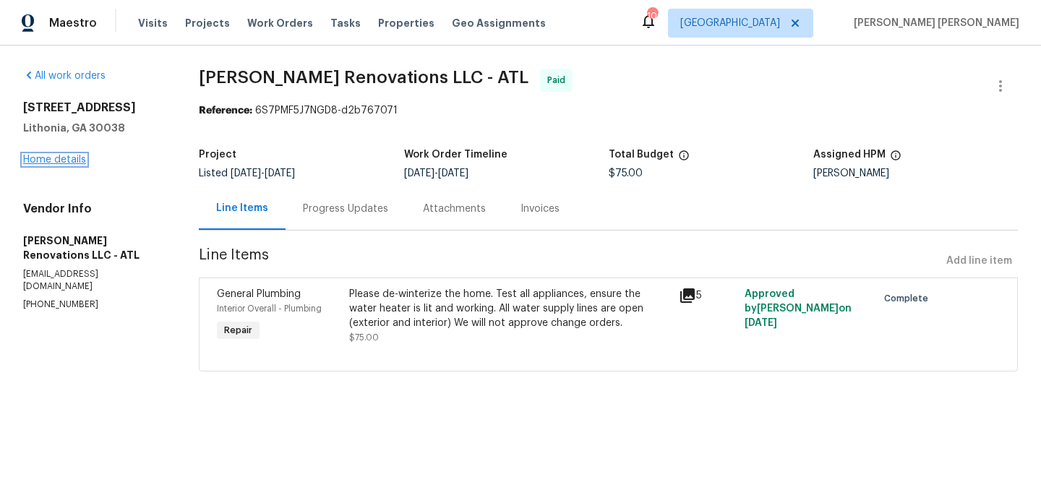
click at [32, 161] on link "Home details" at bounding box center [54, 160] width 63 height 10
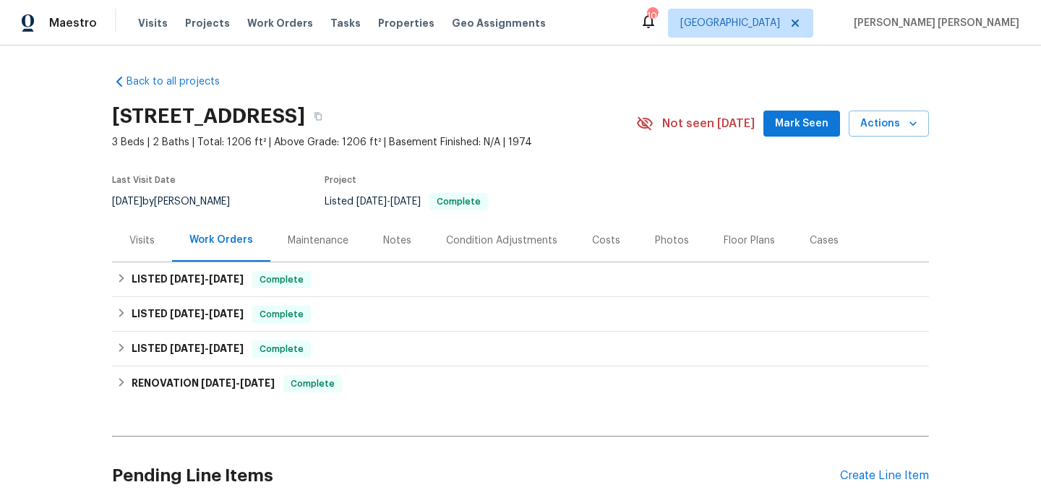
click at [142, 243] on div "Visits" at bounding box center [141, 241] width 25 height 14
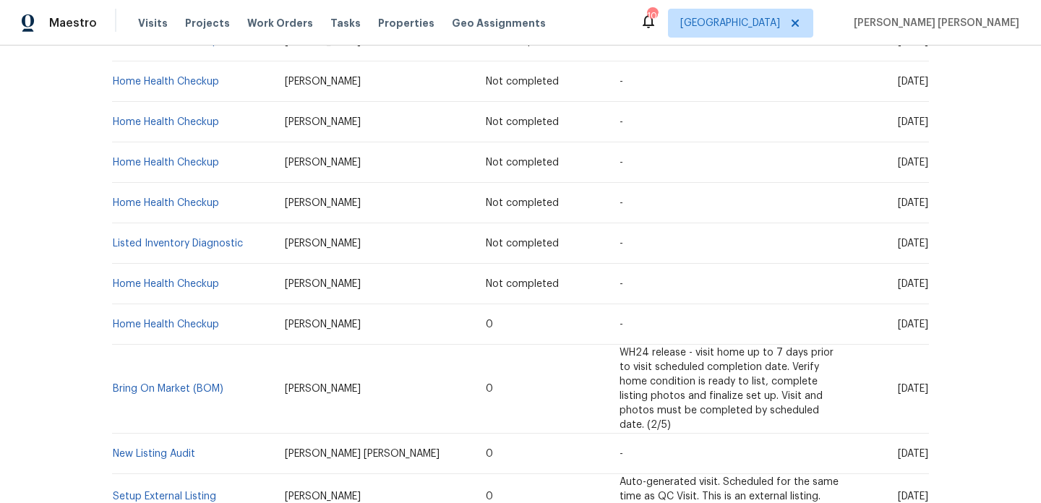
scroll to position [116, 0]
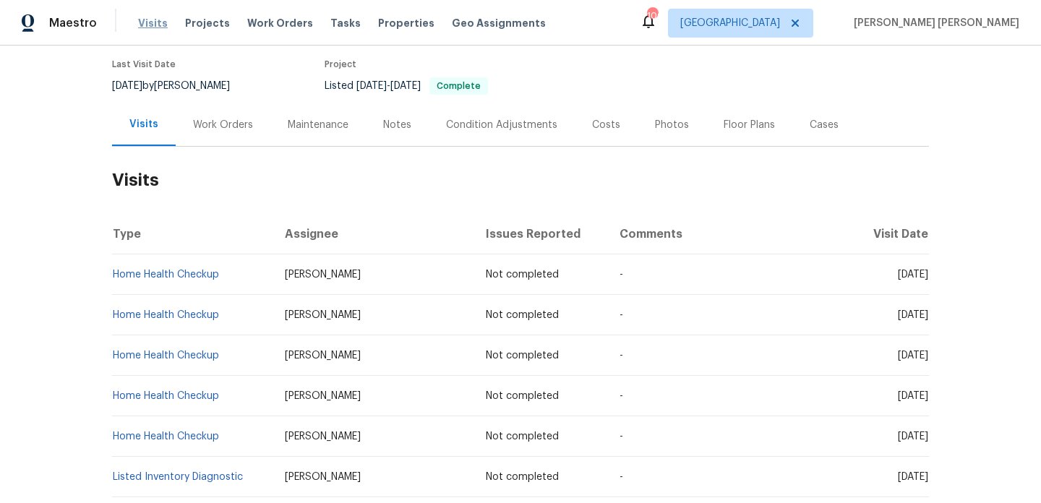
click at [153, 27] on span "Visits" at bounding box center [153, 23] width 30 height 14
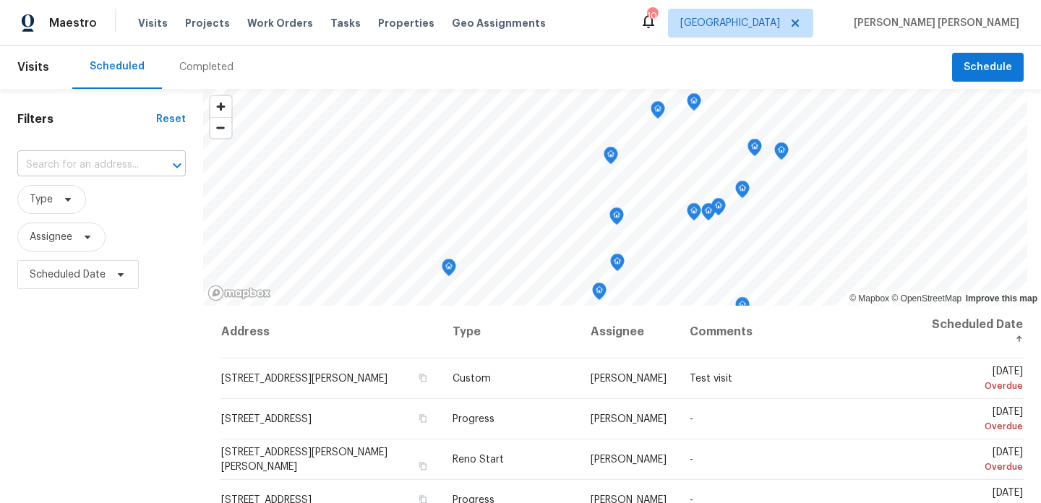
click at [134, 157] on input "text" at bounding box center [81, 165] width 128 height 22
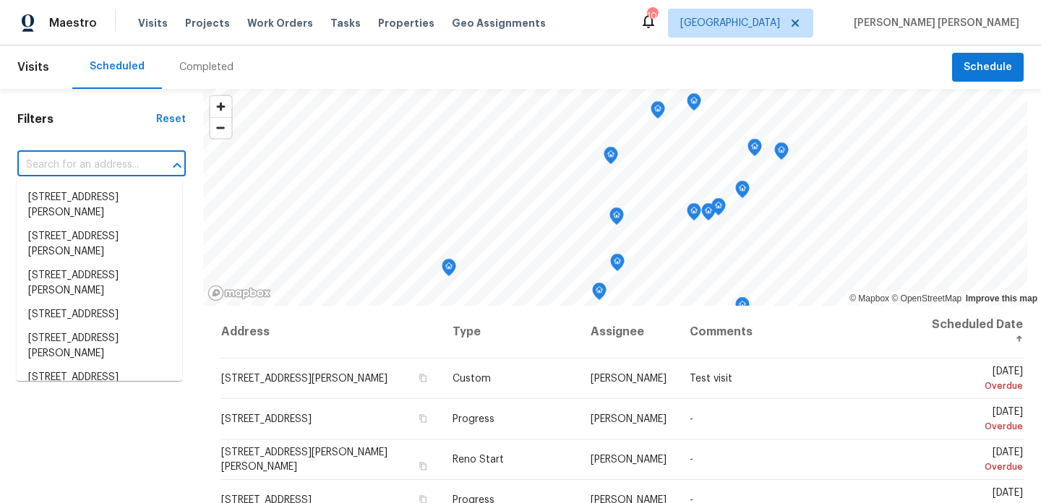
paste input "12981 Dartmore Cir Alpharetta, GA 30005"
type input "12981 Dartmore Cir Alpharetta, GA 30005"
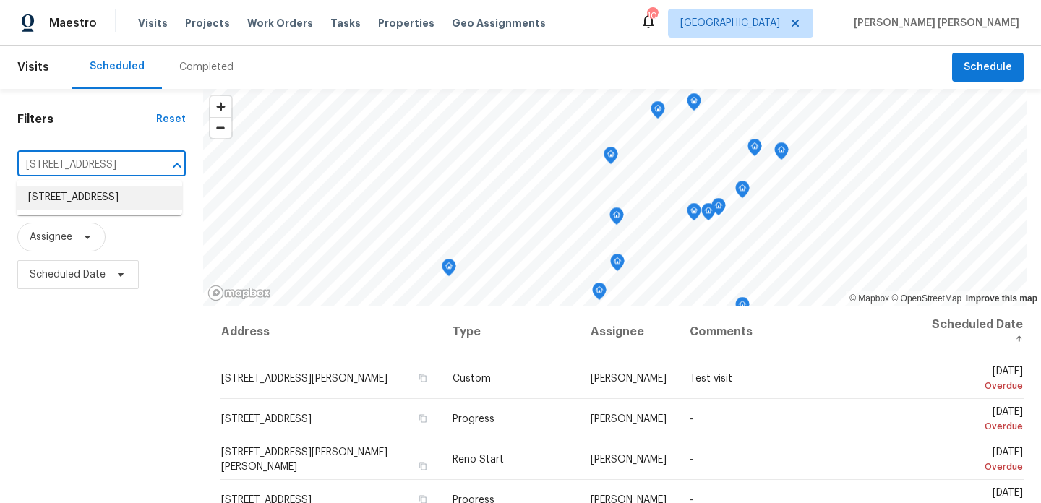
click at [123, 203] on li "12981 Dartmore Cir, Alpharetta, GA 30005" at bounding box center [100, 198] width 166 height 24
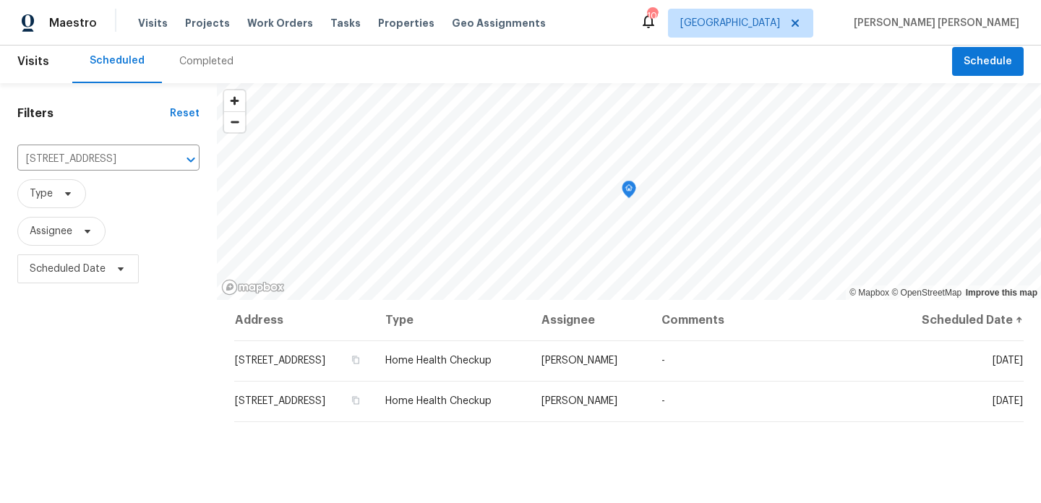
scroll to position [7, 0]
click at [168, 152] on icon "Clear" at bounding box center [172, 158] width 14 height 14
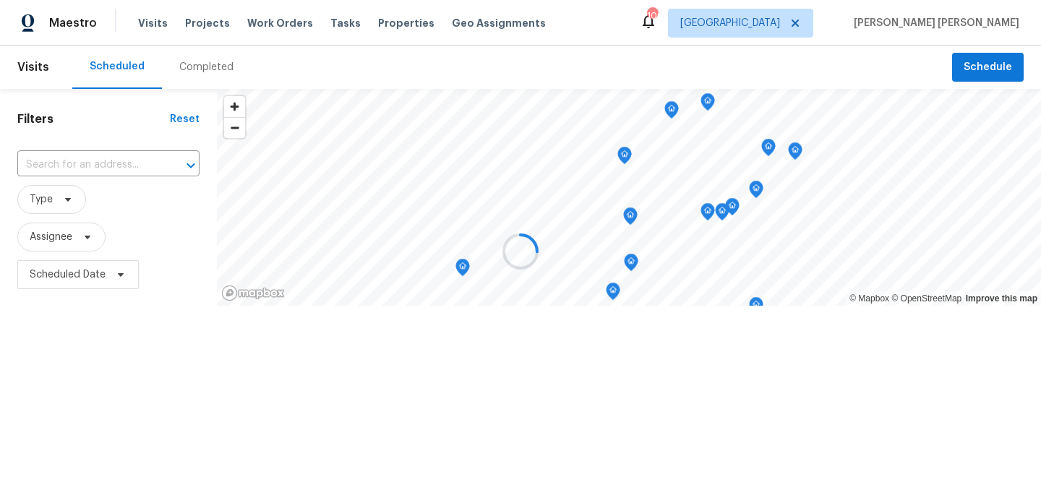
click at [103, 158] on div at bounding box center [520, 251] width 1041 height 503
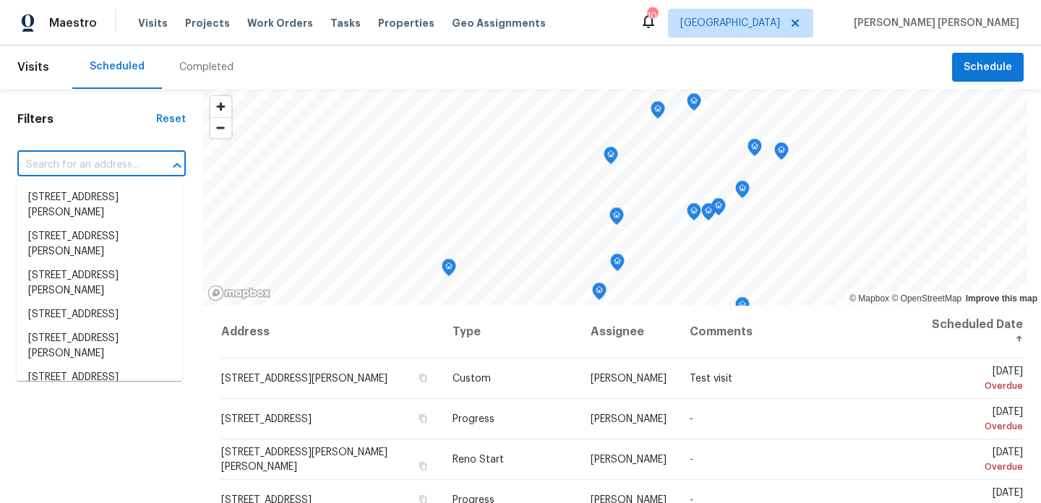
click at [87, 164] on input "text" at bounding box center [81, 165] width 128 height 22
paste input "6077 Oakley Rd Union City, GA 30291"
type input "6077 Oakley Rd Union City, GA 30291"
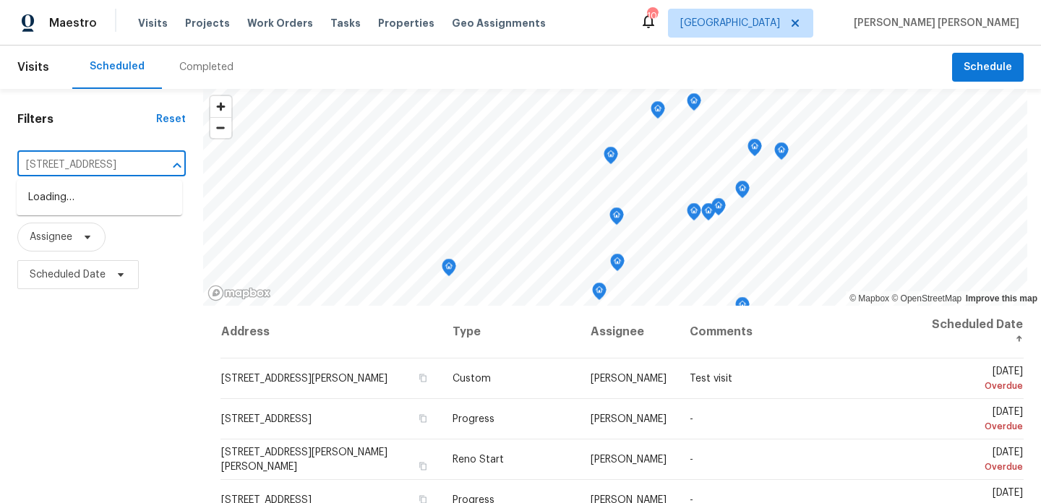
scroll to position [0, 59]
click at [87, 207] on li "6077 Oakley Rd, Union City, GA 30291" at bounding box center [100, 198] width 166 height 24
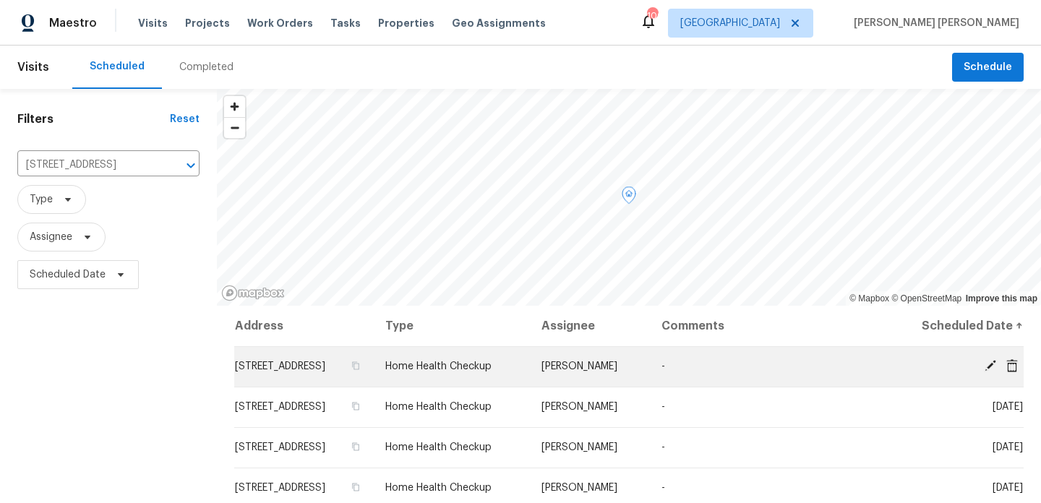
click at [325, 362] on span "6077 Oakley Rd, Union City, GA 30291" at bounding box center [280, 367] width 90 height 10
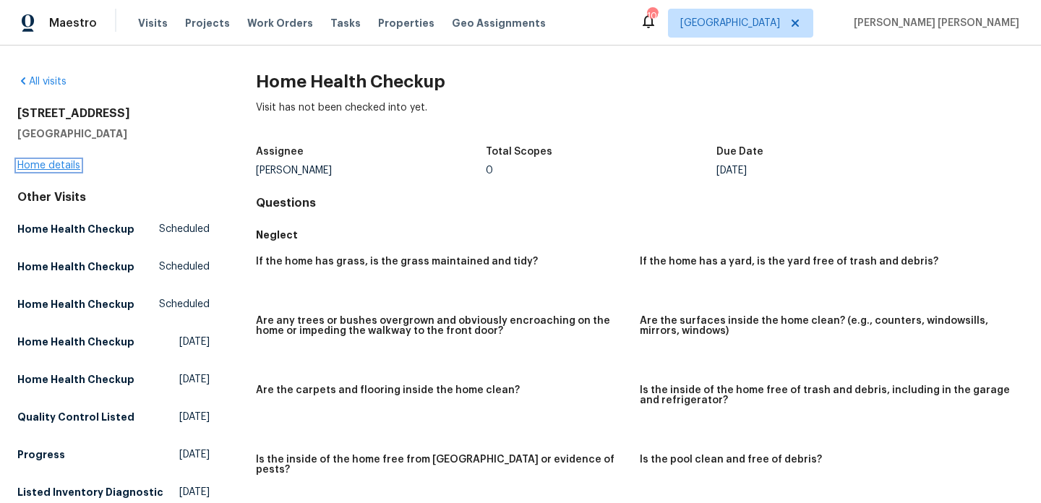
click at [66, 167] on link "Home details" at bounding box center [48, 166] width 63 height 10
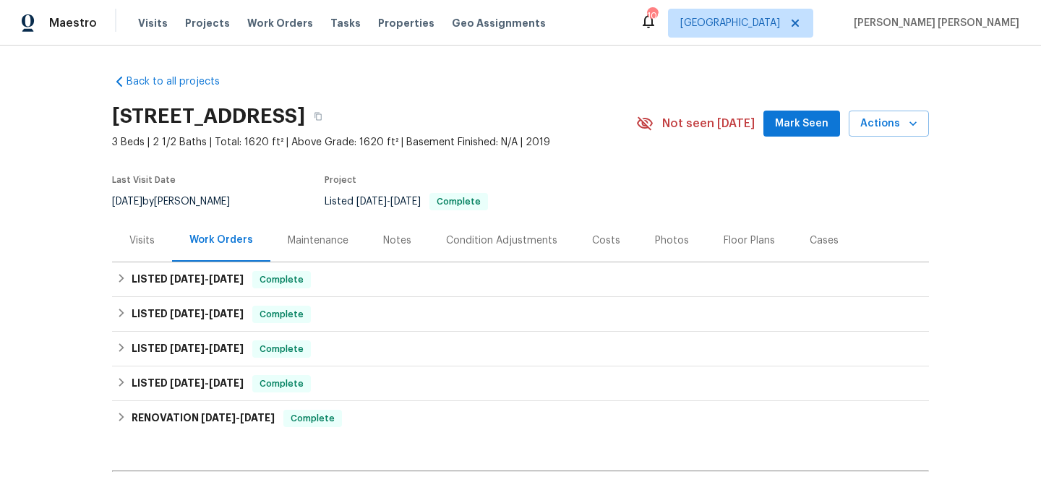
click at [144, 254] on div "Visits" at bounding box center [142, 240] width 60 height 43
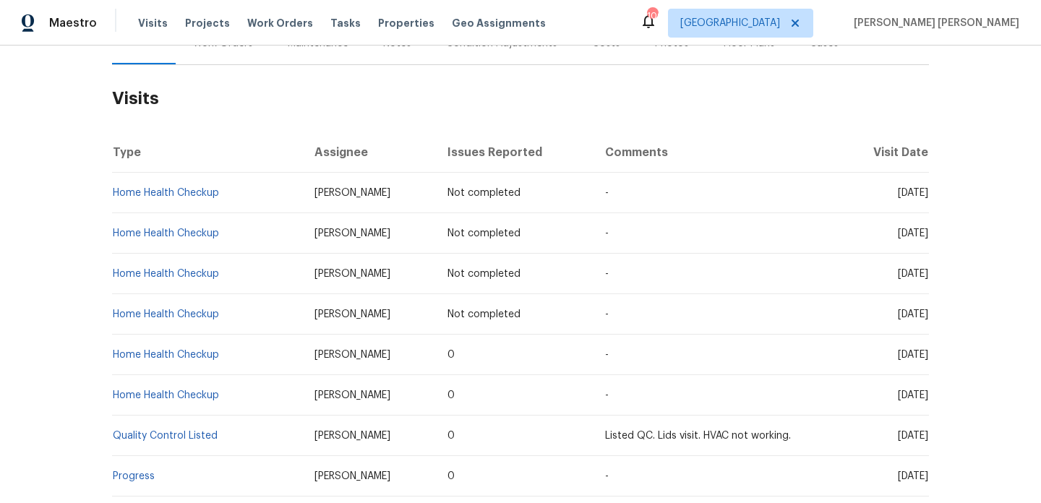
scroll to position [198, 0]
click at [148, 22] on span "Visits" at bounding box center [153, 23] width 30 height 14
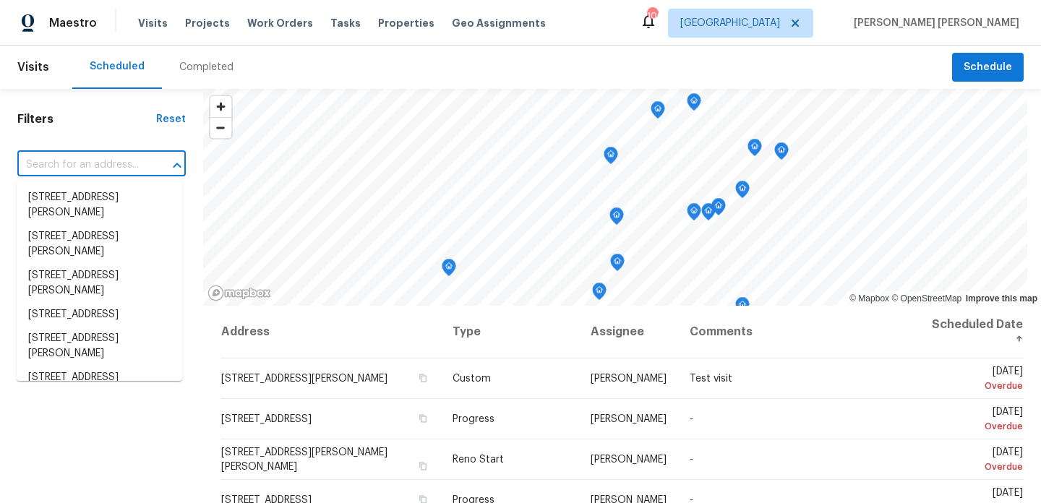
click at [124, 163] on input "text" at bounding box center [81, 165] width 128 height 22
paste input "3194 Haynes Park Dr Lithonia, GA 30038"
type input "3194 Haynes Park Dr Lithonia, GA 30038"
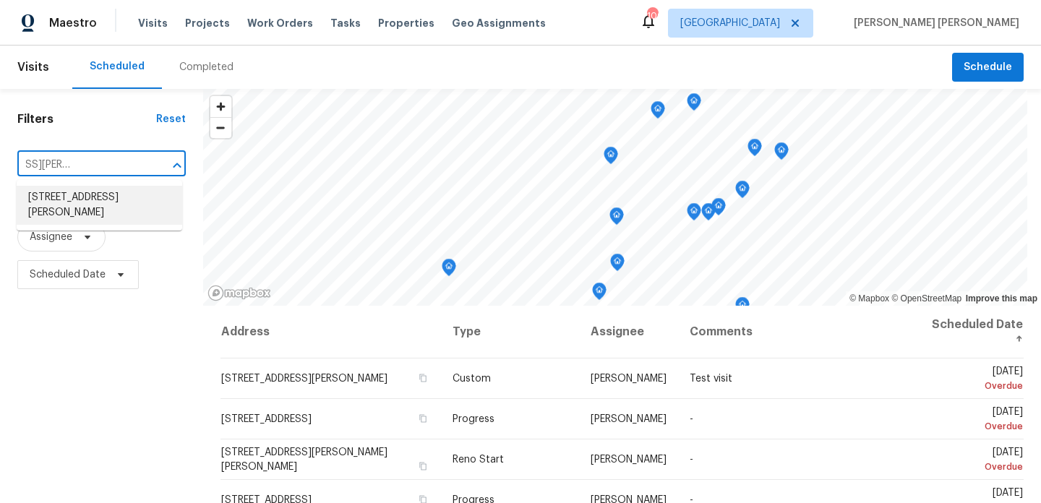
click at [124, 205] on li "3194 Haynes Park Dr, Lithonia, GA 30038" at bounding box center [100, 205] width 166 height 39
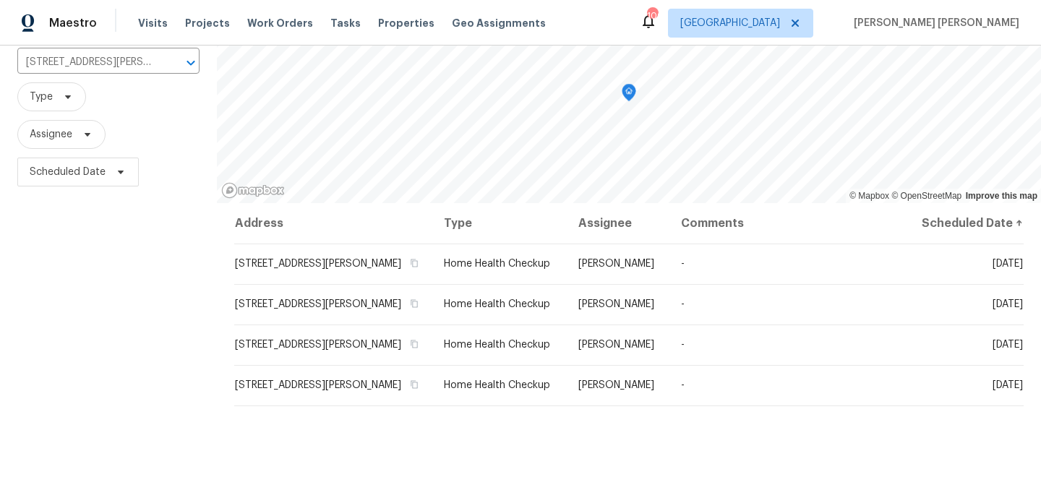
scroll to position [101, 0]
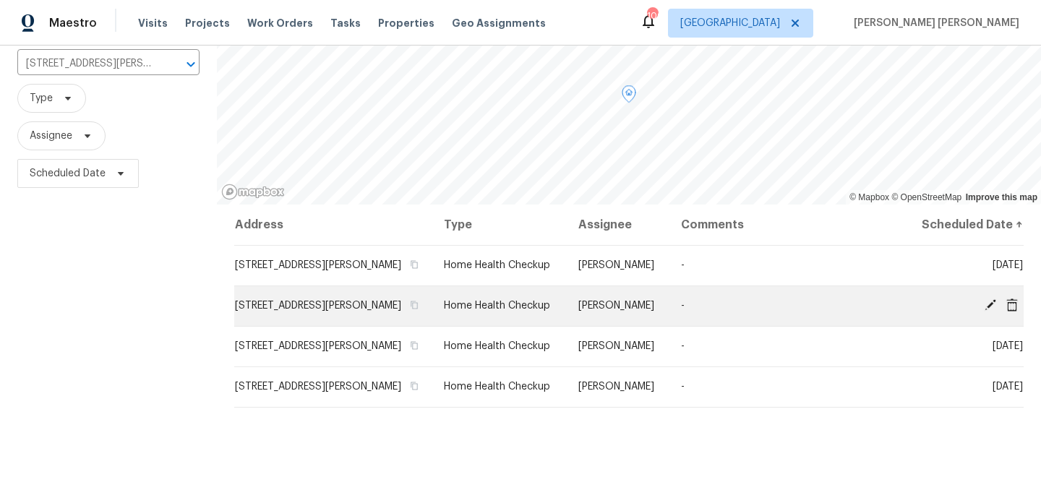
click at [286, 291] on td "3194 Haynes Park Dr, Lithonia, GA 30038" at bounding box center [333, 306] width 198 height 40
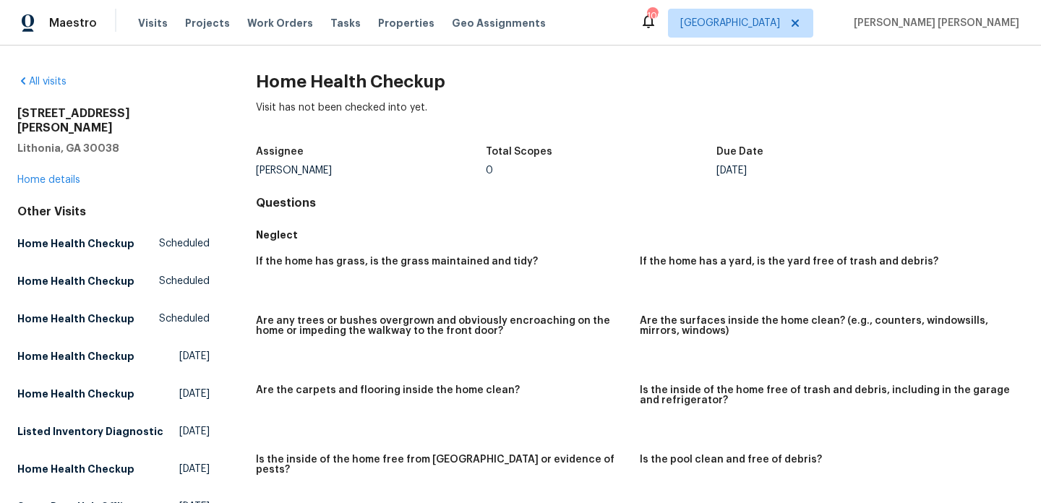
click at [76, 171] on div "3194 Haynes Park Dr Lithonia, GA 30038 Home details" at bounding box center [113, 146] width 192 height 81
click at [71, 171] on div "3194 Haynes Park Dr Lithonia, GA 30038 Home details" at bounding box center [113, 146] width 192 height 81
click at [67, 175] on link "Home details" at bounding box center [48, 180] width 63 height 10
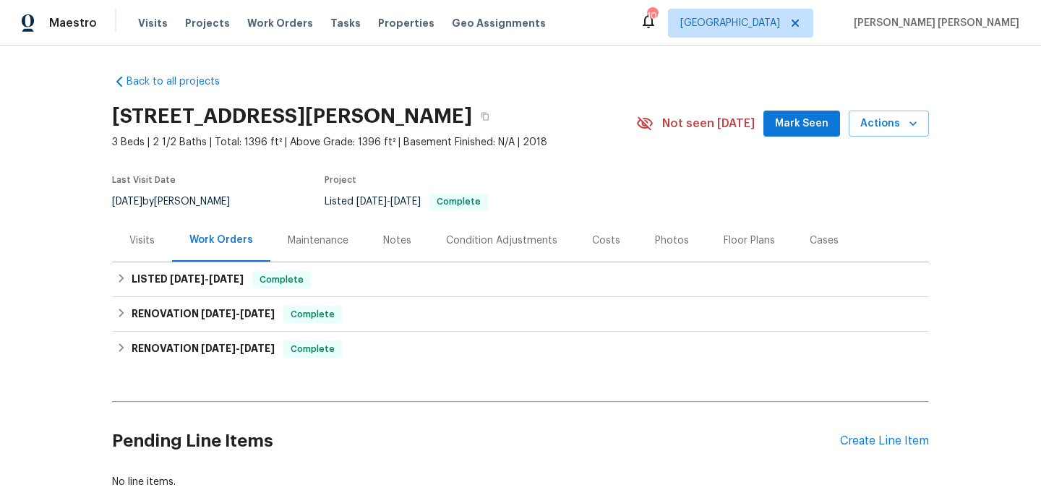
click at [140, 243] on div "Visits" at bounding box center [141, 241] width 25 height 14
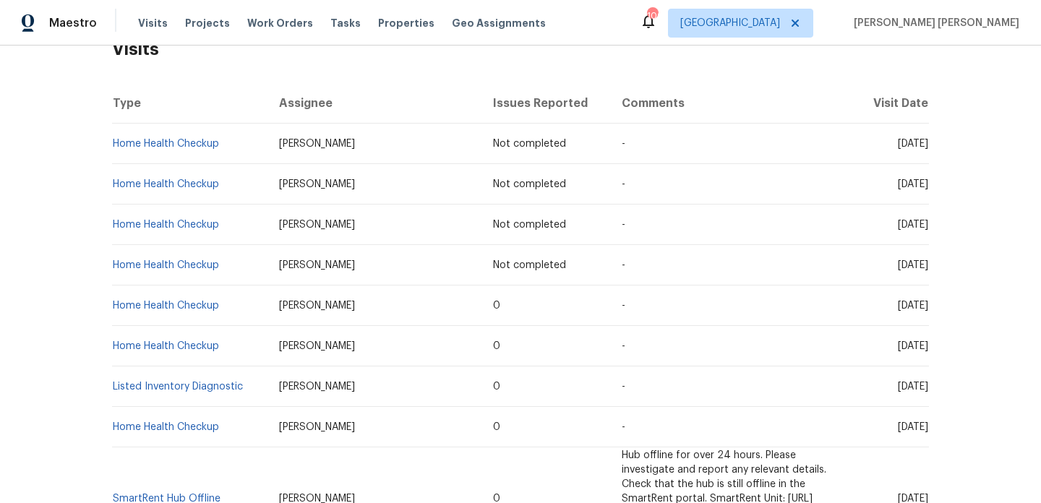
scroll to position [247, 0]
click at [145, 23] on span "Visits" at bounding box center [153, 23] width 30 height 14
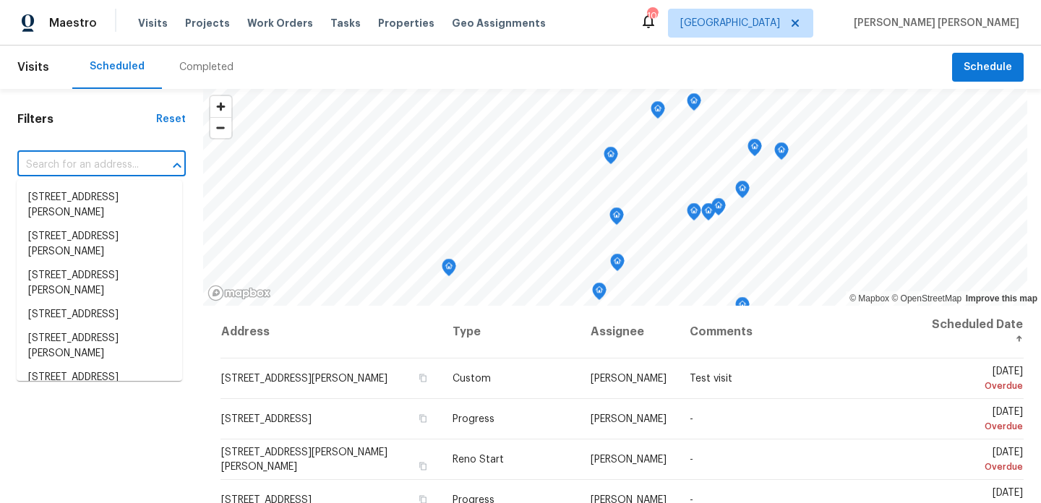
click at [124, 161] on input "text" at bounding box center [81, 165] width 128 height 22
paste input "3305 Pleasant Manor Ct Cumming, GA 30028"
type input "3305 Pleasant Manor Ct Cumming, GA 30028"
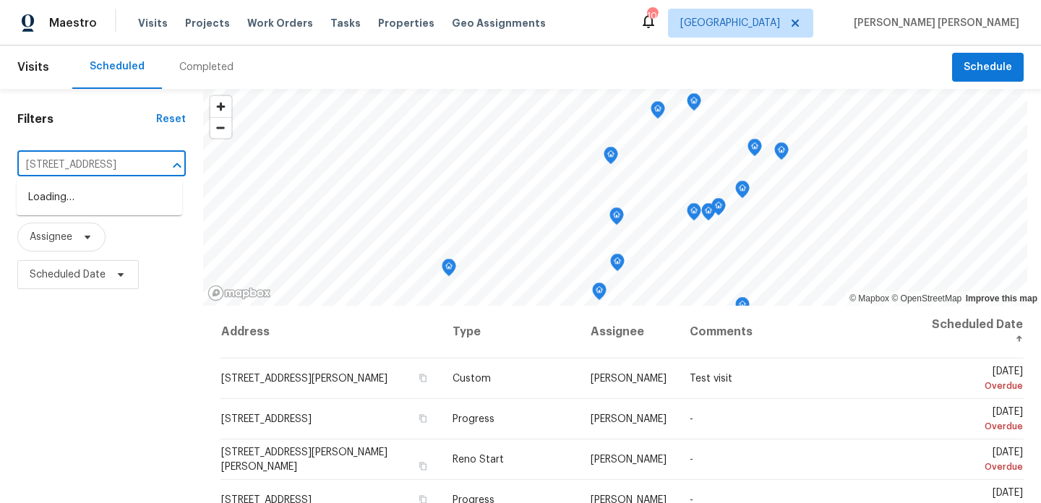
scroll to position [0, 101]
click at [118, 204] on li "3305 Pleasant Manor Ct, Cumming, GA 30028" at bounding box center [100, 198] width 166 height 24
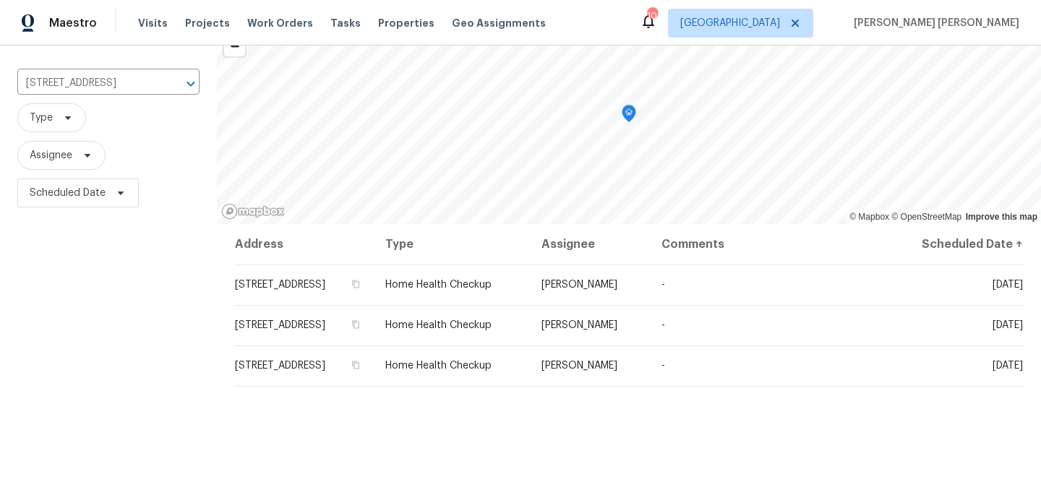
scroll to position [94, 0]
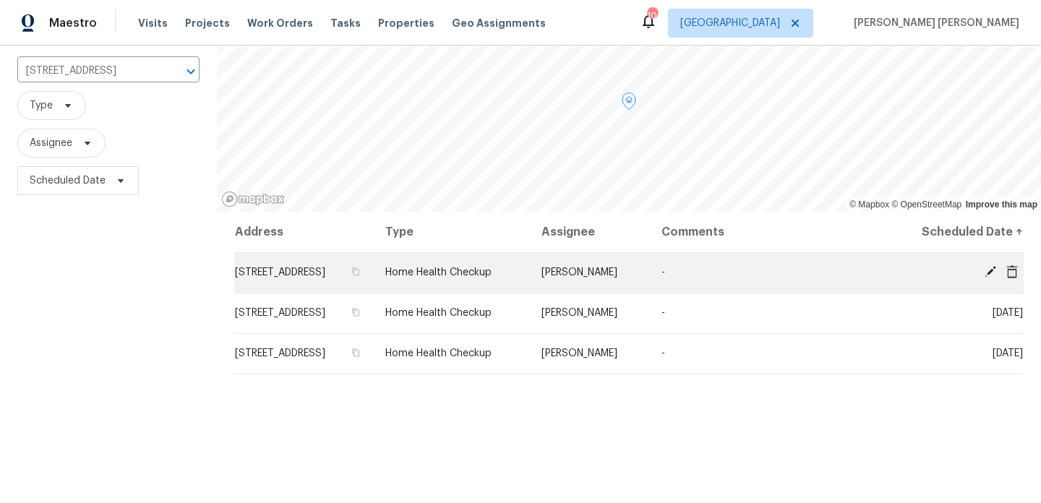
click at [325, 276] on span "3305 Pleasant Manor Ct, Cumming, GA 30028" at bounding box center [280, 273] width 90 height 10
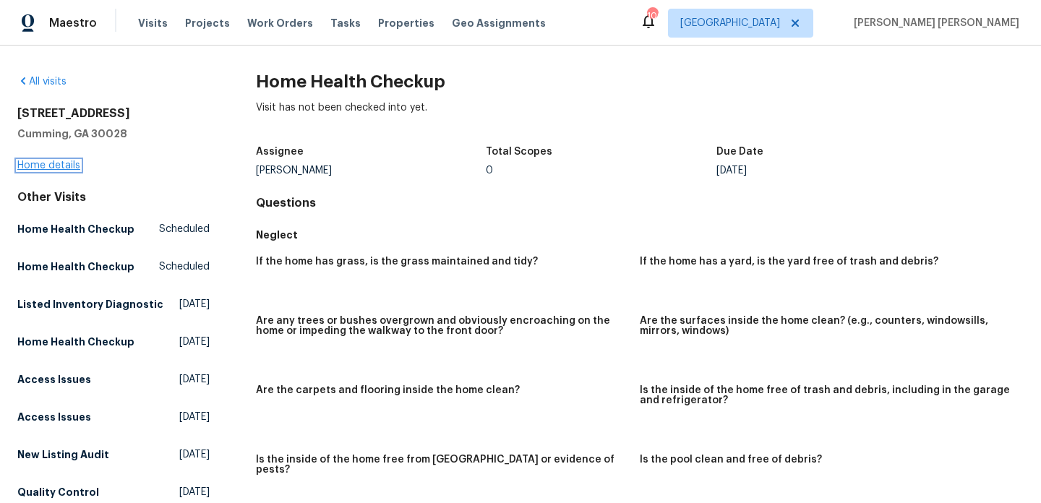
click at [43, 163] on link "Home details" at bounding box center [48, 166] width 63 height 10
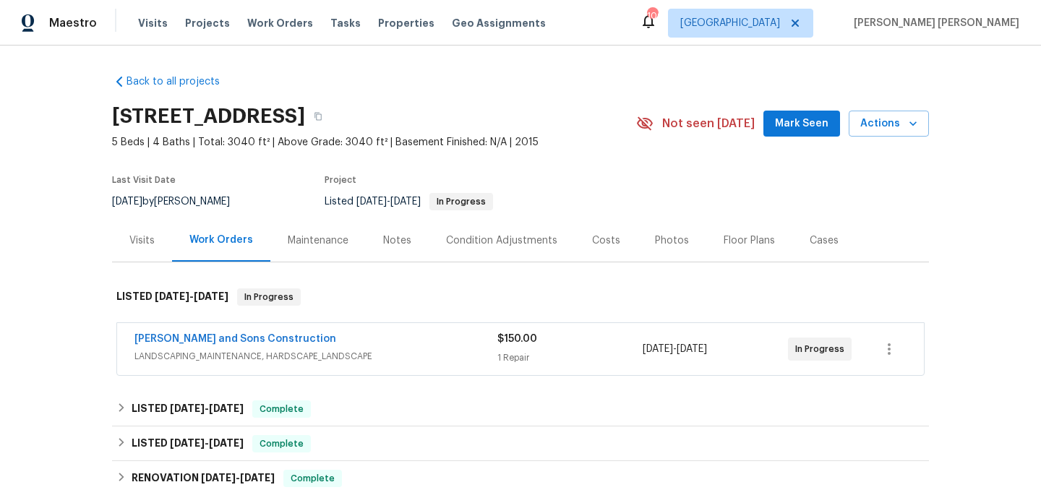
click at [133, 246] on div "Visits" at bounding box center [141, 241] width 25 height 14
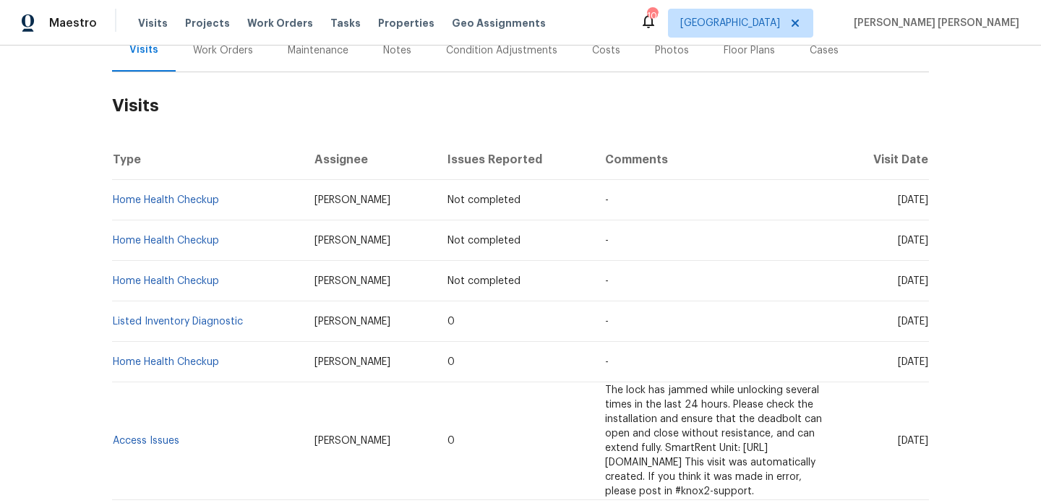
scroll to position [193, 0]
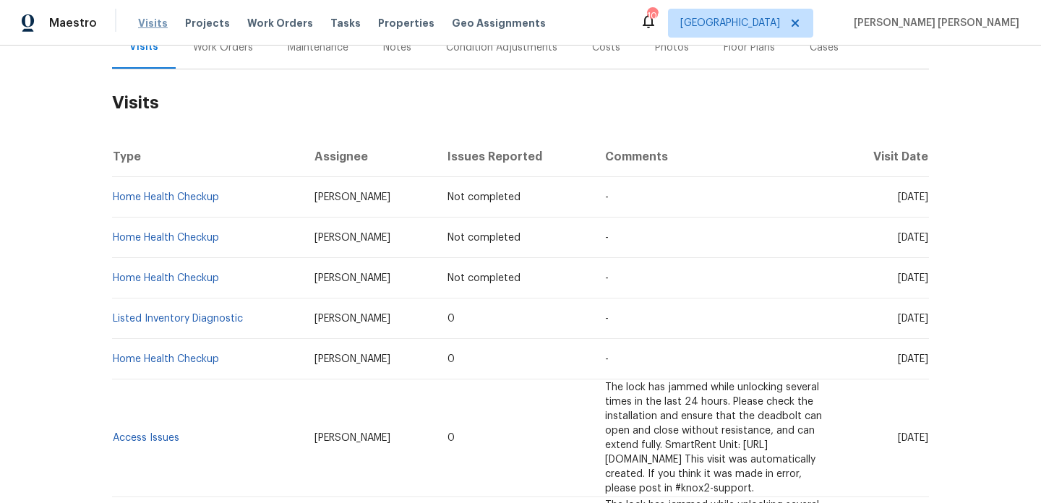
click at [150, 22] on span "Visits" at bounding box center [153, 23] width 30 height 14
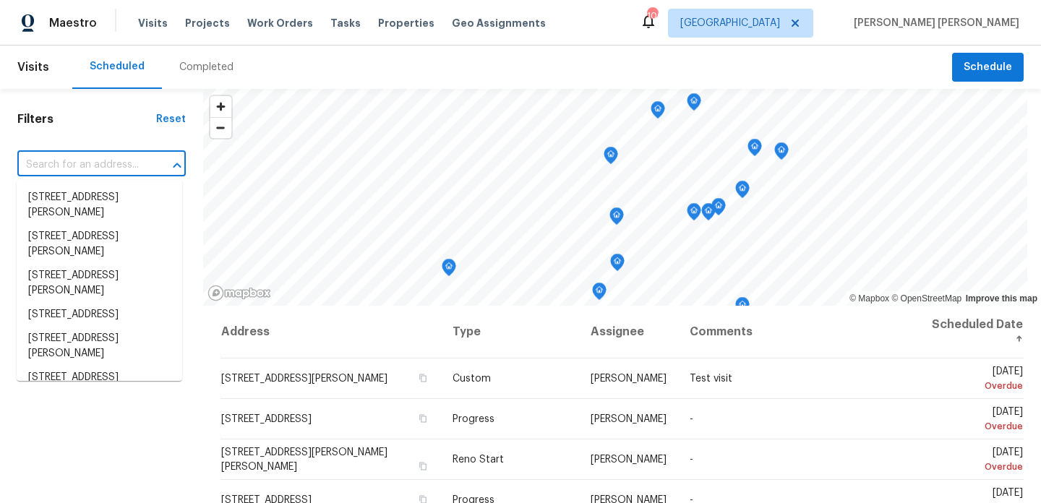
click at [108, 171] on input "text" at bounding box center [81, 165] width 128 height 22
paste input "3137 Hawthorne Path , Braselton, GA 30517"
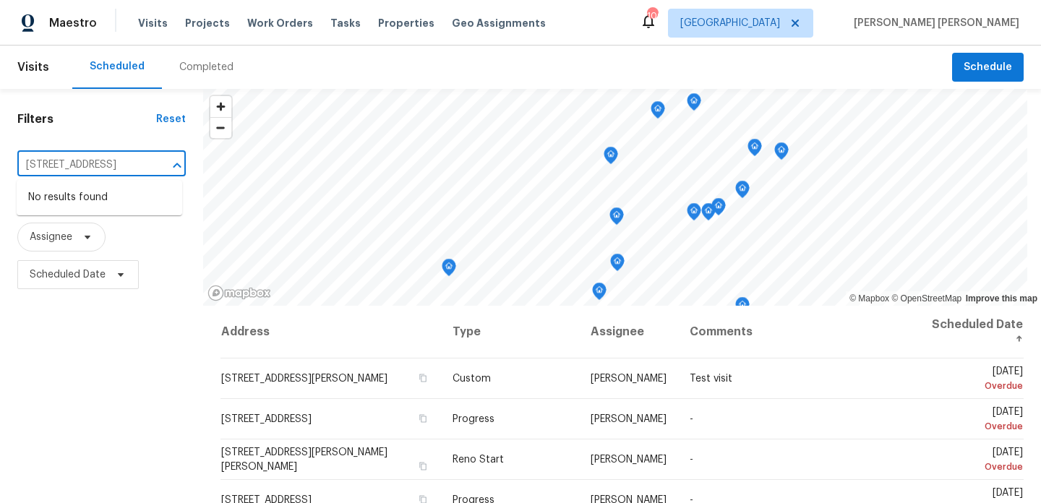
type input "3137 Hawthorne Path , Braselton, GA 30517"
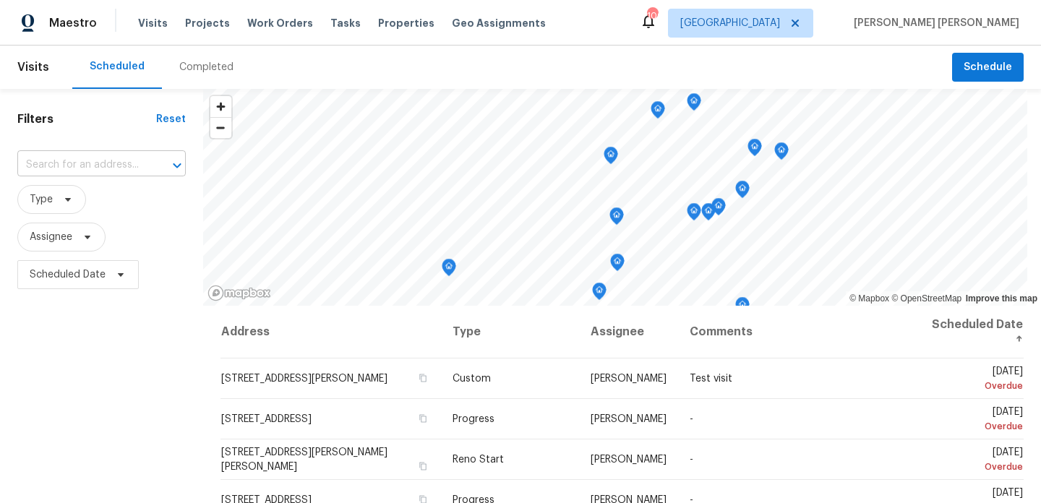
click at [127, 165] on input "text" at bounding box center [81, 165] width 128 height 22
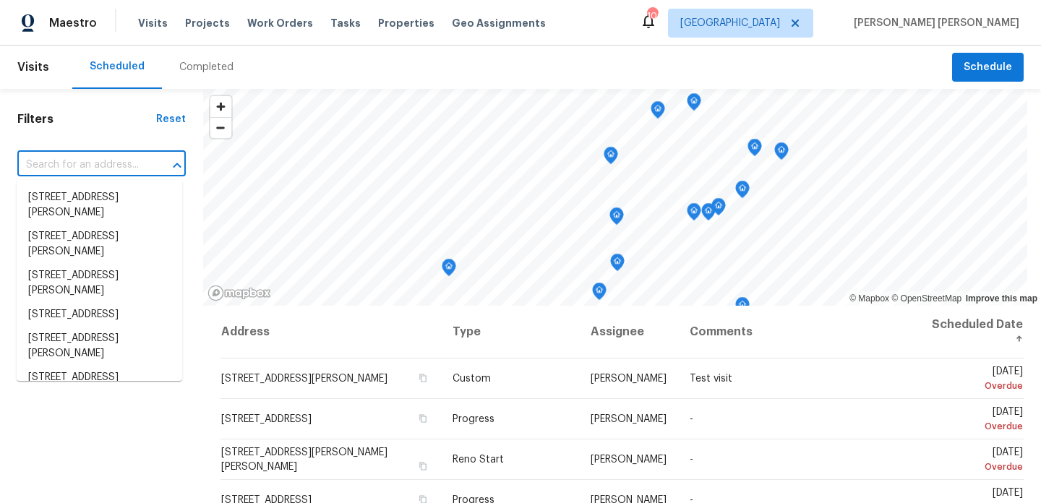
paste input "3137 Hawthorne Path , Braselton, GA 30517"
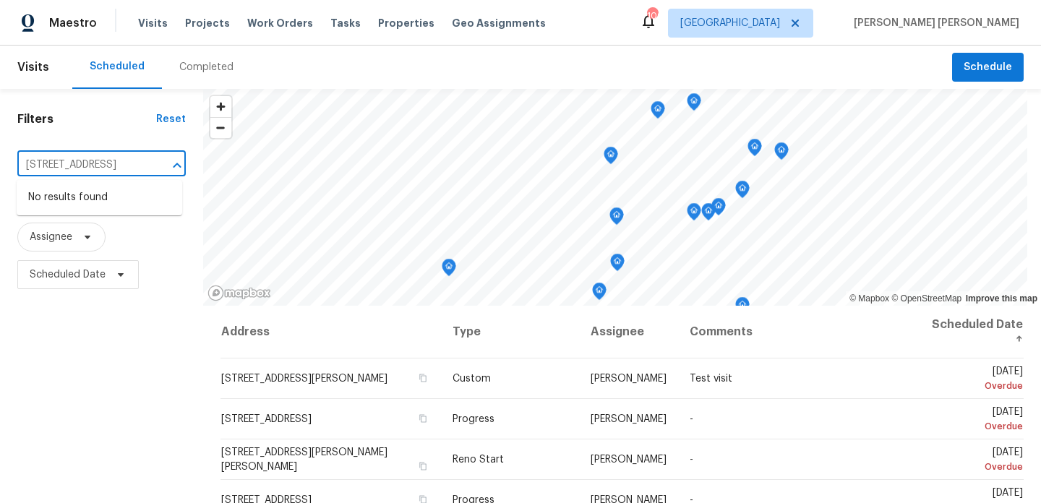
scroll to position [0, 89]
drag, startPoint x: 42, startPoint y: 166, endPoint x: 147, endPoint y: 166, distance: 104.9
click at [147, 166] on div "3137 Hawthorne Path , Braselton, GA 30517 ​" at bounding box center [101, 165] width 168 height 22
type input "3137 Hawthorne Path"
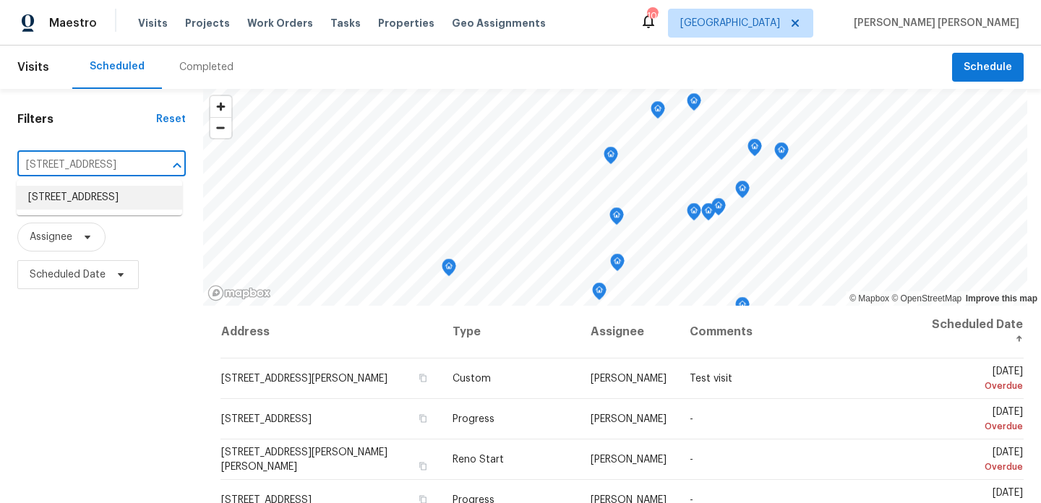
click at [98, 210] on li "3137 Hawthorne Path, Braselton, GA 30517" at bounding box center [100, 198] width 166 height 24
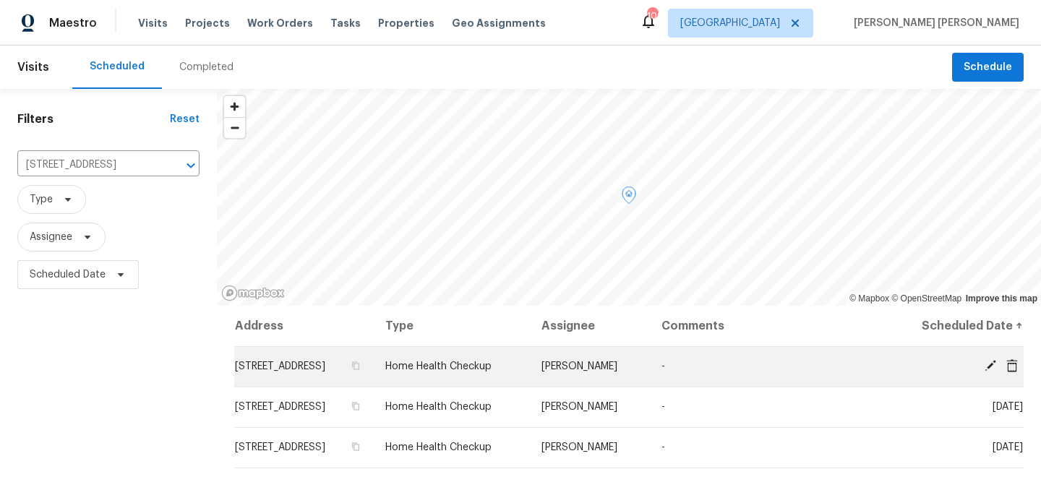
click at [359, 387] on td "3137 Hawthorne Path, Braselton, GA 30517" at bounding box center [304, 366] width 140 height 40
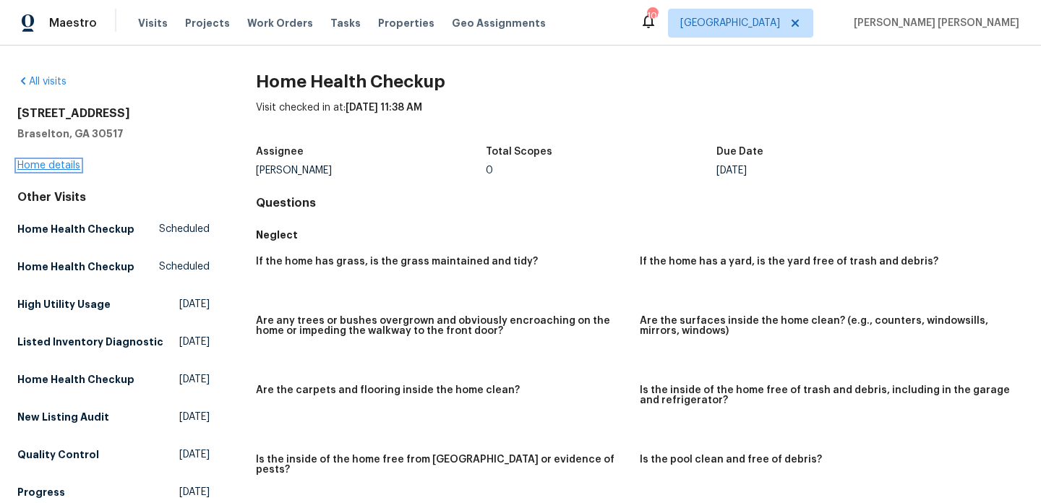
click at [55, 170] on link "Home details" at bounding box center [48, 166] width 63 height 10
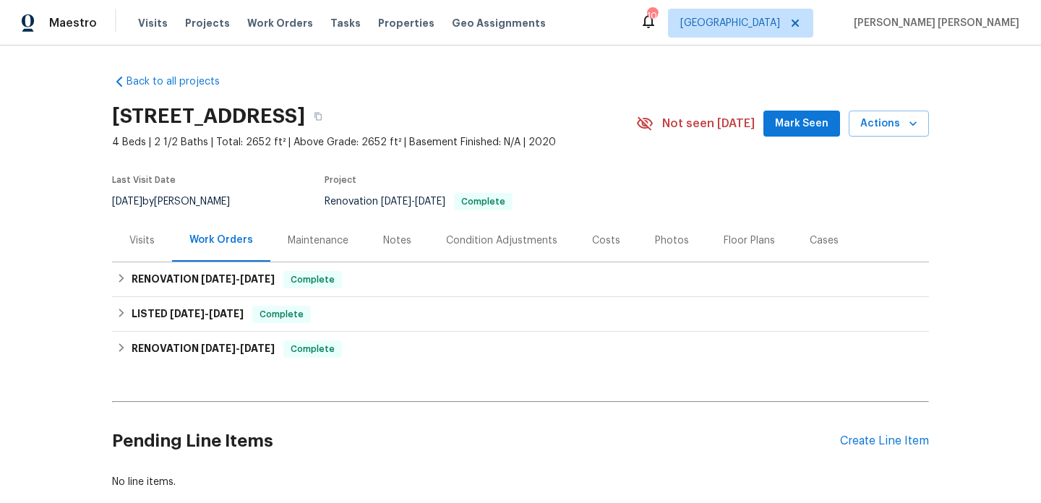
click at [145, 236] on div "Visits" at bounding box center [141, 241] width 25 height 14
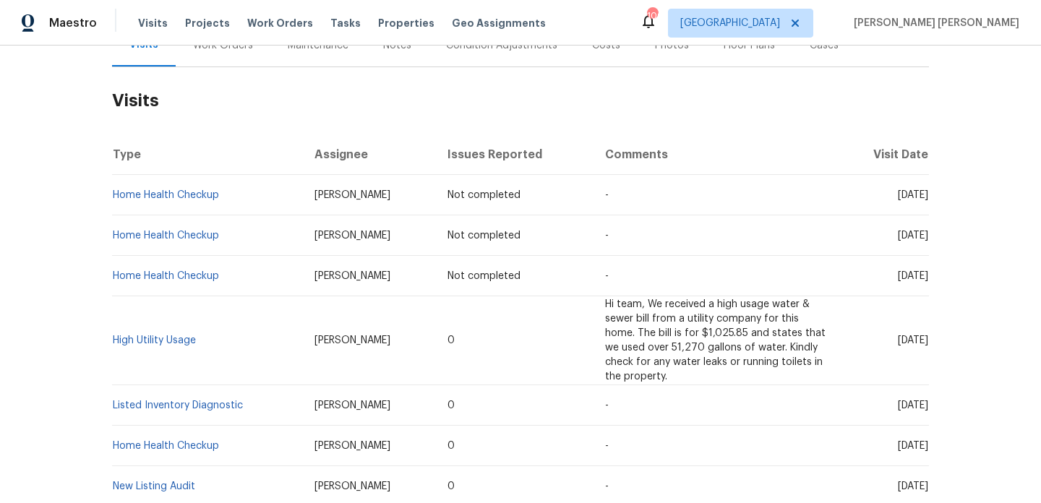
scroll to position [204, 0]
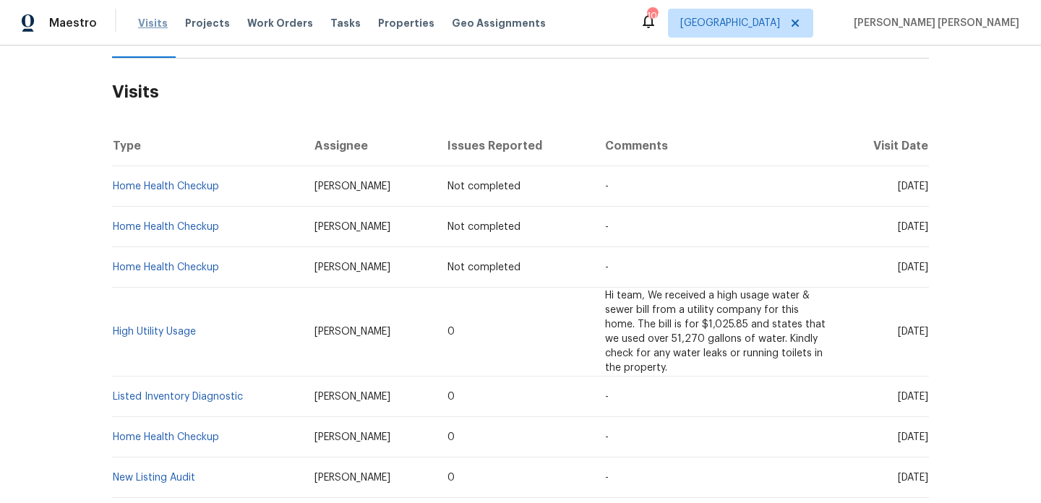
click at [145, 22] on span "Visits" at bounding box center [153, 23] width 30 height 14
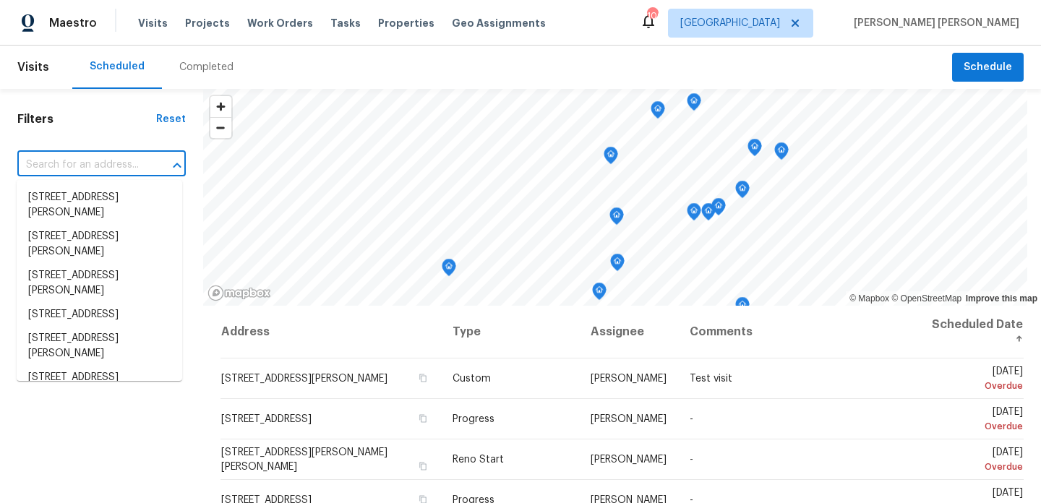
click at [111, 165] on input "text" at bounding box center [81, 165] width 128 height 22
paste input "165 N River Dr Unit B, Atlanta, GA 30350"
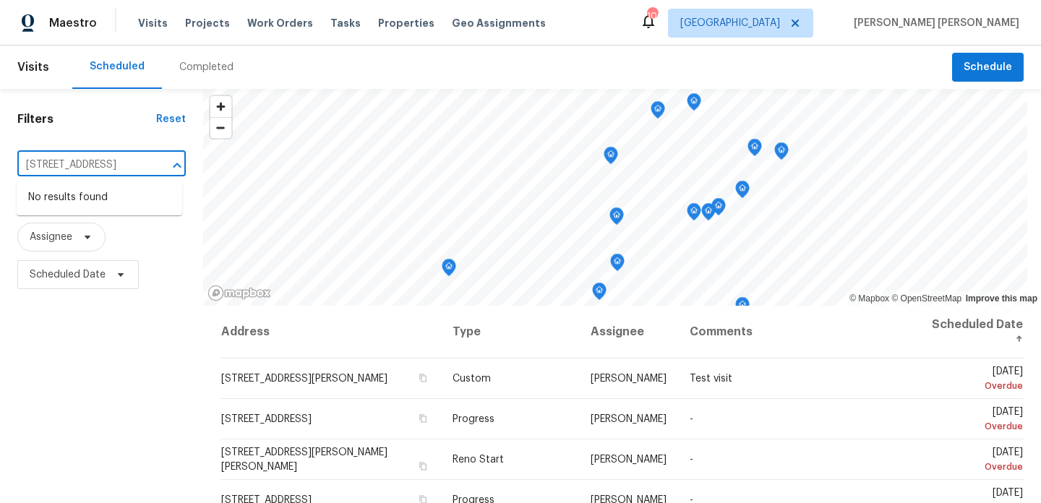
type input "165 N River Dr Unit B, Atlanta, GA 30350"
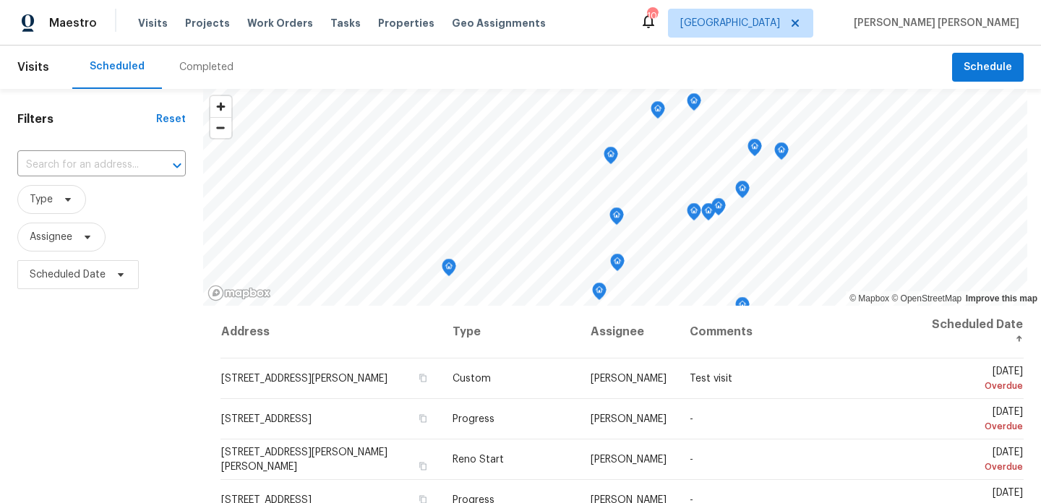
scroll to position [0, 0]
click at [119, 179] on div "​" at bounding box center [101, 165] width 168 height 31
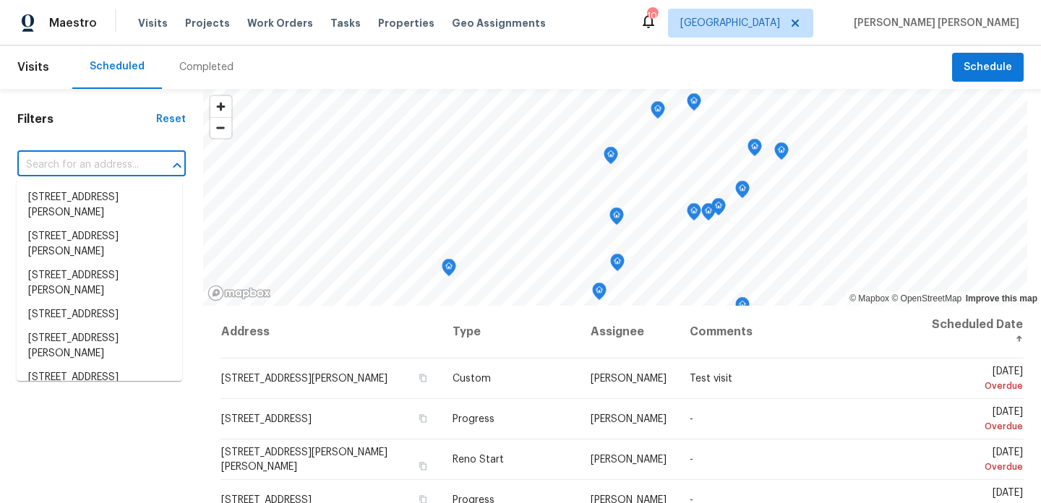
click at [120, 163] on input "text" at bounding box center [81, 165] width 128 height 22
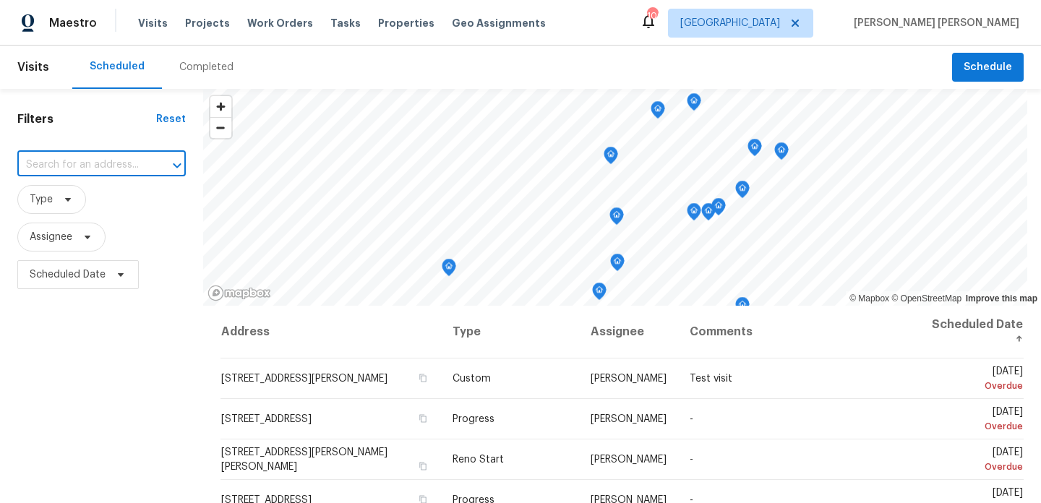
paste input "165 N River Dr Unit B, Atlanta, GA 30350"
click at [45, 163] on input "165 N River Dr Unit B, Atlanta, GA 30350" at bounding box center [81, 165] width 128 height 22
click at [212, 159] on div "Filters Reset 165 N River Dr Unit B, Atlanta, GA 30350 ​ Type Assignee Schedule…" at bounding box center [520, 399] width 1041 height 620
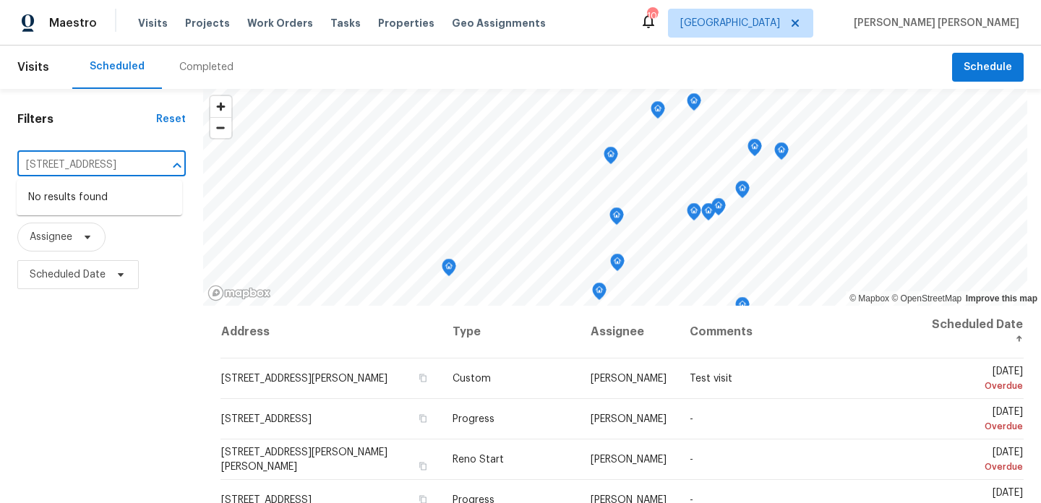
drag, startPoint x: 147, startPoint y: 162, endPoint x: 52, endPoint y: 161, distance: 94.7
click at [52, 161] on div "165 N River Dr Unit B, Atlanta, GA 30350 ​" at bounding box center [101, 165] width 168 height 22
click at [52, 161] on input "165 N River Dr Unit B, Atlanta, GA 30350" at bounding box center [81, 165] width 128 height 22
drag, startPoint x: 53, startPoint y: 161, endPoint x: 142, endPoint y: 161, distance: 88.9
click at [142, 161] on input "165 N River Dr Unit B, Atlanta, GA 30350" at bounding box center [81, 165] width 128 height 22
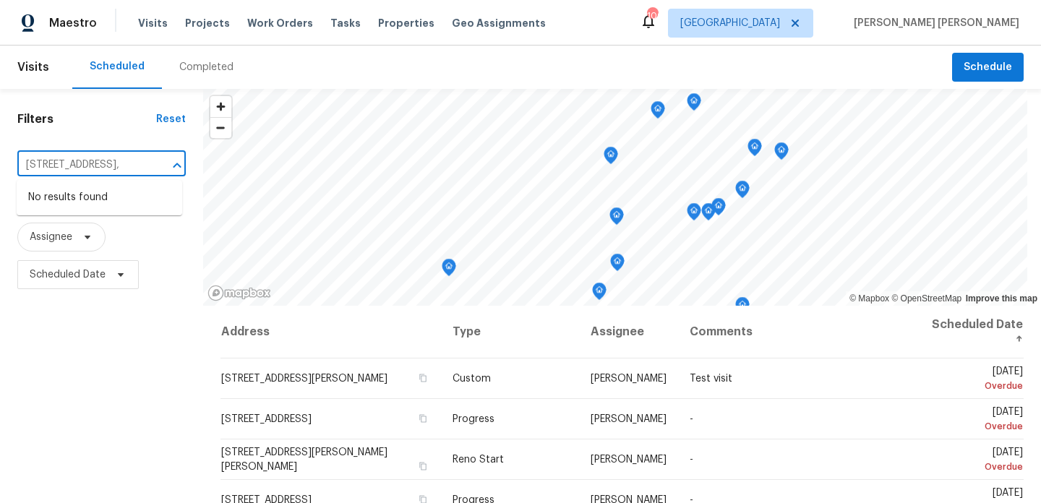
scroll to position [0, 0]
type input "165 N River Dr"
click at [136, 234] on li "165 N River Dr Unit B, Atlanta, GA 30350" at bounding box center [100, 222] width 166 height 24
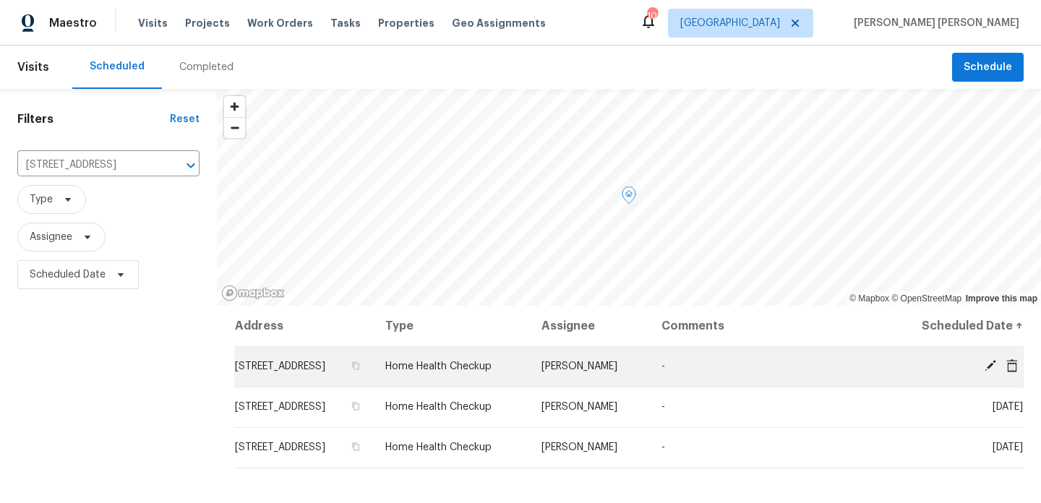
click at [315, 359] on td "165 N River Dr Unit B, Atlanta, GA 30350" at bounding box center [304, 366] width 140 height 40
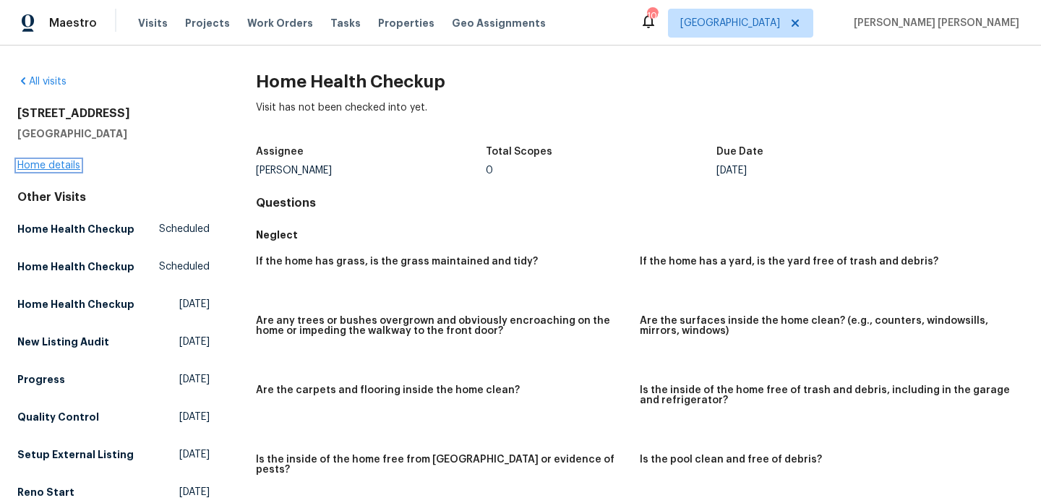
click at [69, 166] on link "Home details" at bounding box center [48, 166] width 63 height 10
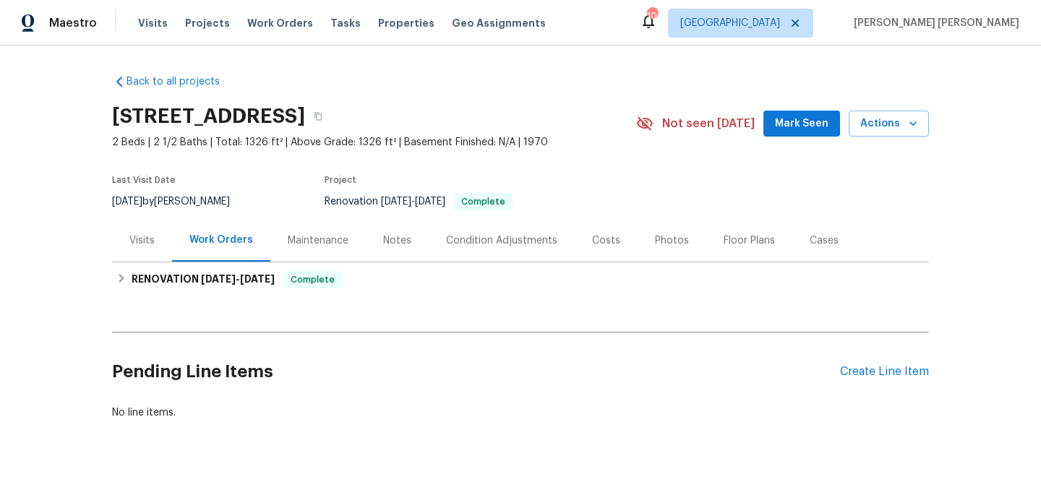
click at [159, 239] on div "Visits" at bounding box center [142, 240] width 60 height 43
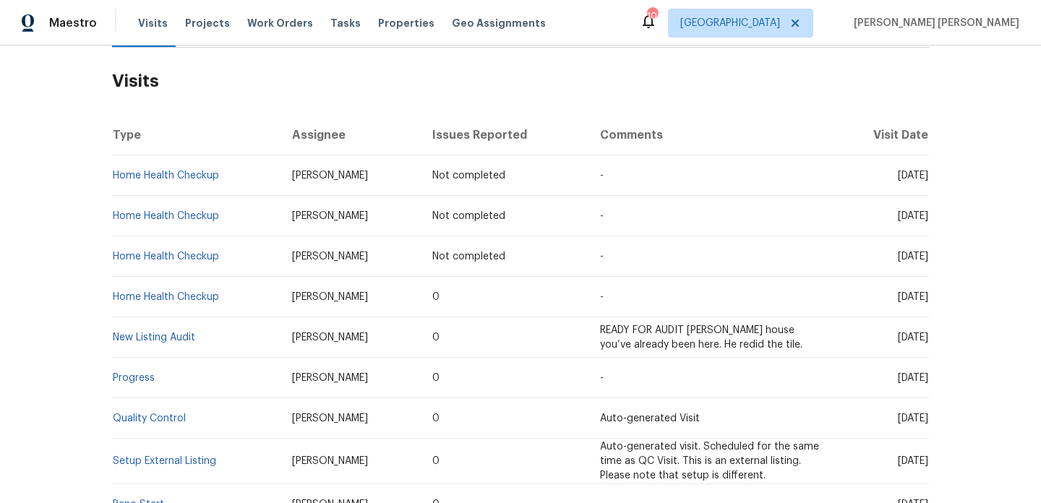
scroll to position [192, 0]
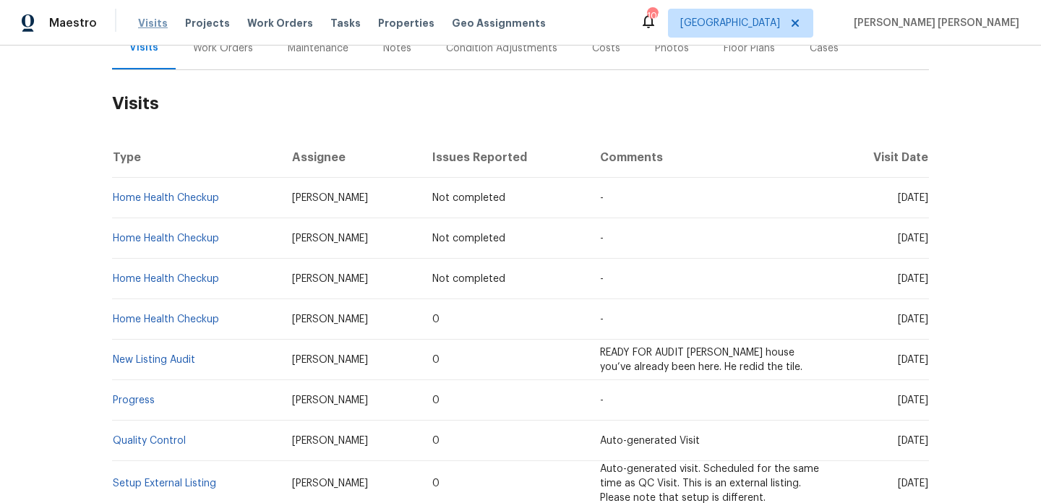
click at [144, 28] on span "Visits" at bounding box center [153, 23] width 30 height 14
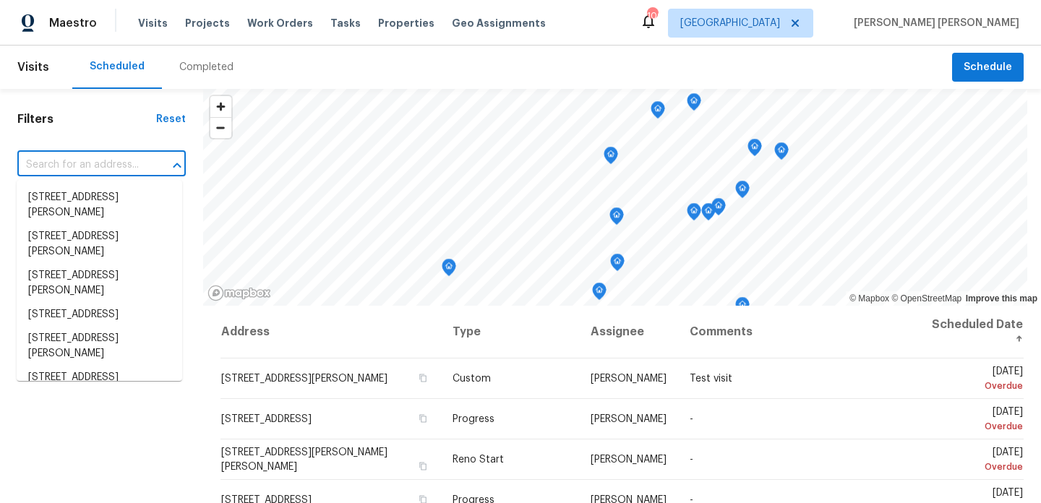
click at [127, 171] on input "text" at bounding box center [81, 165] width 128 height 22
paste input "1958 Millstream Holw Conyers, GA 30012"
type input "1958 Millstream Holw Conyers, GA 30012"
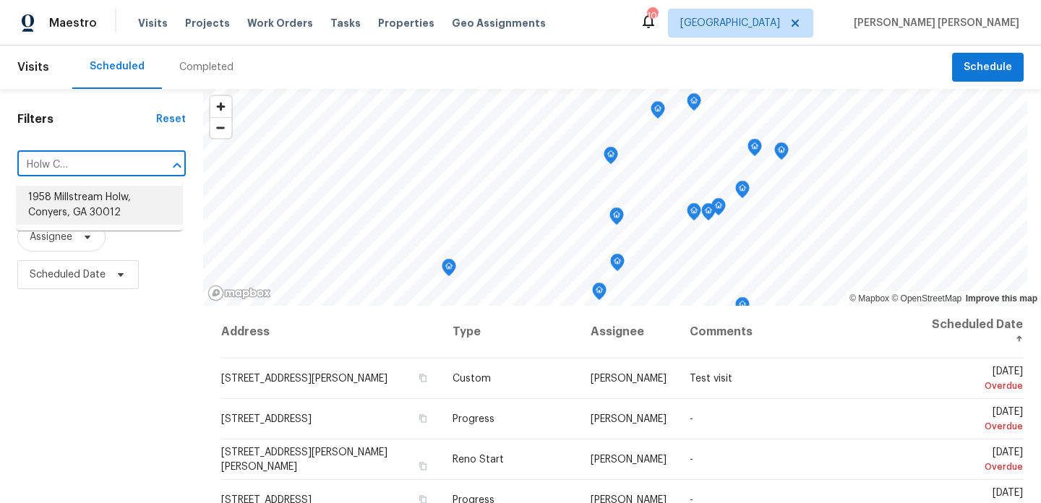
click at [108, 201] on li "1958 Millstream Holw, Conyers, GA 30012" at bounding box center [100, 205] width 166 height 39
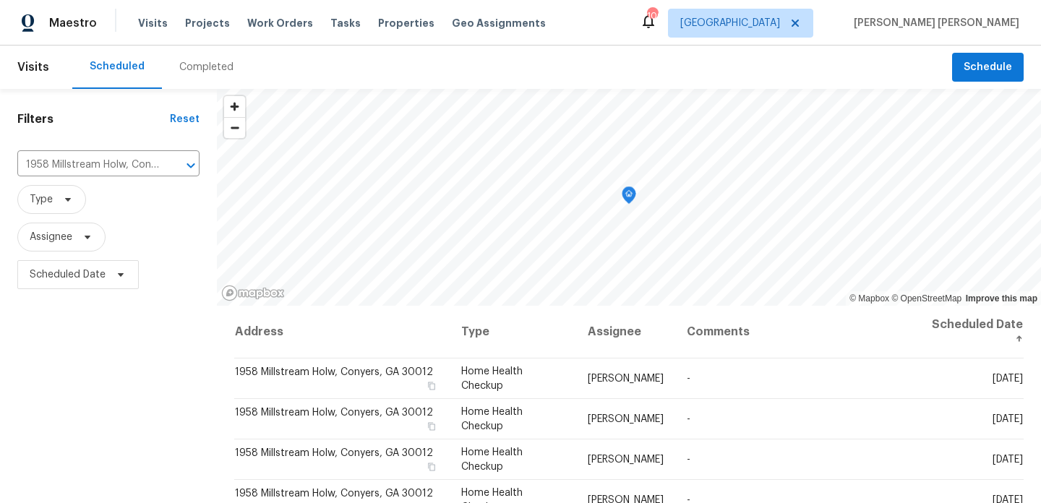
scroll to position [15, 0]
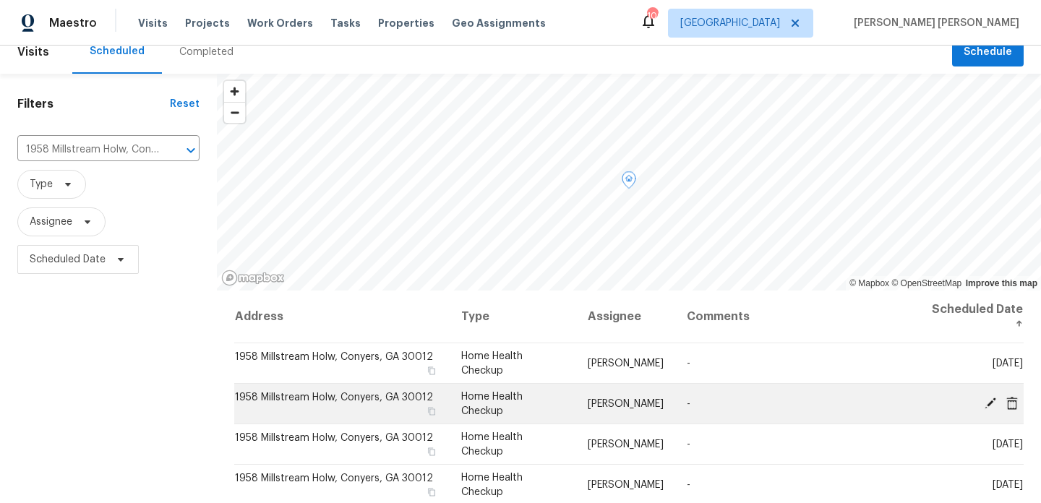
click at [281, 384] on td "1958 Millstream Holw, Conyers, GA 30012" at bounding box center [341, 404] width 215 height 40
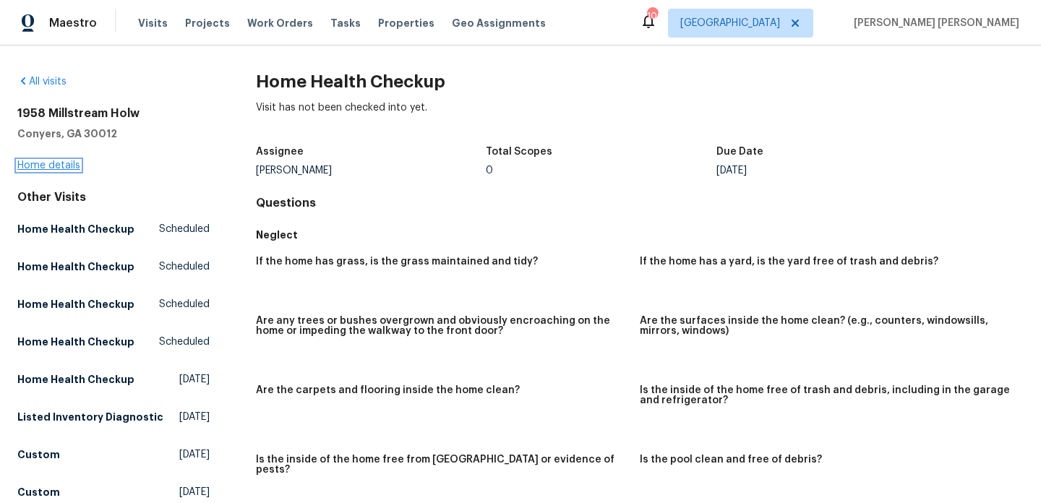
click at [53, 166] on link "Home details" at bounding box center [48, 166] width 63 height 10
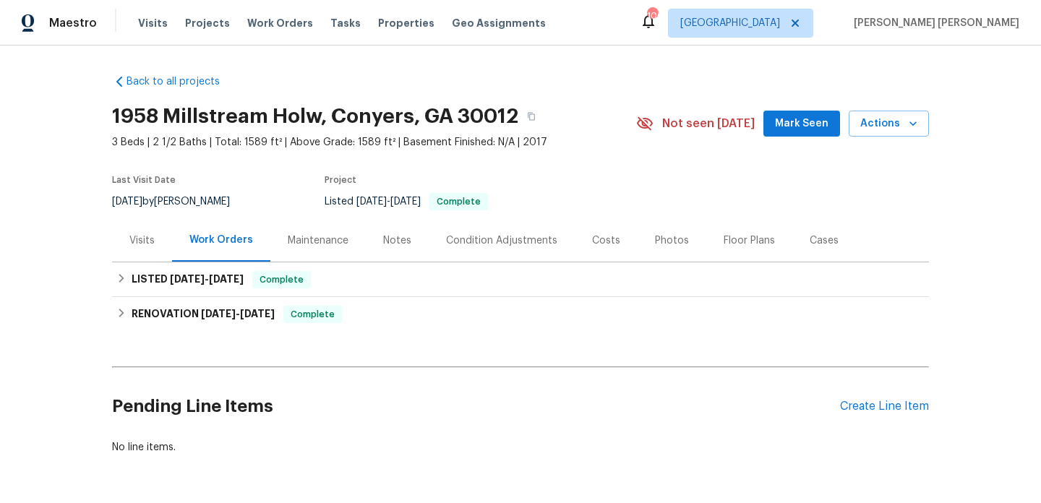
click at [143, 239] on div "Visits" at bounding box center [141, 241] width 25 height 14
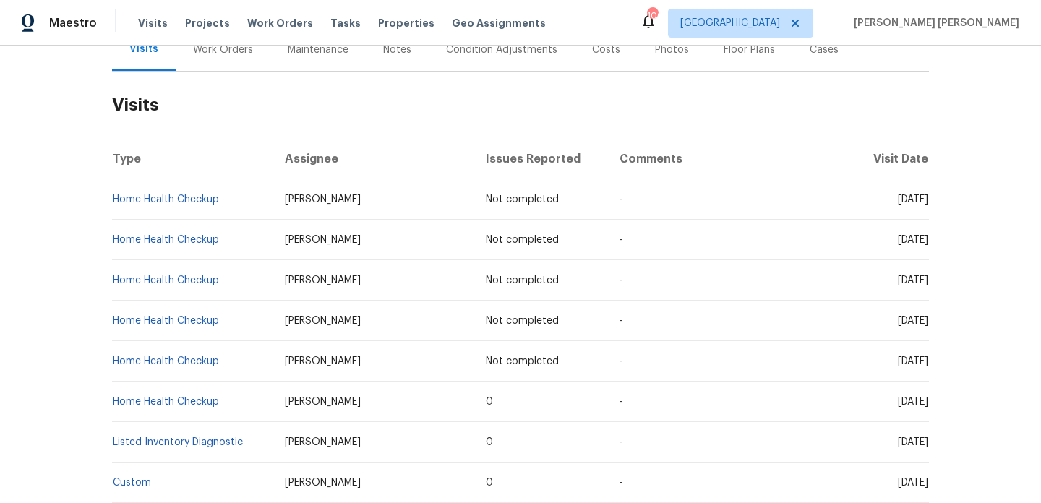
scroll to position [184, 0]
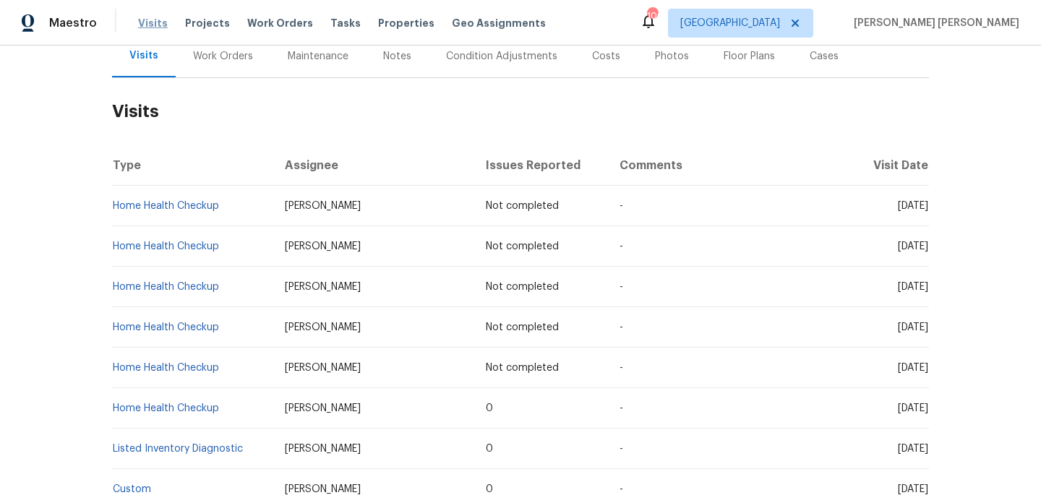
click at [141, 29] on span "Visits" at bounding box center [153, 23] width 30 height 14
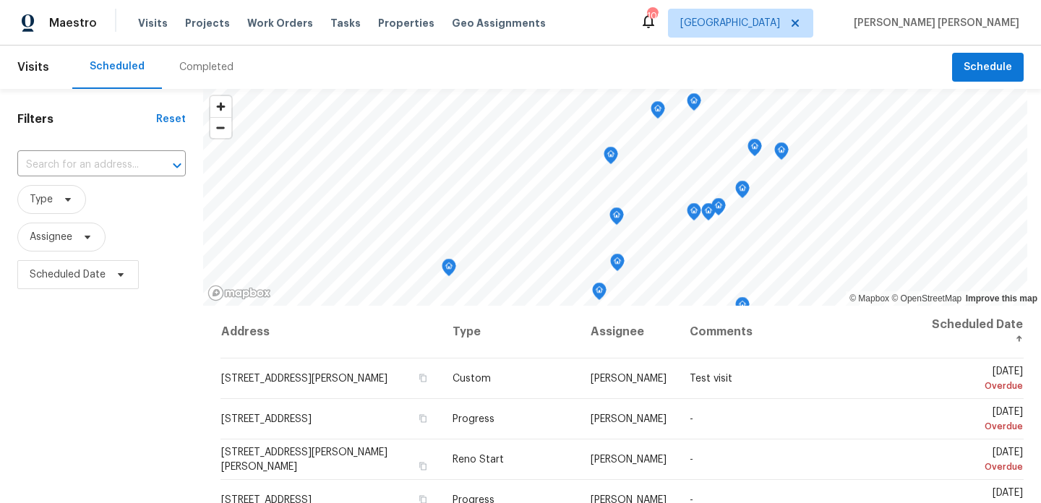
click at [91, 151] on div "​" at bounding box center [101, 165] width 168 height 31
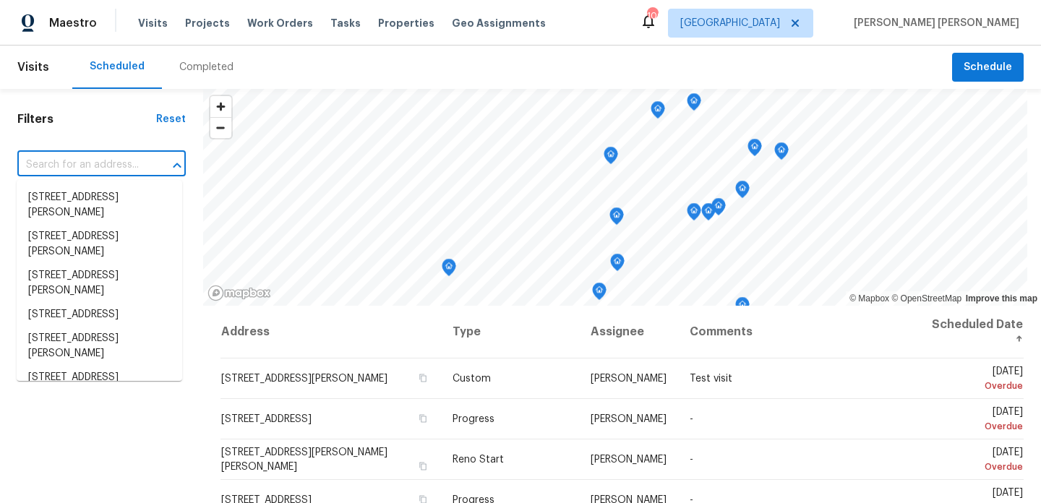
click at [91, 161] on input "text" at bounding box center [81, 165] width 128 height 22
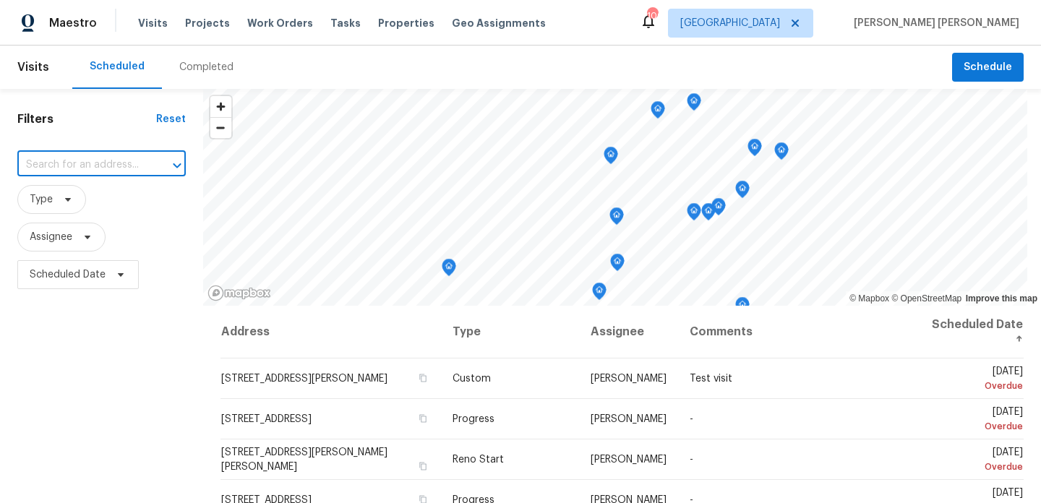
paste input "617 Kyles Cir Hiram, GA 30141"
type input "617 Kyles Cir Hiram, GA 30141"
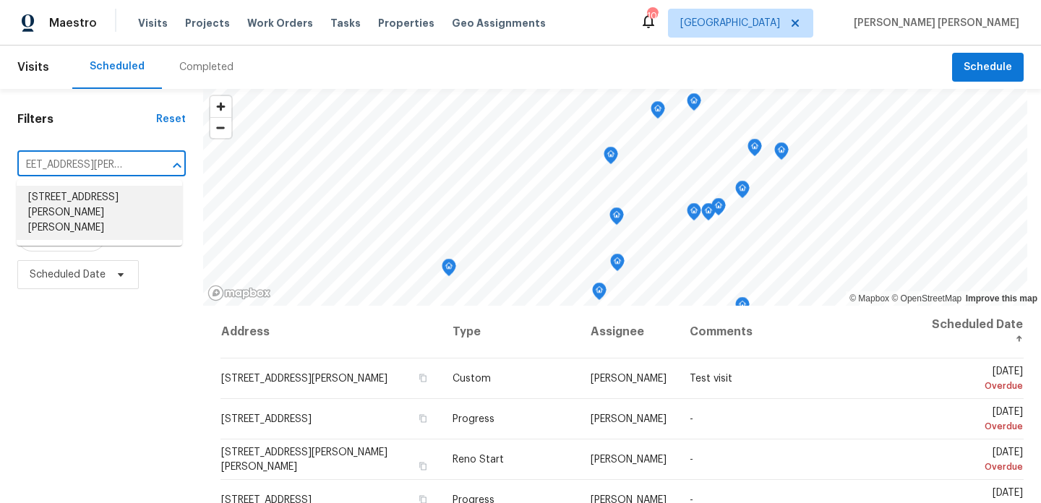
click at [79, 202] on li "617 Kyles Cir, Hiram, GA 30141" at bounding box center [100, 213] width 166 height 54
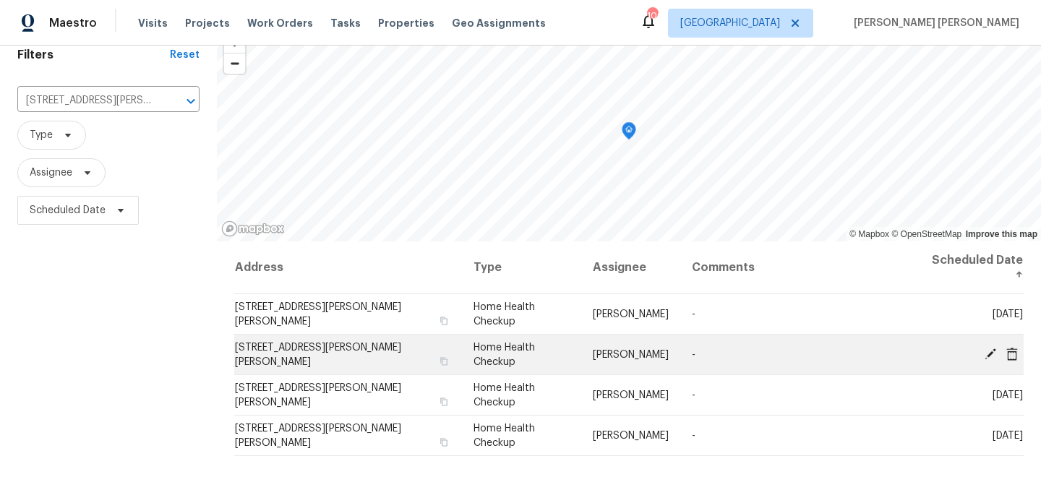
scroll to position [69, 0]
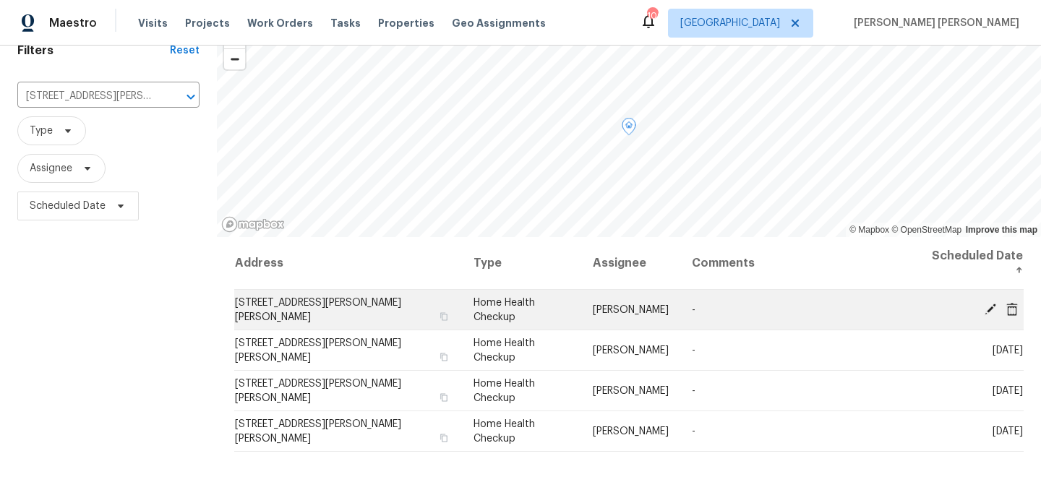
click at [278, 298] on span "617 Kyles Cir, Hiram, GA 30141" at bounding box center [318, 310] width 166 height 25
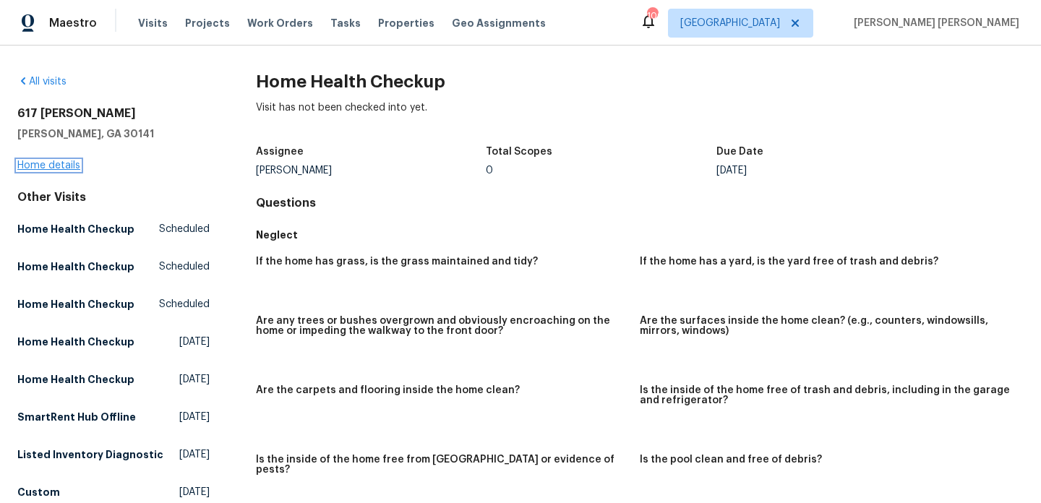
click at [46, 163] on link "Home details" at bounding box center [48, 166] width 63 height 10
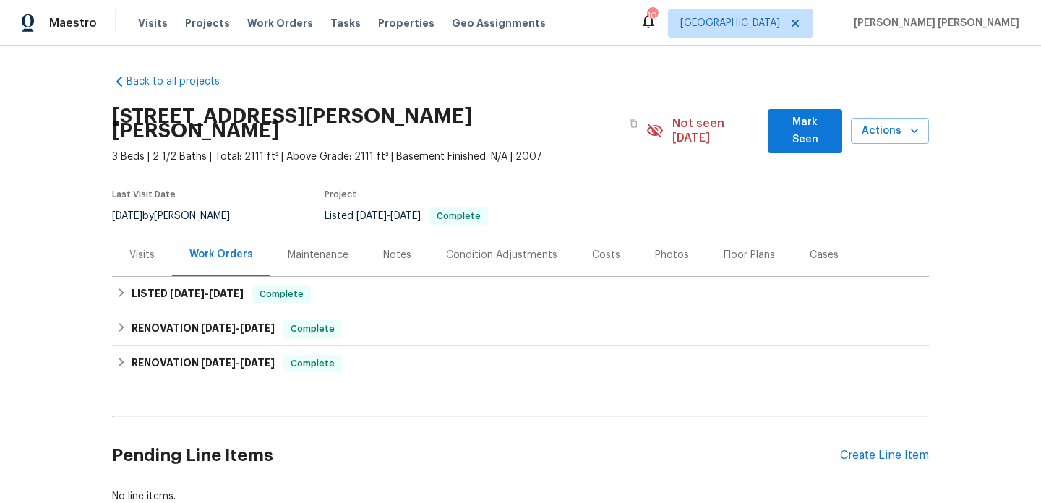
click at [127, 243] on div "Visits" at bounding box center [142, 255] width 60 height 43
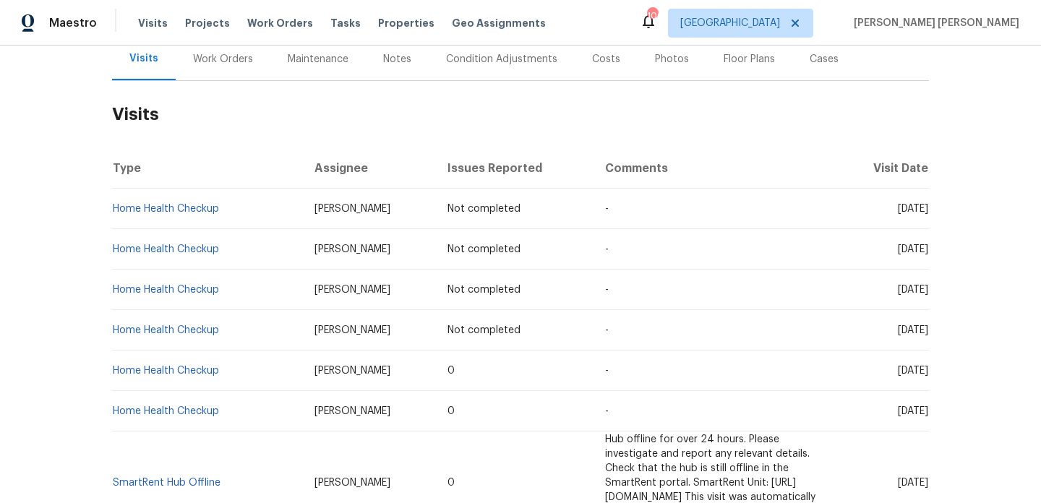
scroll to position [197, 0]
click at [162, 25] on div "Visits Projects Work Orders Tasks Properties Geo Assignments" at bounding box center [350, 23] width 425 height 29
click at [153, 25] on span "Visits" at bounding box center [153, 23] width 30 height 14
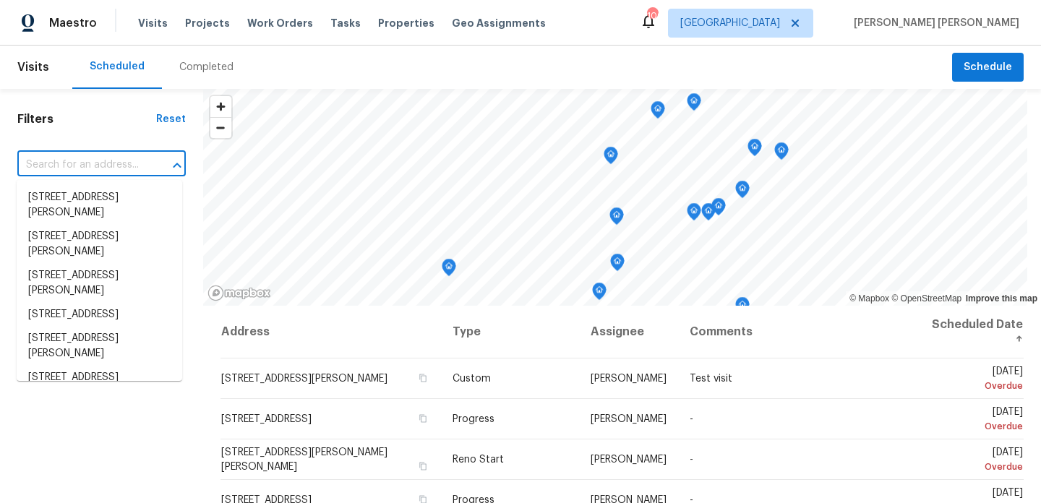
click at [110, 168] on input "text" at bounding box center [81, 165] width 128 height 22
paste input "501 Vicksburg Pl Atlanta, GA 30350"
type input "501 Vicksburg Pl Atlanta, GA 30350"
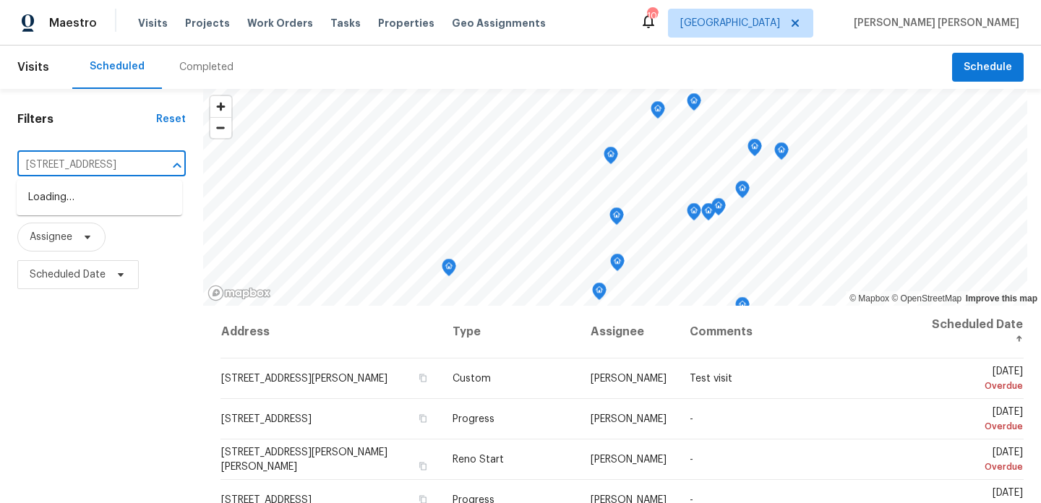
scroll to position [0, 51]
click at [113, 192] on li "501 Vicksburg Pl, Atlanta, GA 30350" at bounding box center [100, 198] width 166 height 24
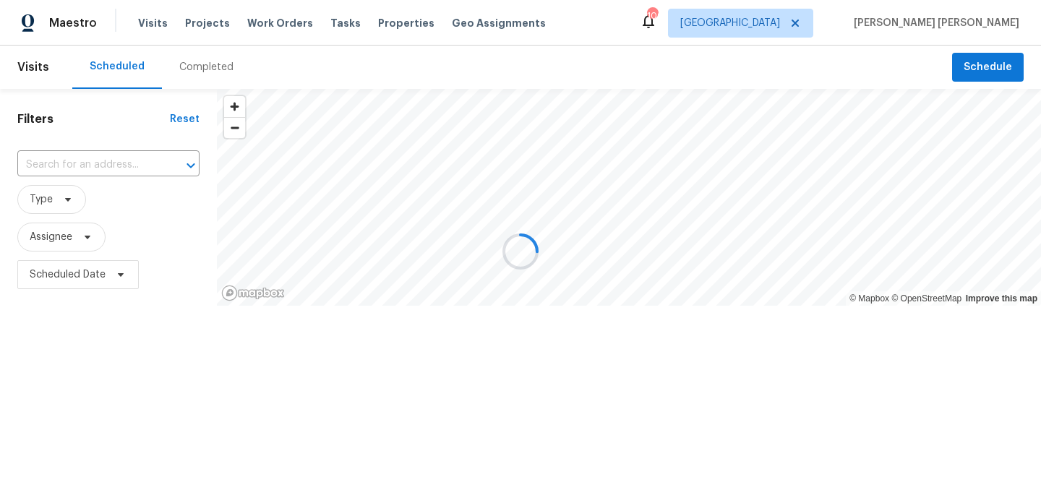
type input "501 Vicksburg Pl, Atlanta, GA 30350"
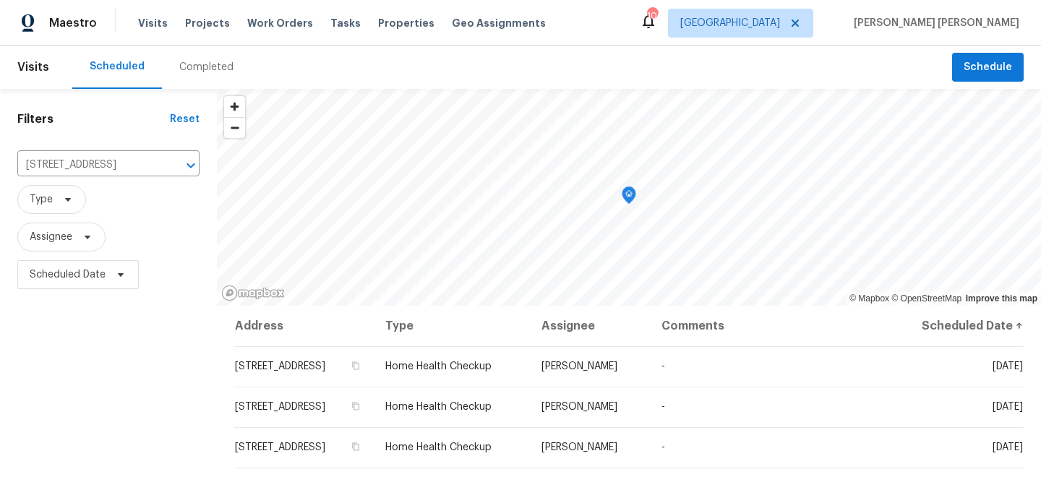
scroll to position [61, 0]
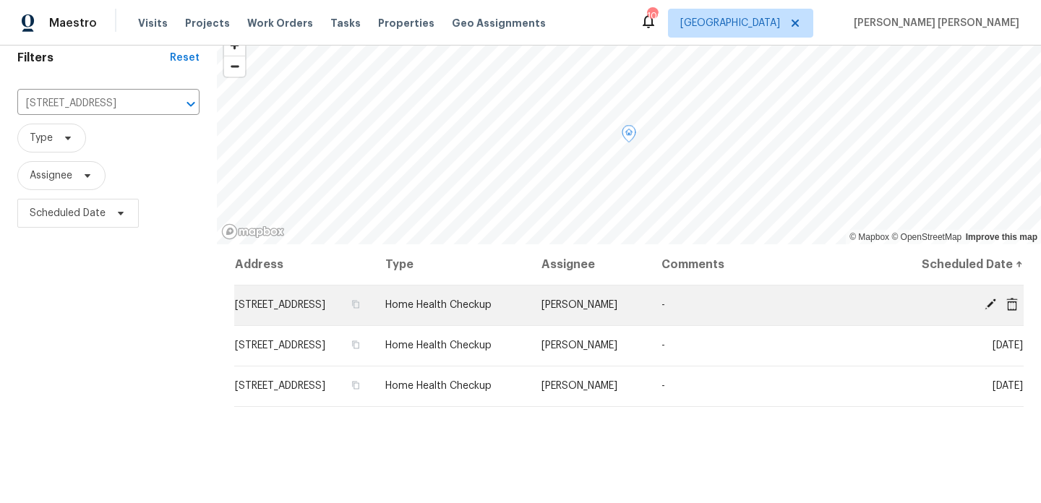
click at [312, 302] on span "501 Vicksburg Pl, Atlanta, GA 30350" at bounding box center [280, 305] width 90 height 10
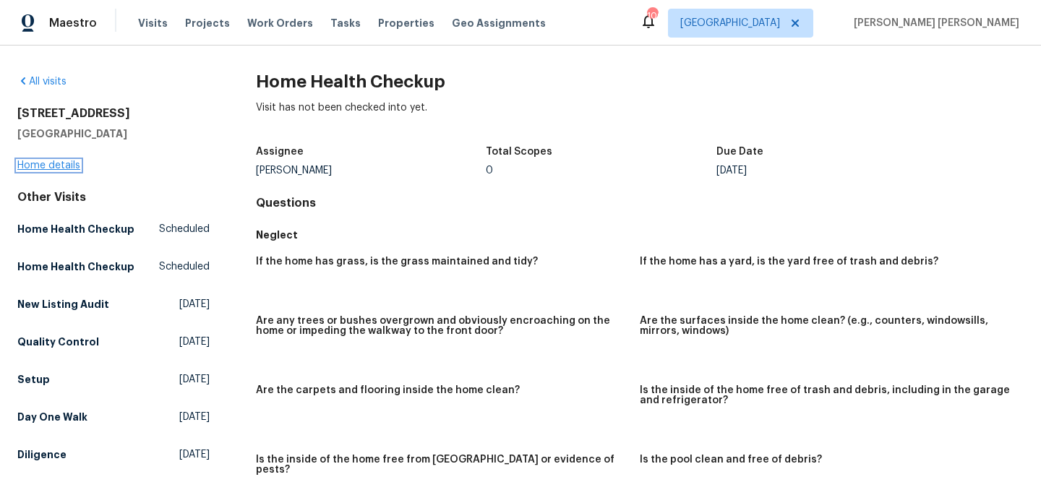
click at [42, 163] on link "Home details" at bounding box center [48, 166] width 63 height 10
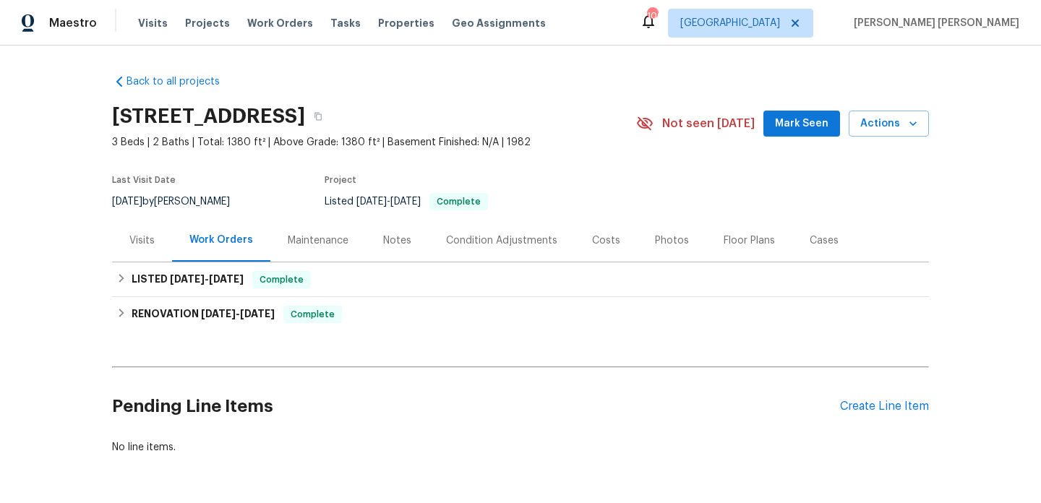
click at [150, 243] on div "Visits" at bounding box center [141, 241] width 25 height 14
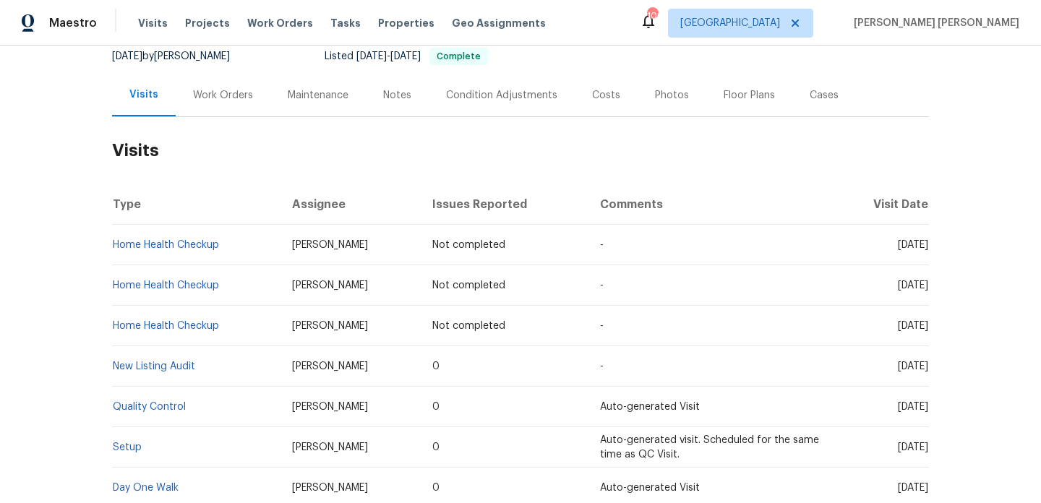
scroll to position [146, 0]
click at [159, 28] on span "Visits" at bounding box center [153, 23] width 30 height 14
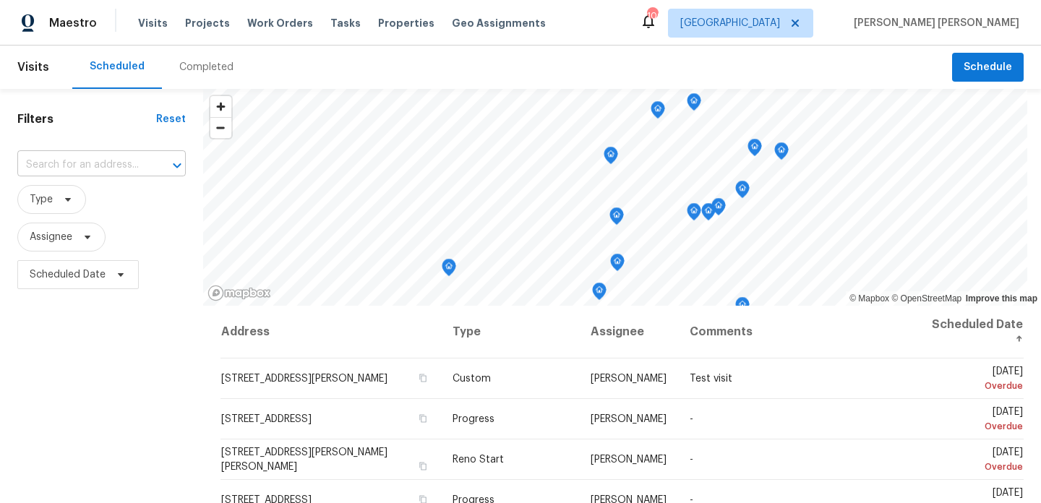
click at [106, 163] on input "text" at bounding box center [81, 165] width 128 height 22
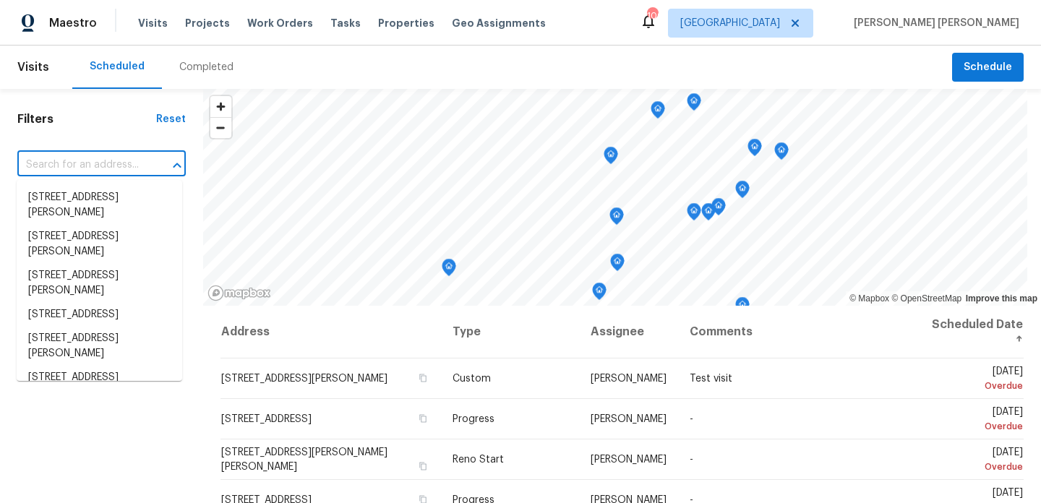
paste input "1207 Watson Trl SE Atlanta, GA 30316"
type input "1207 Watson Trl SE Atlanta, GA 30316"
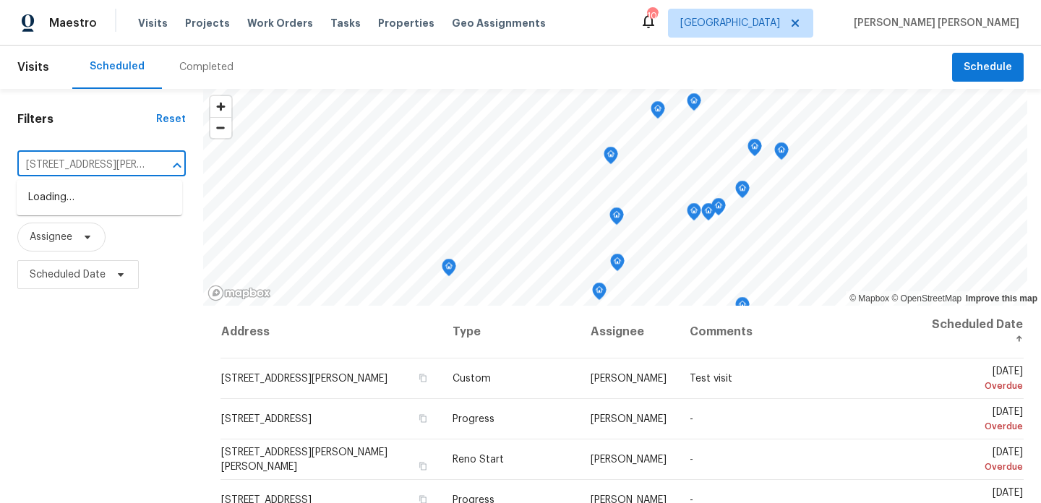
scroll to position [0, 59]
click at [107, 213] on li "1207 Watson Trl SE, Atlanta, GA 30316" at bounding box center [100, 205] width 166 height 39
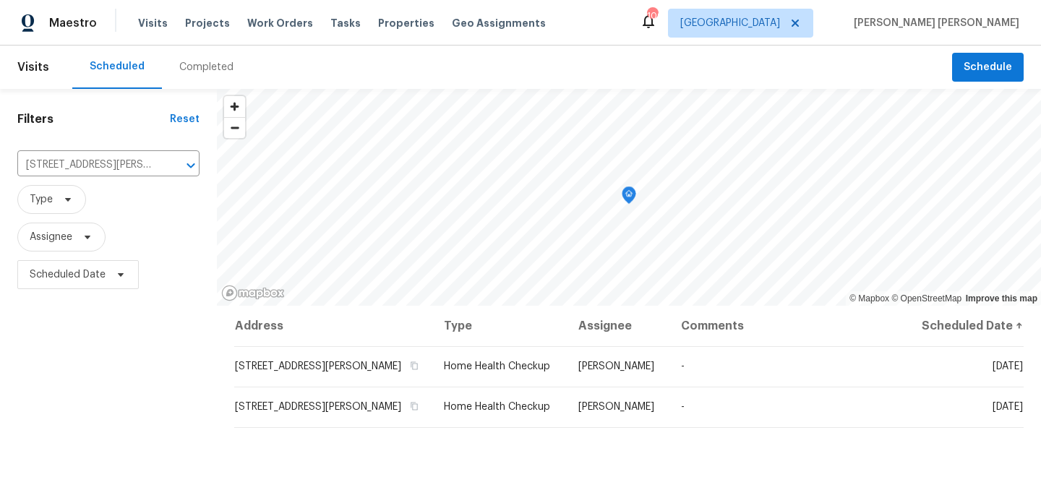
scroll to position [33, 0]
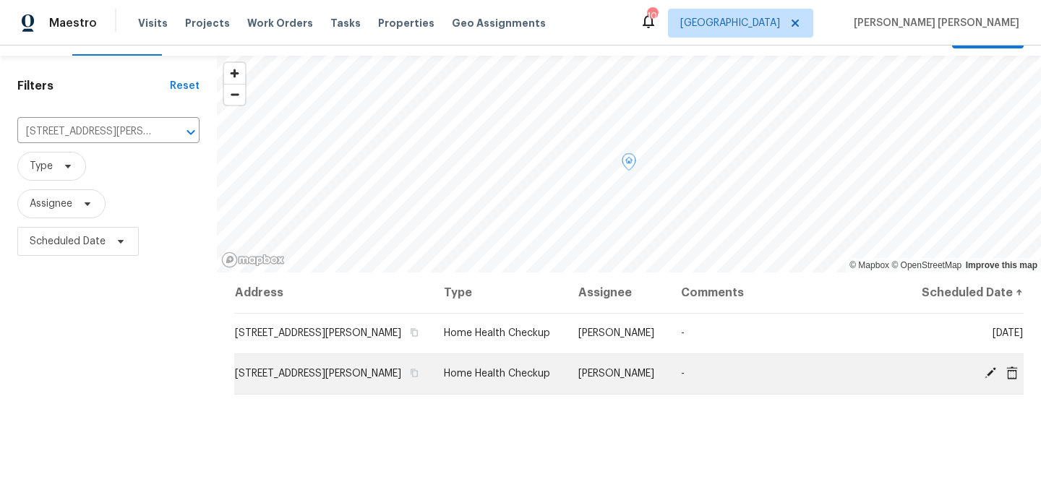
click at [312, 367] on td "1207 Watson Trl SE, Atlanta, GA 30316" at bounding box center [333, 374] width 198 height 40
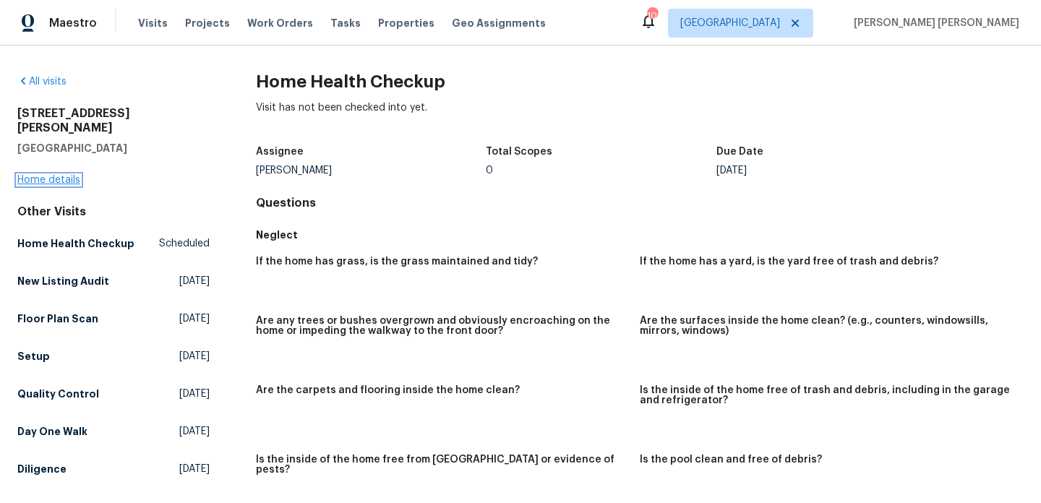
click at [46, 175] on link "Home details" at bounding box center [48, 180] width 63 height 10
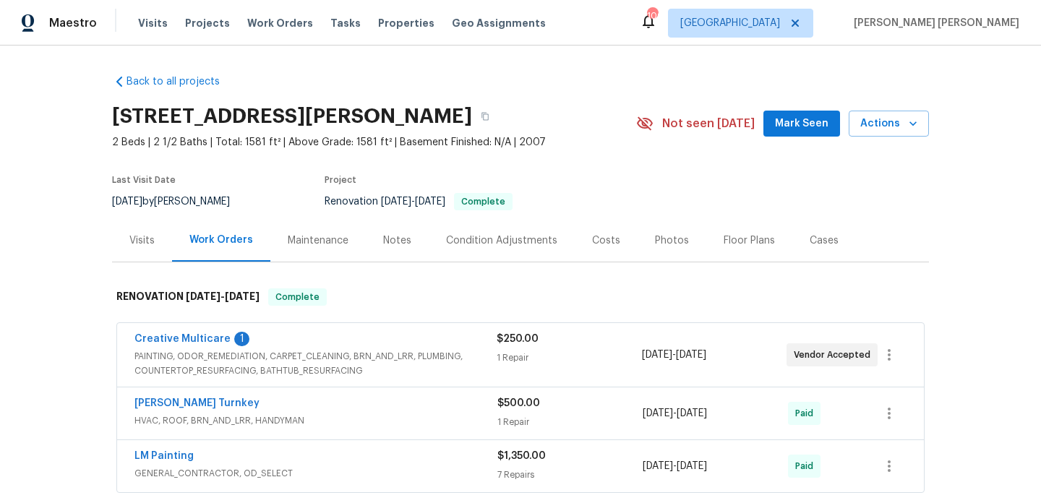
click at [146, 230] on div "Visits" at bounding box center [142, 240] width 60 height 43
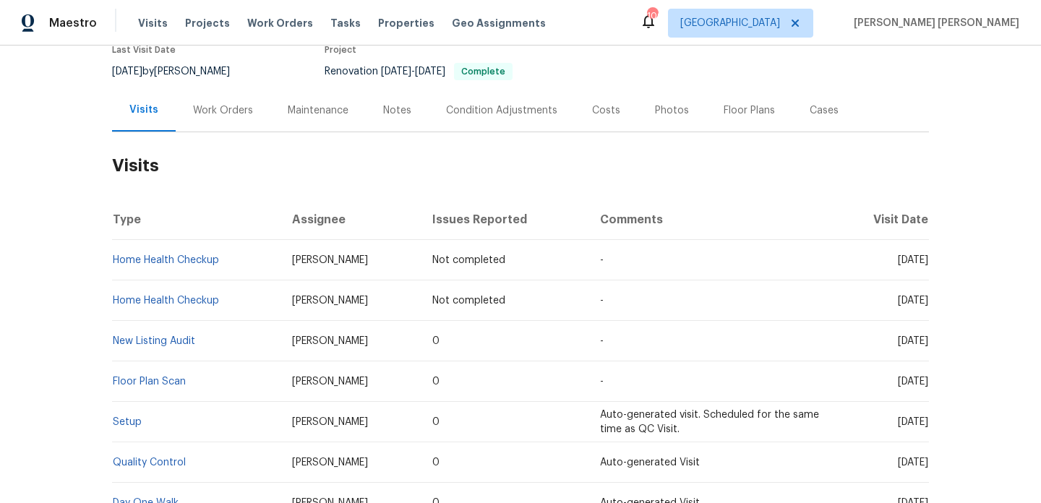
scroll to position [140, 0]
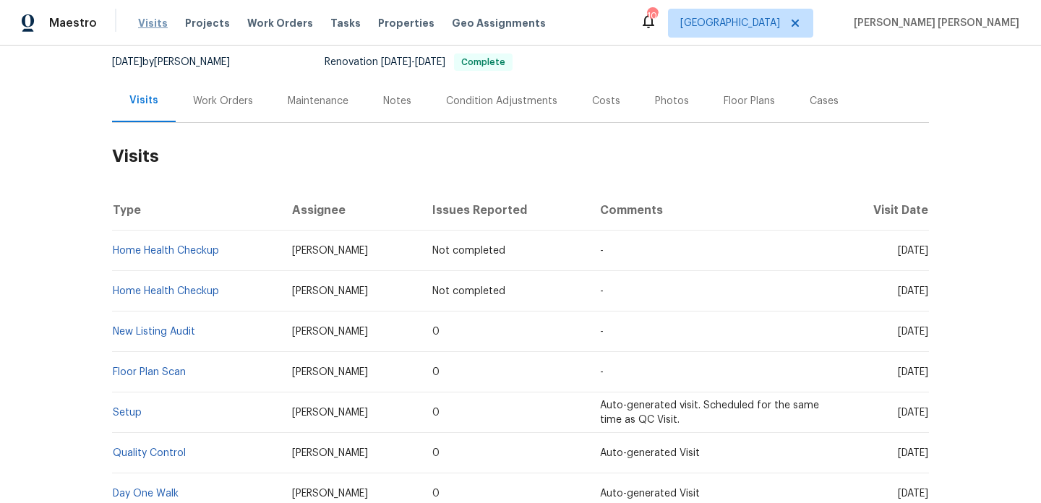
click at [141, 20] on span "Visits" at bounding box center [153, 23] width 30 height 14
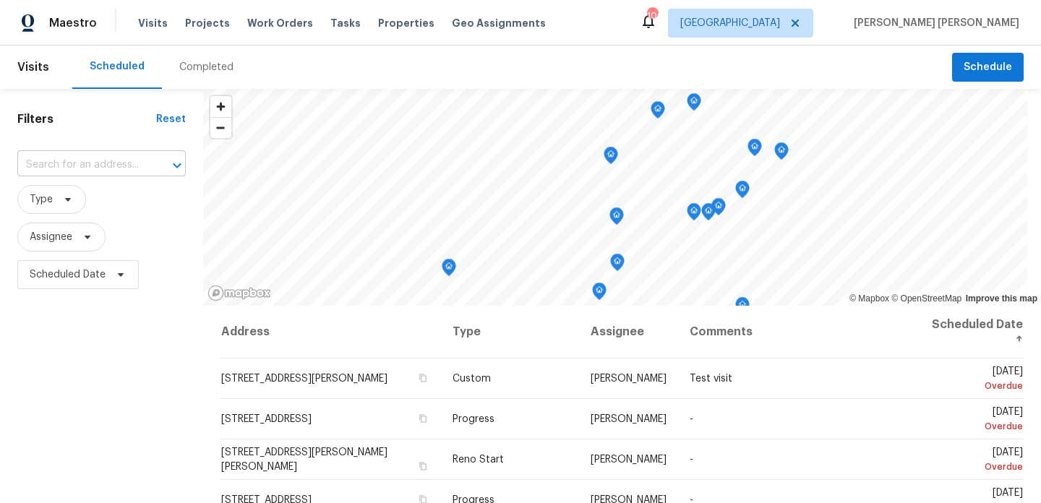
click at [77, 169] on input "text" at bounding box center [81, 165] width 128 height 22
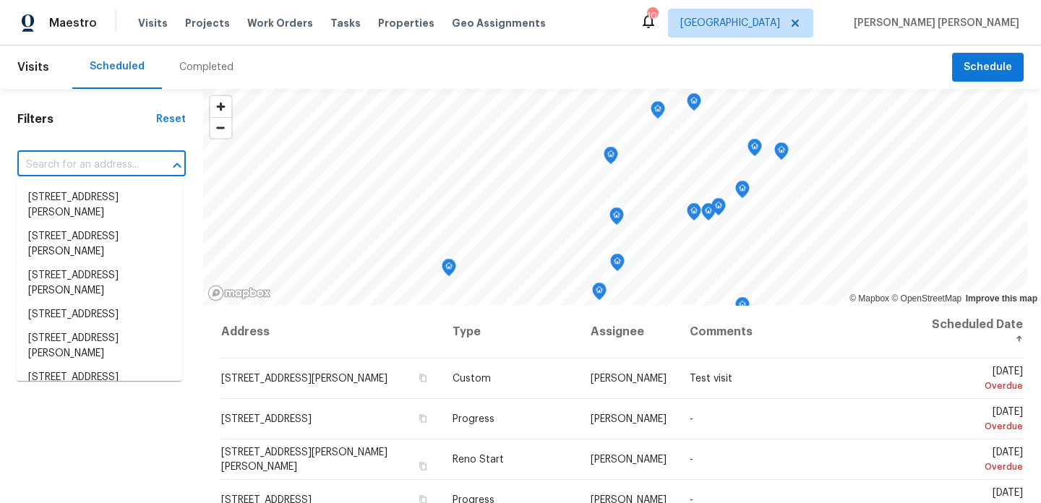
paste input "6371 Hawthorne Ter Peachtree Corners, GA 30092"
type input "6371 Hawthorne Ter Peachtree Corners, GA 30092"
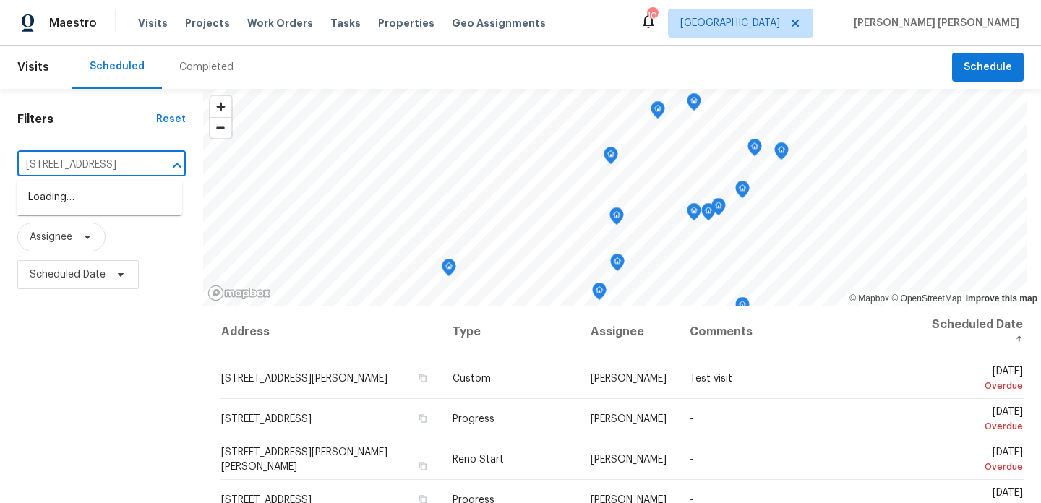
scroll to position [0, 121]
click at [90, 202] on li "6371 Hawthorne Ter, Peachtree Corners, GA 30092" at bounding box center [100, 198] width 166 height 24
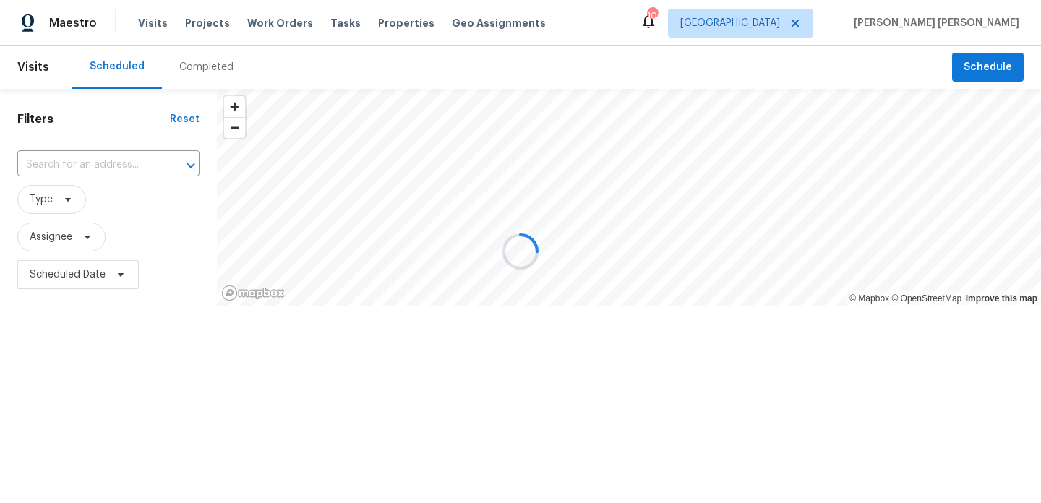
type input "6371 Hawthorne Ter, Peachtree Corners, GA 30092"
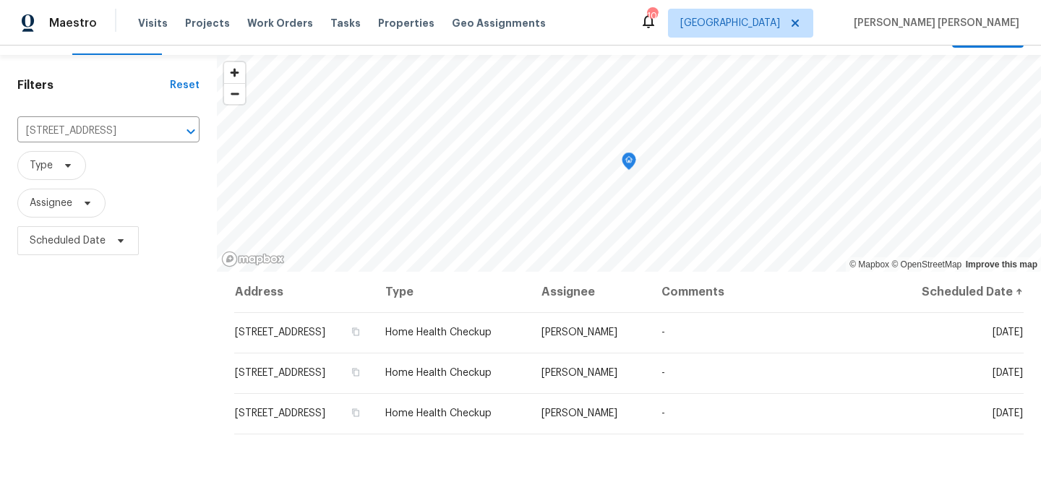
scroll to position [36, 0]
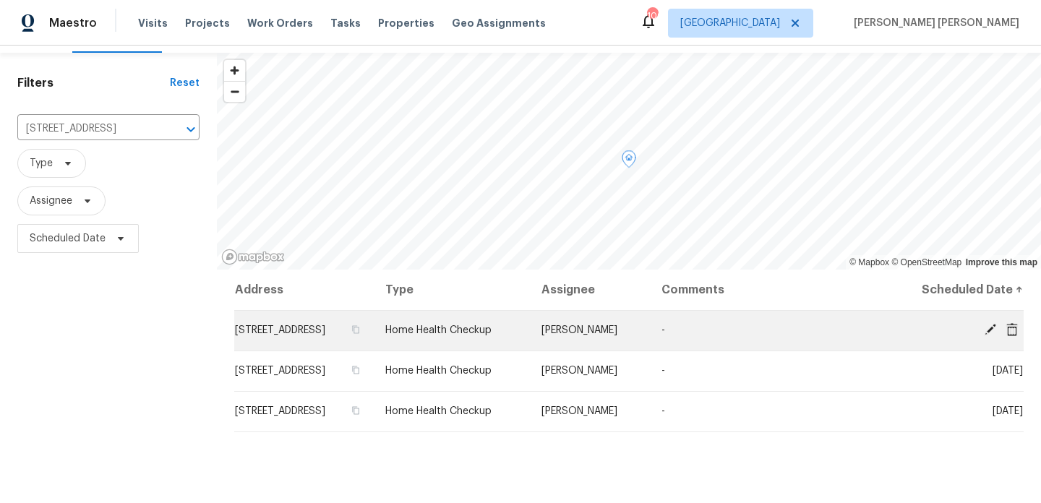
click at [325, 335] on span "6371 Hawthorne Ter, Peachtree Corners, GA 30092" at bounding box center [280, 330] width 90 height 10
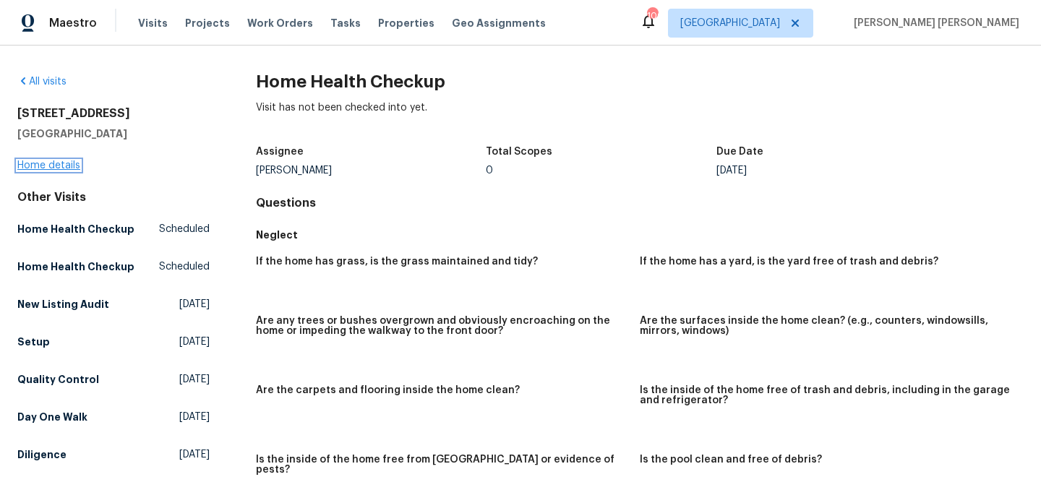
click at [60, 161] on link "Home details" at bounding box center [48, 166] width 63 height 10
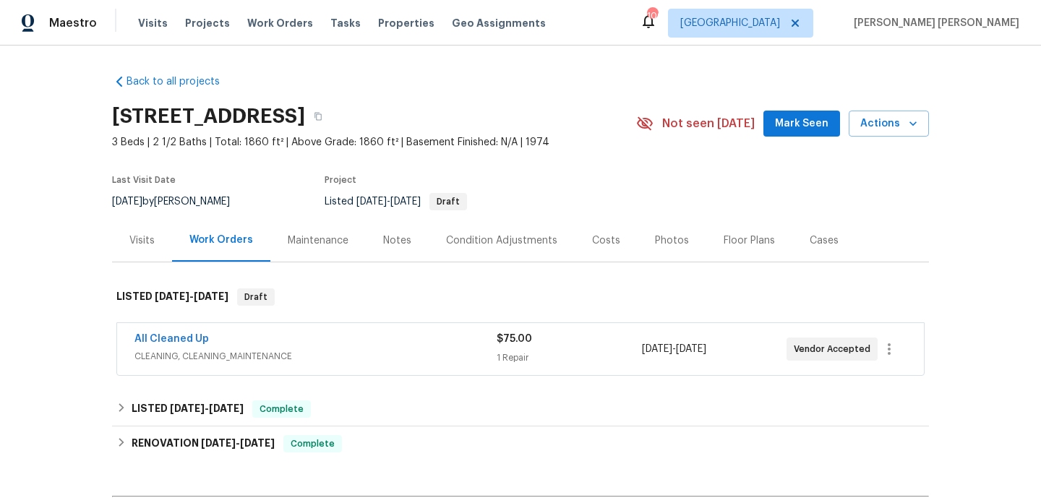
click at [140, 237] on div "Visits" at bounding box center [141, 241] width 25 height 14
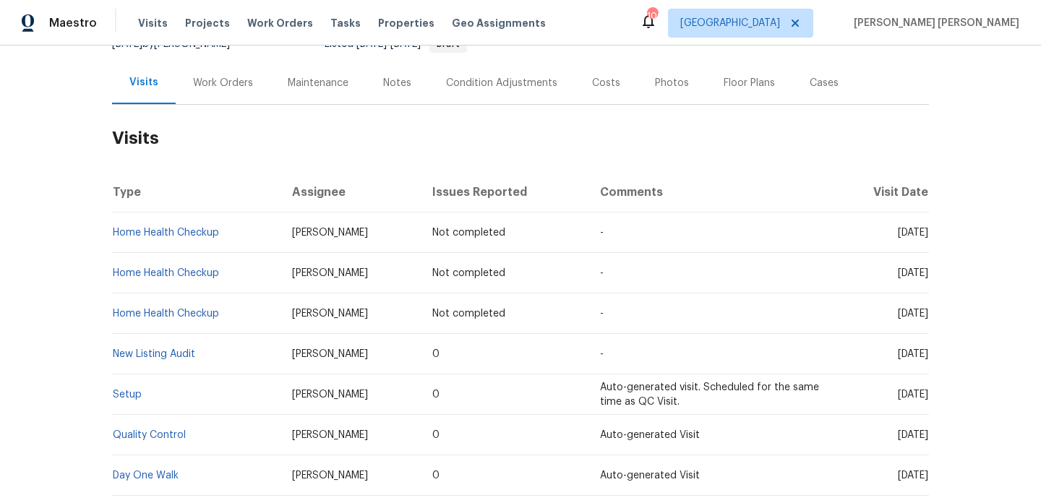
scroll to position [166, 0]
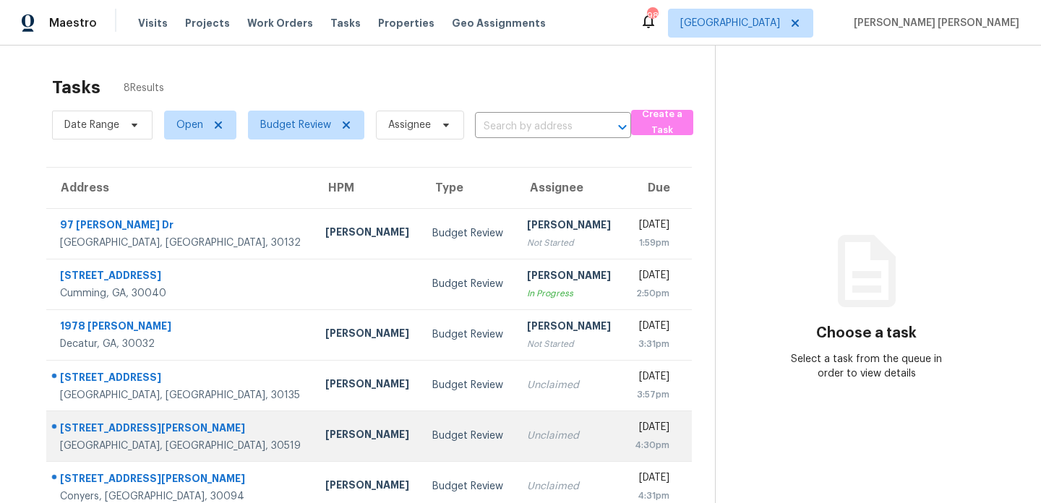
scroll to position [121, 0]
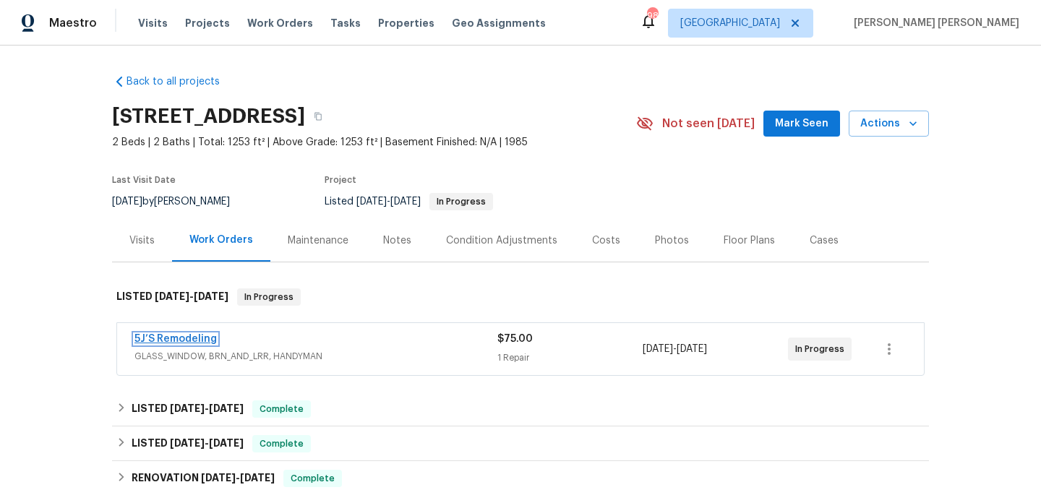
click at [174, 343] on link "5J’S Remodeling" at bounding box center [176, 339] width 82 height 10
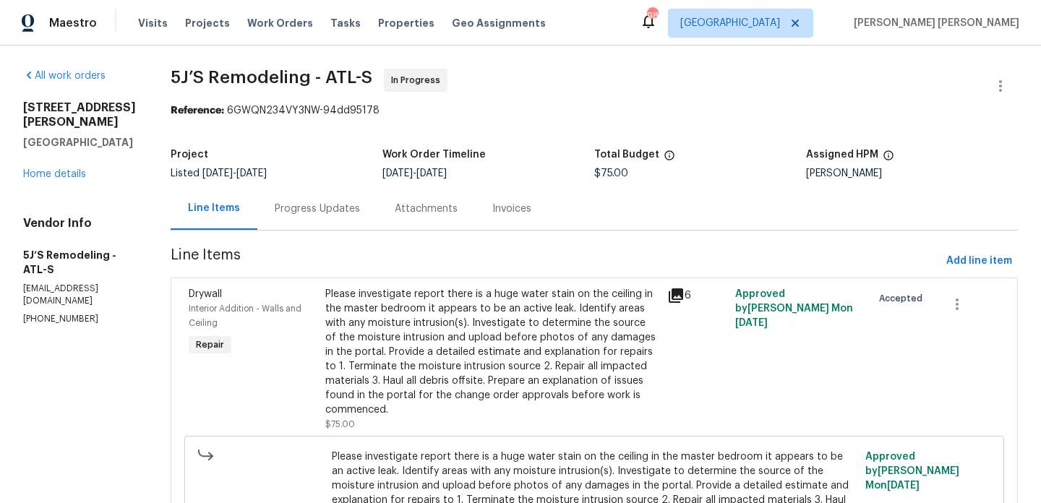
click at [315, 209] on div "Progress Updates" at bounding box center [317, 209] width 85 height 14
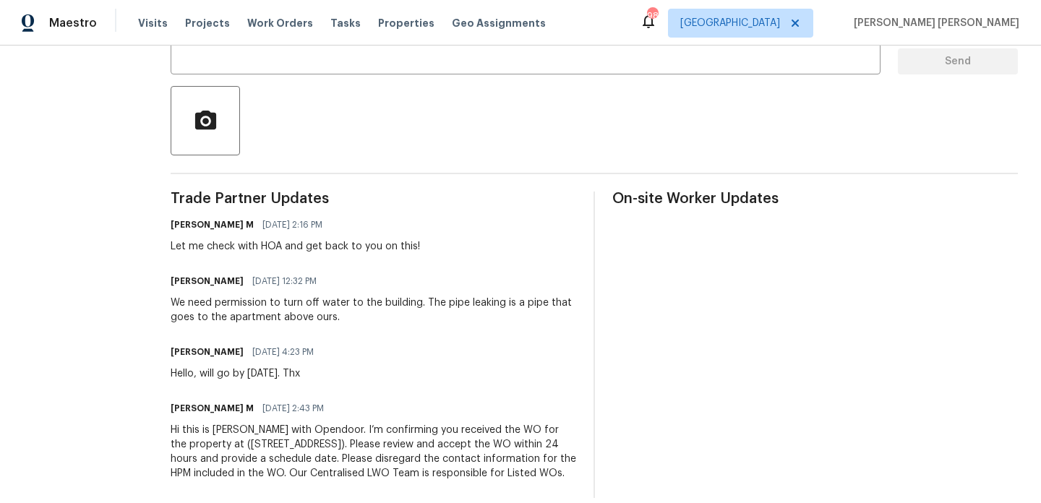
scroll to position [332, 0]
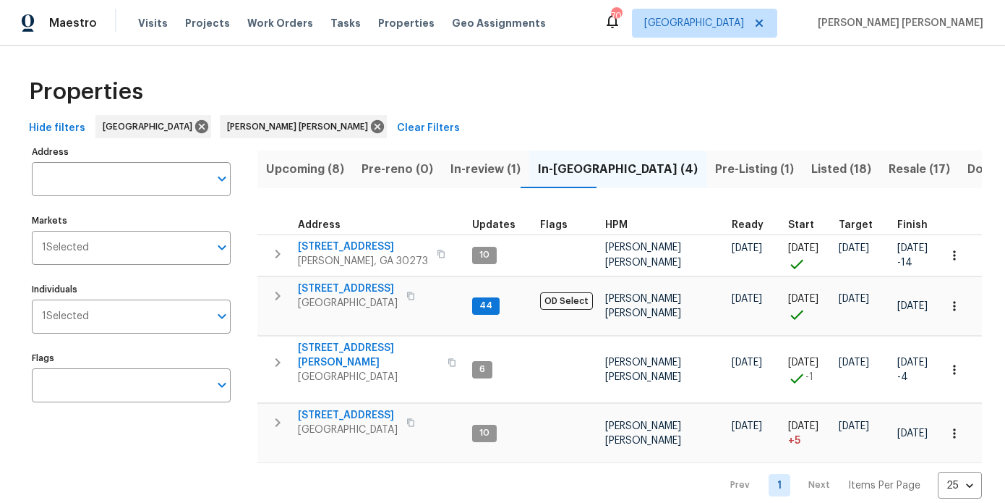
scroll to position [12, 0]
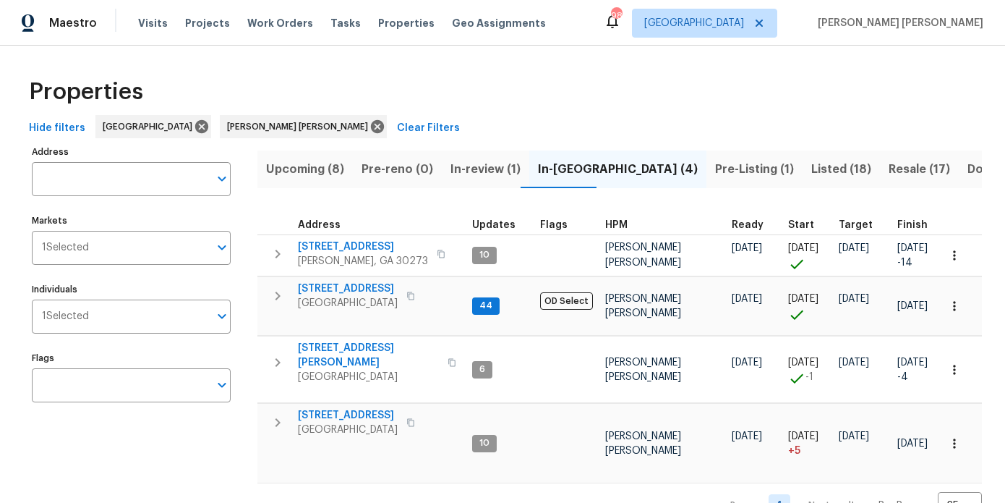
scroll to position [12, 0]
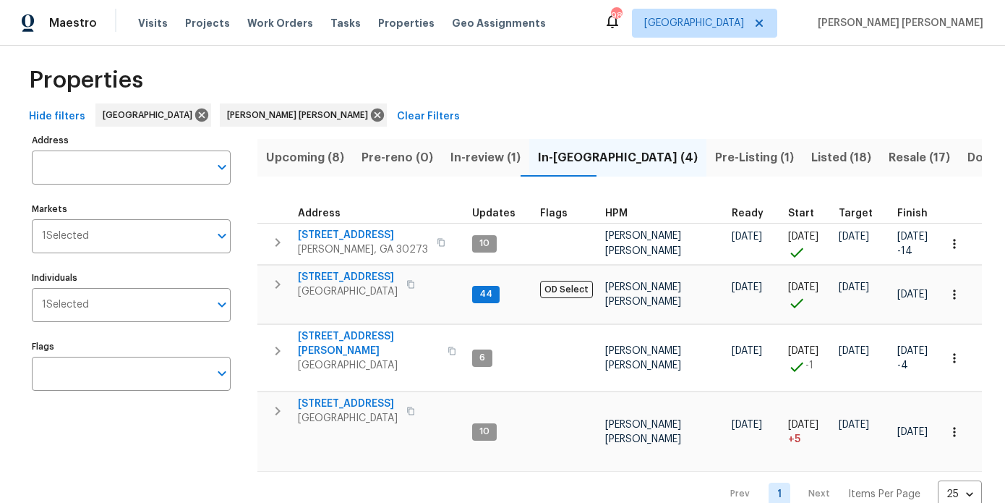
click at [278, 162] on span "Upcoming (8)" at bounding box center [305, 158] width 78 height 20
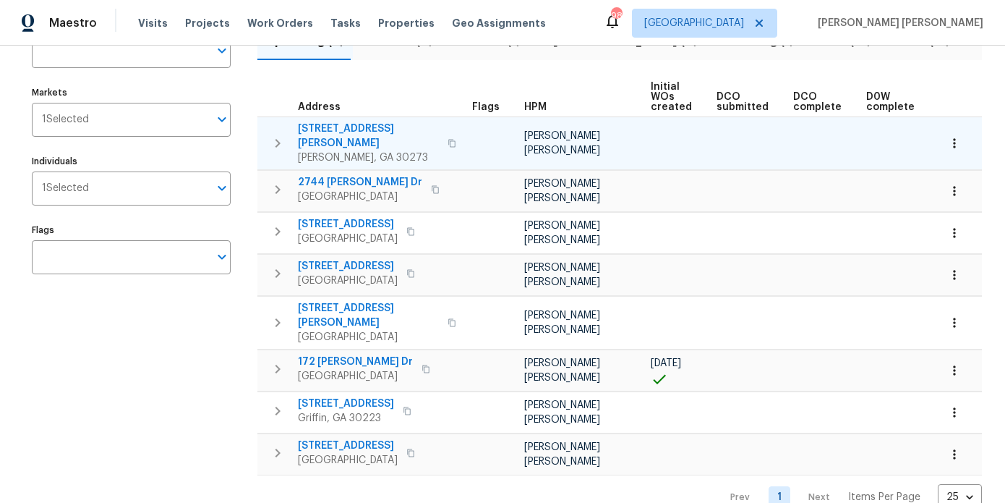
scroll to position [129, 0]
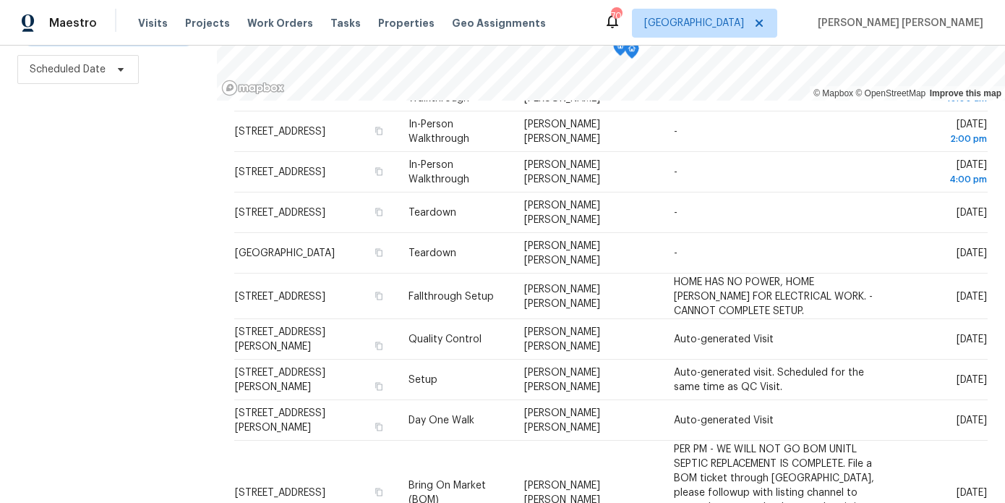
scroll to position [175, 0]
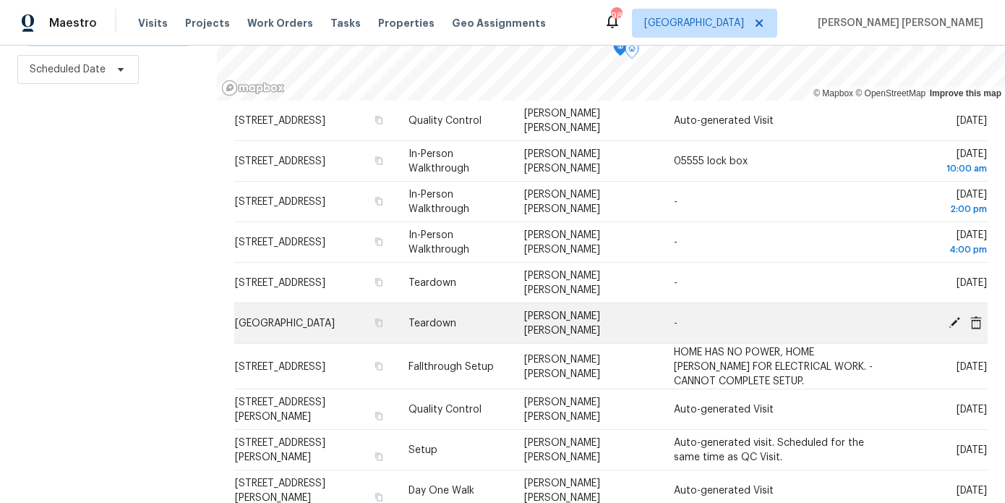
scroll to position [56, 0]
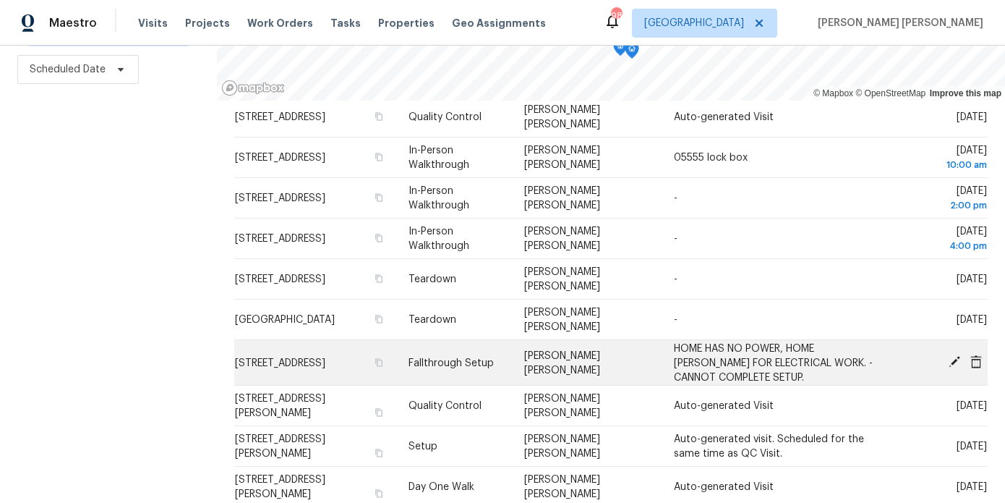
click at [957, 358] on icon at bounding box center [955, 362] width 12 height 12
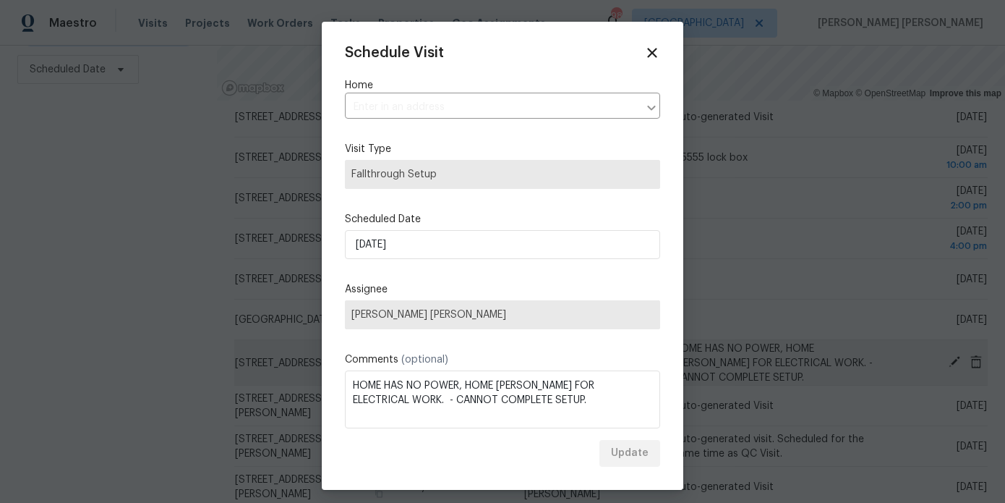
type input "7240 Raintree Loop, Jonesboro, GA 30236"
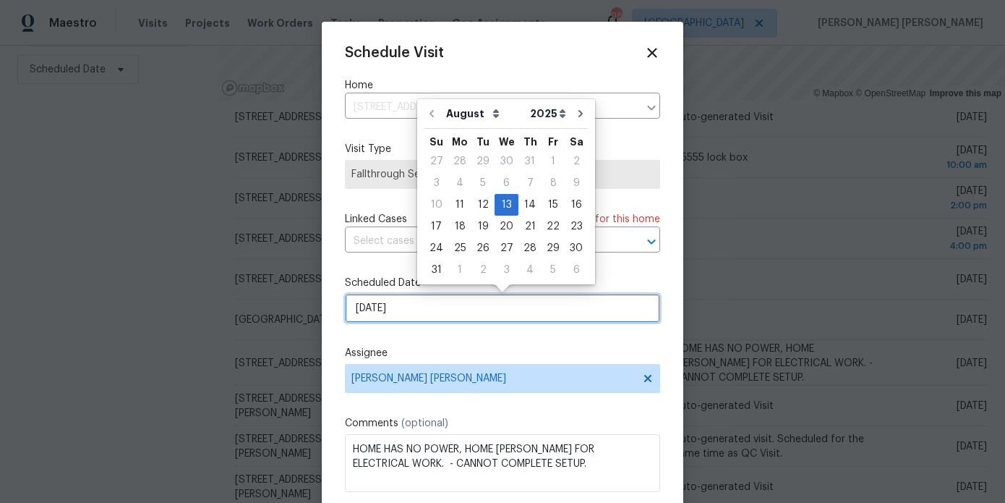
click at [422, 322] on input "8/13/2025" at bounding box center [502, 308] width 315 height 29
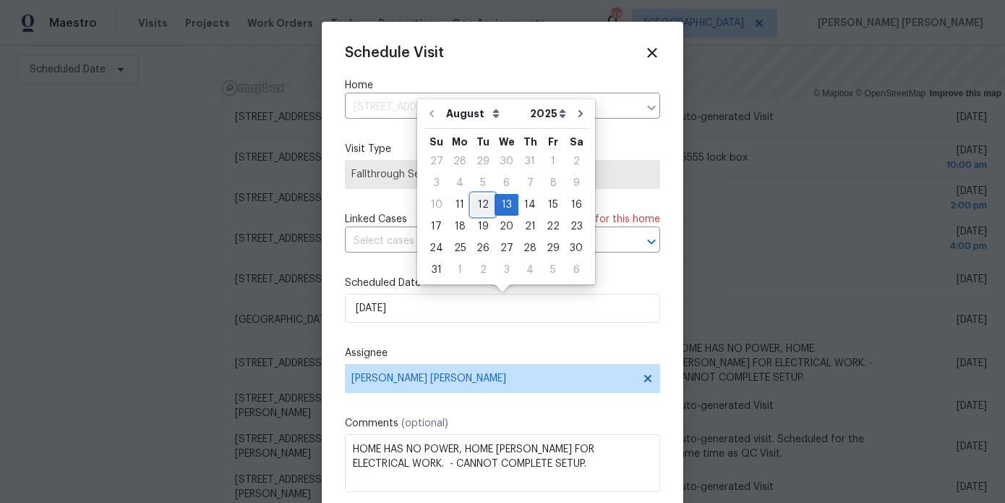
click at [482, 205] on div "12" at bounding box center [482, 205] width 23 height 20
type input "8/12/2025"
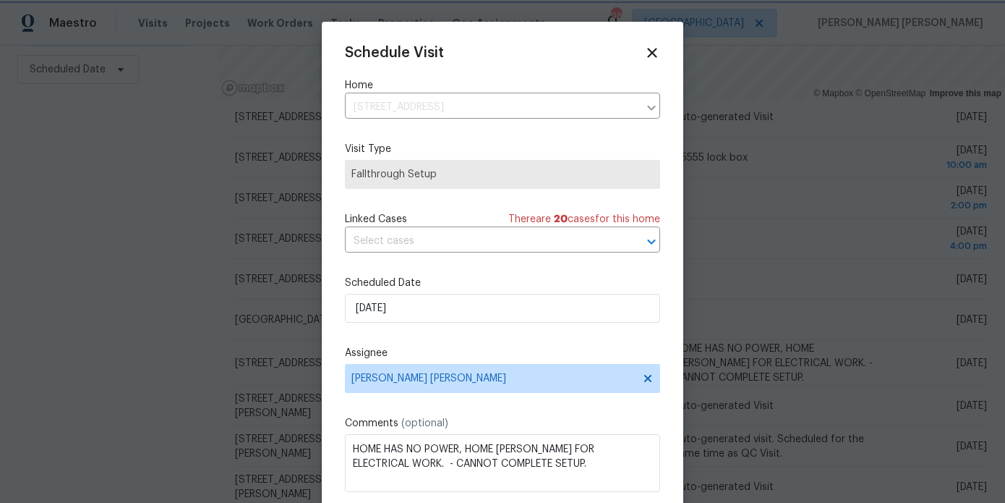
scroll to position [26, 0]
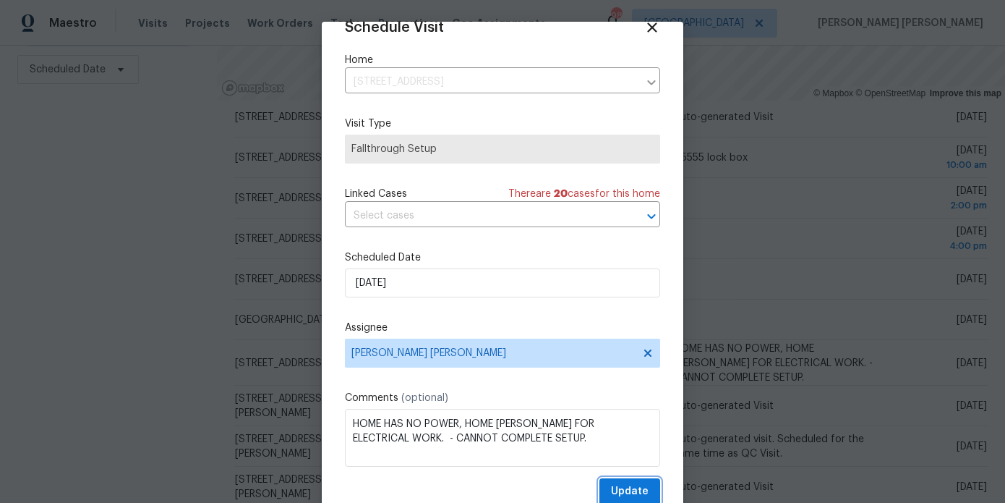
click at [646, 485] on span "Update" at bounding box center [630, 491] width 38 height 18
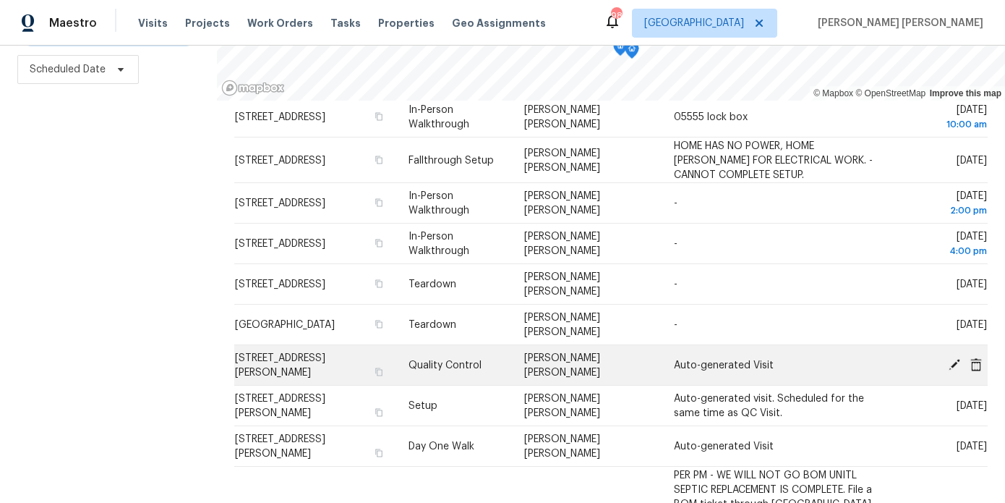
scroll to position [0, 0]
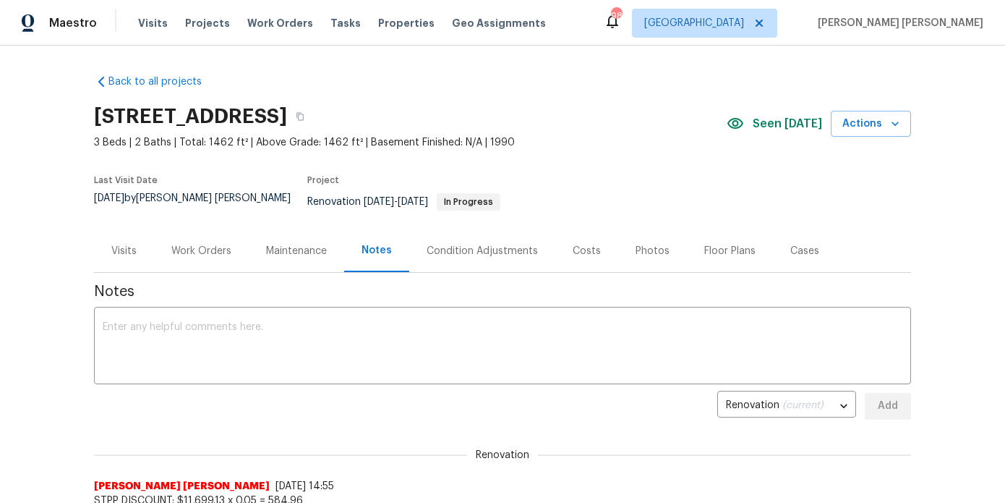
click at [202, 244] on div "Work Orders" at bounding box center [201, 251] width 60 height 14
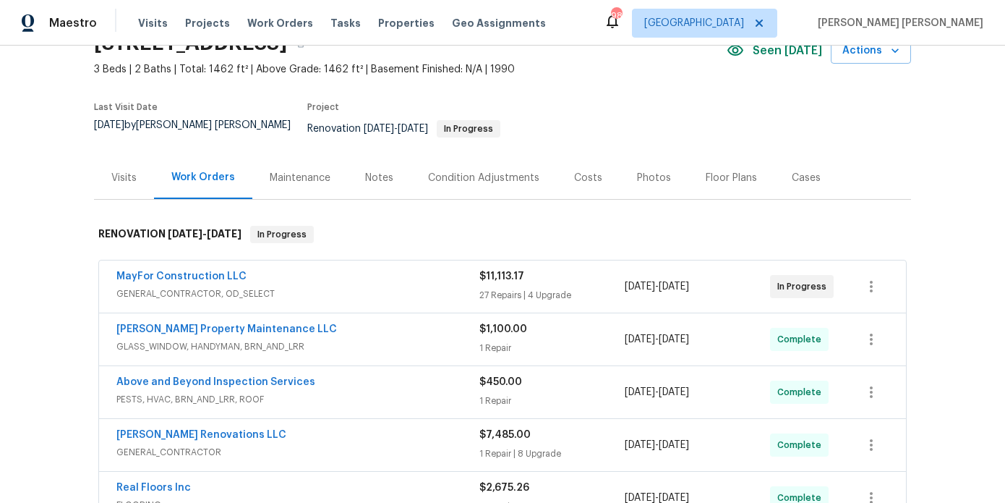
scroll to position [74, 0]
click at [192, 270] on link "MayFor Construction LLC" at bounding box center [181, 275] width 130 height 10
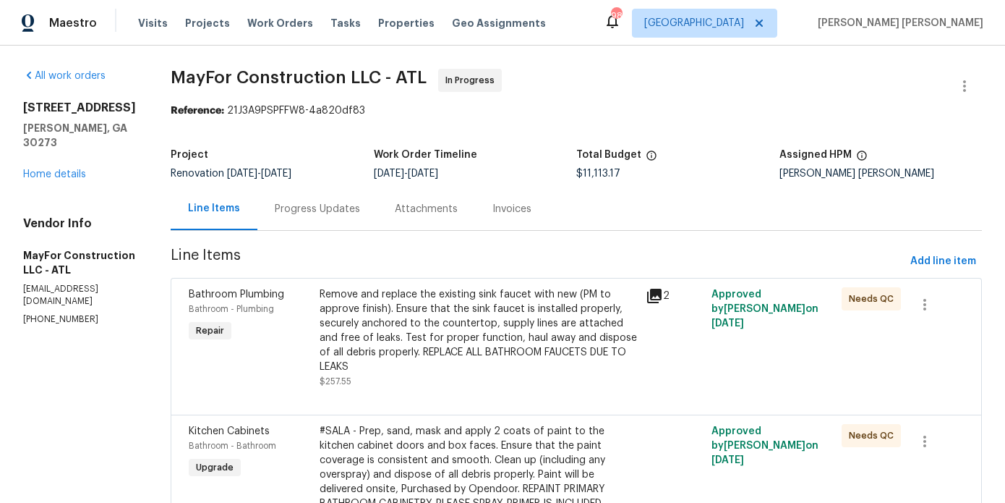
click at [317, 199] on div "Progress Updates" at bounding box center [317, 208] width 120 height 43
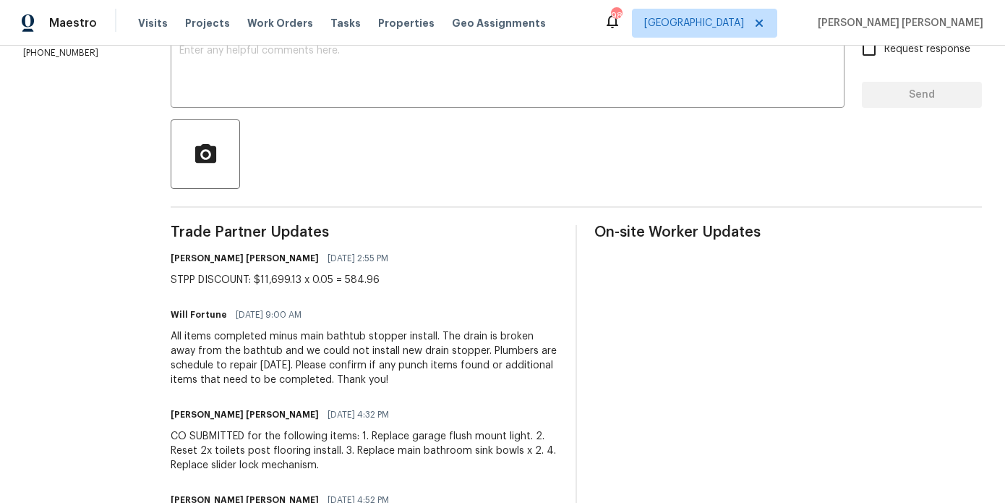
scroll to position [270, 0]
